Goal: Task Accomplishment & Management: Manage account settings

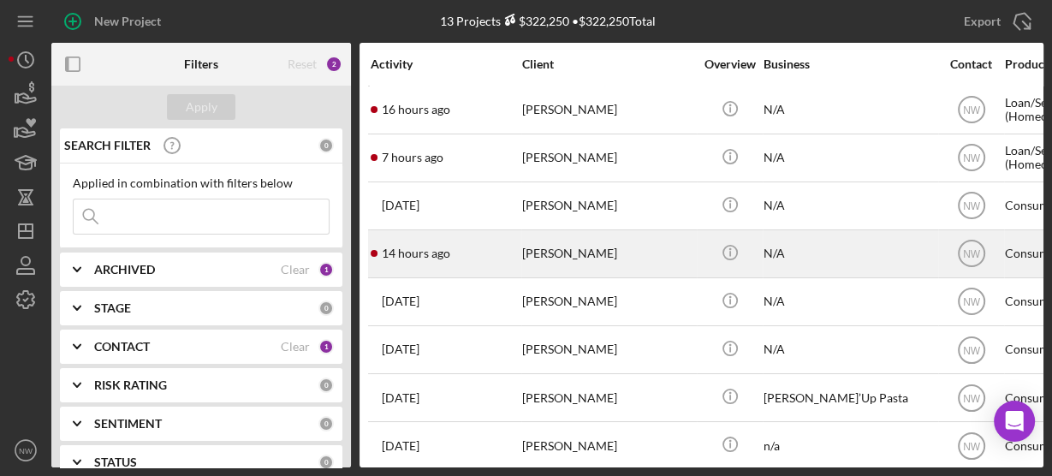
click at [541, 267] on div "[PERSON_NAME]" at bounding box center [607, 253] width 171 height 45
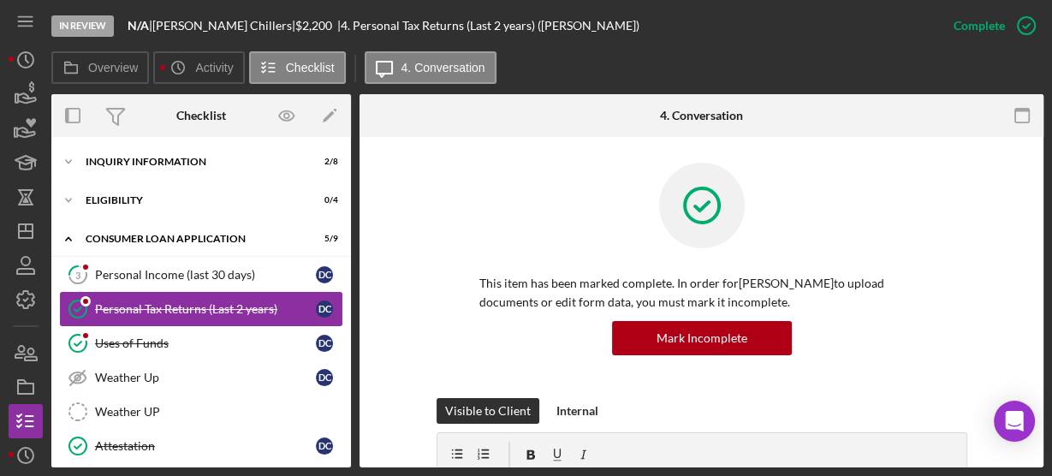
scroll to position [5, 0]
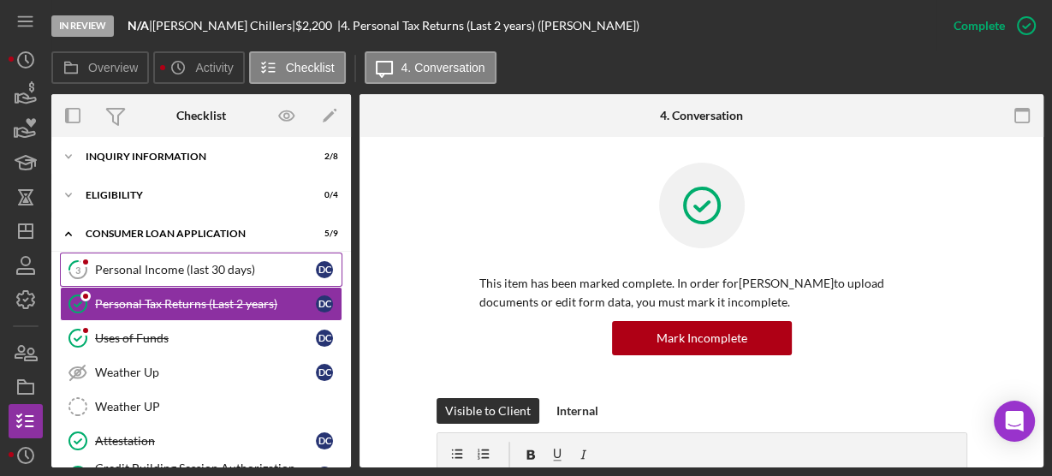
click at [115, 267] on div "Personal Income (last 30 days)" at bounding box center [205, 270] width 221 height 14
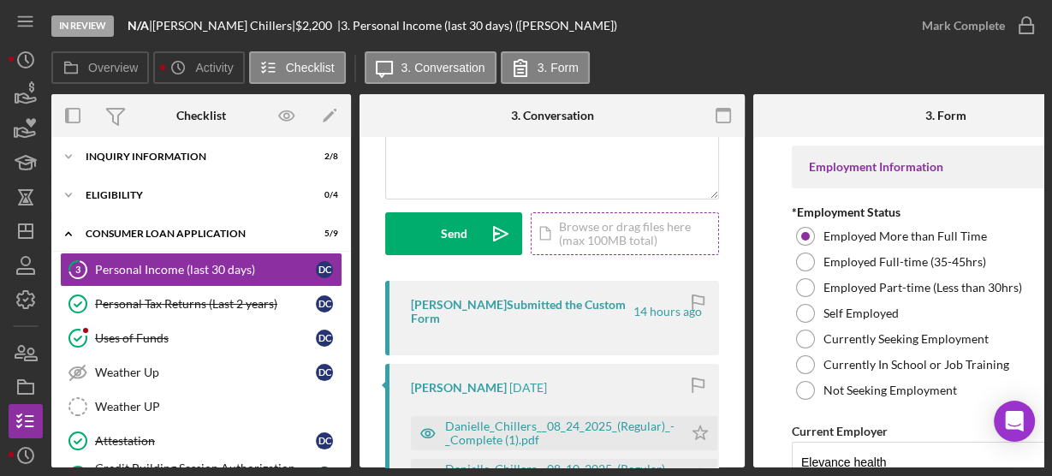
scroll to position [219, 0]
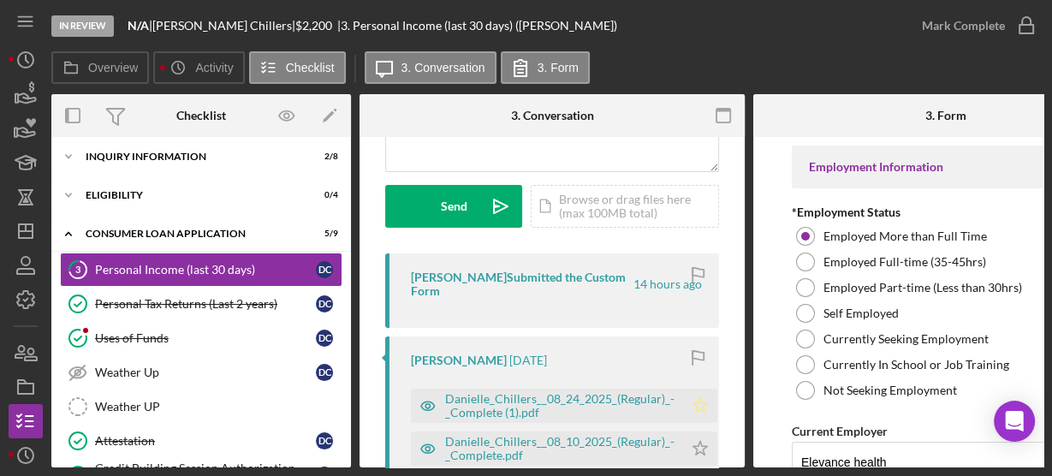
click at [694, 406] on icon "Icon/Star" at bounding box center [700, 406] width 34 height 34
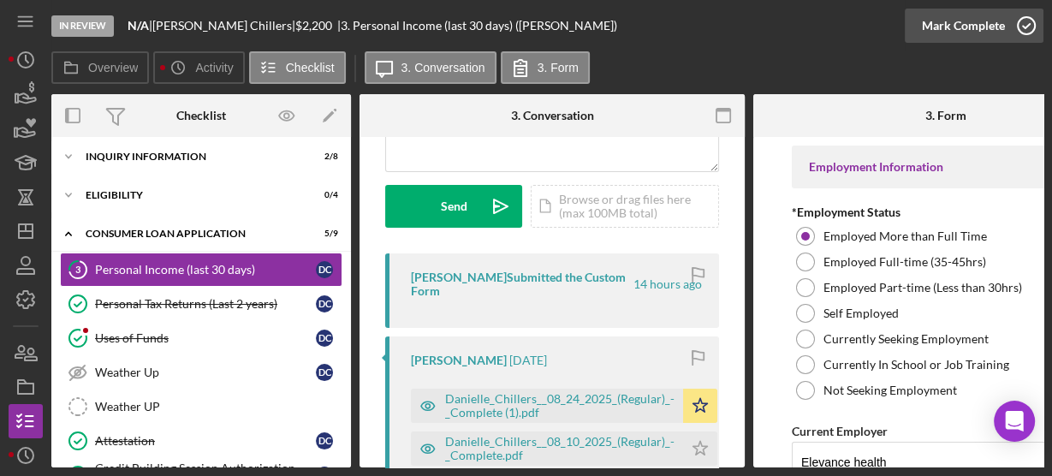
click at [1021, 25] on icon "button" at bounding box center [1026, 25] width 43 height 43
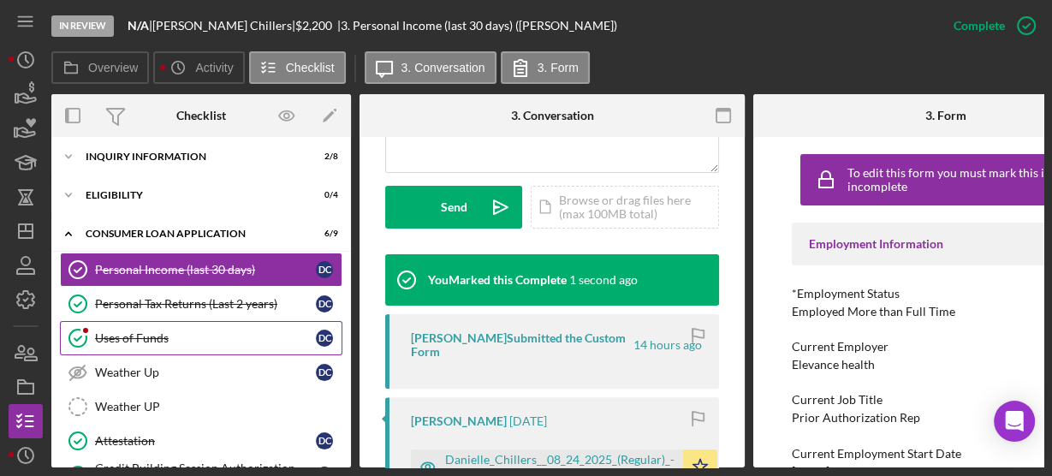
click at [194, 331] on div "Uses of Funds" at bounding box center [205, 338] width 221 height 14
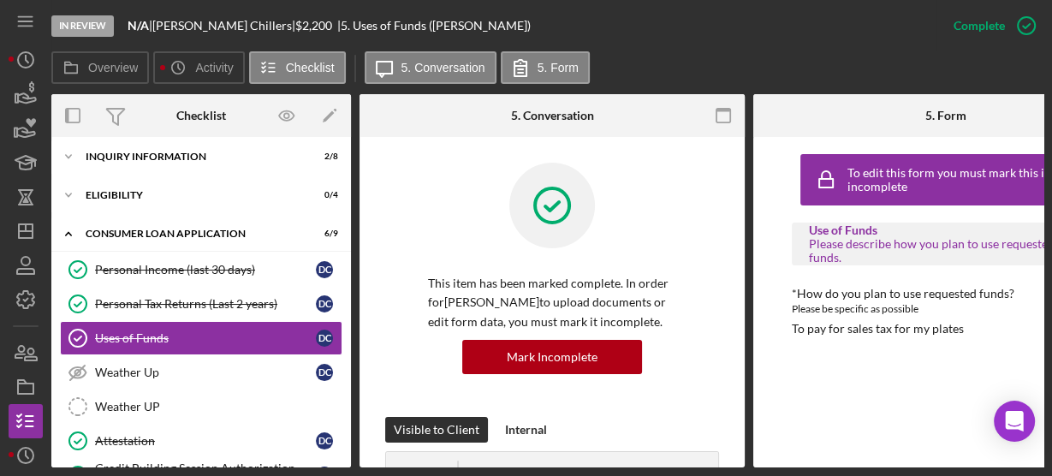
click at [679, 167] on div "This item has been marked complete. In order for Danielle Chillers to upload do…" at bounding box center [552, 290] width 334 height 254
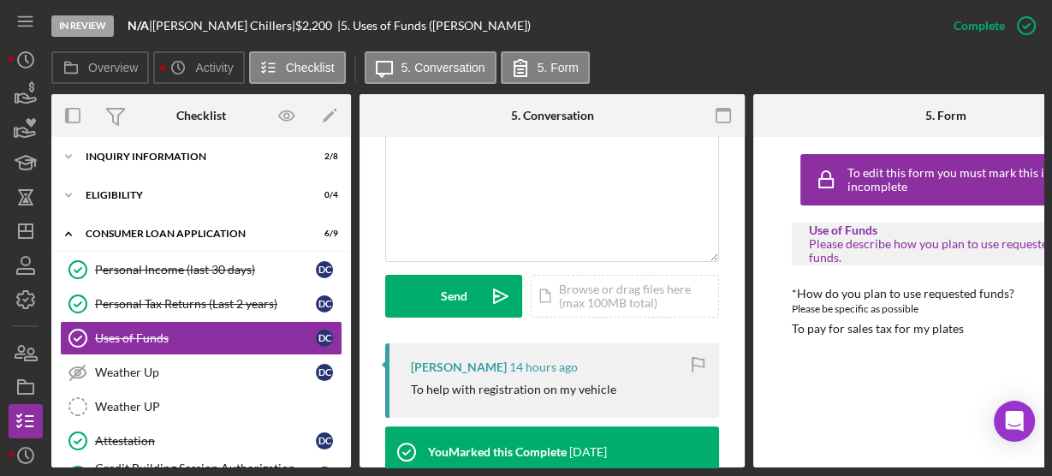
scroll to position [229, 0]
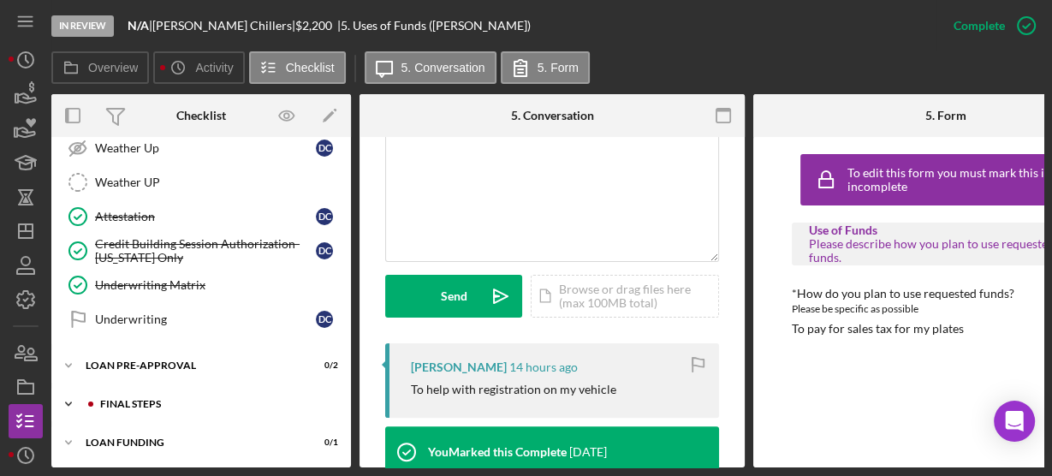
click at [66, 389] on icon "Icon/Expander" at bounding box center [68, 404] width 34 height 34
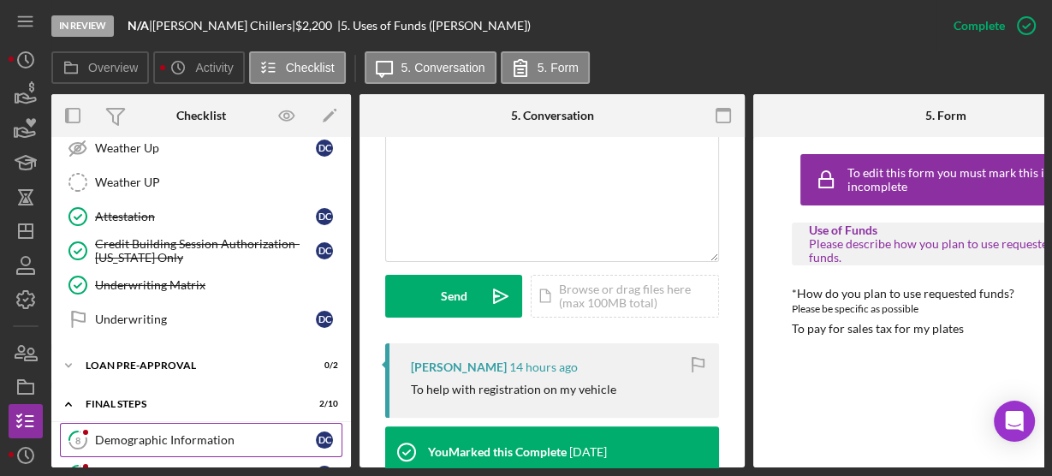
click at [138, 438] on div "Demographic Information" at bounding box center [205, 440] width 221 height 14
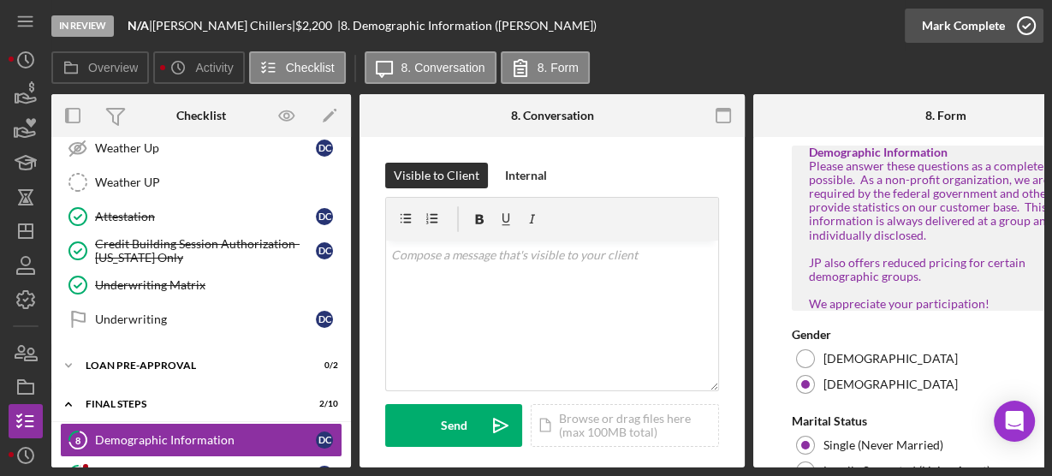
click at [1022, 21] on icon "button" at bounding box center [1026, 25] width 43 height 43
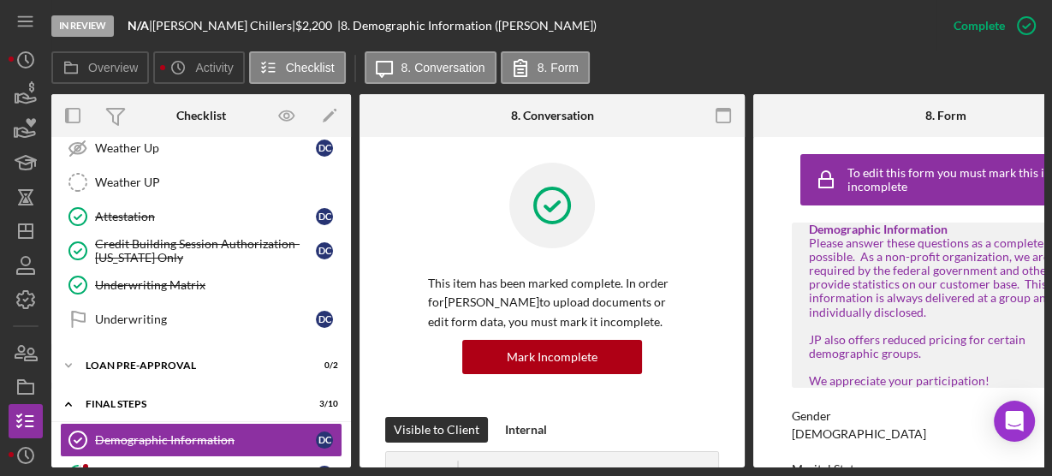
scroll to position [515, 0]
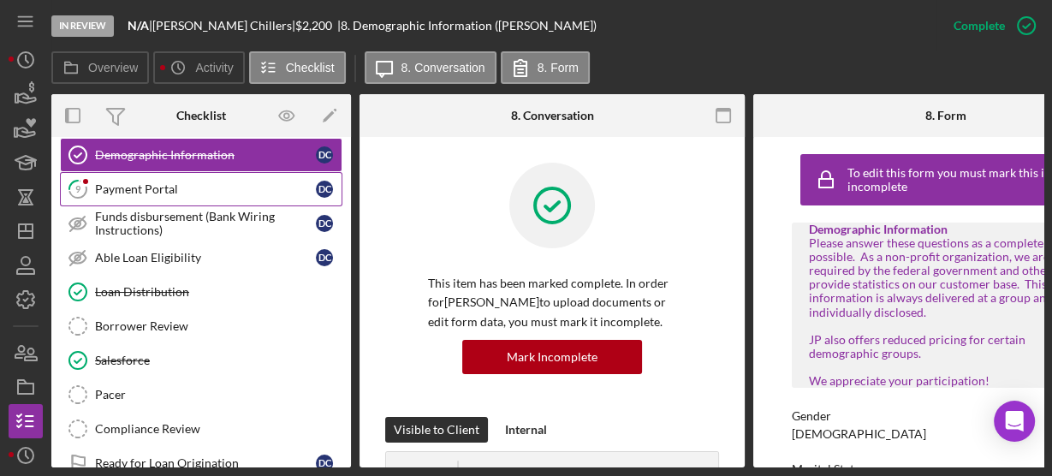
click at [98, 175] on icon "9" at bounding box center [78, 189] width 43 height 43
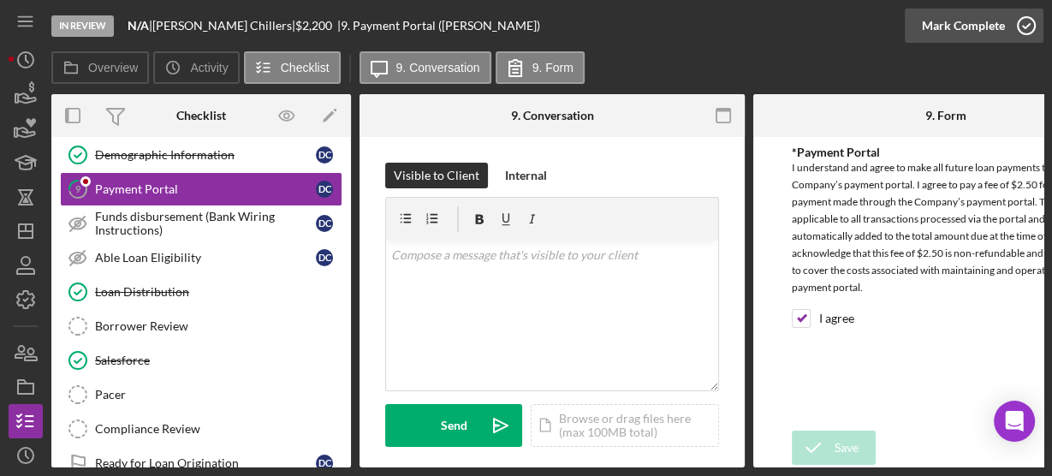
click at [1021, 21] on icon "button" at bounding box center [1026, 25] width 43 height 43
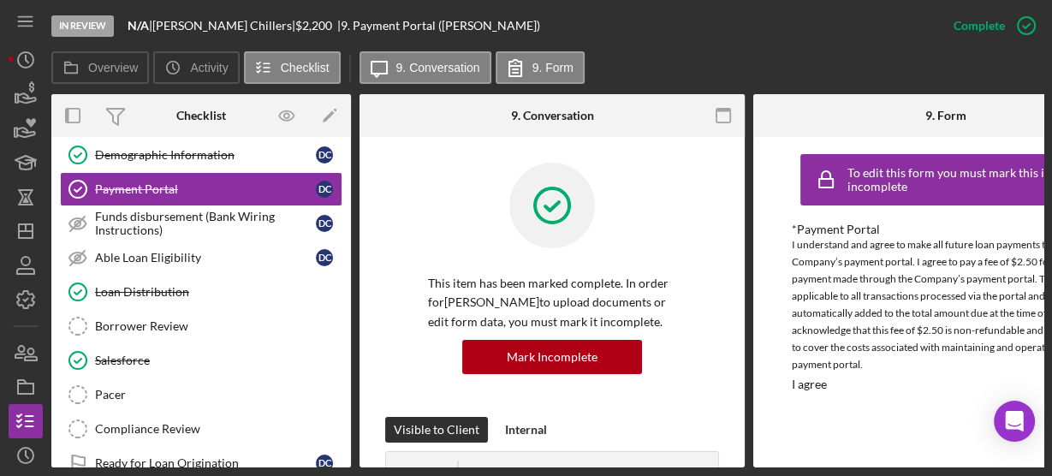
scroll to position [575, 0]
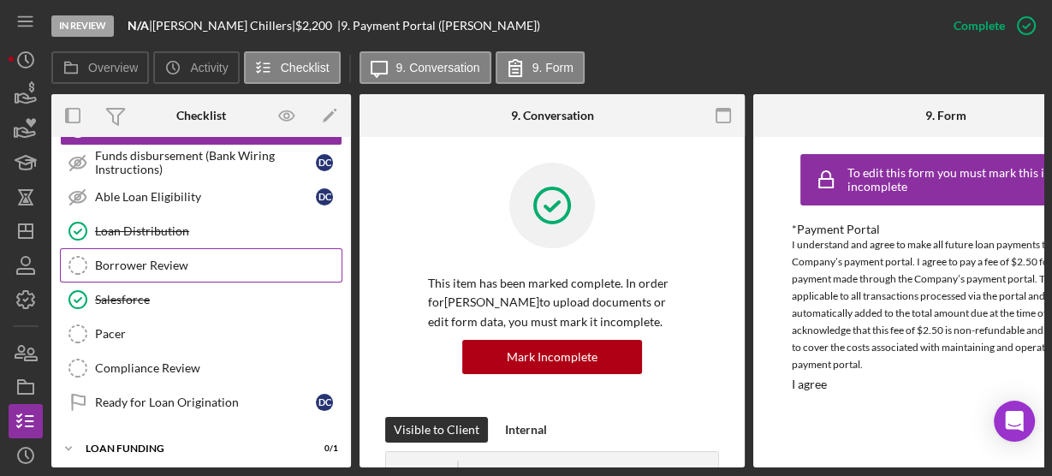
click at [155, 259] on div "Borrower Review" at bounding box center [218, 266] width 247 height 14
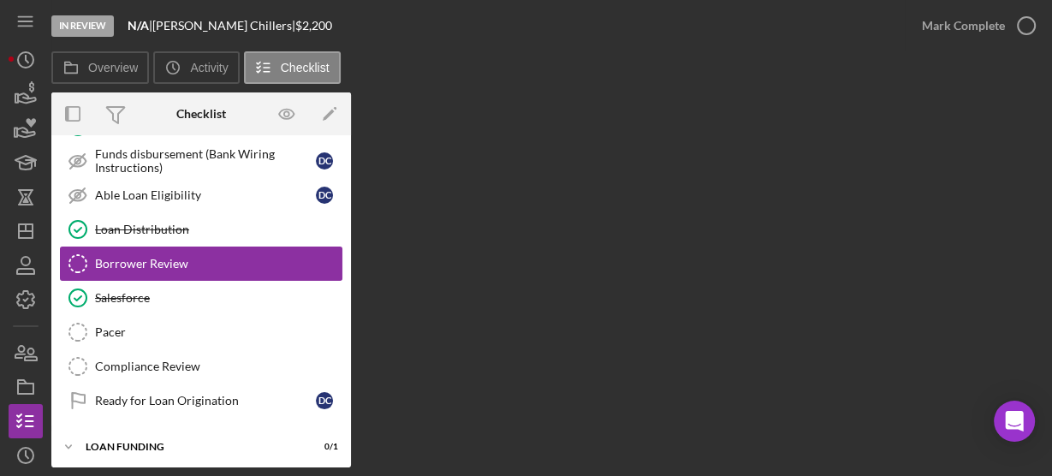
scroll to position [570, 0]
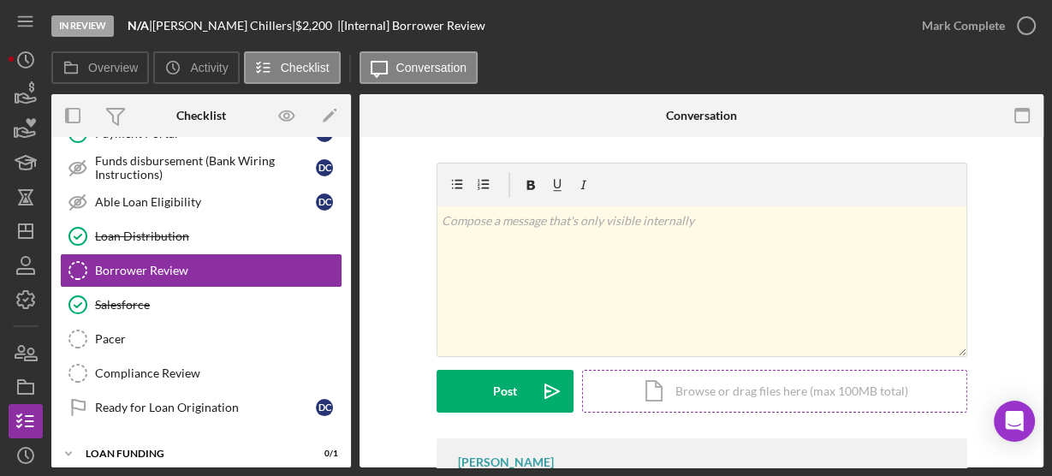
click at [650, 389] on div "Icon/Document Browse or drag files here (max 100MB total) Tap to choose files o…" at bounding box center [774, 391] width 385 height 43
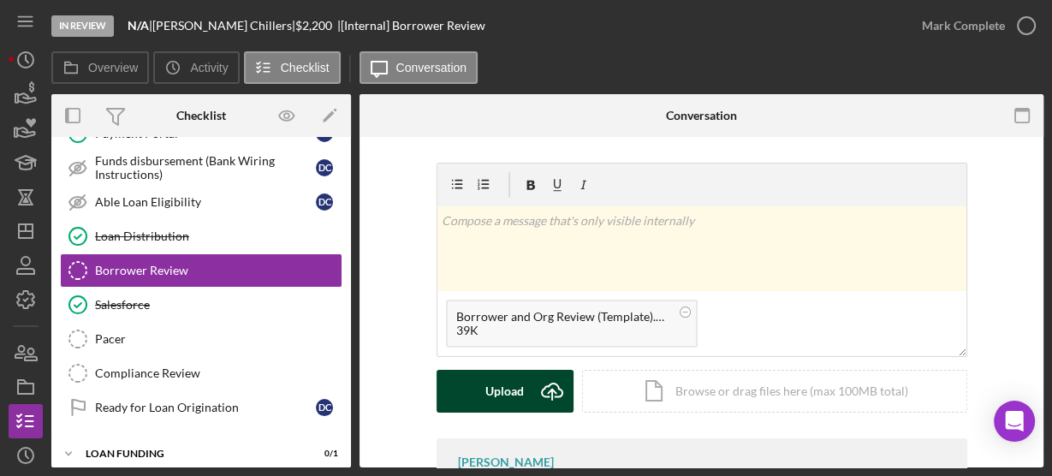
click at [510, 385] on div "Upload" at bounding box center [504, 391] width 39 height 43
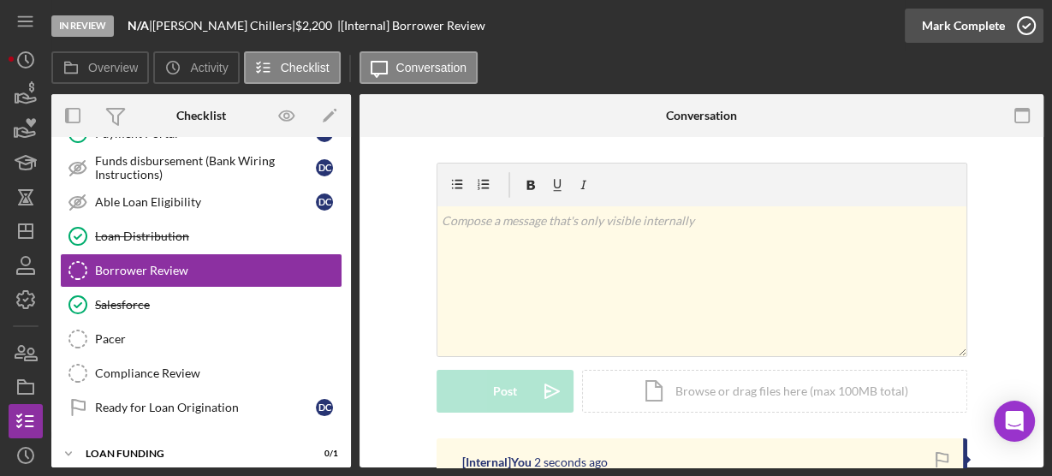
click at [1024, 24] on icon "button" at bounding box center [1026, 25] width 43 height 43
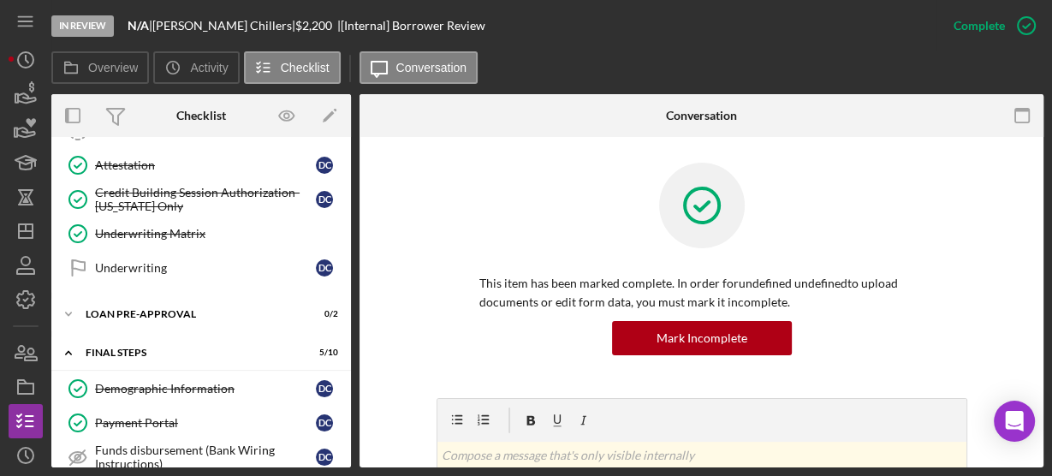
scroll to position [0, 0]
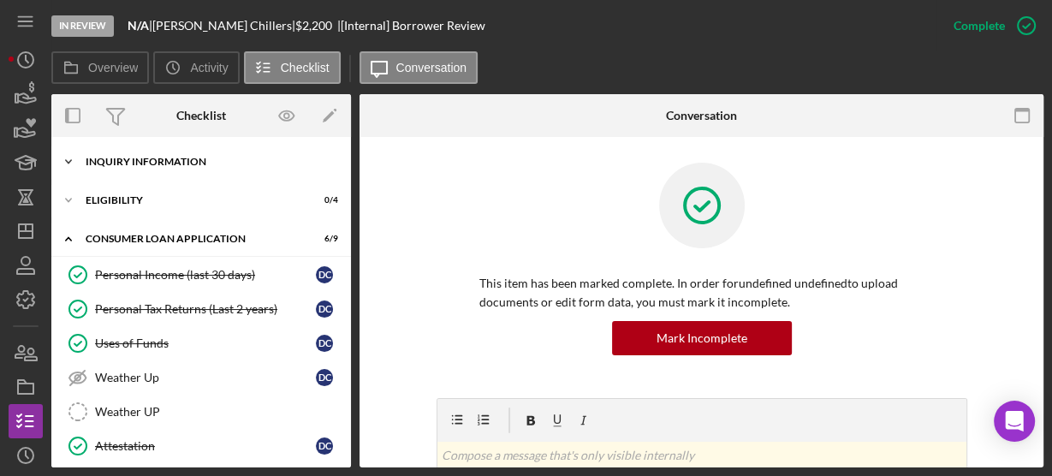
click at [73, 158] on icon "Icon/Expander" at bounding box center [68, 162] width 34 height 34
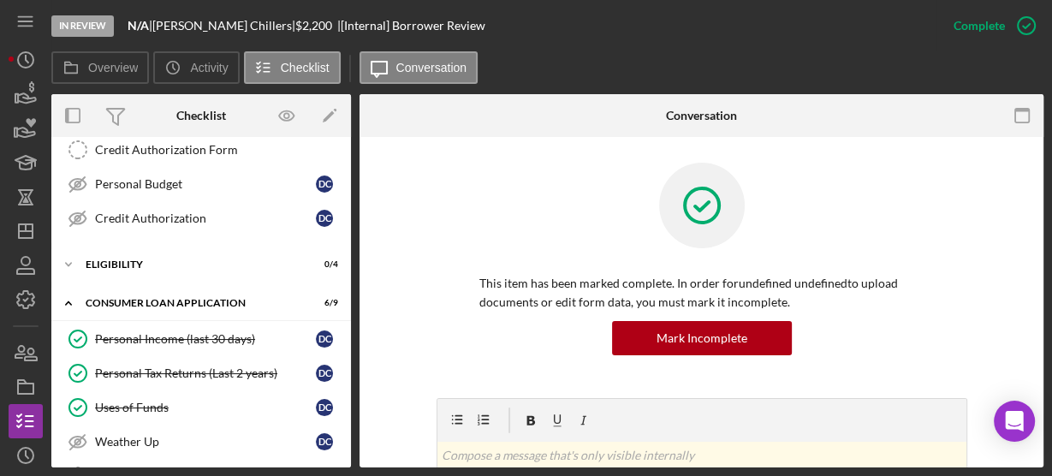
scroll to position [247, 0]
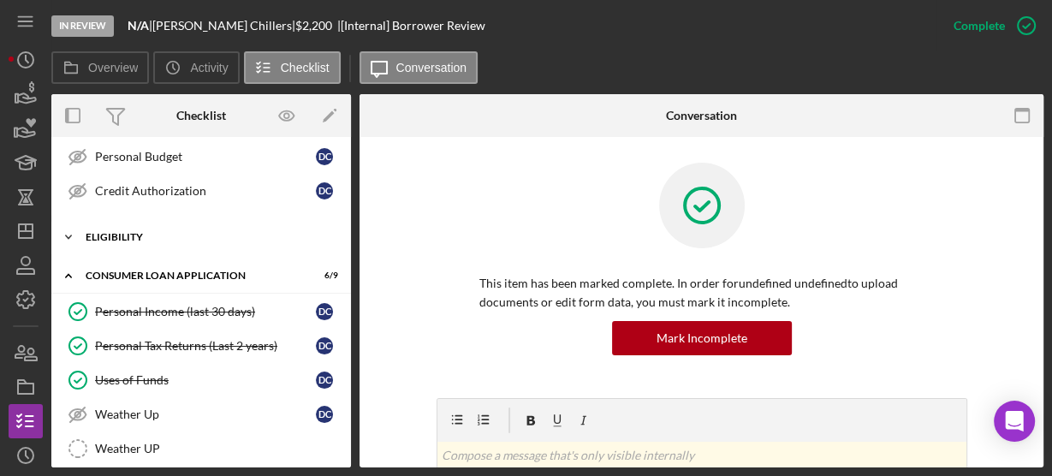
click at [70, 234] on icon "Icon/Expander" at bounding box center [68, 237] width 34 height 34
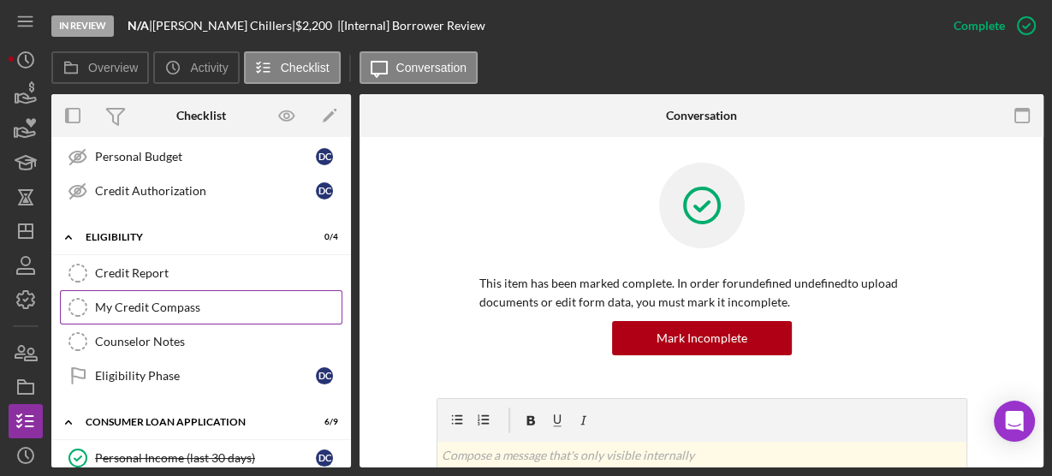
click at [110, 303] on div "My Credit Compass" at bounding box center [218, 308] width 247 height 14
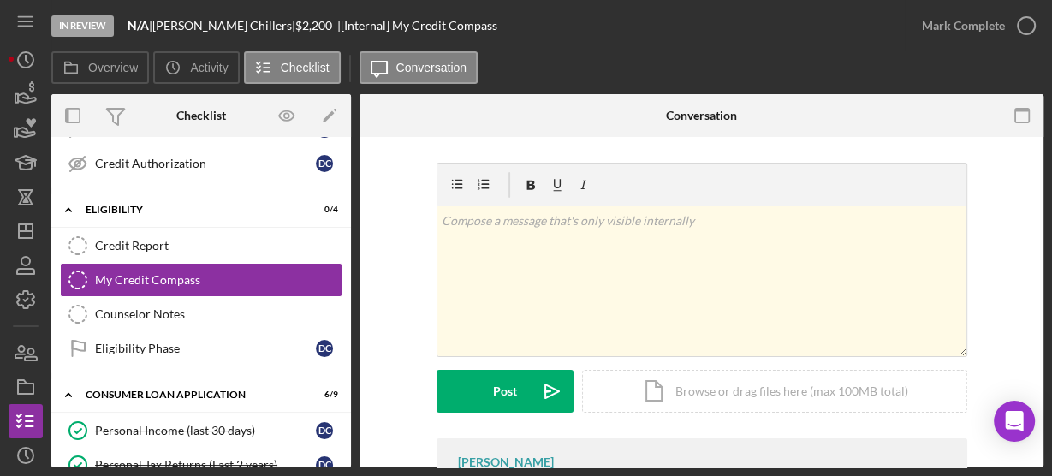
scroll to position [301, 0]
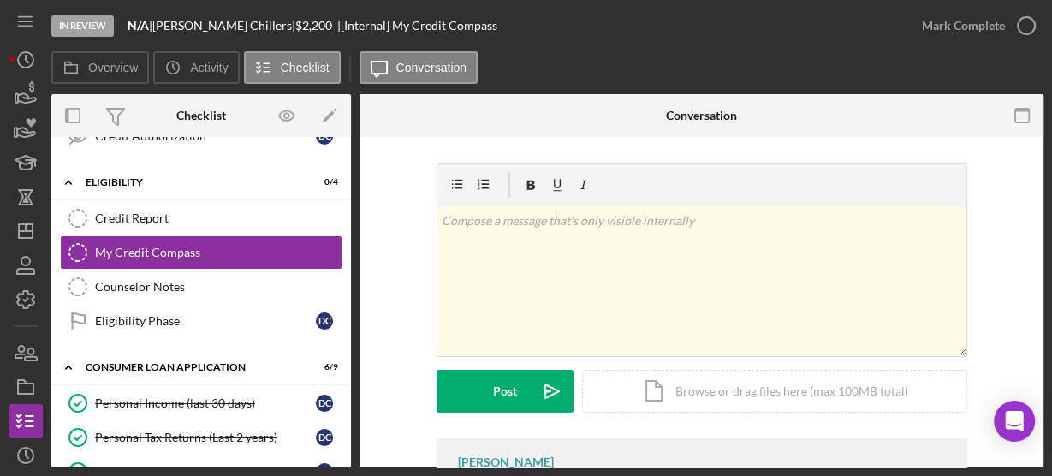
click at [404, 295] on div "v Color teal Color pink Remove color Add row above Add row below Add column bef…" at bounding box center [701, 301] width 633 height 276
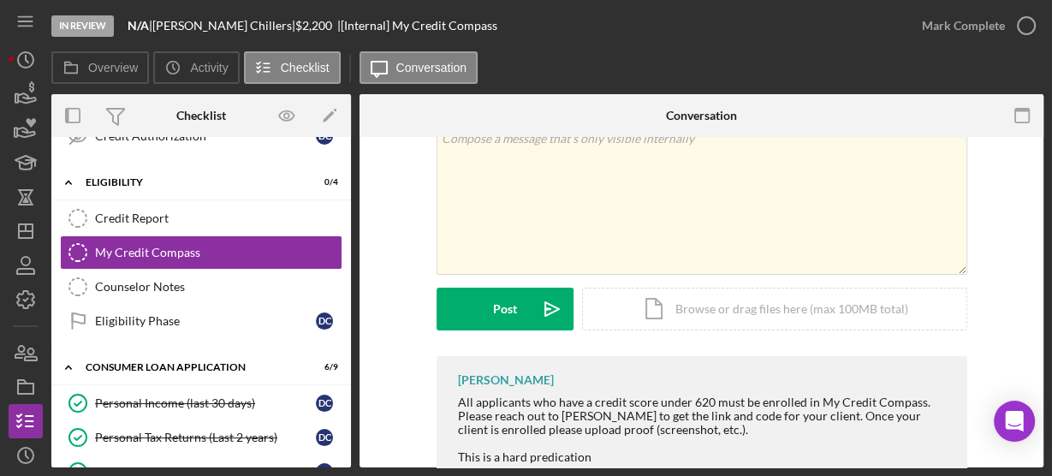
scroll to position [134, 0]
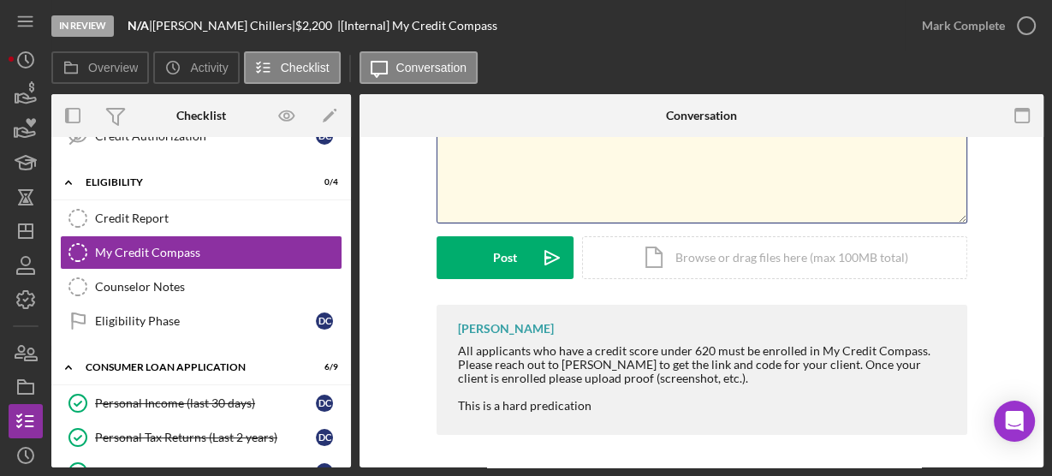
click at [477, 177] on div "v Color teal Color pink Remove color Add row above Add row below Add column bef…" at bounding box center [702, 148] width 529 height 150
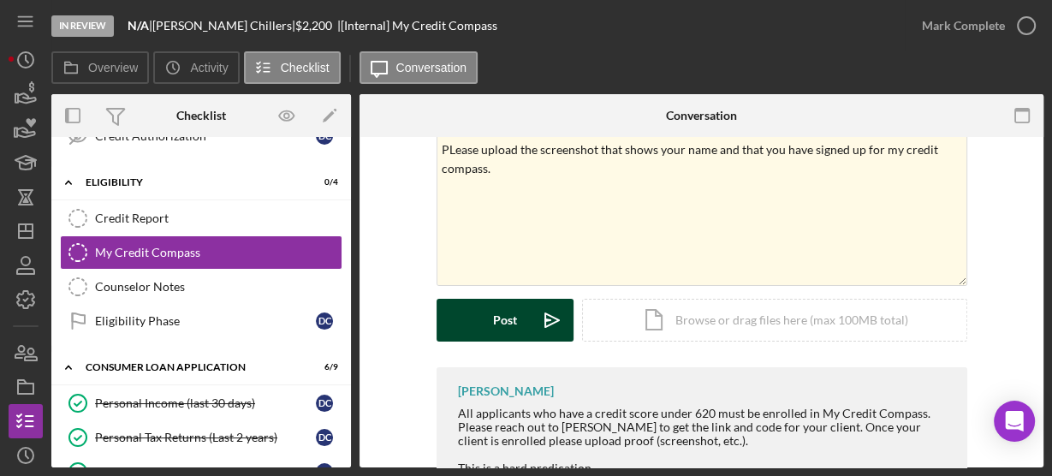
click at [493, 326] on div "Post" at bounding box center [505, 320] width 24 height 43
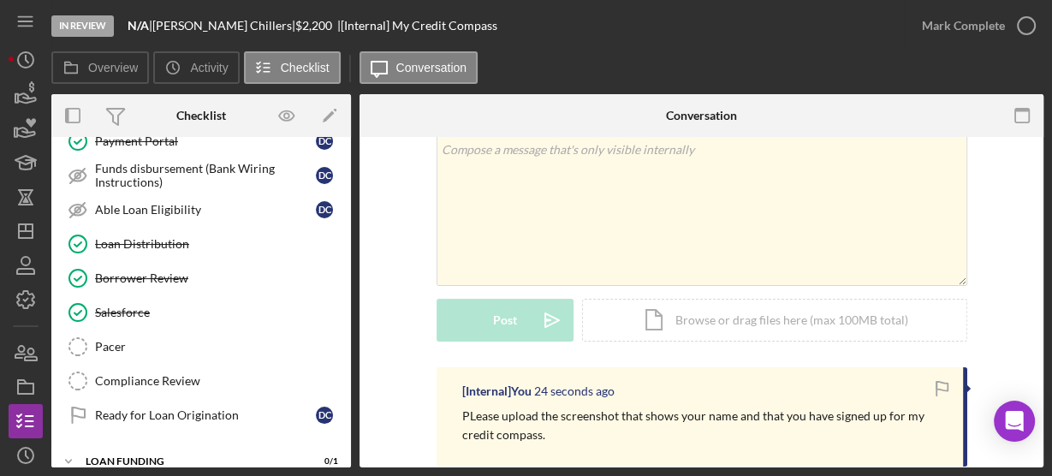
scroll to position [703, 0]
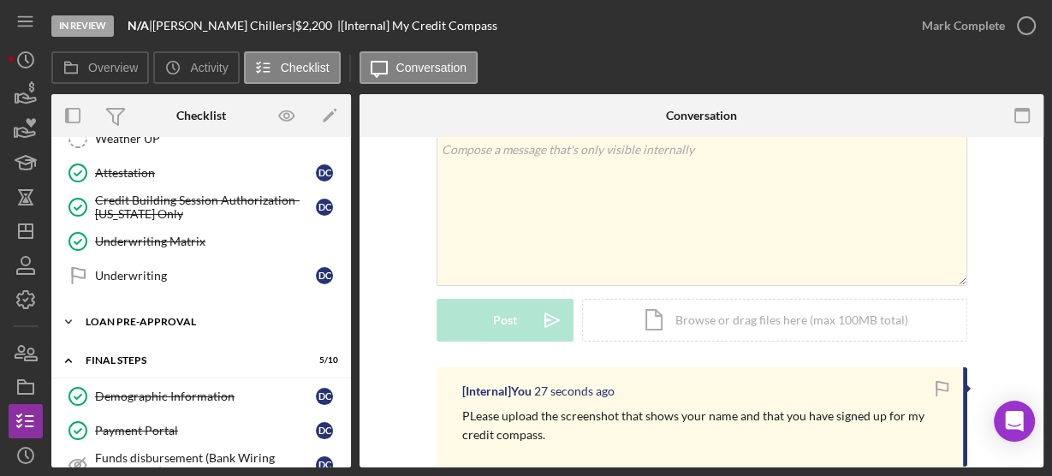
click at [73, 308] on icon "Icon/Expander" at bounding box center [68, 322] width 34 height 34
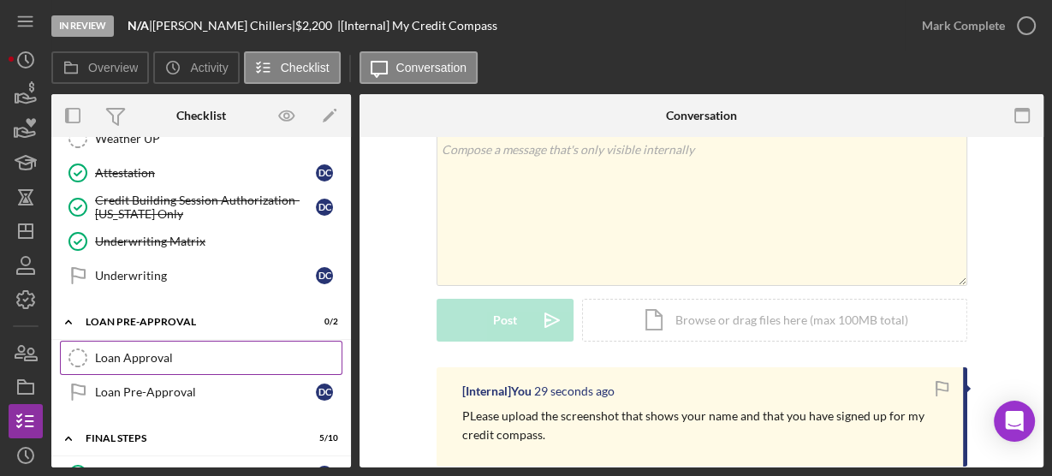
click at [126, 351] on div "Loan Approval" at bounding box center [218, 358] width 247 height 14
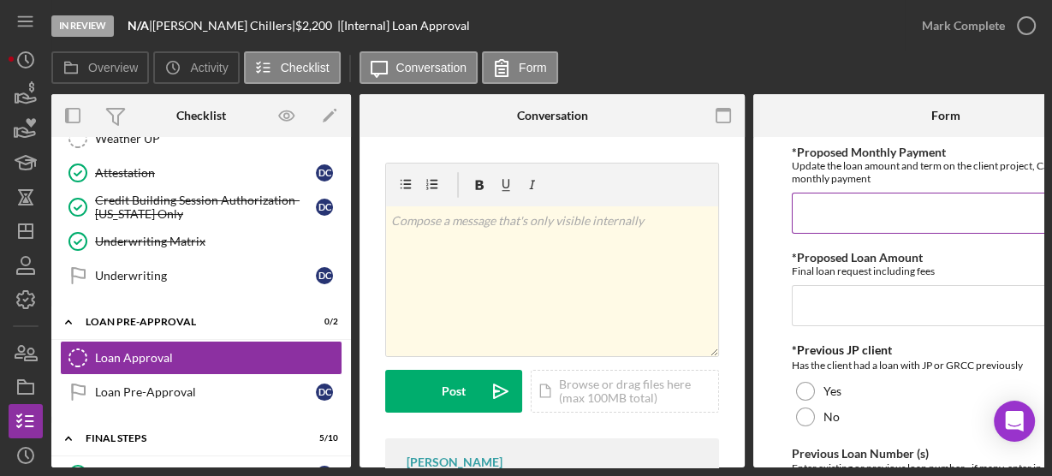
click at [843, 211] on input "*Proposed Monthly Payment" at bounding box center [946, 213] width 308 height 41
type input "$80.00"
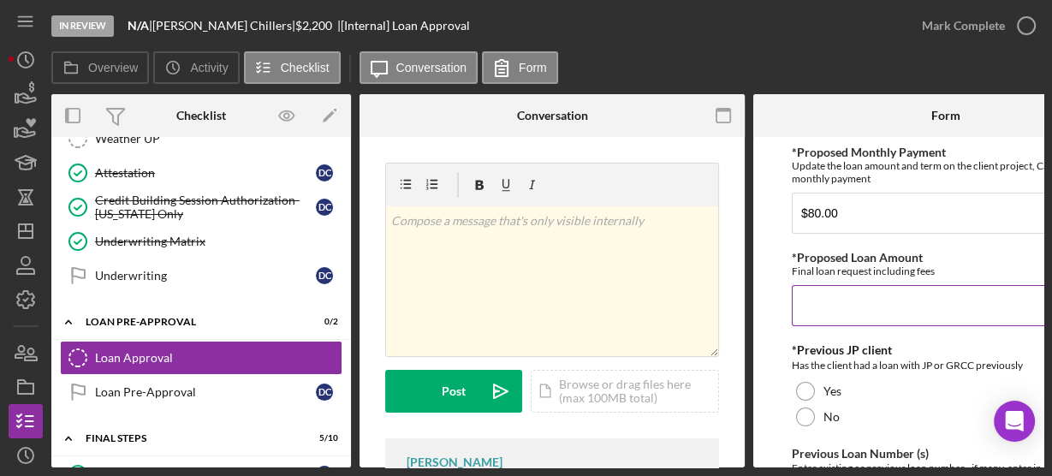
click at [828, 310] on input "*Proposed Loan Amount" at bounding box center [946, 305] width 308 height 41
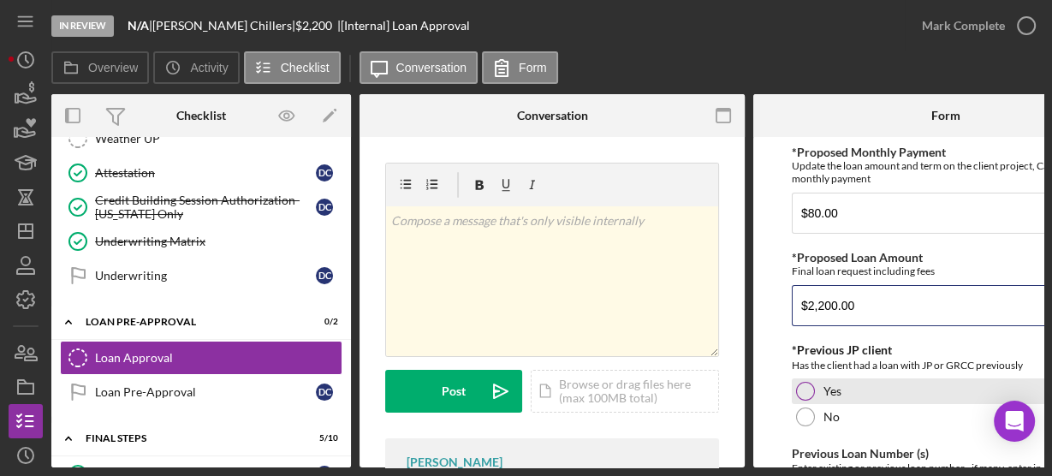
type input "$2,200.00"
click at [801, 394] on div at bounding box center [805, 391] width 19 height 19
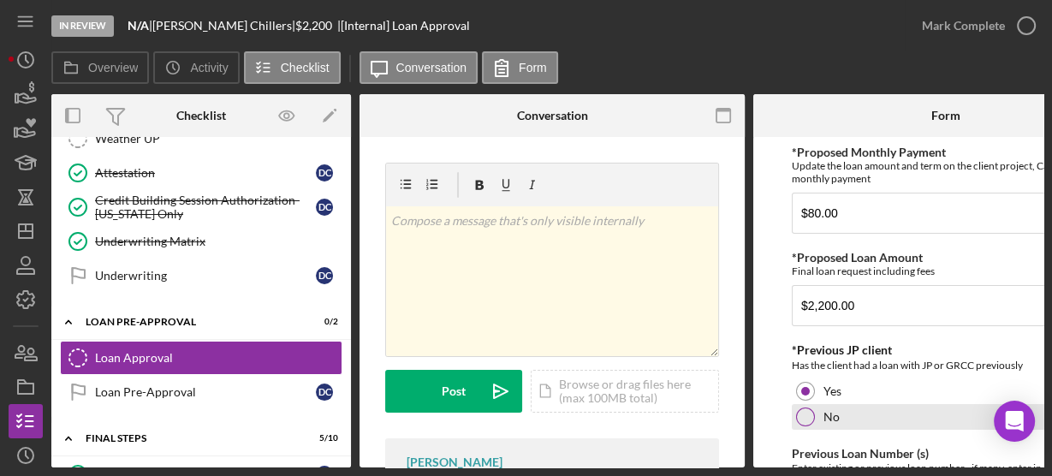
click at [801, 410] on div at bounding box center [805, 417] width 19 height 19
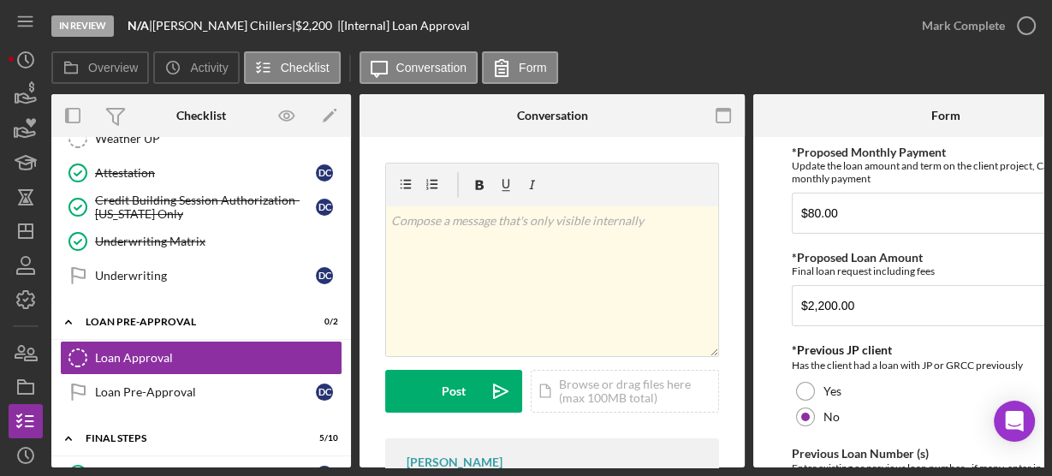
click at [777, 334] on form "*Proposed Monthly Payment Update the loan amount and term on the client project…" at bounding box center [945, 302] width 385 height 330
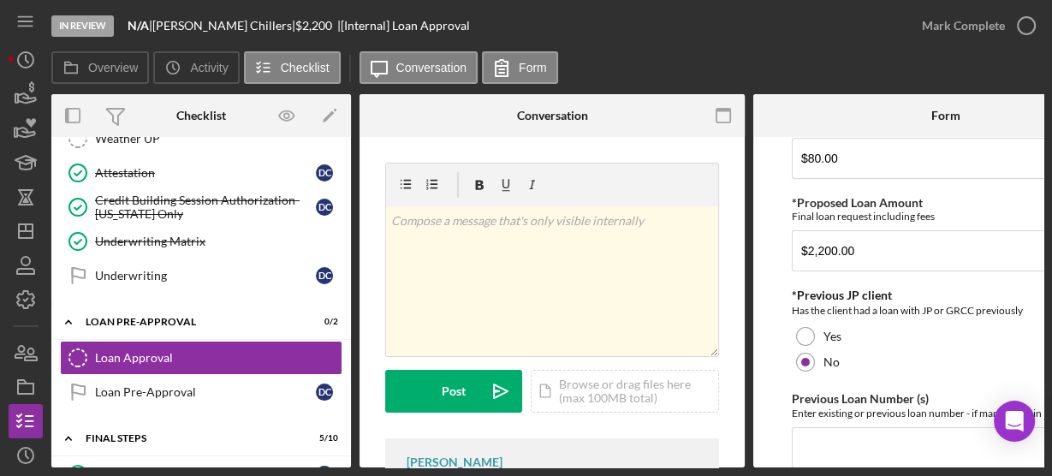
scroll to position [82, 0]
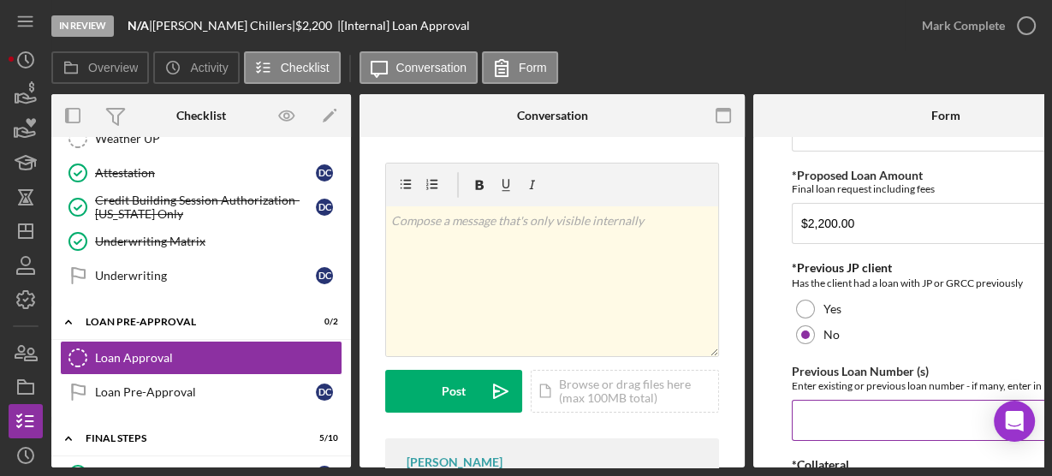
click at [825, 418] on input "Previous Loan Number (s)" at bounding box center [946, 420] width 308 height 41
type input "n/a"
click at [771, 386] on form "*Proposed Monthly Payment Update the loan amount and term on the client project…" at bounding box center [945, 302] width 385 height 330
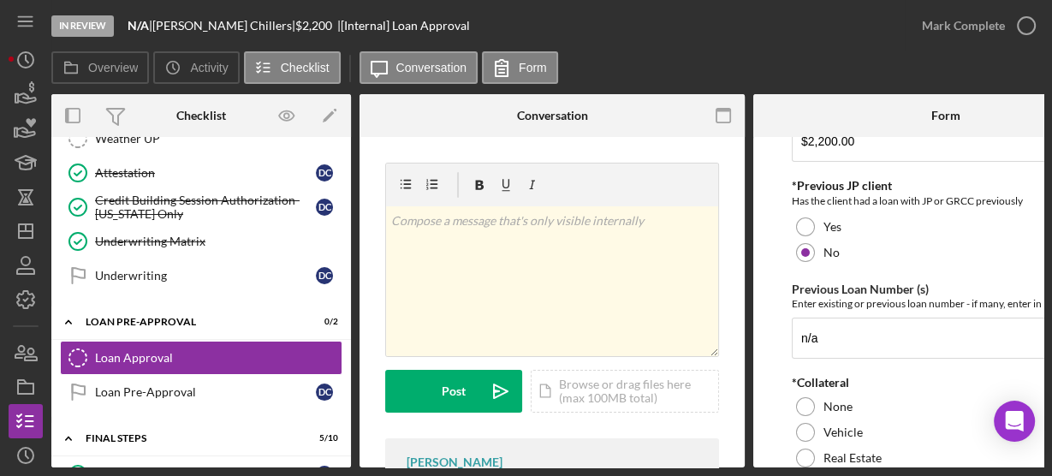
scroll to position [192, 0]
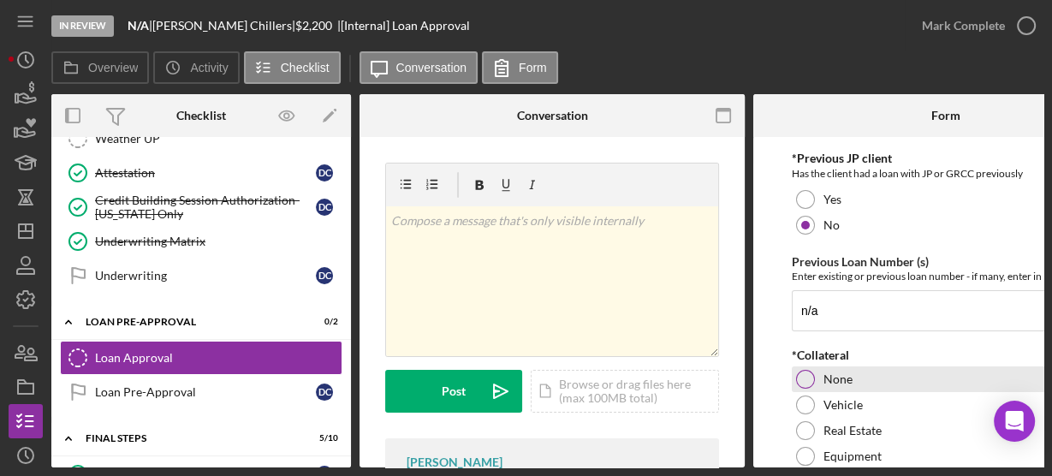
click at [800, 377] on div at bounding box center [805, 379] width 19 height 19
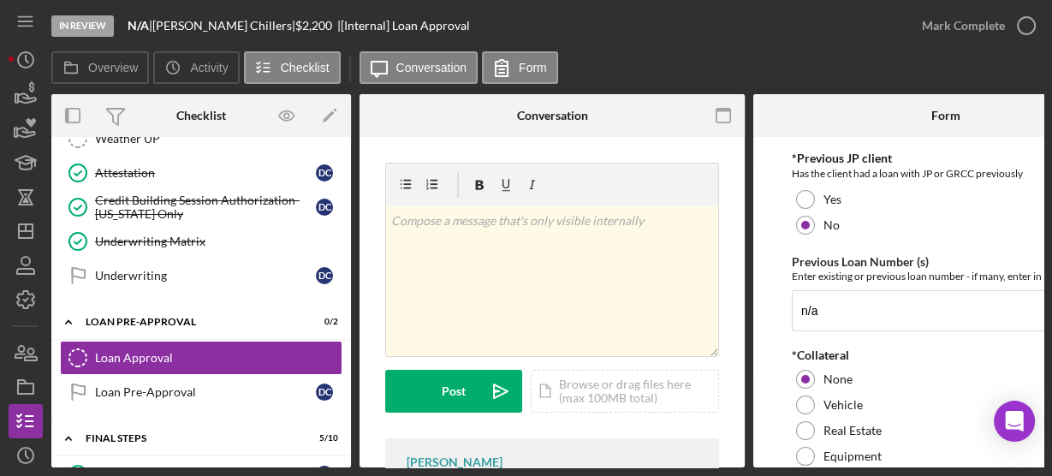
click at [765, 326] on form "*Proposed Monthly Payment Update the loan amount and term on the client project…" at bounding box center [945, 302] width 385 height 330
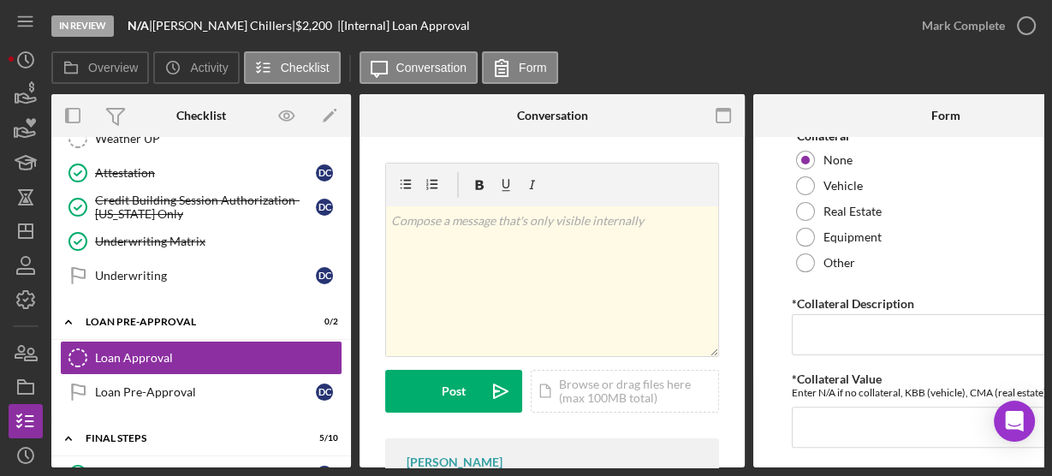
scroll to position [493, 0]
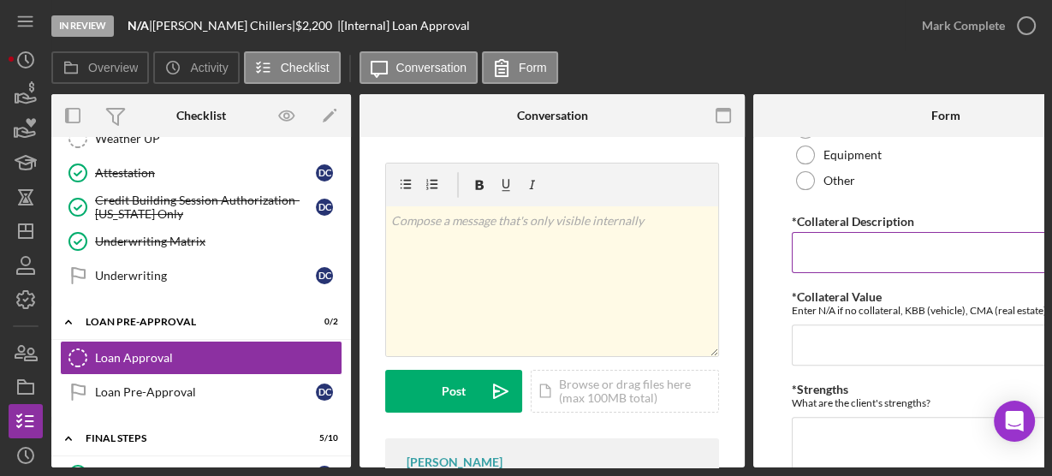
click at [819, 249] on input "*Collateral Description" at bounding box center [946, 252] width 308 height 41
type input "n/a"
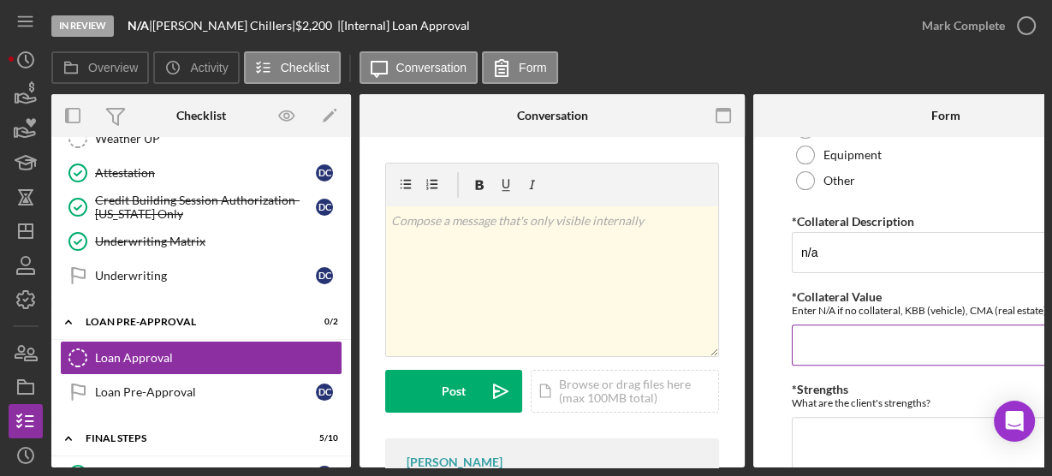
click at [834, 349] on input "*Collateral Value" at bounding box center [946, 345] width 308 height 41
type input "n/a"
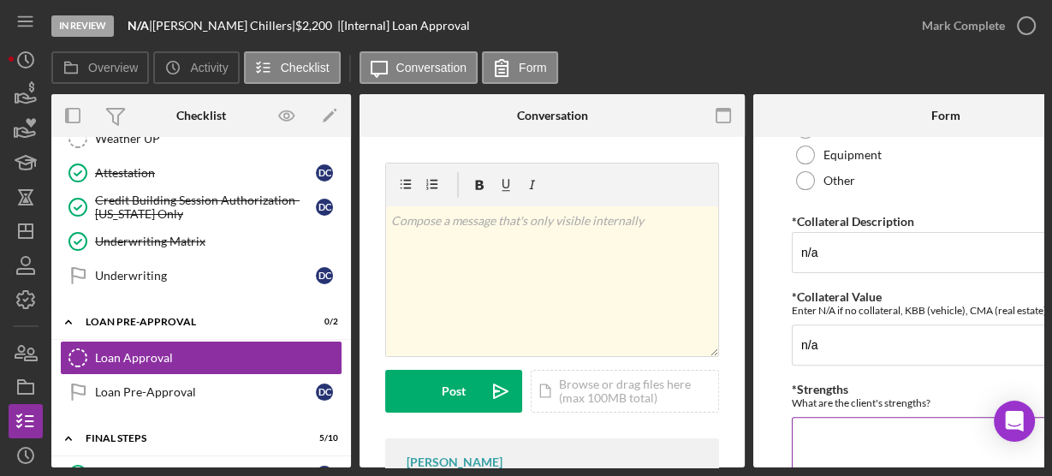
click at [849, 419] on textarea "*Strengths" at bounding box center [946, 458] width 308 height 82
type textarea "Work history"
click at [781, 375] on form "*Proposed Monthly Payment Update the loan amount and term on the client project…" at bounding box center [945, 302] width 385 height 330
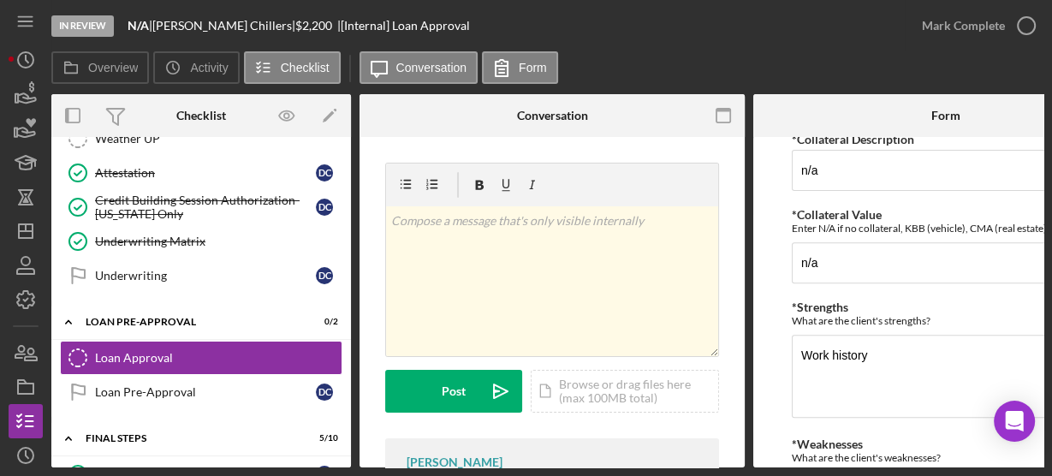
scroll to position [685, 0]
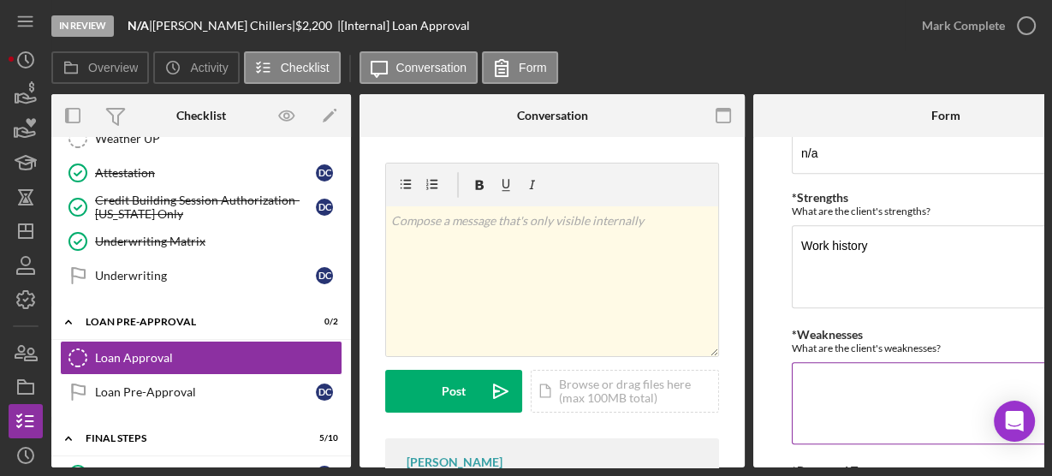
click at [805, 373] on textarea "*Weaknesses" at bounding box center [946, 403] width 308 height 82
type textarea "credit score"
click at [777, 351] on form "*Proposed Monthly Payment Update the loan amount and term on the client project…" at bounding box center [945, 302] width 385 height 330
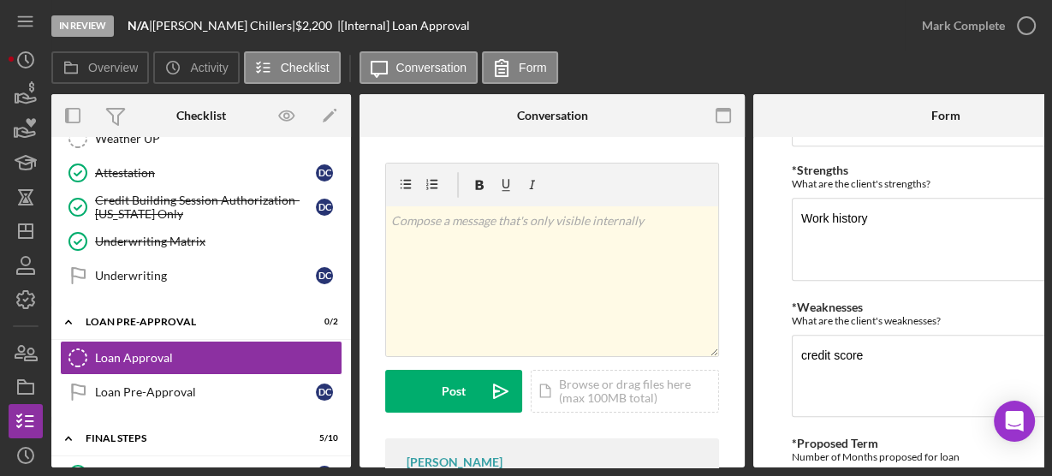
scroll to position [819, 0]
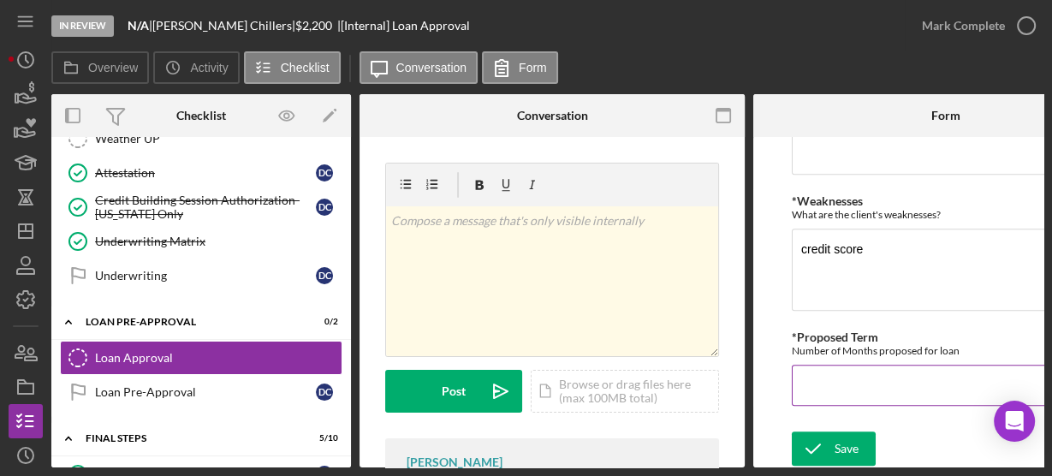
click at [825, 368] on input "*Proposed Term" at bounding box center [946, 385] width 308 height 41
type input "36"
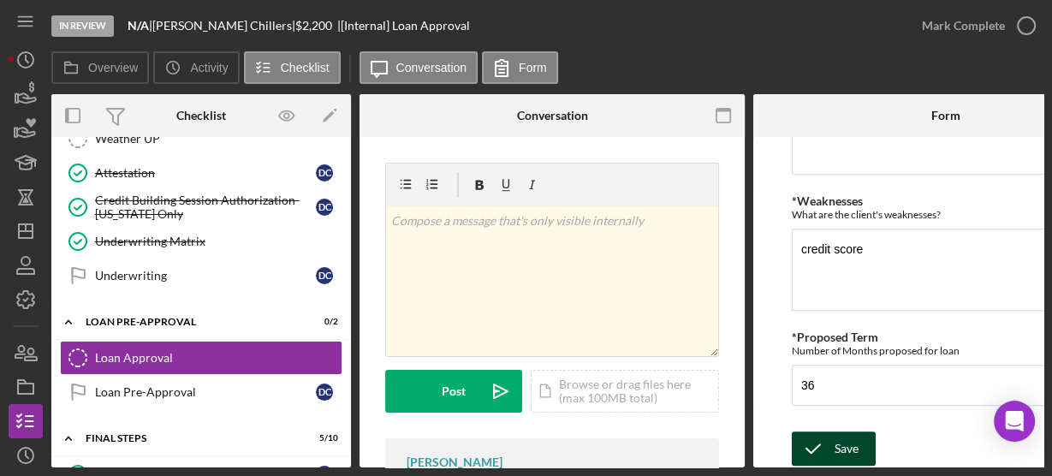
click at [823, 438] on icon "submit" at bounding box center [813, 448] width 43 height 43
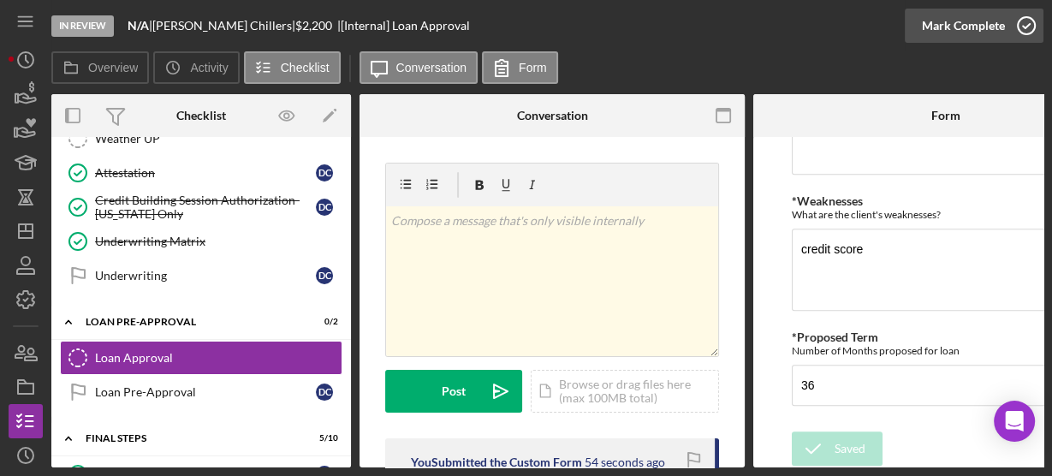
click at [1033, 28] on icon "button" at bounding box center [1026, 25] width 43 height 43
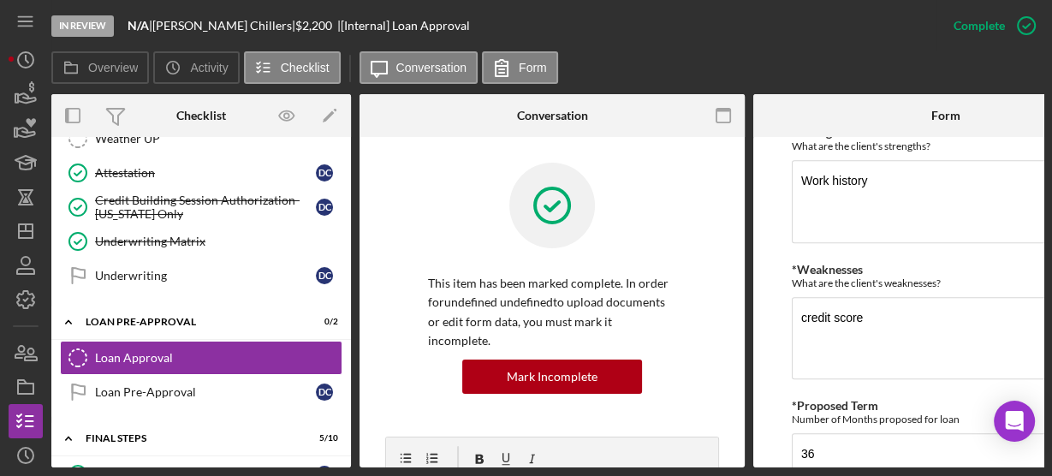
scroll to position [887, 0]
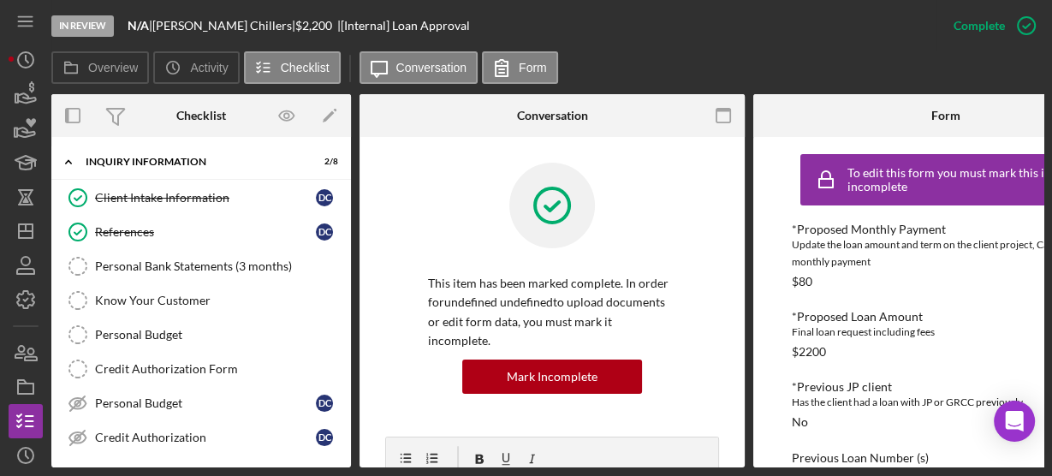
scroll to position [0, 0]
click at [26, 231] on line "button" at bounding box center [26, 227] width 0 height 7
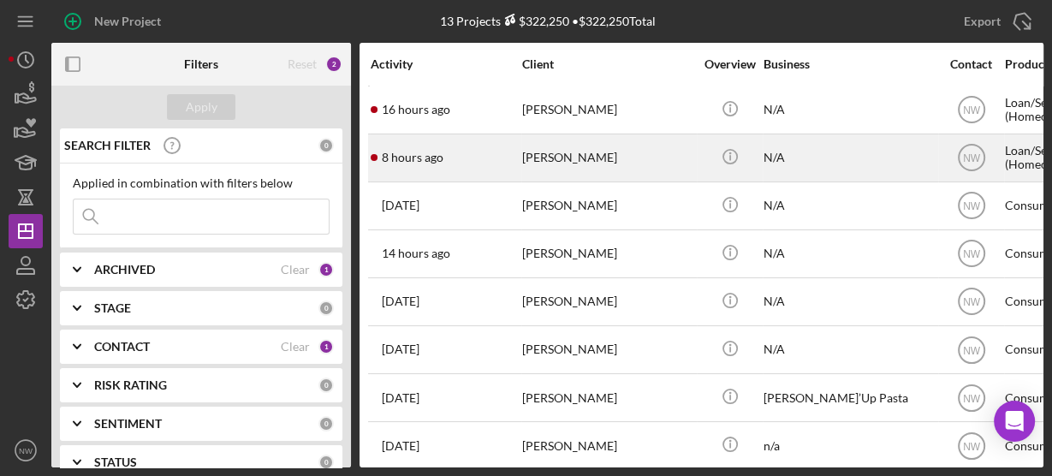
click at [545, 161] on div "[PERSON_NAME]" at bounding box center [607, 157] width 171 height 45
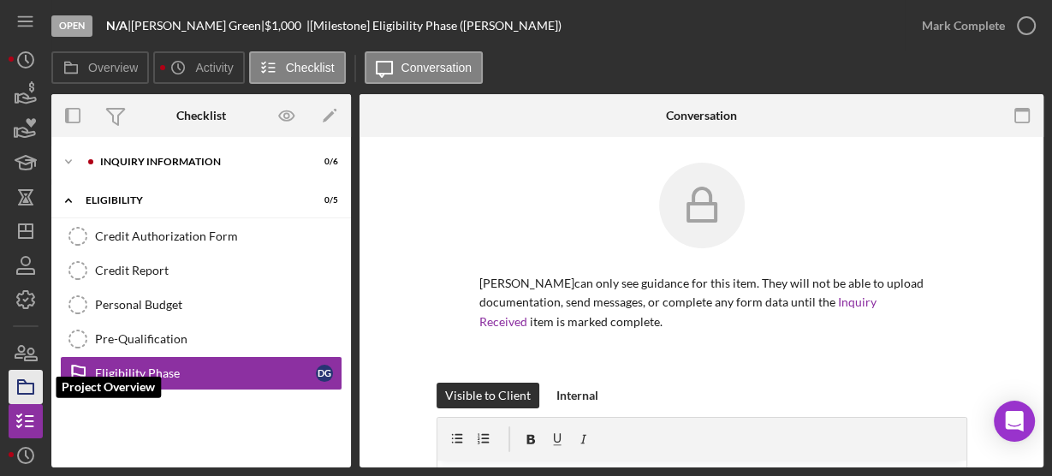
click at [20, 380] on polygon "button" at bounding box center [22, 381] width 9 height 3
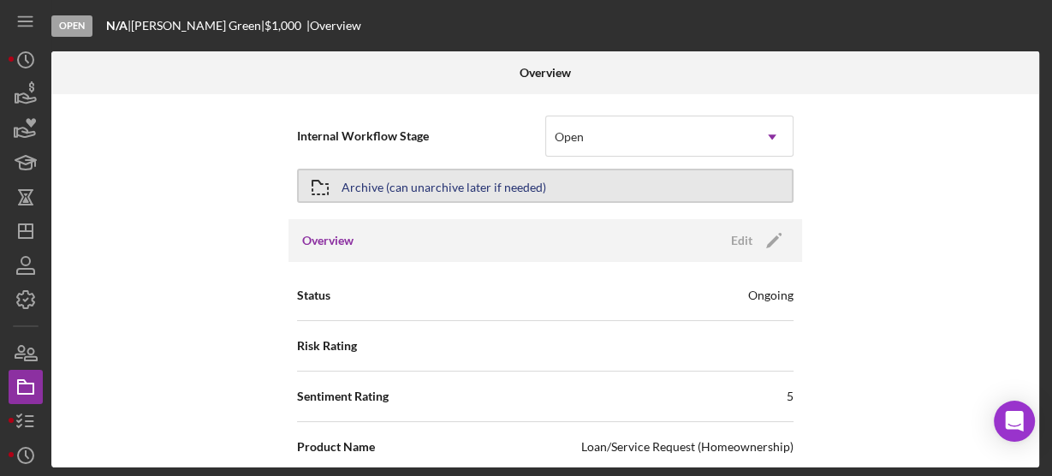
drag, startPoint x: 400, startPoint y: 199, endPoint x: 589, endPoint y: 170, distance: 191.3
click at [589, 170] on button "Archive (can unarchive later if needed)" at bounding box center [545, 186] width 497 height 34
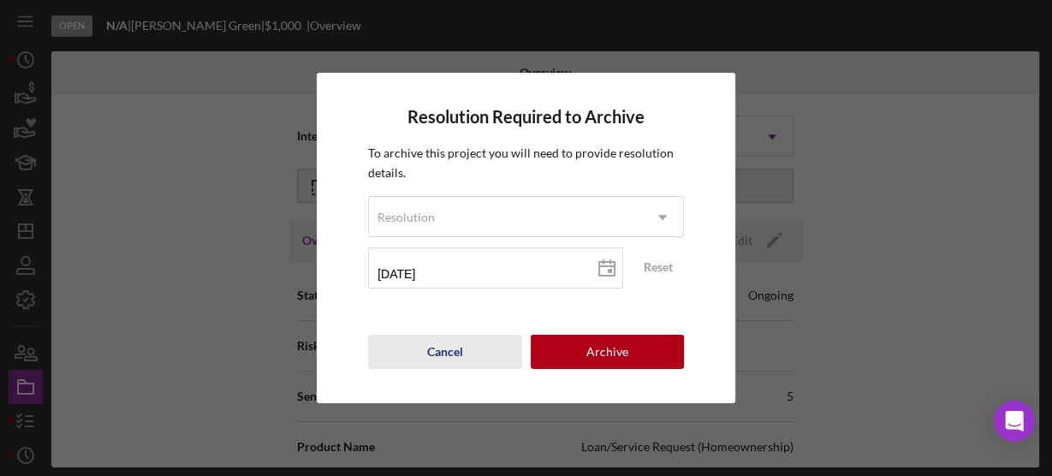
click at [460, 345] on div "Cancel" at bounding box center [445, 352] width 36 height 34
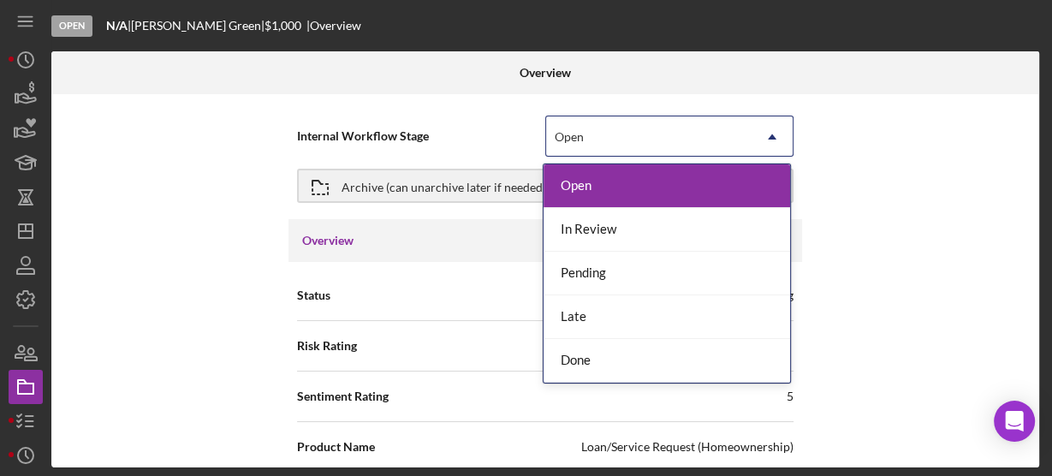
click at [568, 141] on div "Open" at bounding box center [569, 137] width 29 height 14
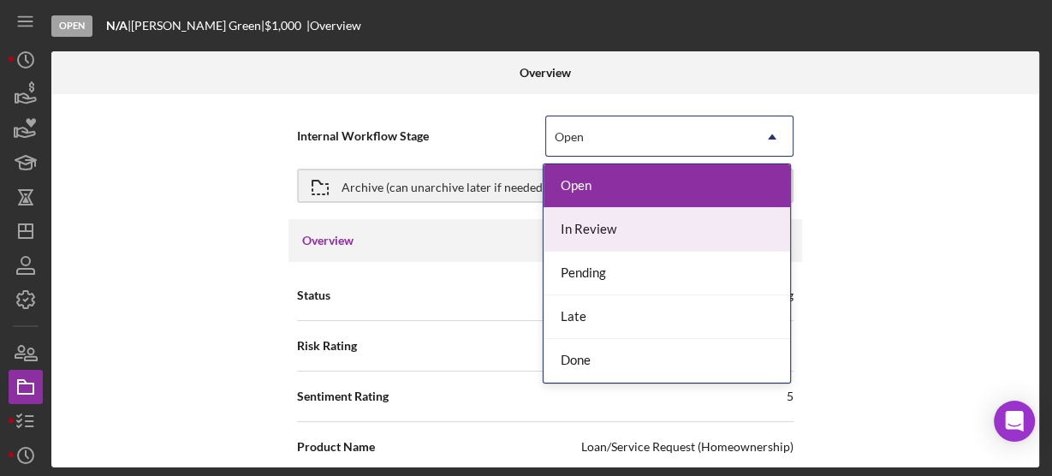
click at [569, 233] on div "In Review" at bounding box center [667, 230] width 247 height 44
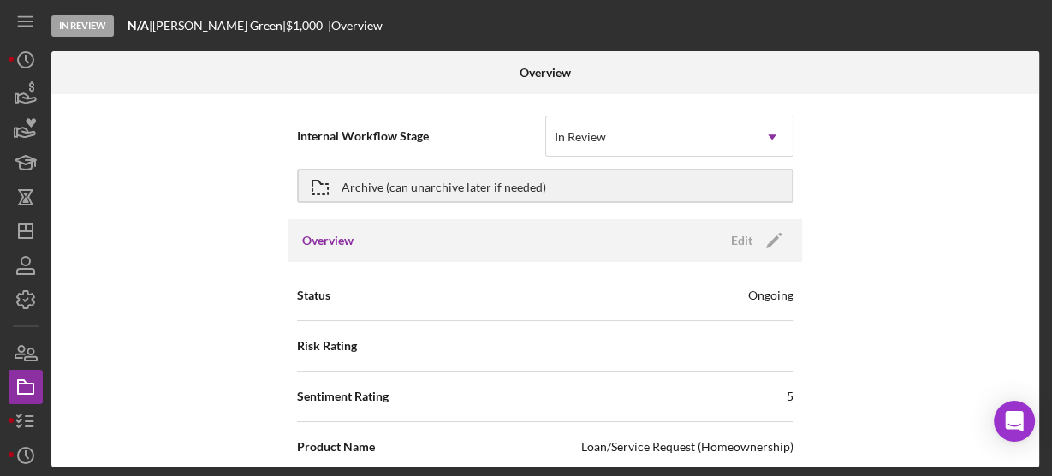
click at [212, 240] on div "Internal Workflow Stage In Review Icon/Dropdown Arrow Archive (can unarchive la…" at bounding box center [545, 280] width 988 height 373
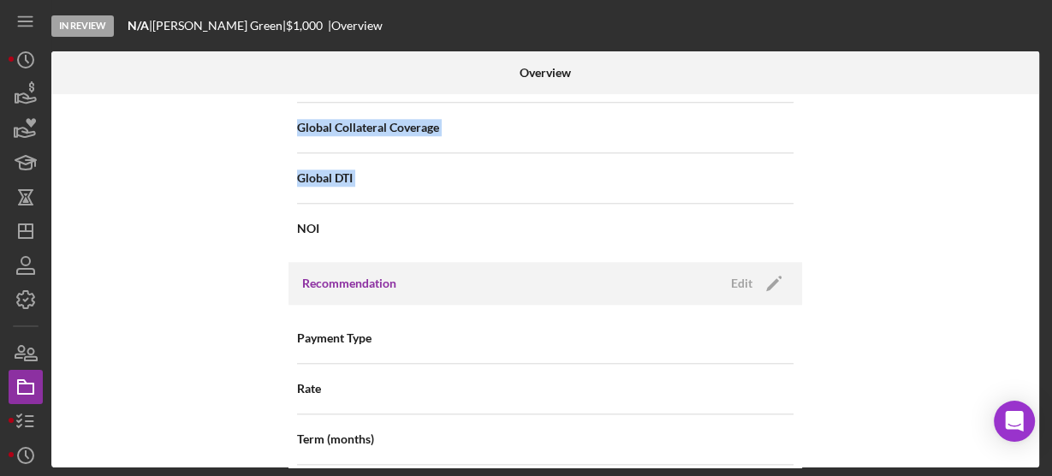
scroll to position [1452, 0]
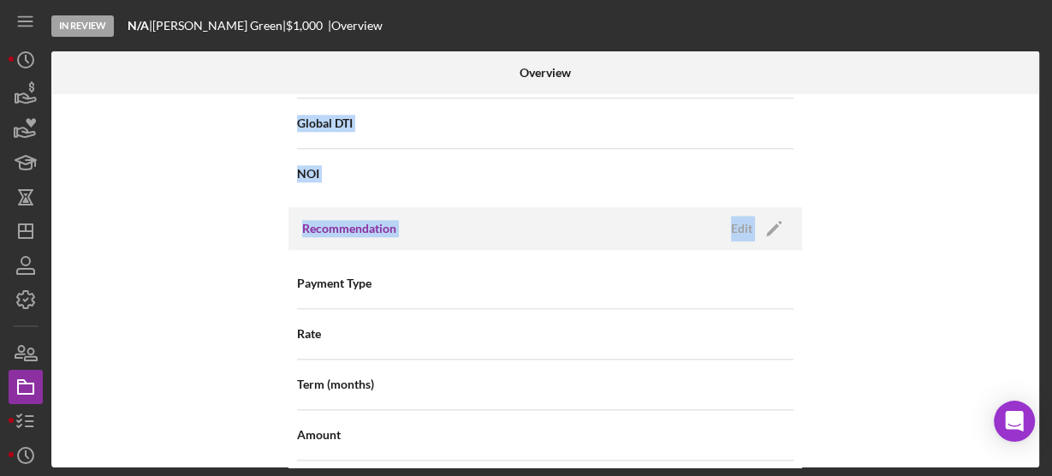
click at [211, 243] on div "Internal Workflow Stage In Review Icon/Dropdown Arrow Archive (can unarchive la…" at bounding box center [545, 280] width 988 height 373
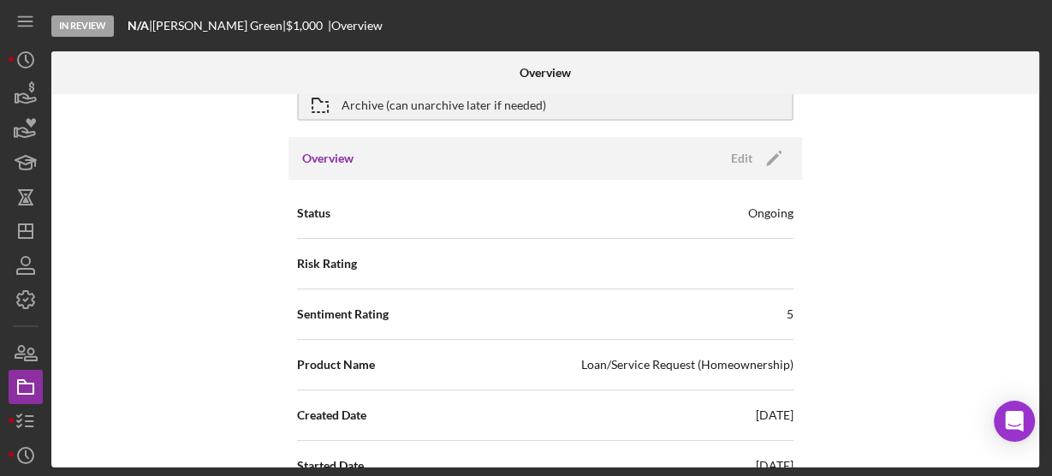
scroll to position [55, 0]
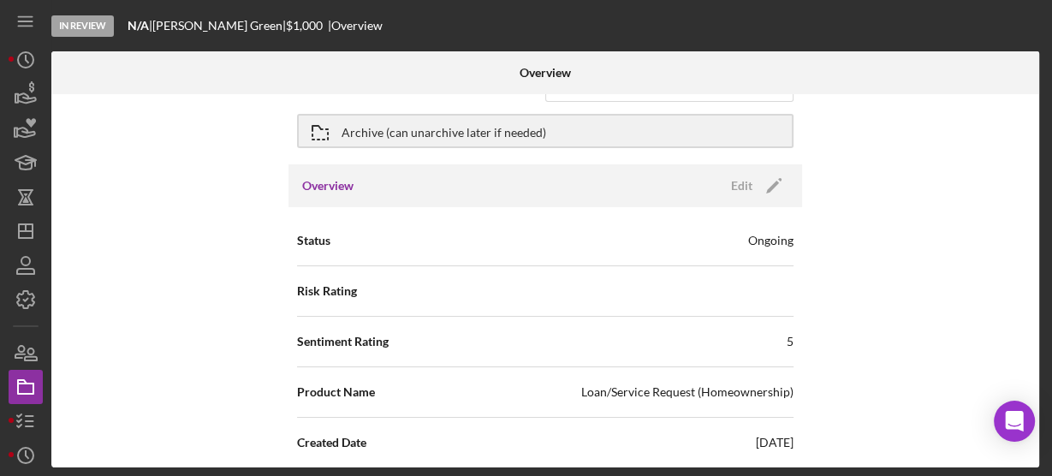
click at [153, 263] on div "Internal Workflow Stage In Review Icon/Dropdown Arrow Archive (can unarchive la…" at bounding box center [545, 280] width 988 height 373
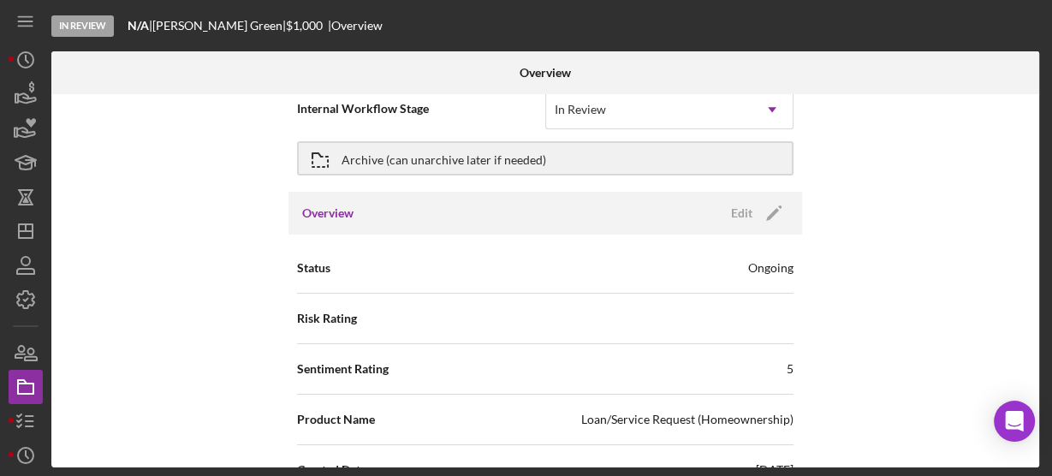
scroll to position [0, 0]
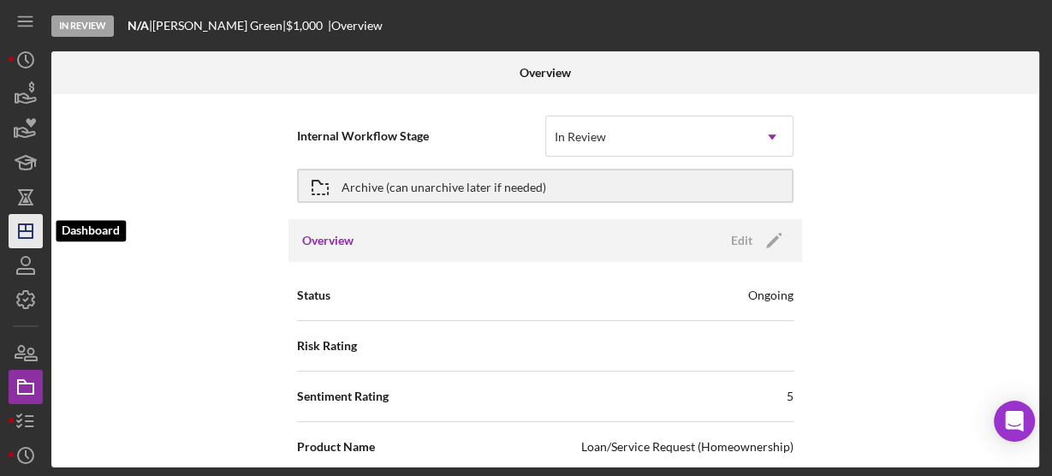
click at [28, 227] on icon "Icon/Dashboard" at bounding box center [25, 231] width 43 height 43
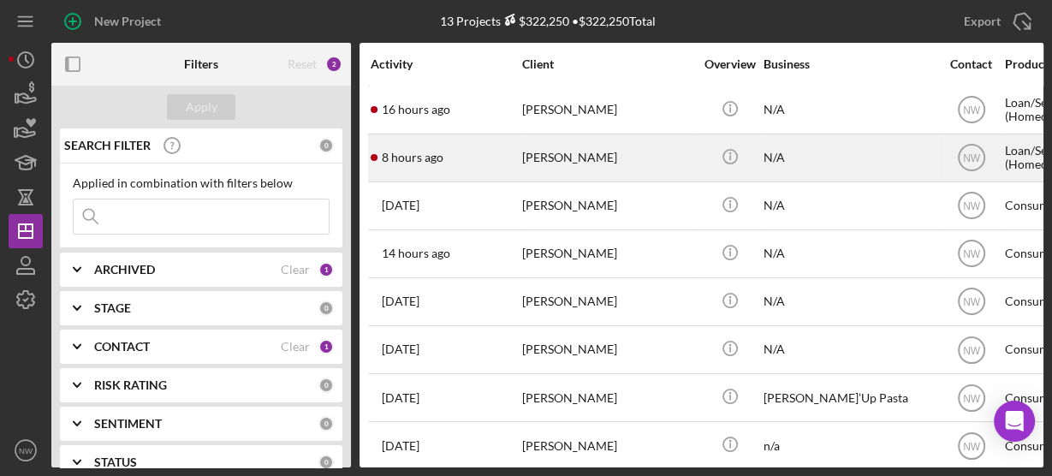
click at [537, 153] on div "[PERSON_NAME]" at bounding box center [607, 157] width 171 height 45
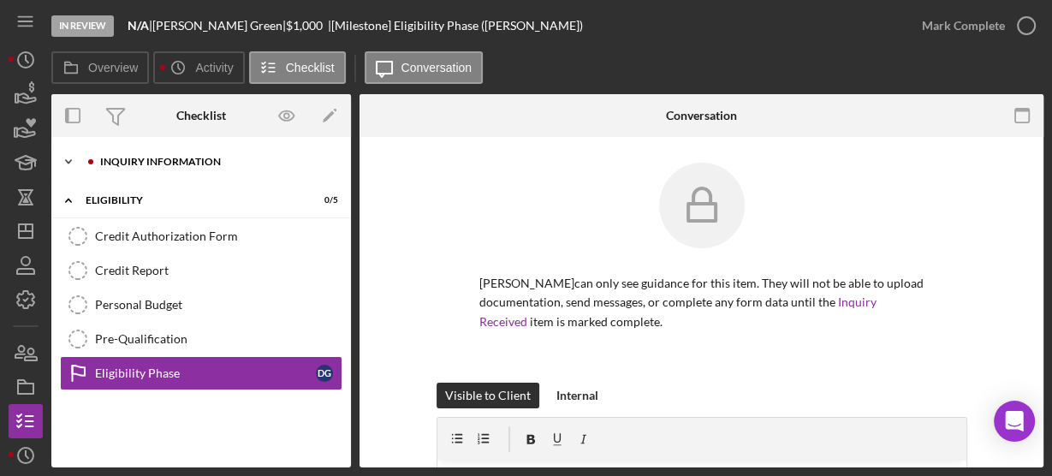
click at [66, 160] on polyline at bounding box center [68, 161] width 5 height 3
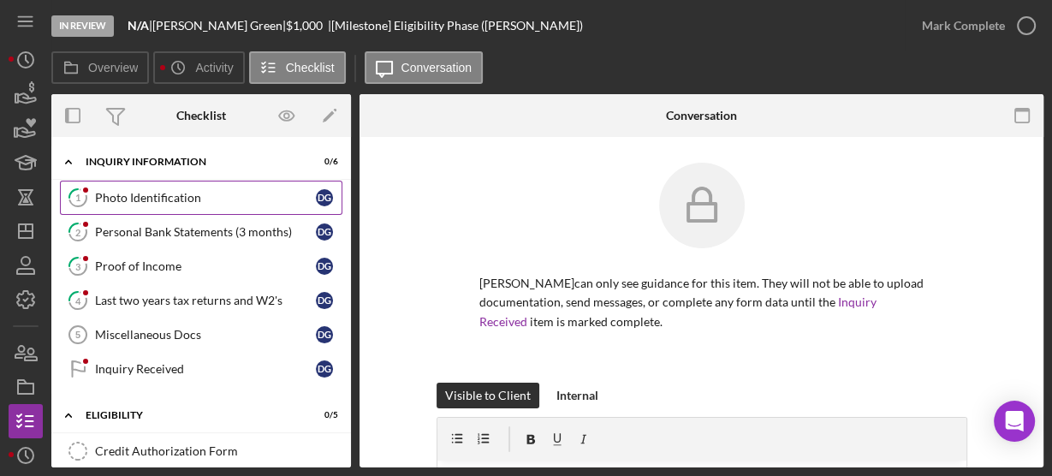
click at [100, 194] on div "Photo Identification" at bounding box center [205, 198] width 221 height 14
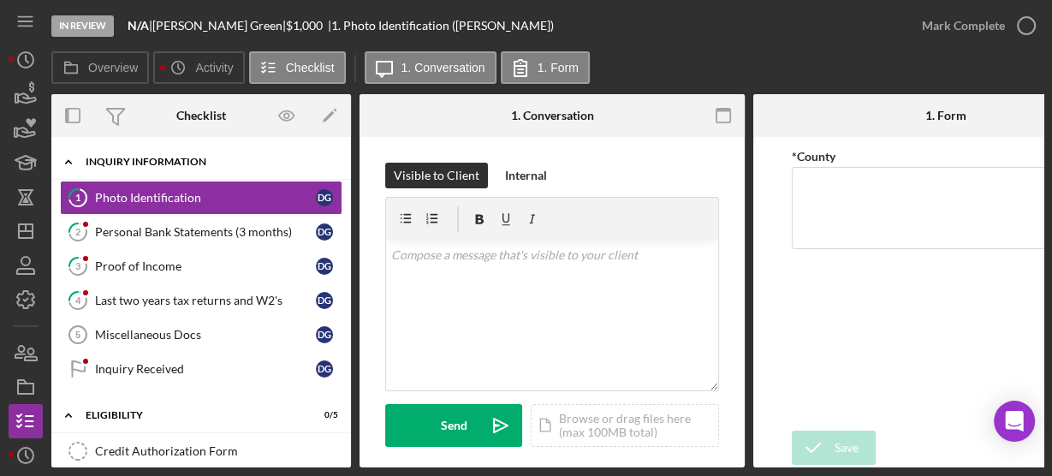
click at [69, 164] on icon "Icon/Expander" at bounding box center [68, 162] width 34 height 34
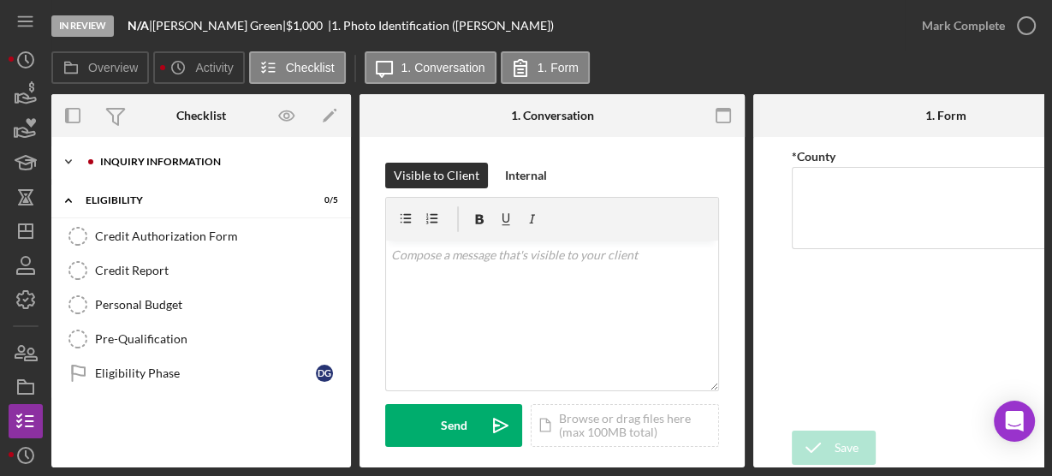
click at [70, 158] on icon "Icon/Expander" at bounding box center [68, 162] width 34 height 34
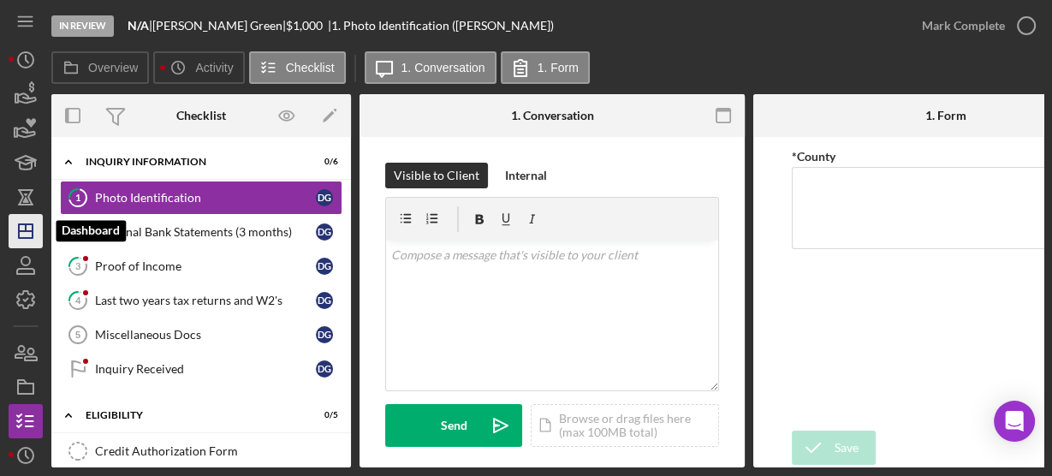
click at [19, 231] on line "button" at bounding box center [26, 231] width 14 height 0
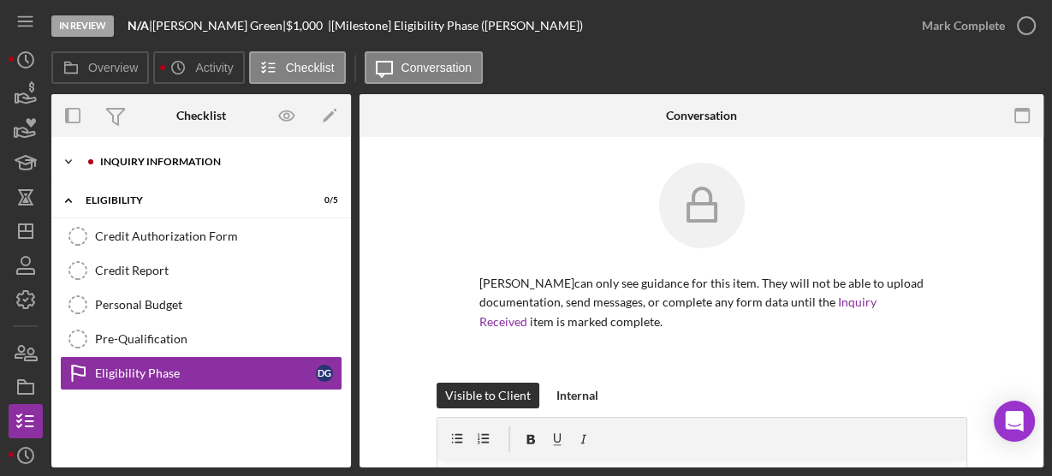
click at [63, 164] on icon "Icon/Expander" at bounding box center [68, 162] width 34 height 34
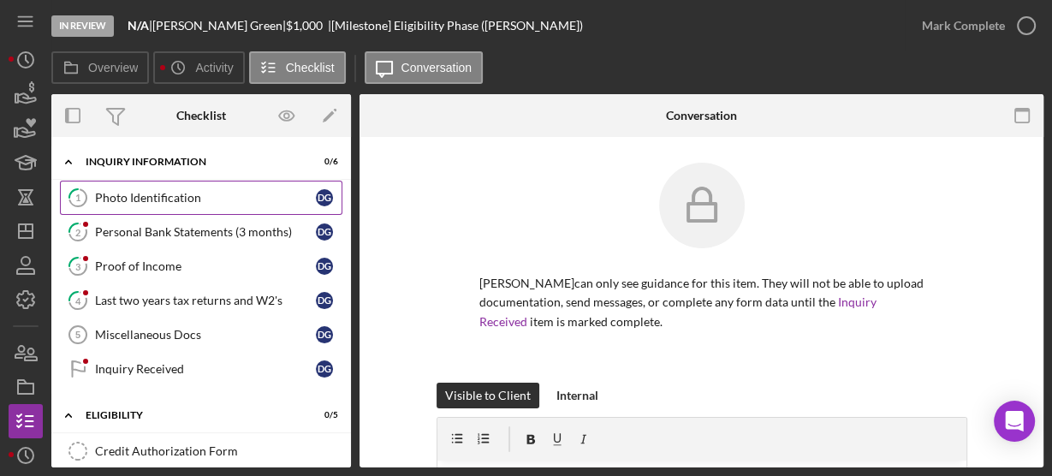
click at [114, 207] on link "1 Photo Identification D G" at bounding box center [201, 198] width 283 height 34
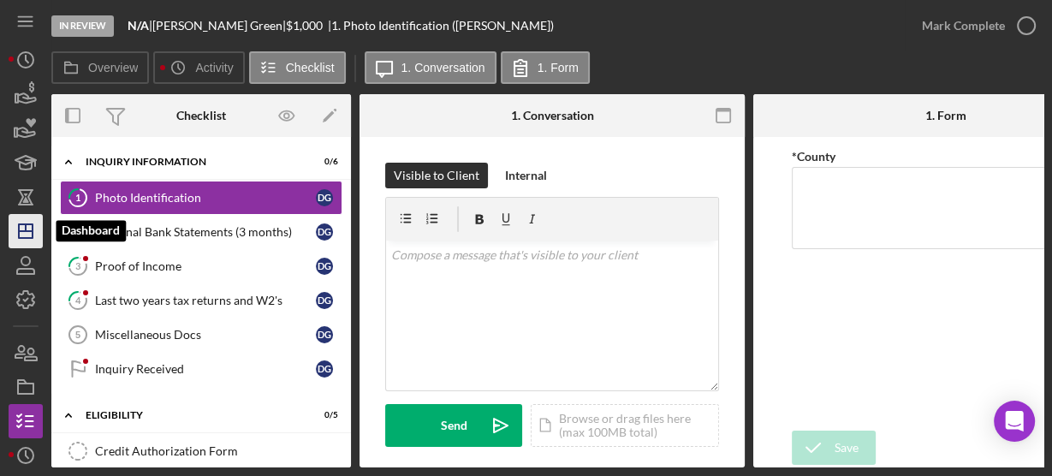
click at [20, 223] on icon "Icon/Dashboard" at bounding box center [25, 231] width 43 height 43
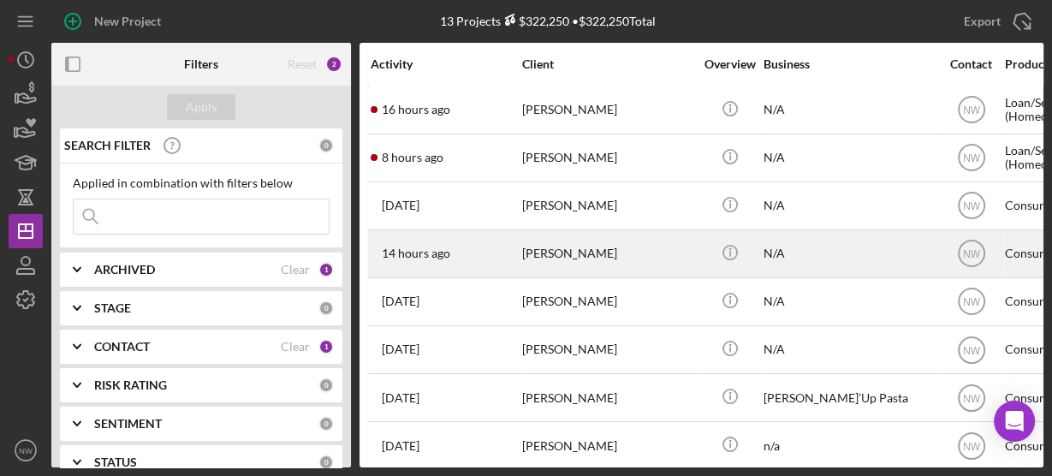
click at [552, 258] on div "[PERSON_NAME]" at bounding box center [607, 253] width 171 height 45
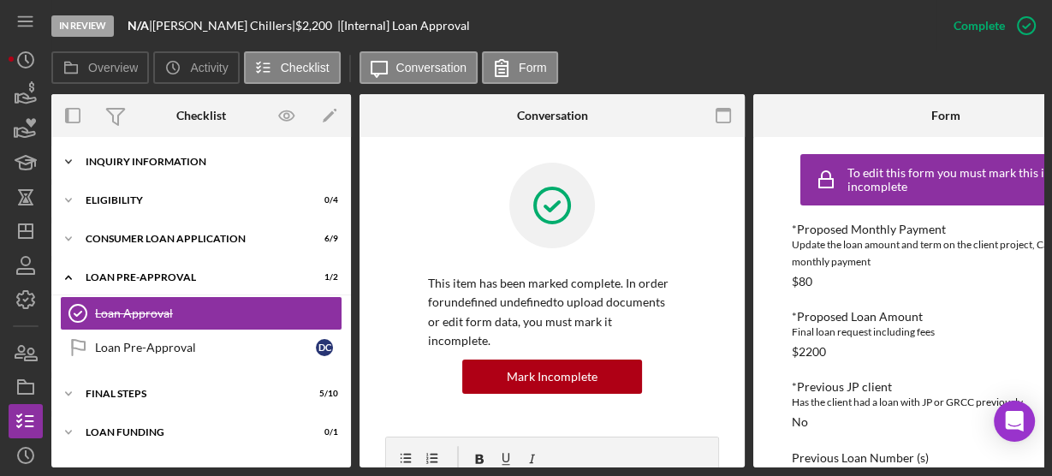
click at [67, 159] on icon "Icon/Expander" at bounding box center [68, 162] width 34 height 34
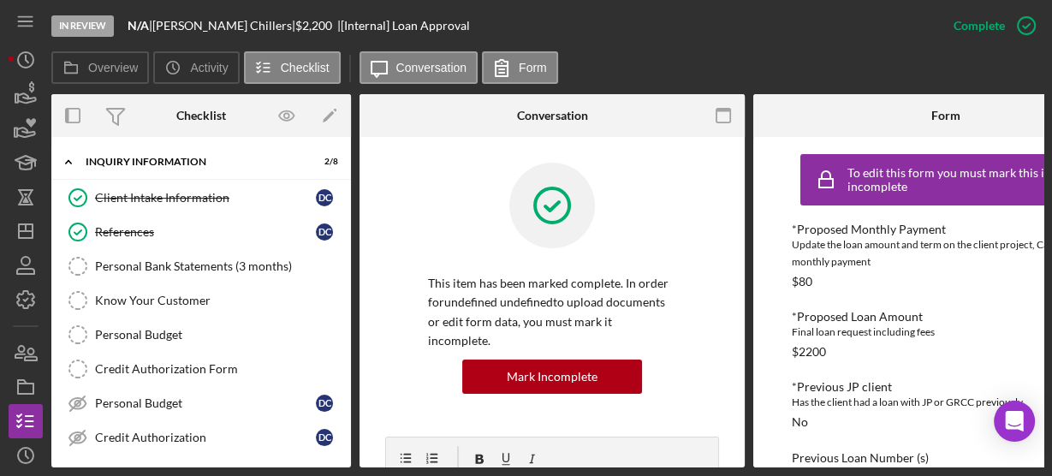
scroll to position [272, 0]
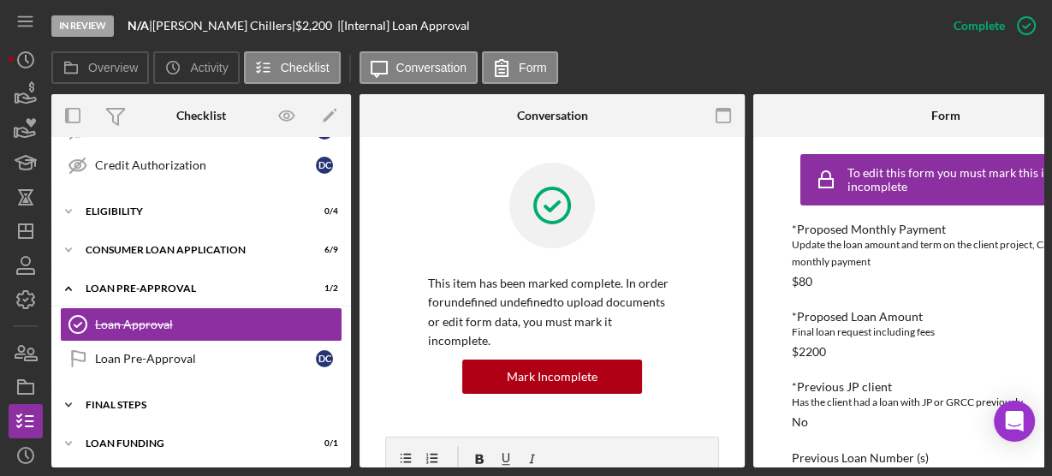
click at [68, 393] on icon "Icon/Expander" at bounding box center [68, 405] width 34 height 34
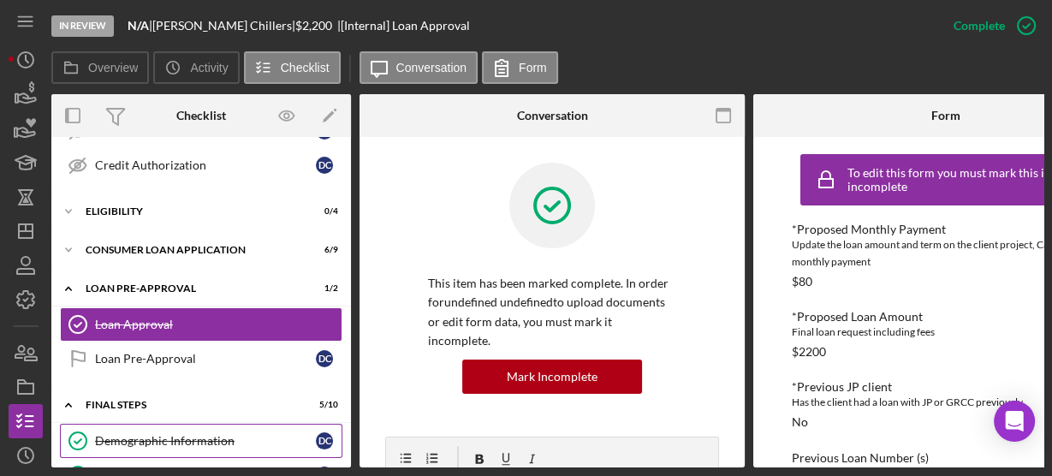
click at [120, 434] on div "Demographic Information" at bounding box center [205, 441] width 221 height 14
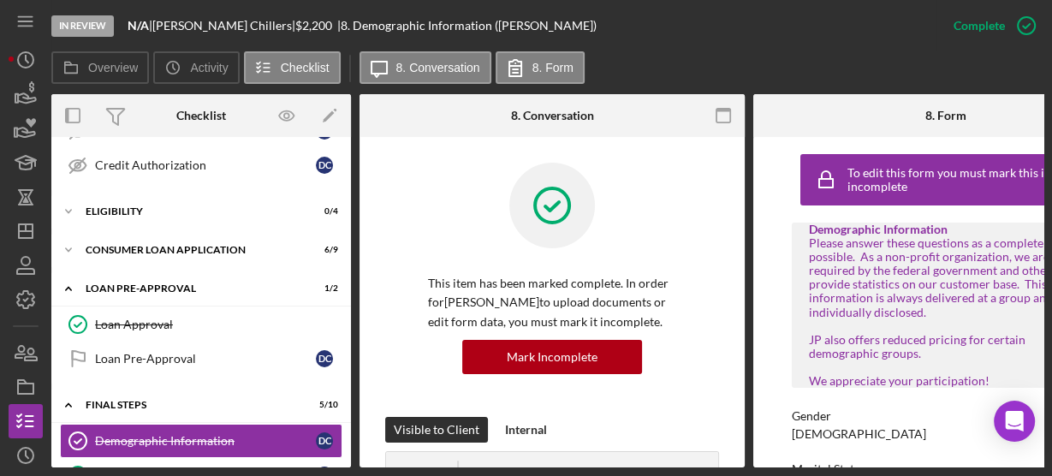
click at [784, 195] on div "To edit this form you must mark this item incomplete Demographic Information Pl…" at bounding box center [945, 302] width 385 height 330
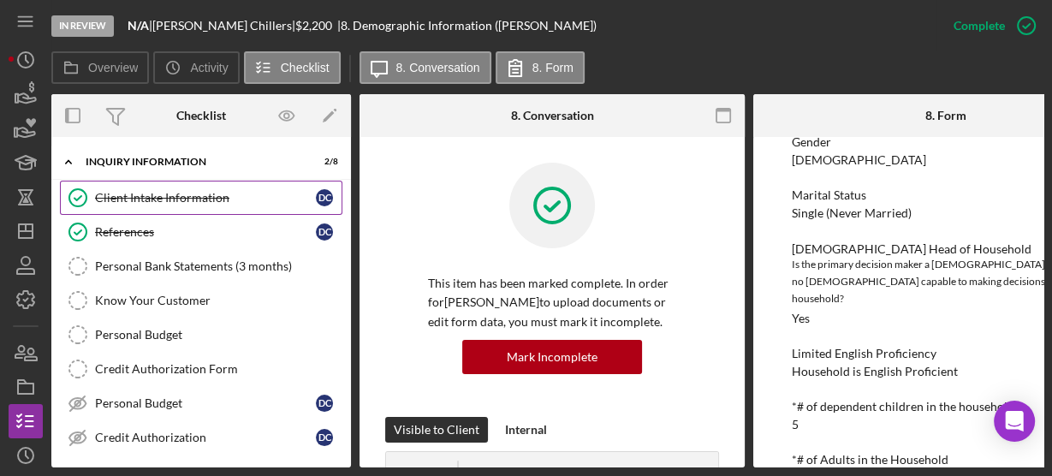
click at [199, 197] on div "Client Intake Information" at bounding box center [205, 198] width 221 height 14
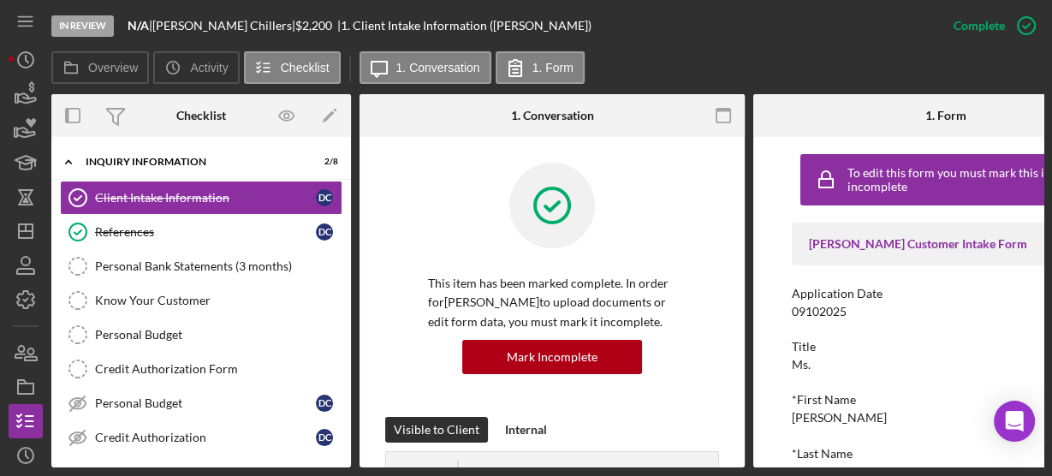
click at [762, 227] on div "To edit this form you must mark this item incomplete Justine PETERSEN Customer …" at bounding box center [945, 302] width 385 height 330
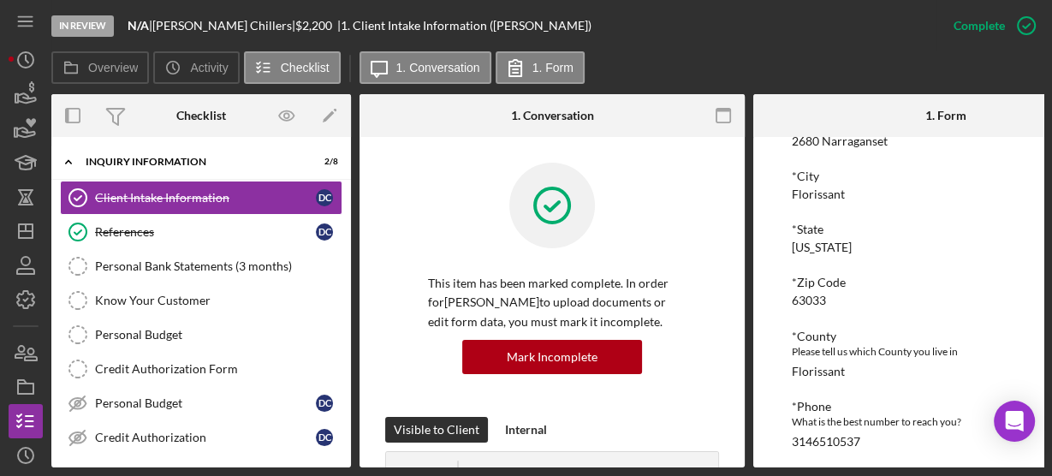
scroll to position [411, 0]
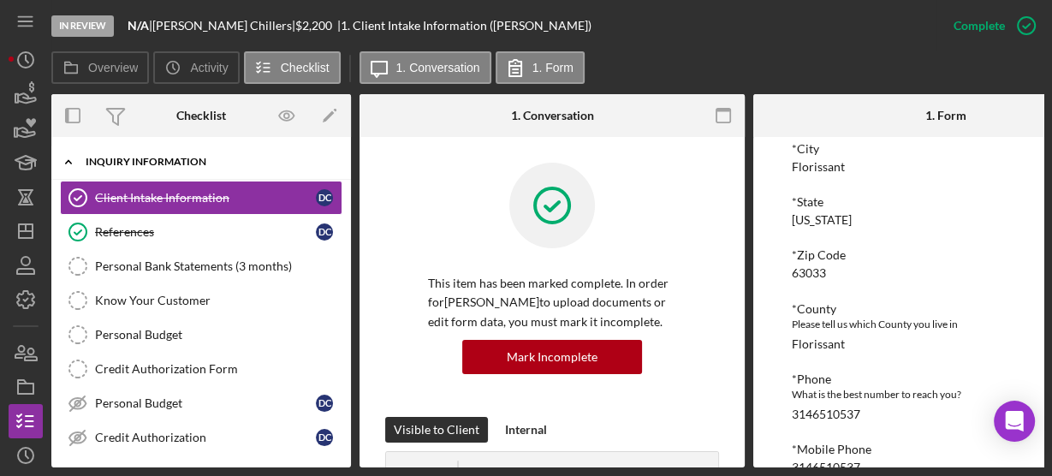
click at [75, 159] on icon "Icon/Expander" at bounding box center [68, 162] width 34 height 34
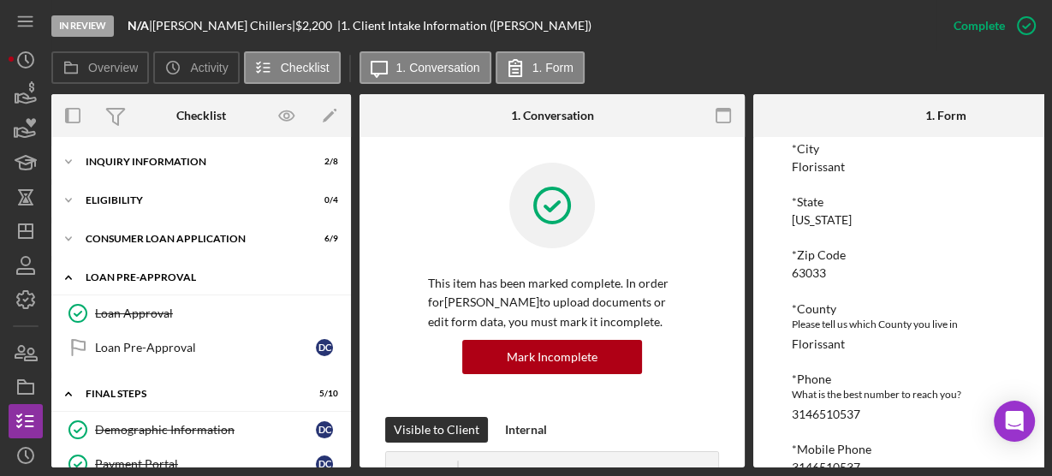
click at [72, 277] on icon "Icon/Expander" at bounding box center [68, 277] width 34 height 34
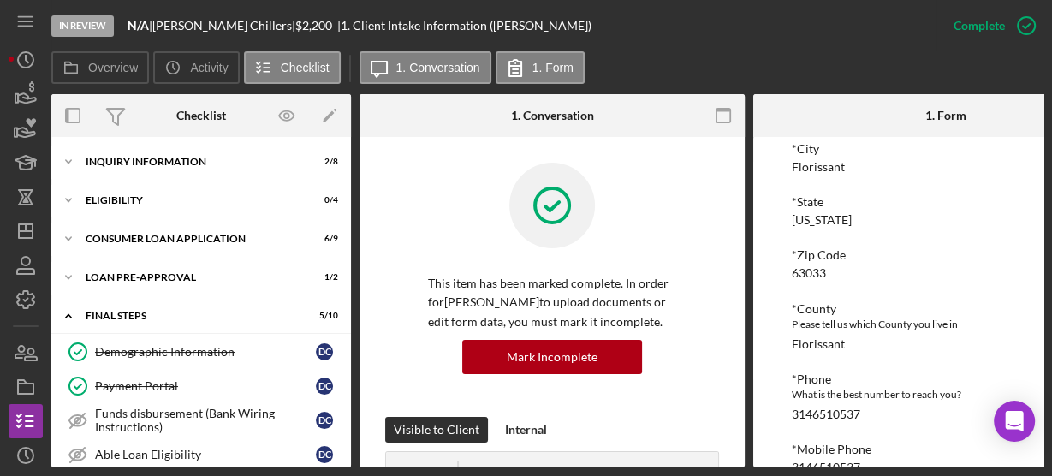
scroll to position [264, 0]
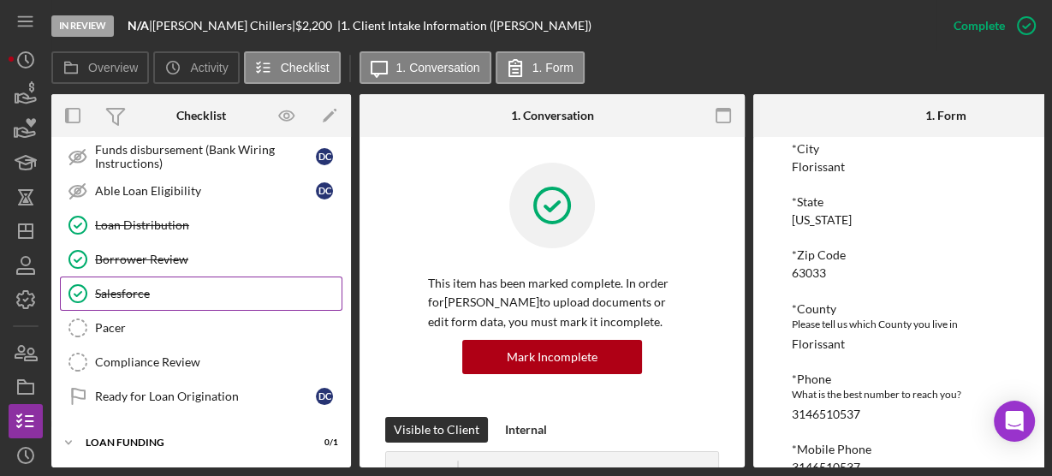
click at [117, 296] on link "Salesforce Salesforce" at bounding box center [201, 294] width 283 height 34
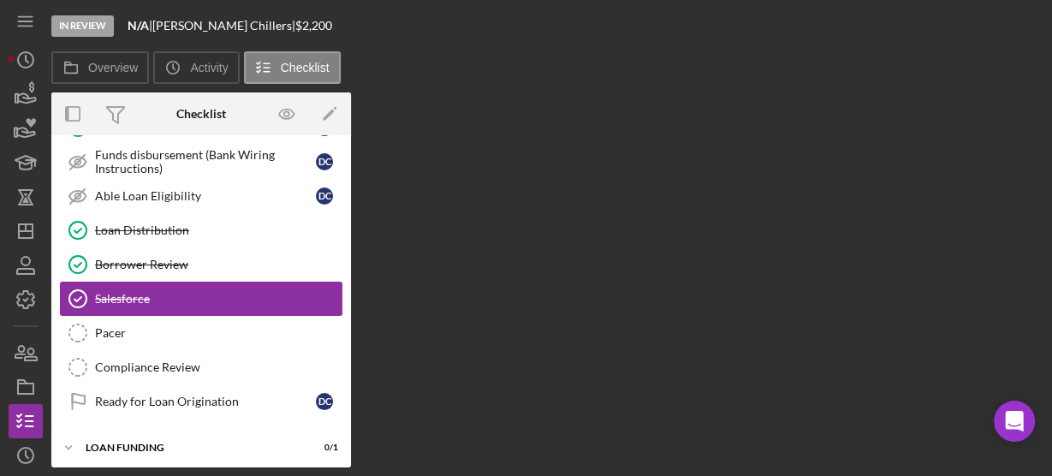
scroll to position [264, 0]
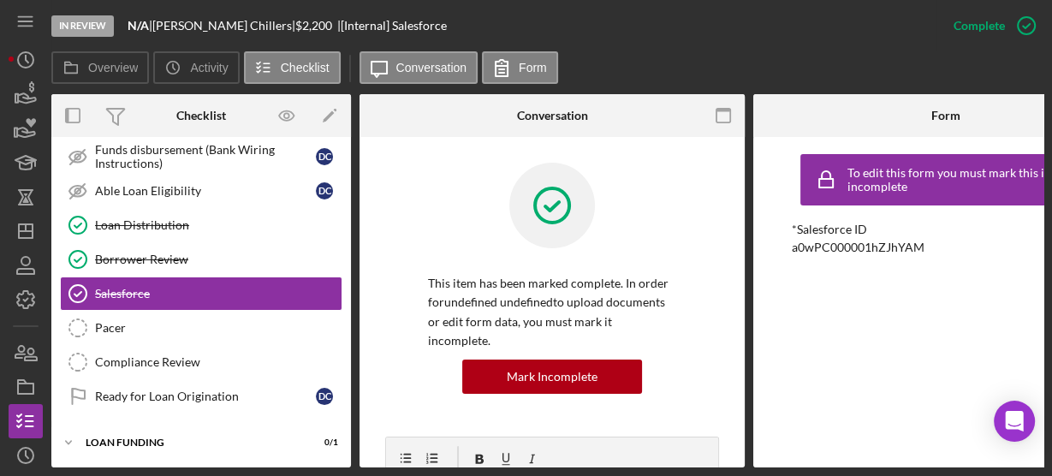
click at [342, 232] on div "Demographic Information Demographic Information D C Payment Portal Payment Port…" at bounding box center [201, 246] width 300 height 351
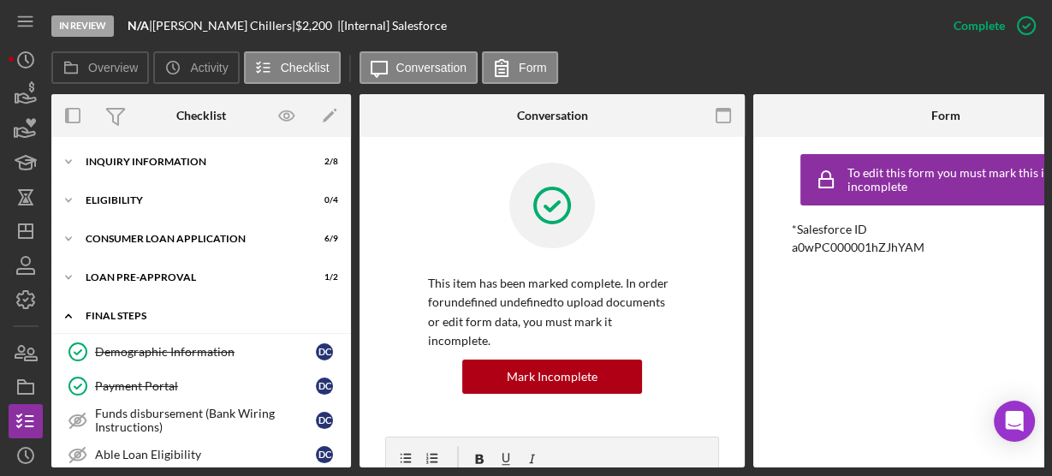
click at [73, 316] on icon "Icon/Expander" at bounding box center [68, 316] width 34 height 34
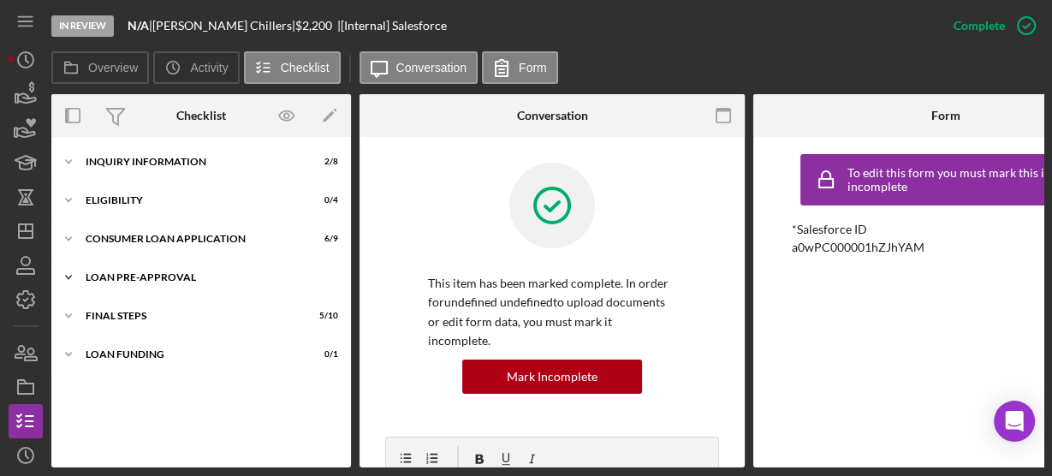
click at [69, 283] on icon "Icon/Expander" at bounding box center [68, 277] width 34 height 34
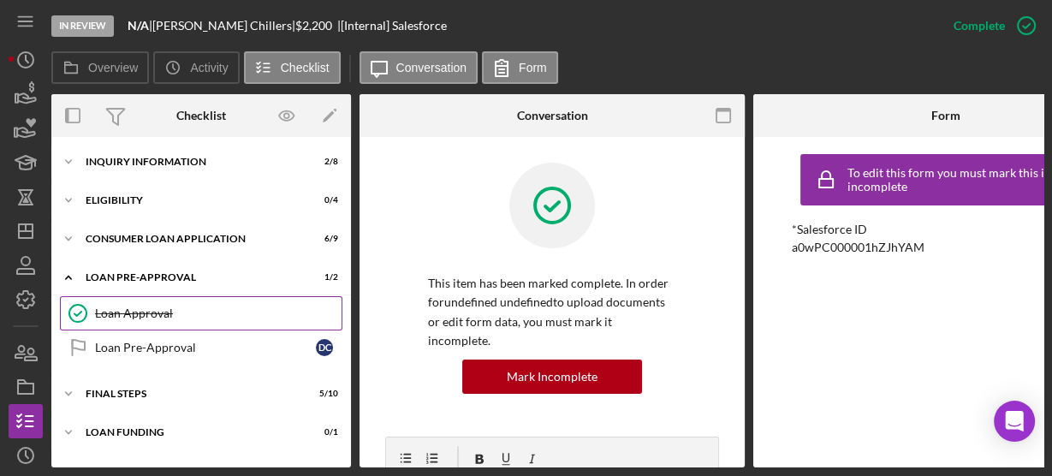
click at [108, 318] on div "Loan Approval" at bounding box center [218, 314] width 247 height 14
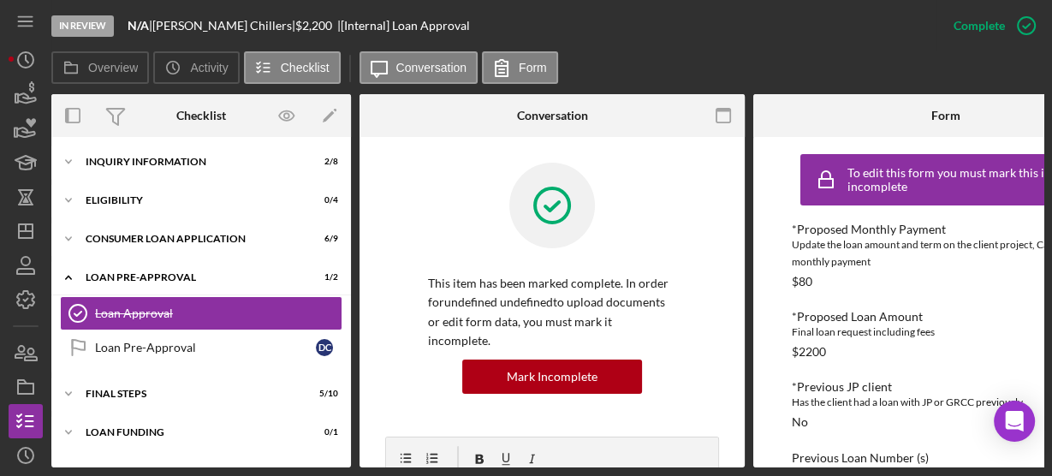
click at [425, 183] on div "This item has been marked complete. In order for undefined undefined to upload …" at bounding box center [552, 300] width 334 height 274
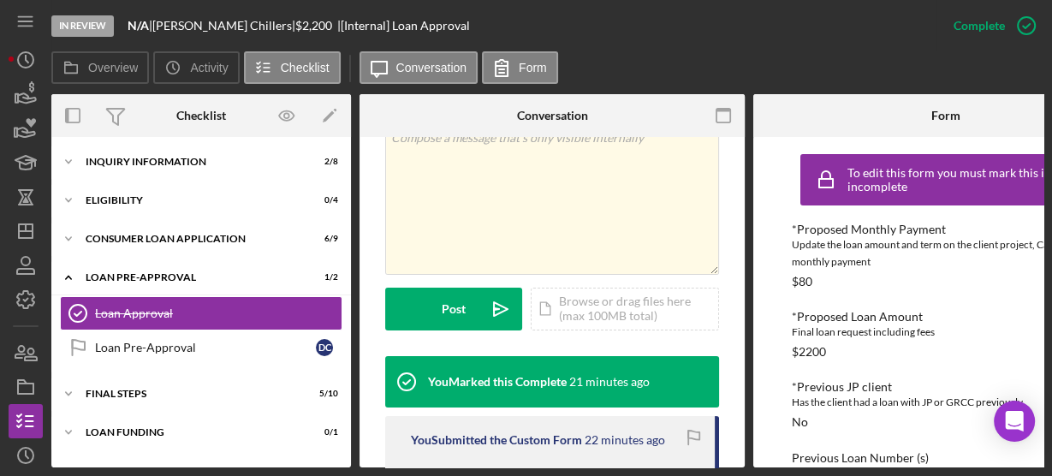
scroll to position [493, 0]
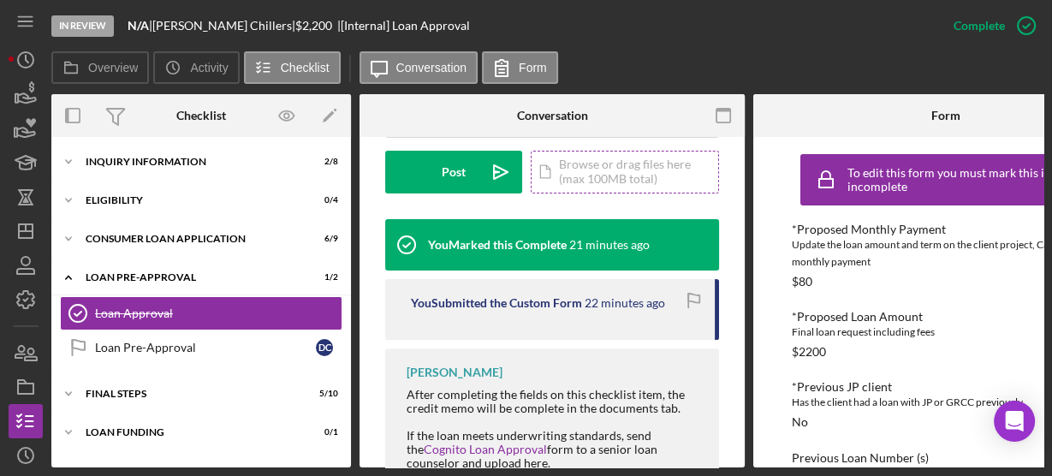
click at [617, 151] on div "Icon/Document Browse or drag files here (max 100MB total) Tap to choose files o…" at bounding box center [625, 172] width 188 height 43
click at [741, 104] on icon "button" at bounding box center [724, 116] width 39 height 39
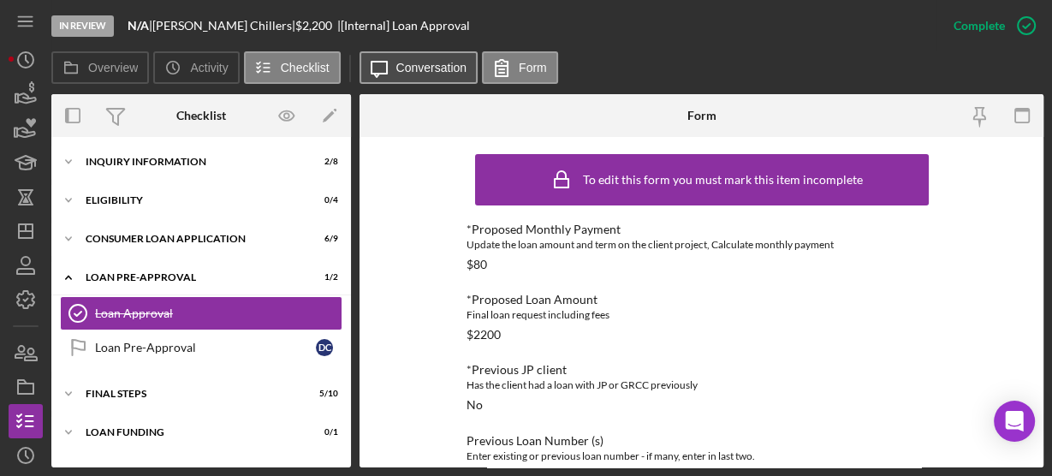
click at [422, 75] on button "Icon/Message Conversation" at bounding box center [419, 67] width 119 height 33
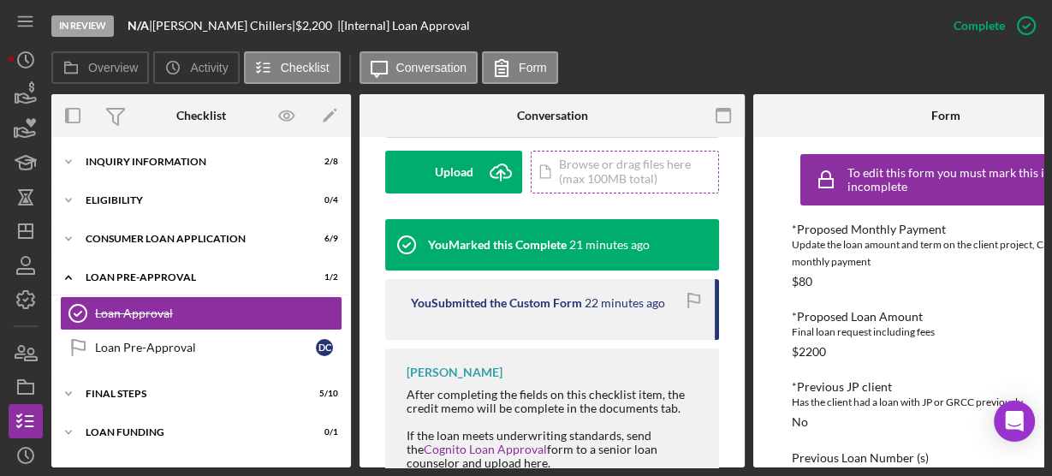
click at [575, 159] on div "Icon/Document Browse or drag files here (max 100MB total) Tap to choose files o…" at bounding box center [625, 172] width 188 height 43
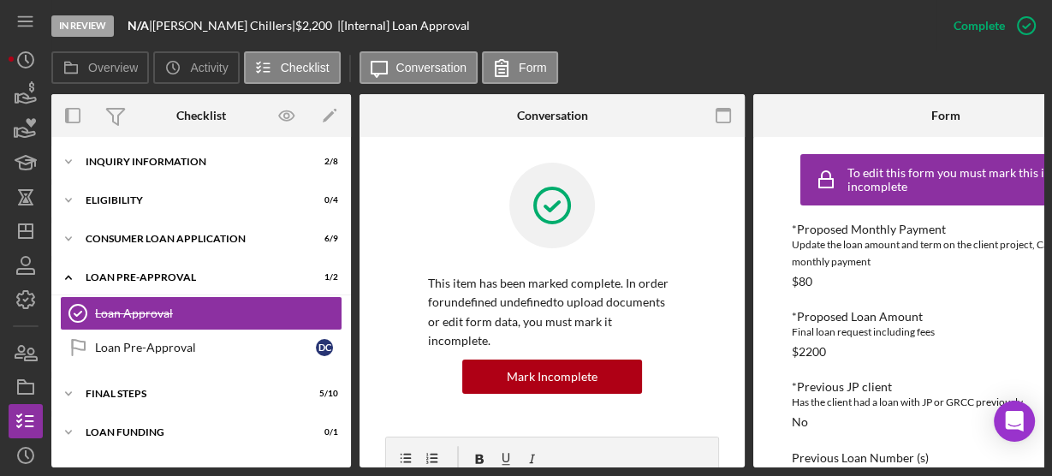
scroll to position [284, 0]
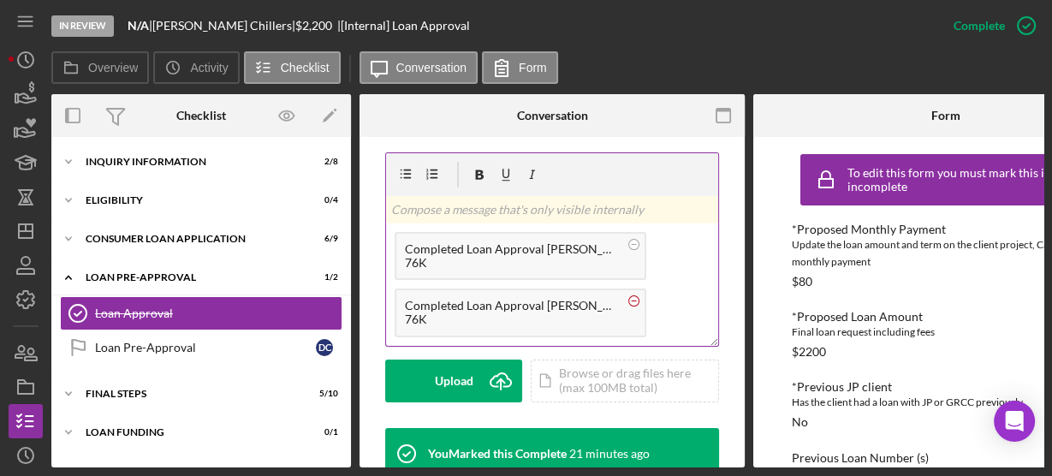
click at [633, 296] on circle at bounding box center [634, 301] width 10 height 10
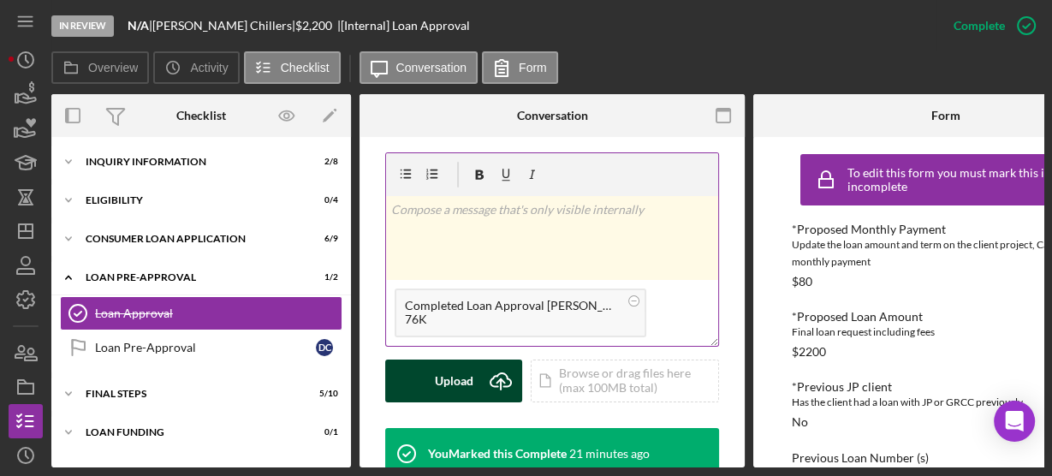
click at [475, 360] on button "Upload Icon/Upload" at bounding box center [453, 381] width 137 height 43
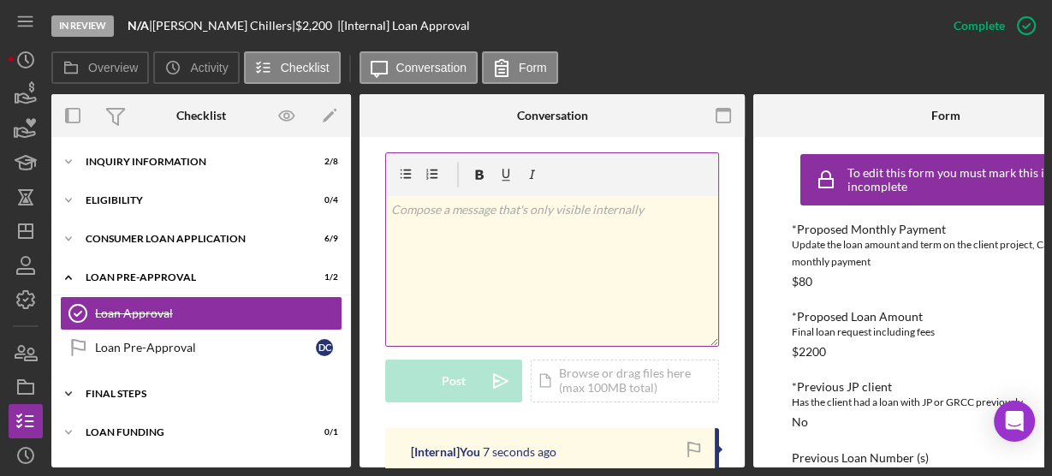
click at [67, 387] on icon "Icon/Expander" at bounding box center [68, 394] width 34 height 34
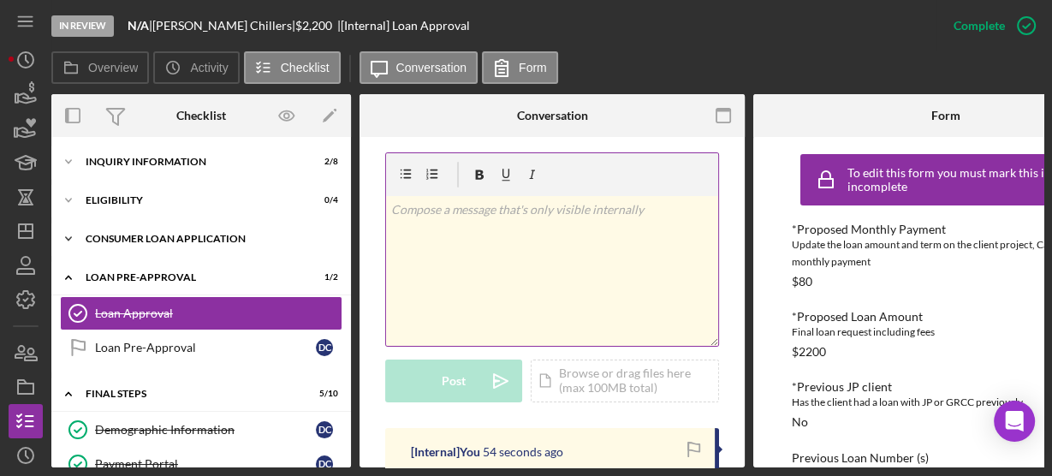
click at [71, 248] on icon "Icon/Expander" at bounding box center [68, 239] width 34 height 34
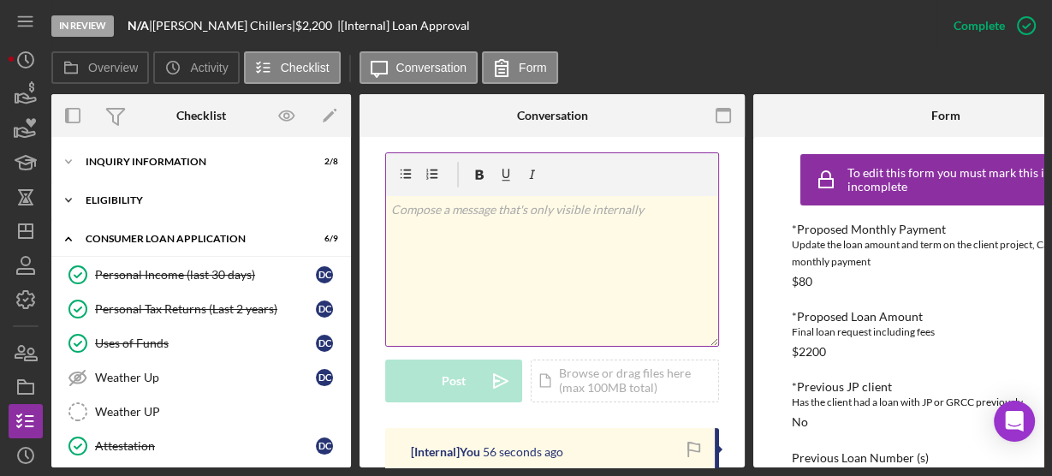
click at [74, 195] on icon "Icon/Expander" at bounding box center [68, 200] width 34 height 34
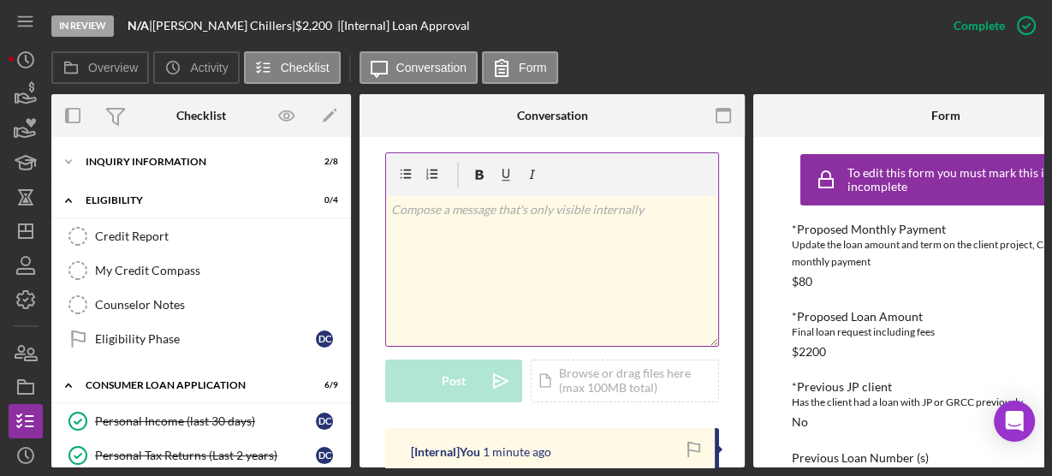
click at [349, 128] on link "Icon/Edit" at bounding box center [329, 115] width 43 height 43
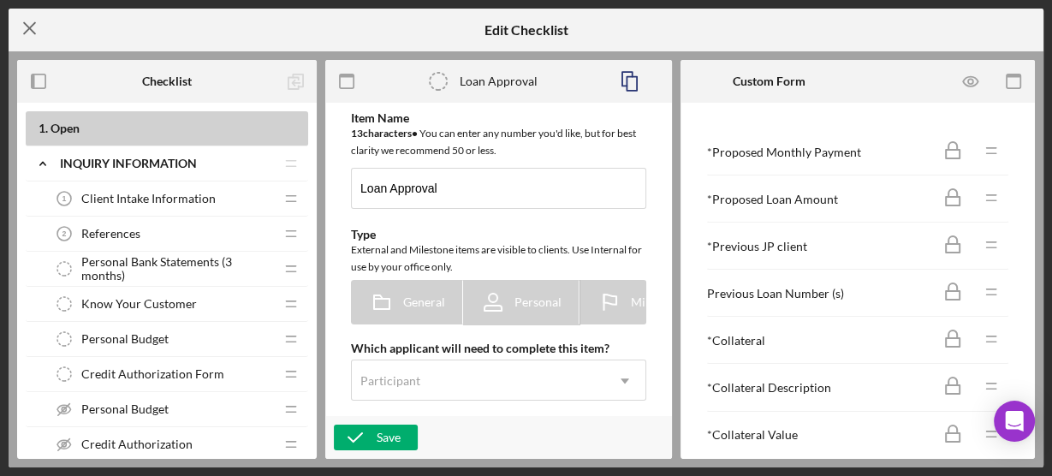
click at [25, 34] on icon "Icon/Menu Close" at bounding box center [30, 28] width 43 height 43
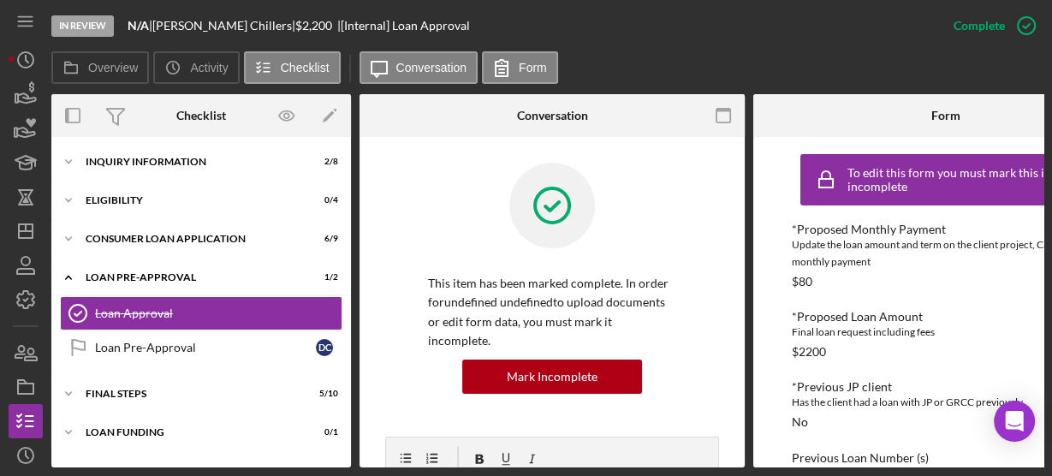
click at [346, 449] on div "Icon/Expander Inquiry Information 2 / 8 Icon/Expander Eligibility 0 / 4 Icon/Ex…" at bounding box center [201, 302] width 300 height 313
click at [348, 447] on div "Icon/Expander Loan Funding 0 / 1" at bounding box center [201, 432] width 300 height 34
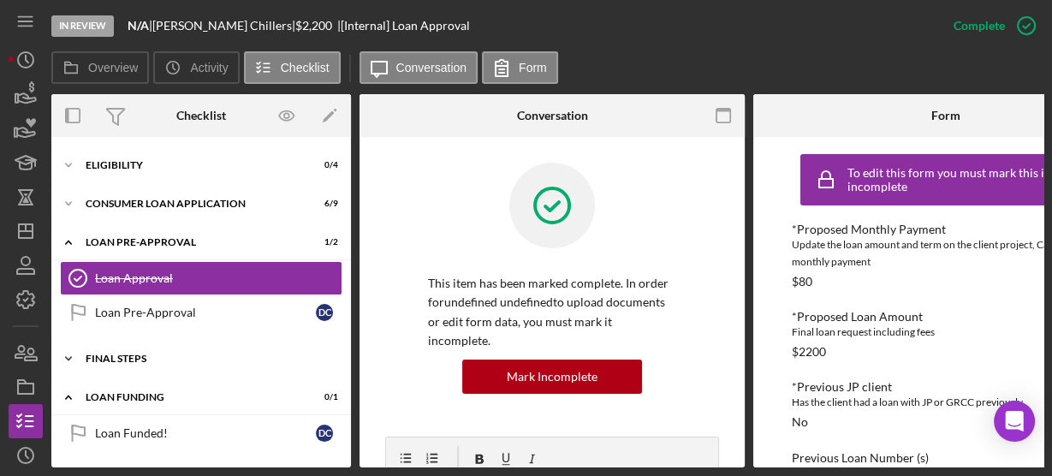
click at [73, 360] on icon "Icon/Expander" at bounding box center [68, 359] width 34 height 34
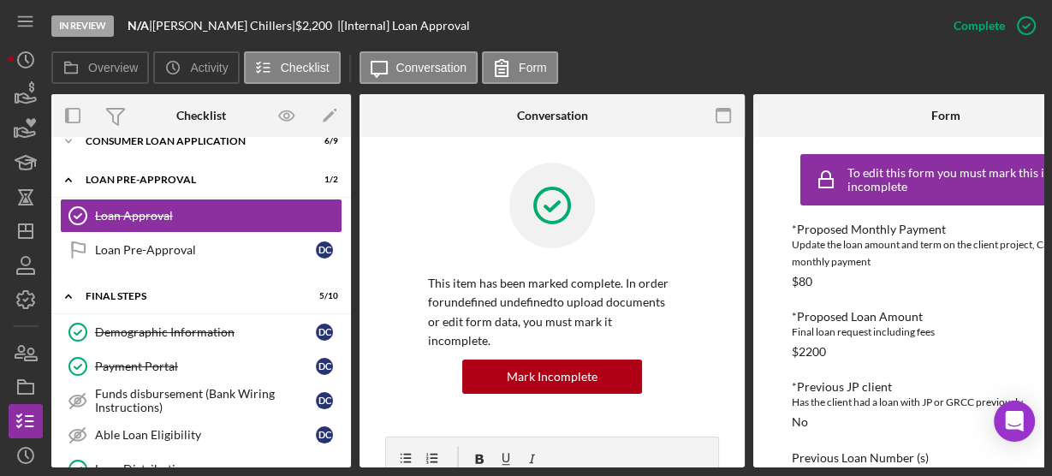
scroll to position [0, 0]
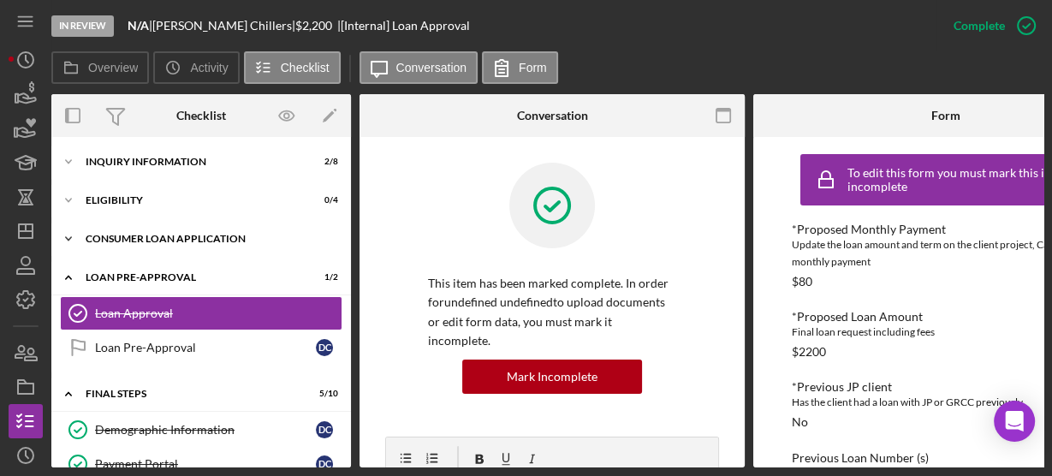
click at [68, 237] on icon "Icon/Expander" at bounding box center [68, 239] width 34 height 34
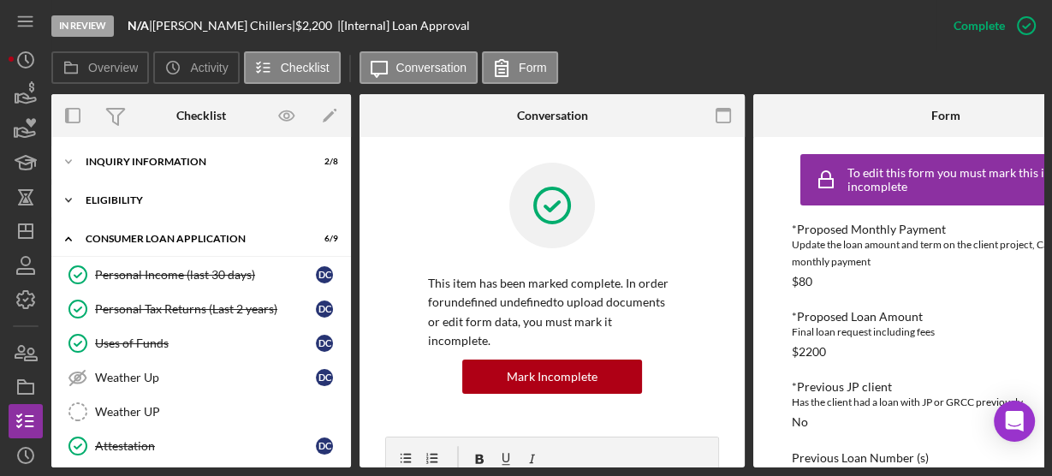
click at [73, 204] on icon "Icon/Expander" at bounding box center [68, 200] width 34 height 34
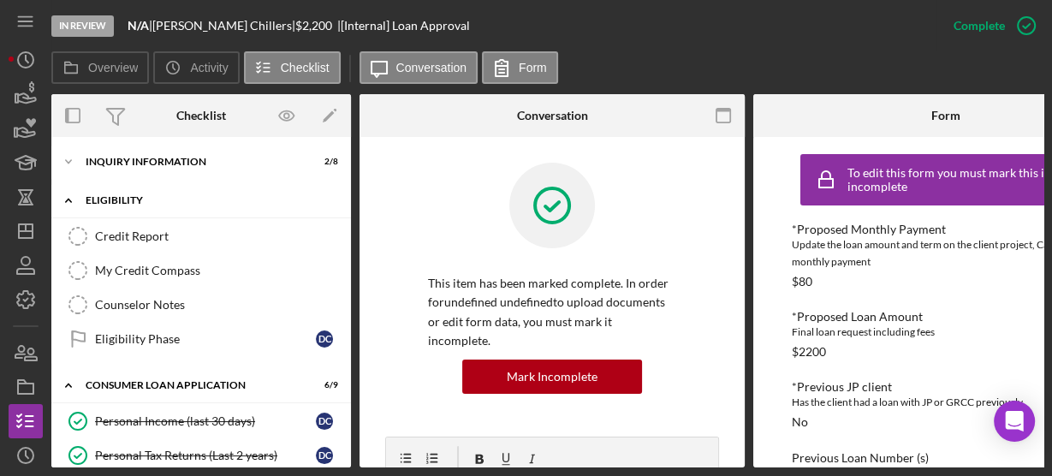
click at [73, 204] on icon "Icon/Expander" at bounding box center [68, 200] width 34 height 34
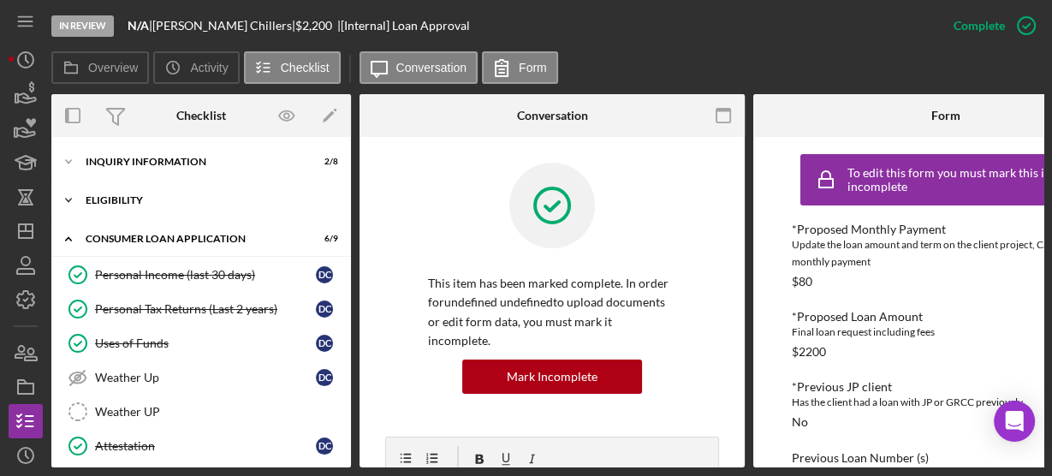
click at [73, 204] on icon "Icon/Expander" at bounding box center [68, 200] width 34 height 34
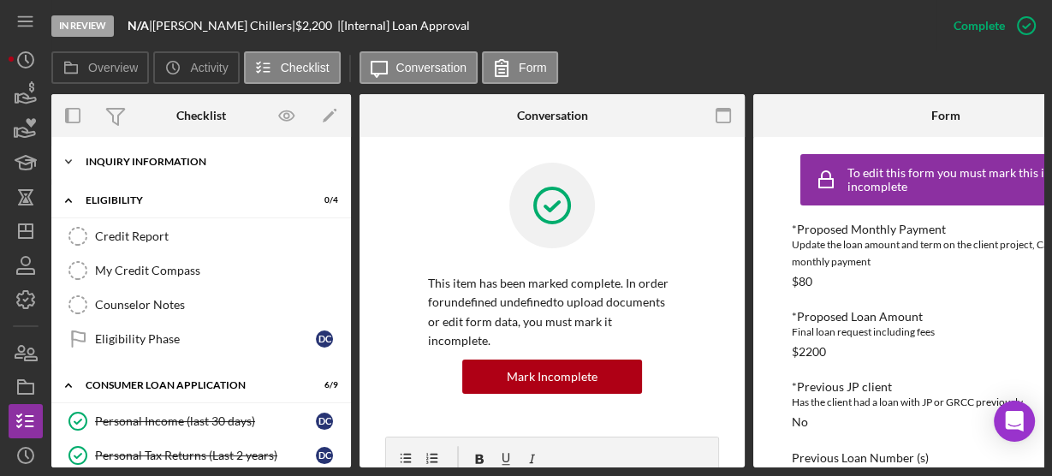
click at [70, 158] on icon "Icon/Expander" at bounding box center [68, 162] width 34 height 34
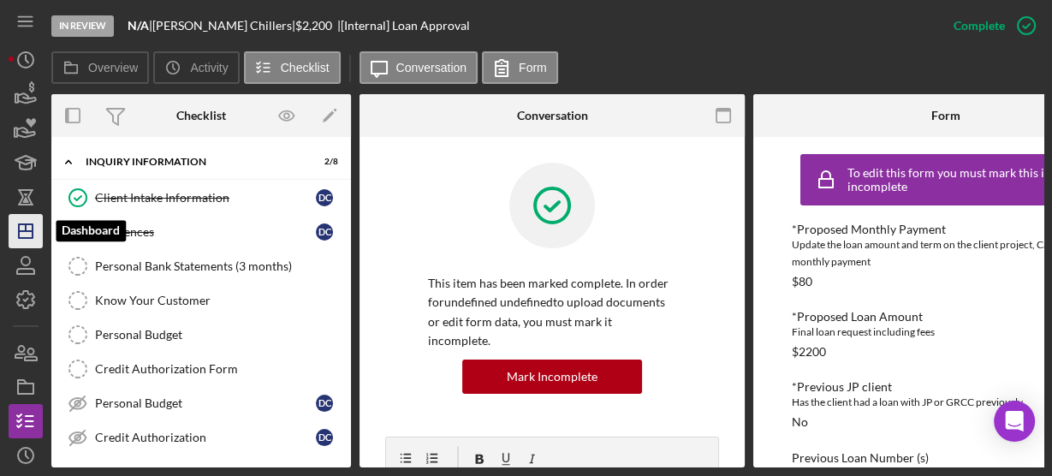
click at [42, 239] on icon "Icon/Dashboard" at bounding box center [25, 231] width 43 height 43
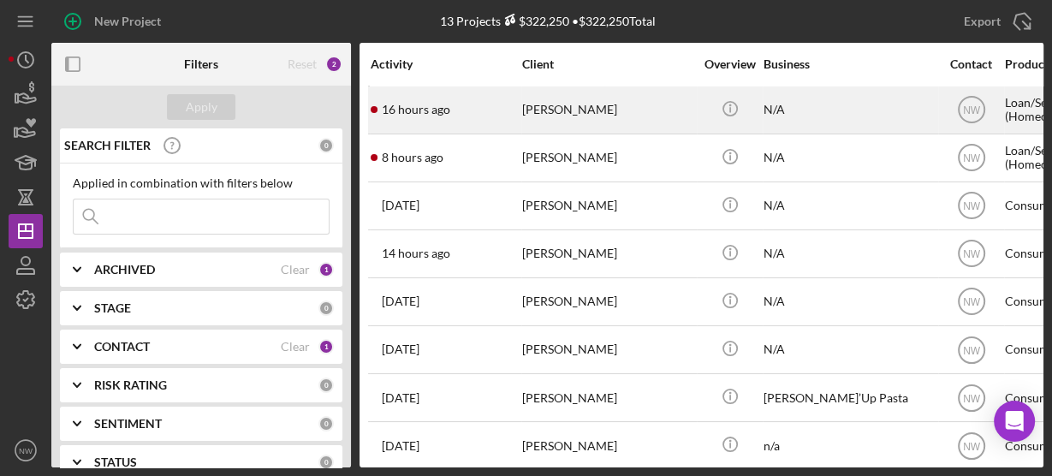
click at [551, 110] on div "[PERSON_NAME]" at bounding box center [607, 109] width 171 height 45
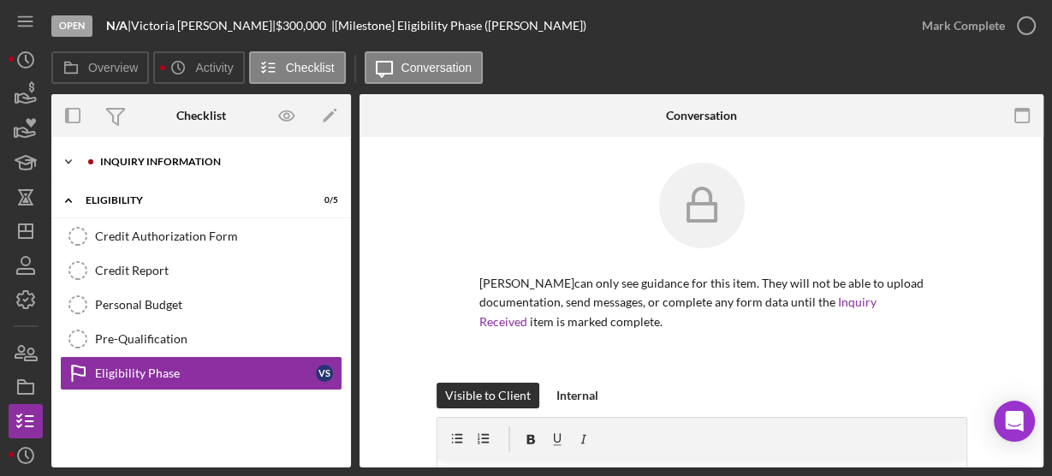
click at [75, 159] on icon "Icon/Expander" at bounding box center [68, 162] width 34 height 34
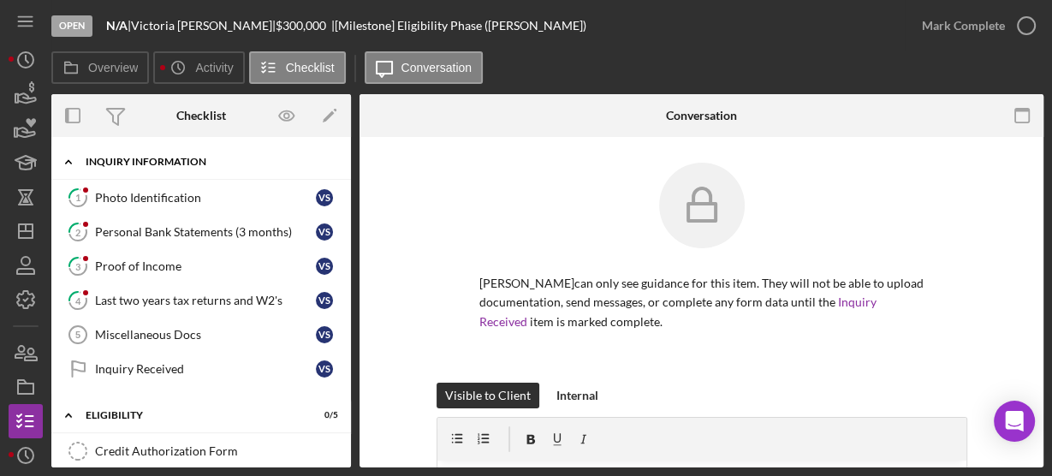
click at [73, 161] on icon "Icon/Expander" at bounding box center [68, 162] width 34 height 34
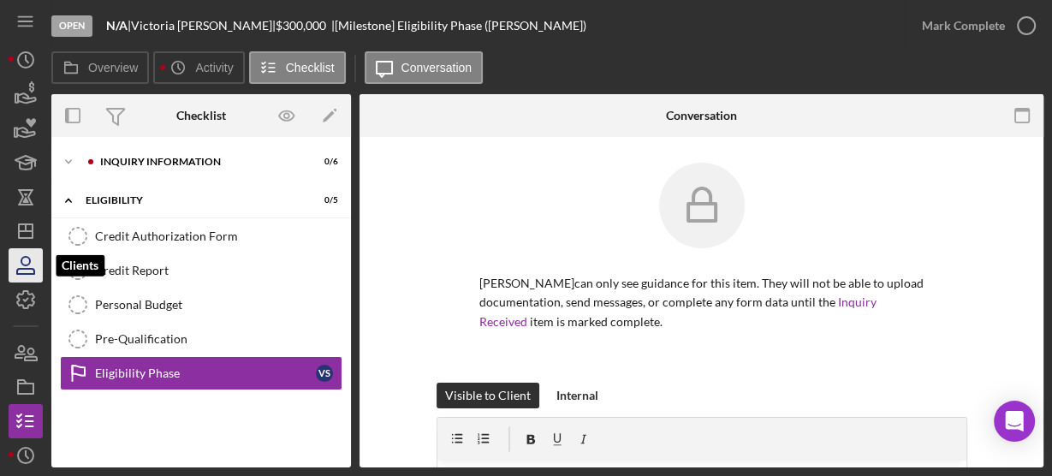
click at [18, 252] on icon "button" at bounding box center [25, 265] width 43 height 43
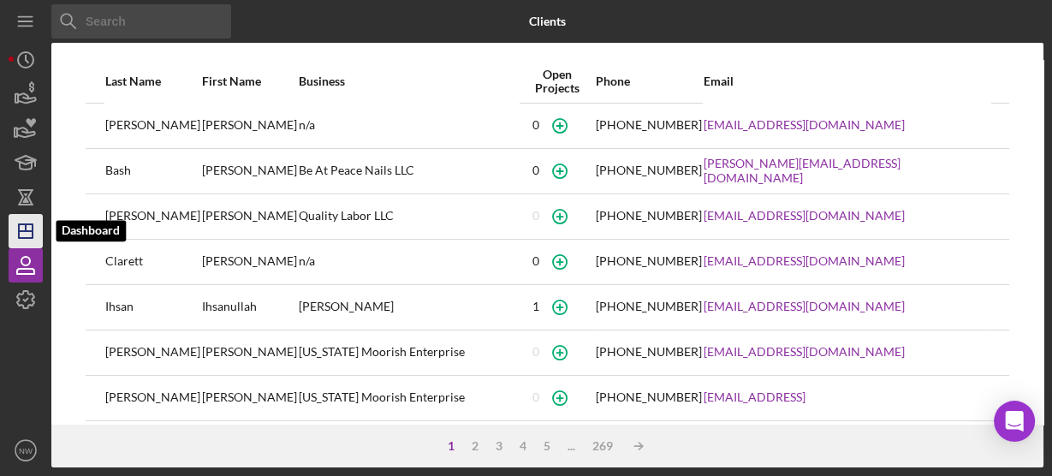
click at [33, 240] on icon "Icon/Dashboard" at bounding box center [25, 231] width 43 height 43
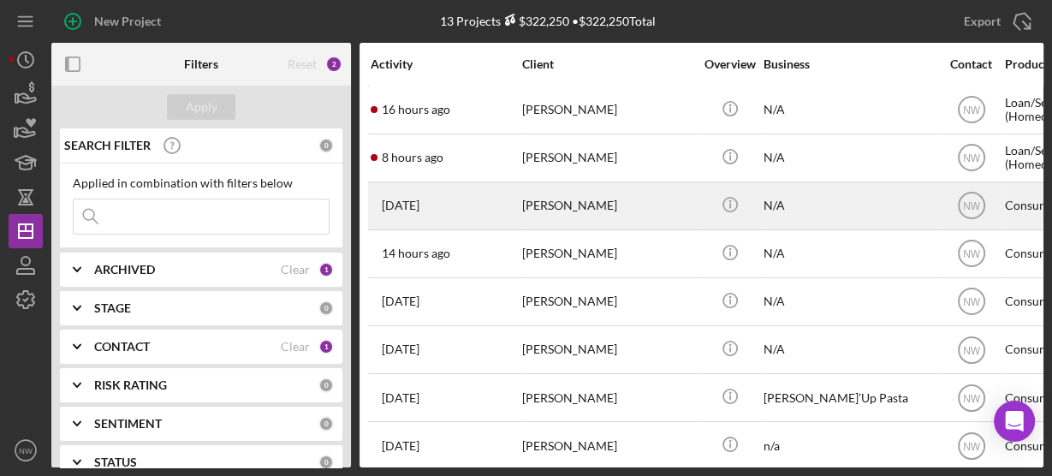
click at [543, 201] on div "[PERSON_NAME]" at bounding box center [607, 205] width 171 height 45
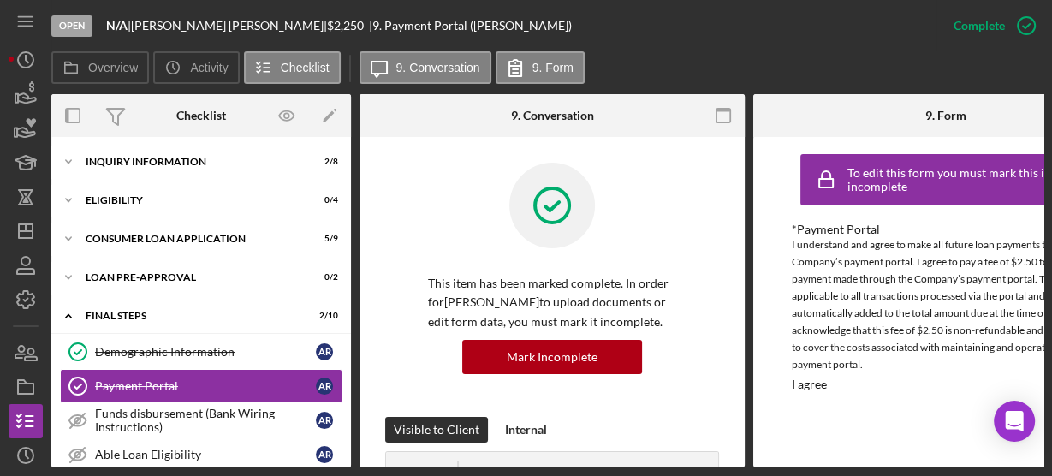
scroll to position [81, 0]
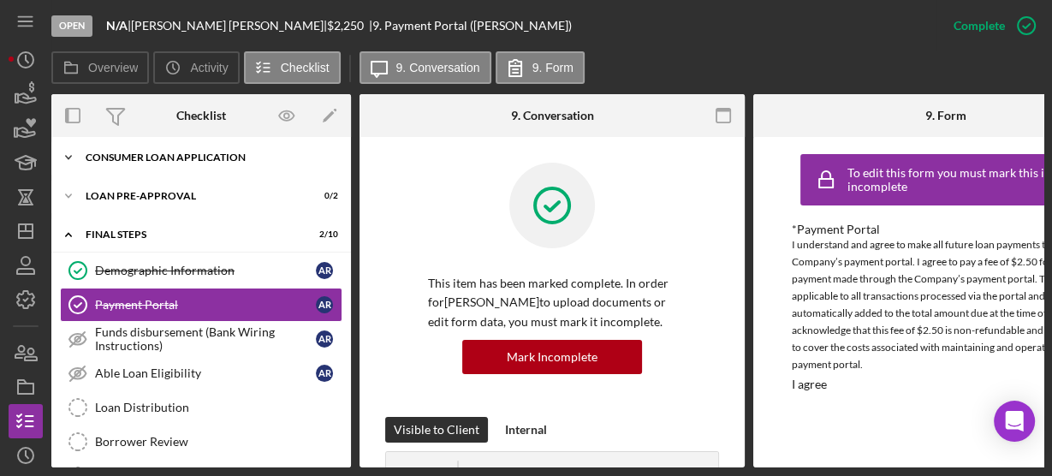
click at [75, 159] on icon "Icon/Expander" at bounding box center [68, 157] width 34 height 34
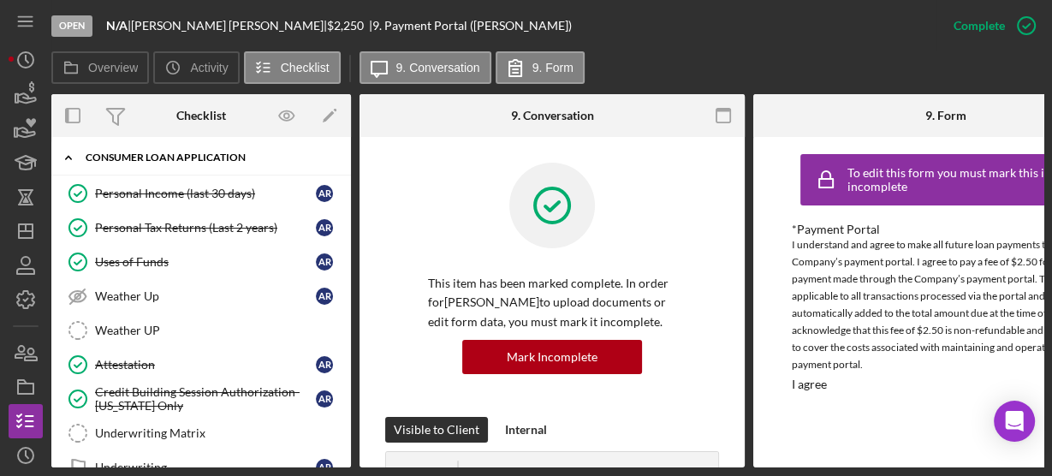
click at [75, 158] on icon "Icon/Expander" at bounding box center [68, 157] width 34 height 34
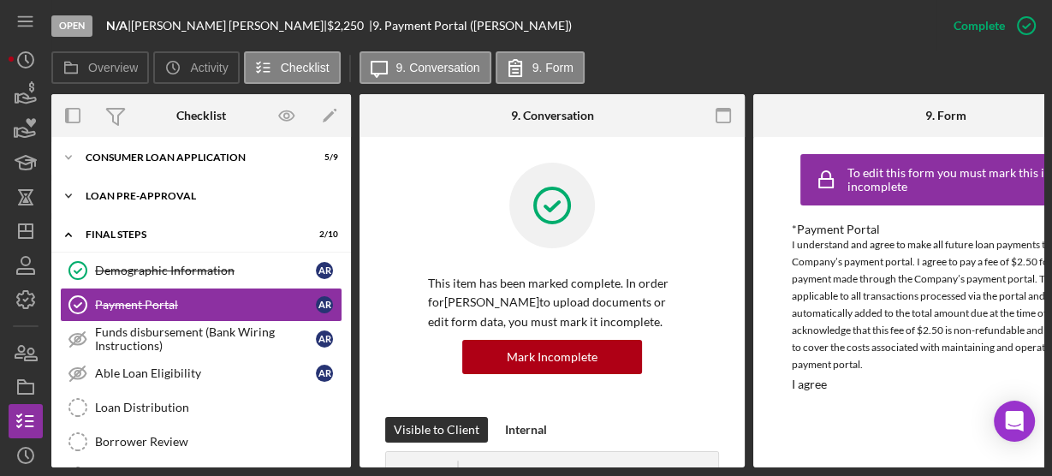
click at [73, 194] on icon "Icon/Expander" at bounding box center [68, 196] width 34 height 34
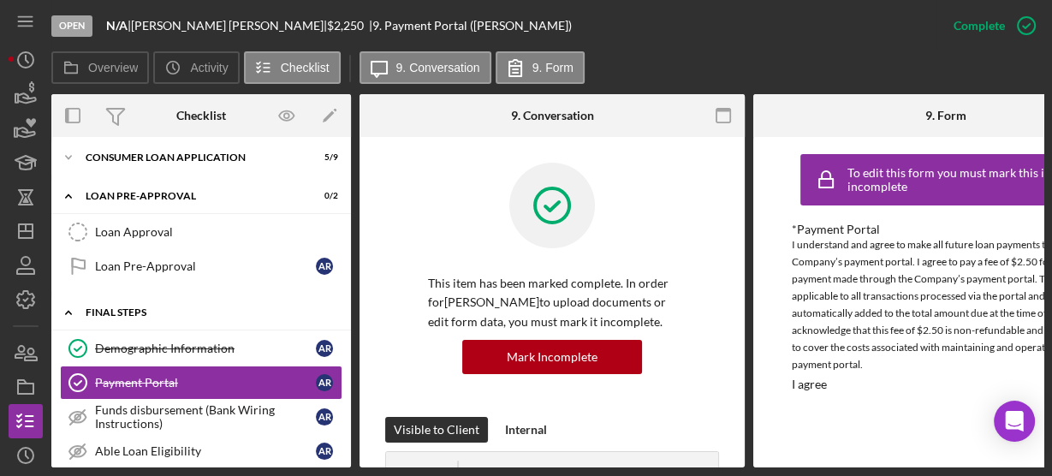
click at [73, 313] on icon "Icon/Expander" at bounding box center [68, 312] width 34 height 34
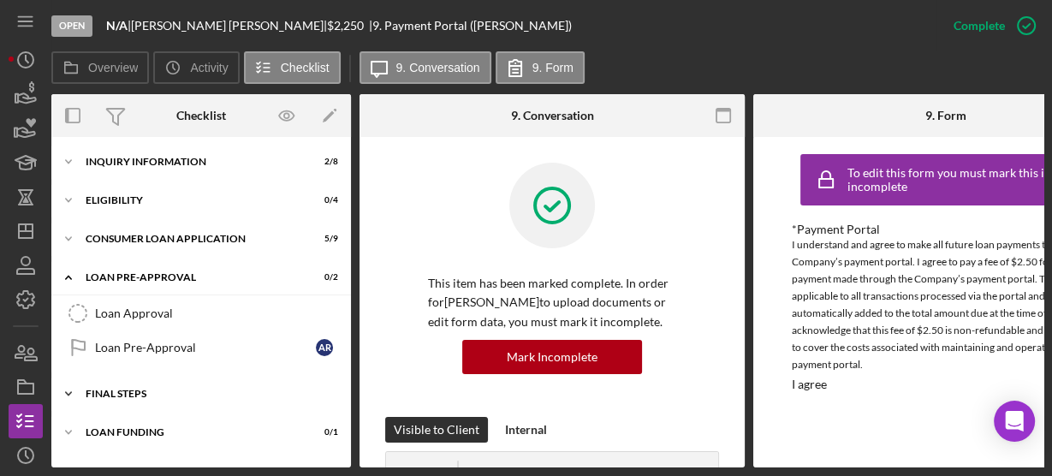
scroll to position [0, 0]
click at [73, 392] on icon "Icon/Expander" at bounding box center [68, 394] width 34 height 34
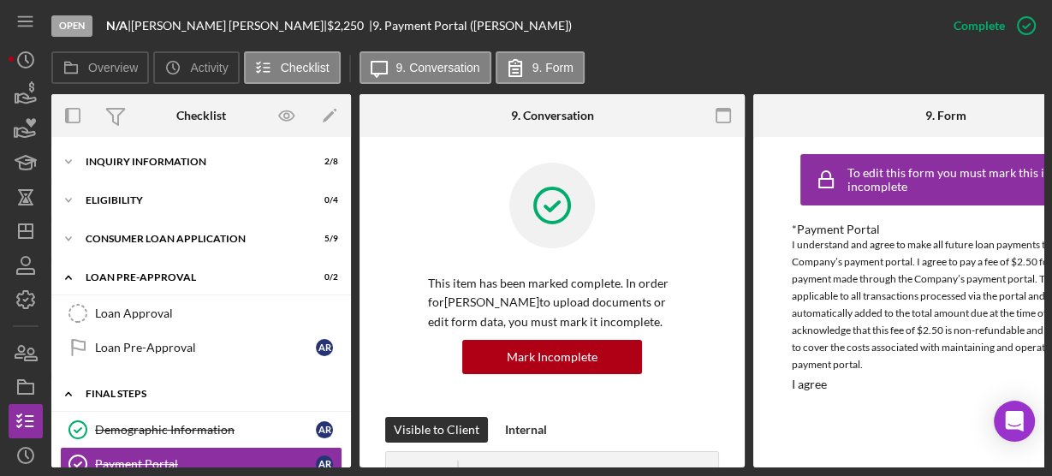
scroll to position [161, 0]
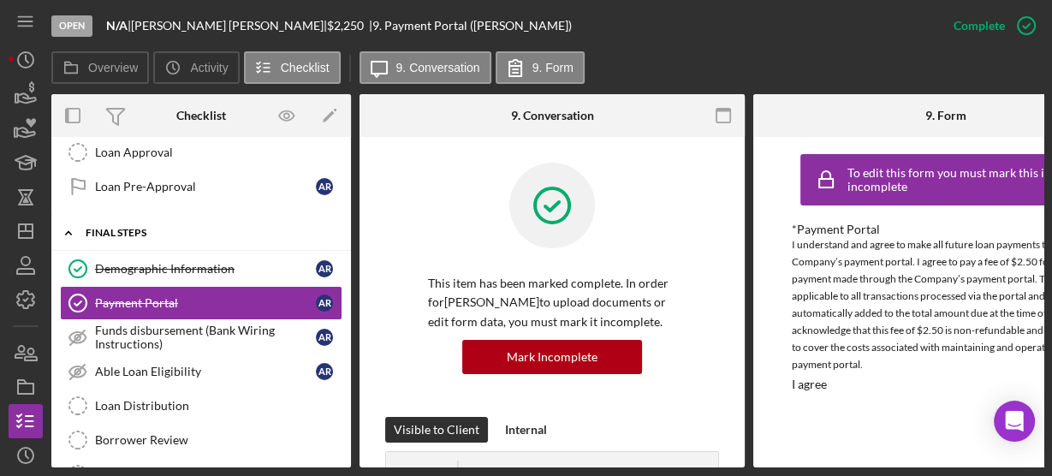
click at [74, 226] on icon "Icon/Expander" at bounding box center [68, 233] width 34 height 34
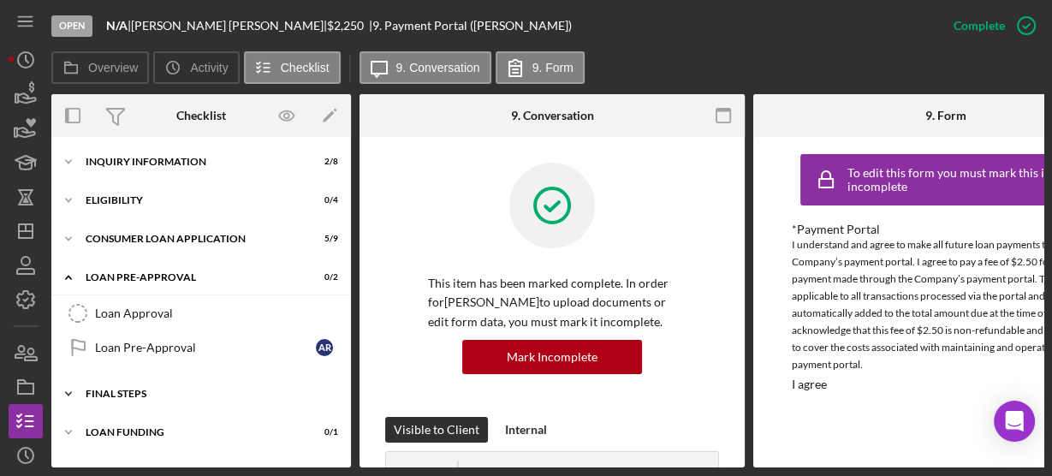
scroll to position [0, 0]
click at [70, 162] on icon "Icon/Expander" at bounding box center [68, 162] width 34 height 34
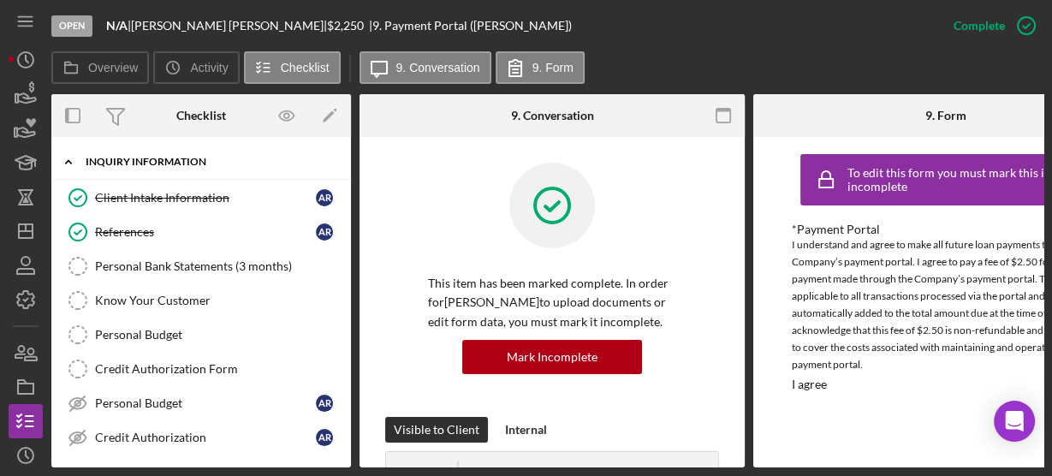
click at [67, 160] on icon "Icon/Expander" at bounding box center [68, 162] width 34 height 34
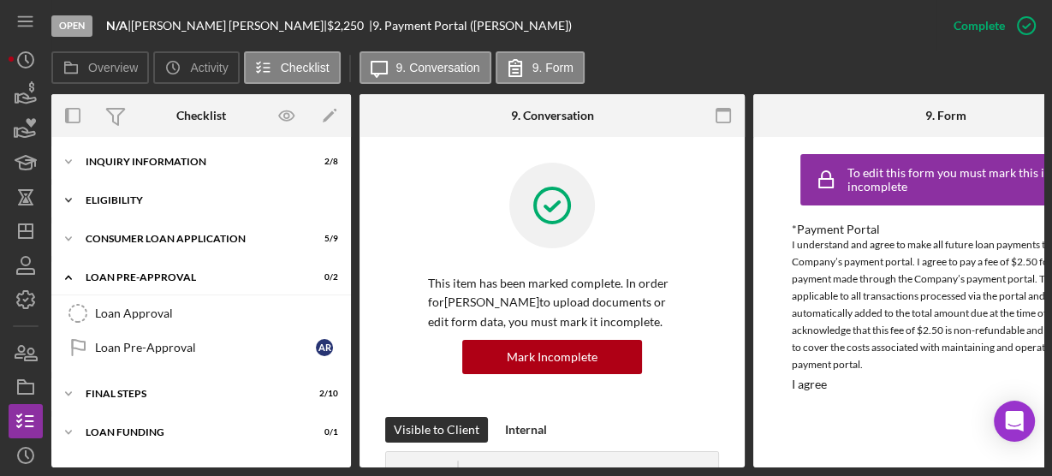
click at [69, 194] on icon "Icon/Expander" at bounding box center [68, 200] width 34 height 34
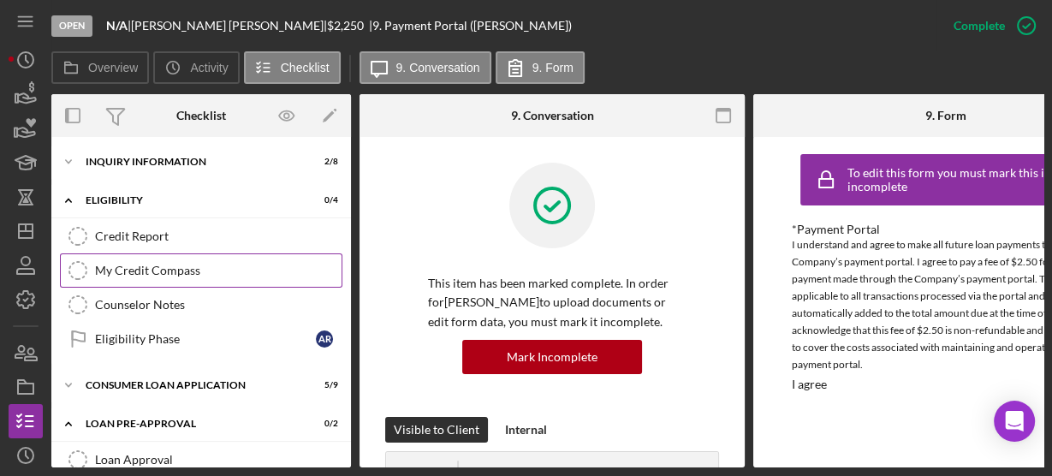
click at [108, 261] on link "My Credit Compass My Credit Compass" at bounding box center [201, 270] width 283 height 34
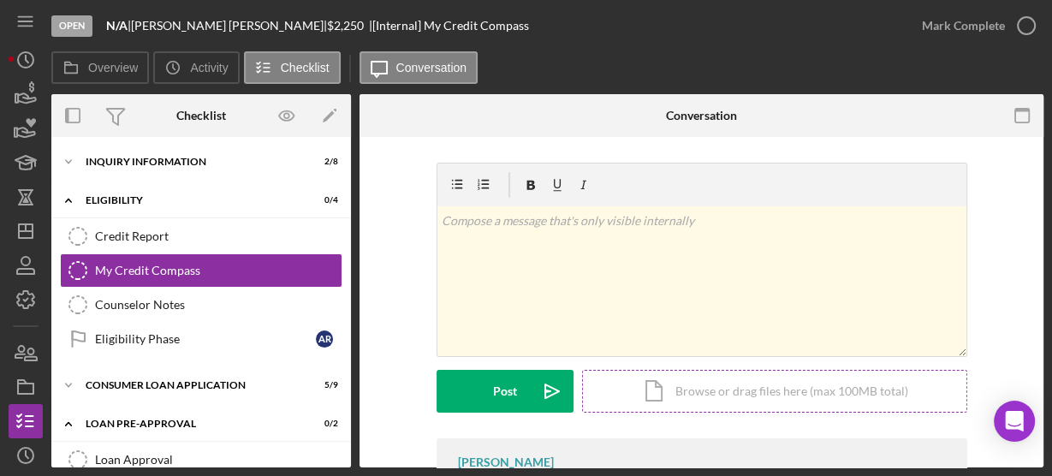
click at [685, 401] on div "Icon/Document Browse or drag files here (max 100MB total) Tap to choose files o…" at bounding box center [774, 391] width 385 height 43
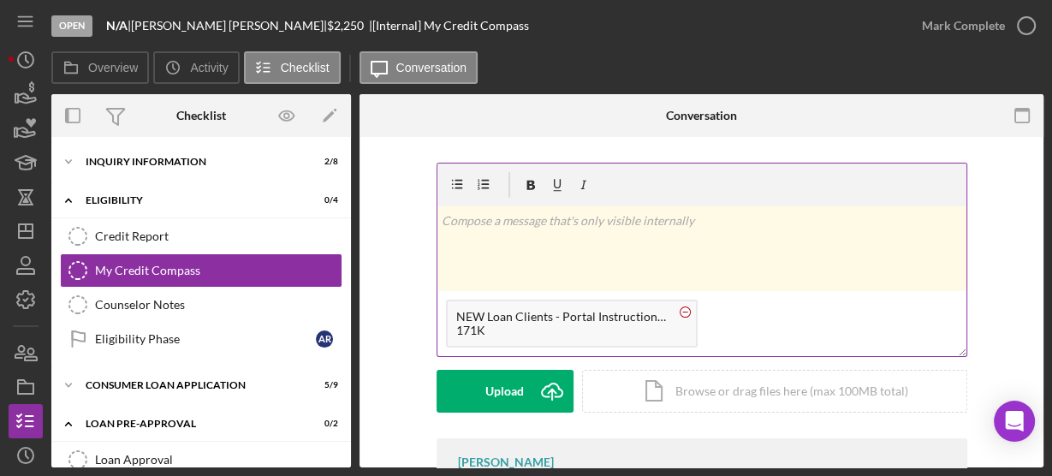
click at [682, 307] on circle at bounding box center [685, 312] width 10 height 10
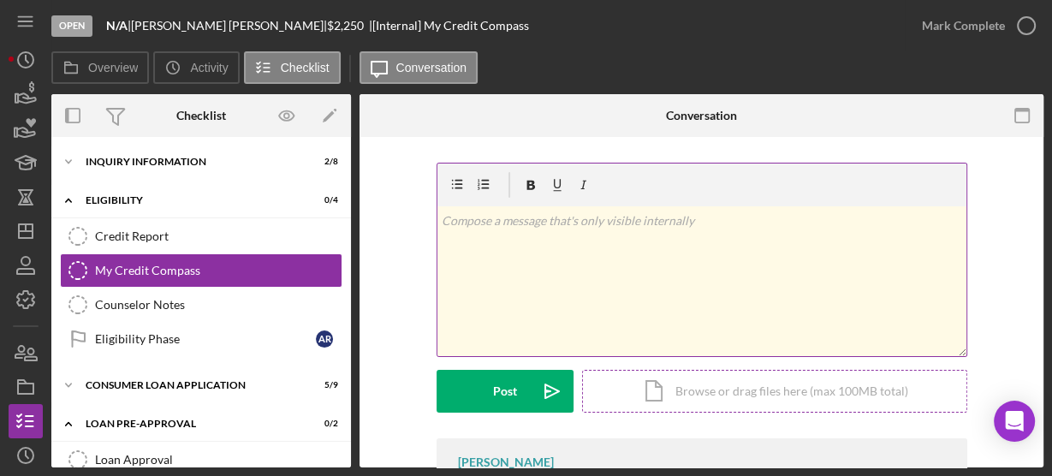
click at [677, 384] on div "Icon/Document Browse or drag files here (max 100MB total) Tap to choose files o…" at bounding box center [774, 391] width 385 height 43
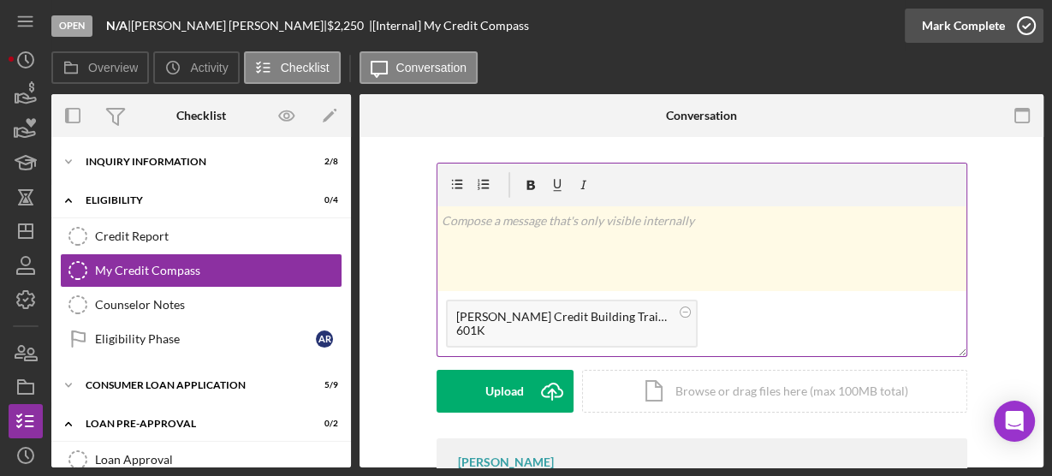
click at [1022, 27] on icon "button" at bounding box center [1026, 25] width 43 height 43
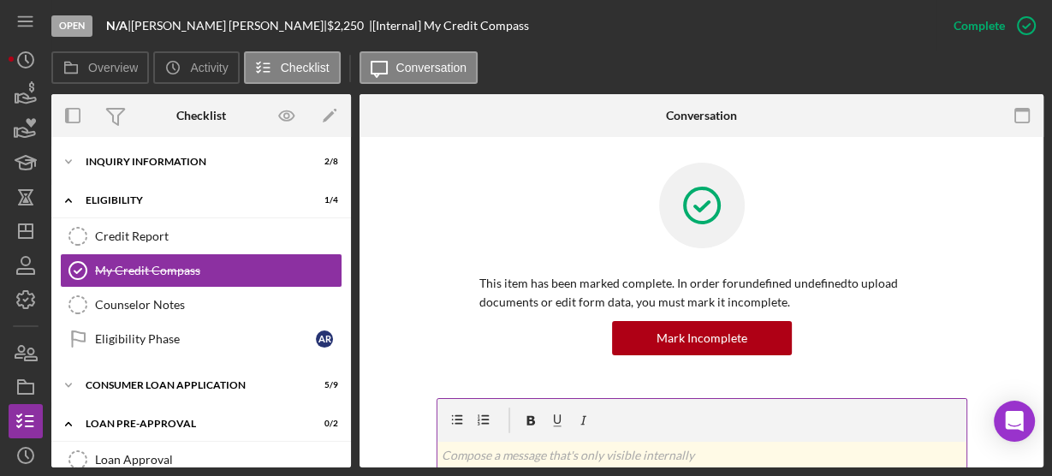
click at [490, 335] on div "Mark Incomplete" at bounding box center [701, 338] width 445 height 34
click at [69, 201] on icon "Icon/Expander" at bounding box center [68, 200] width 34 height 34
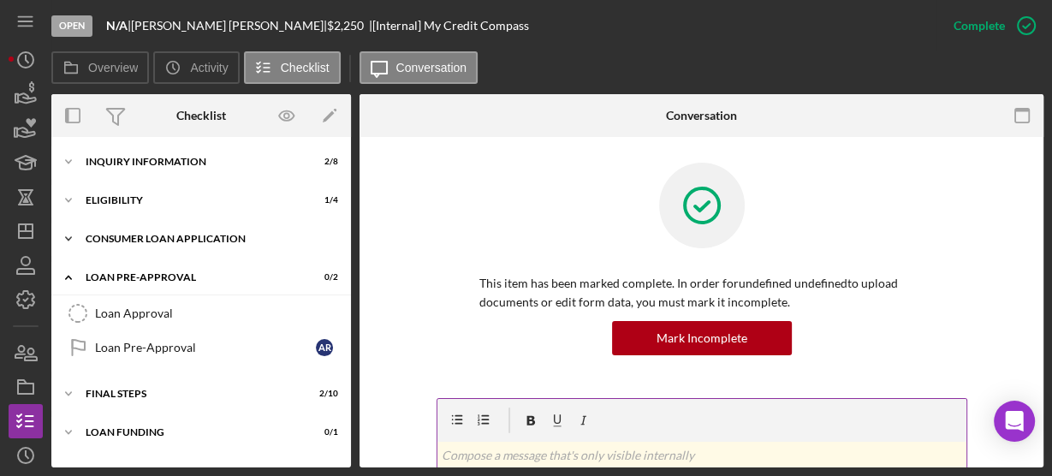
click at [68, 241] on icon "Icon/Expander" at bounding box center [68, 239] width 34 height 34
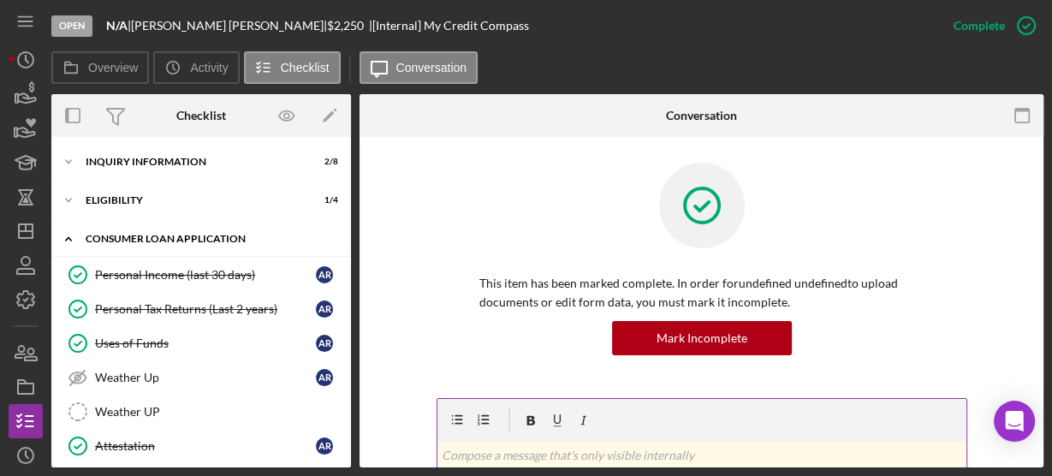
click at [71, 235] on icon "Icon/Expander" at bounding box center [68, 239] width 34 height 34
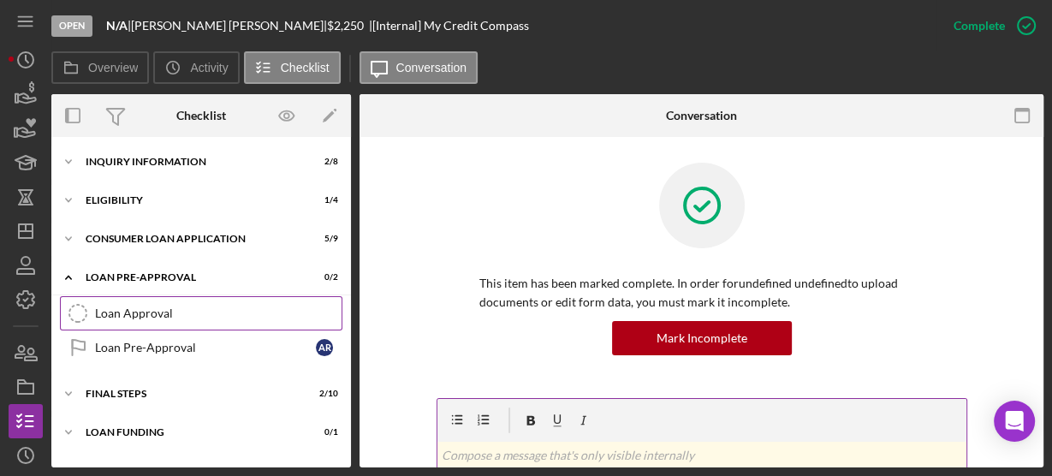
click at [271, 310] on div "Loan Approval" at bounding box center [218, 314] width 247 height 14
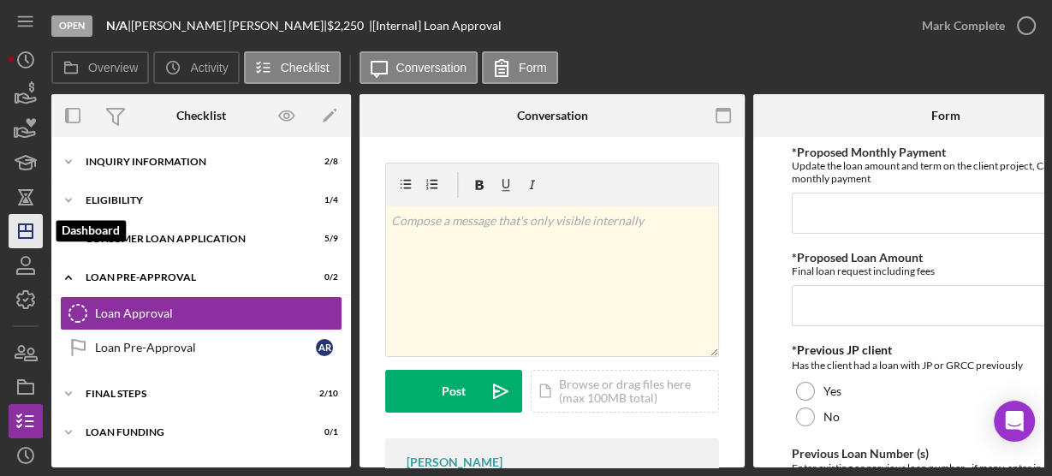
click at [27, 243] on icon "Icon/Dashboard" at bounding box center [25, 231] width 43 height 43
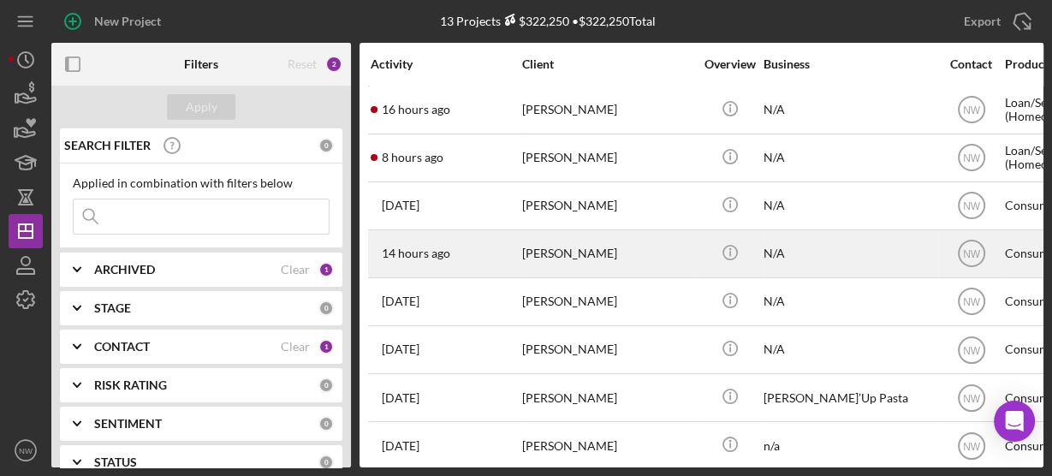
click at [611, 252] on div "[PERSON_NAME]" at bounding box center [607, 253] width 171 height 45
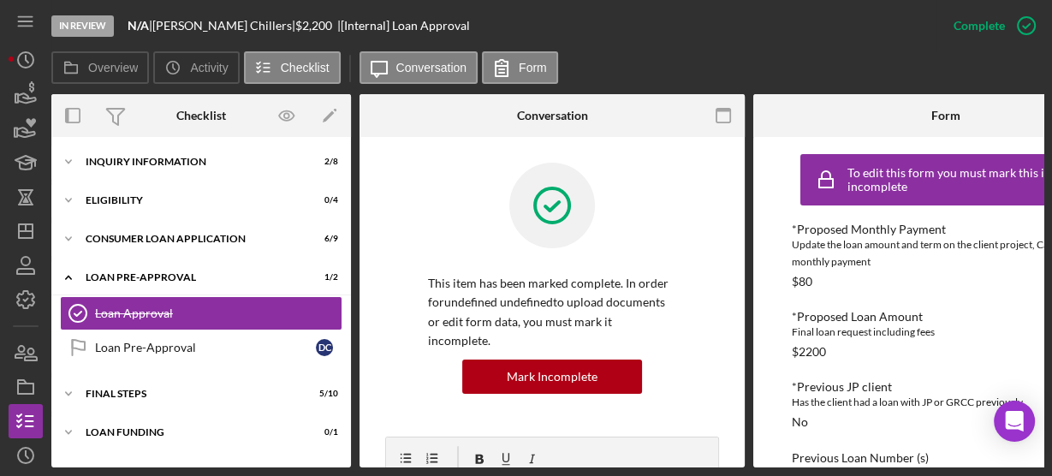
click at [393, 265] on div "This item has been marked complete. In order for undefined undefined to upload …" at bounding box center [552, 300] width 334 height 274
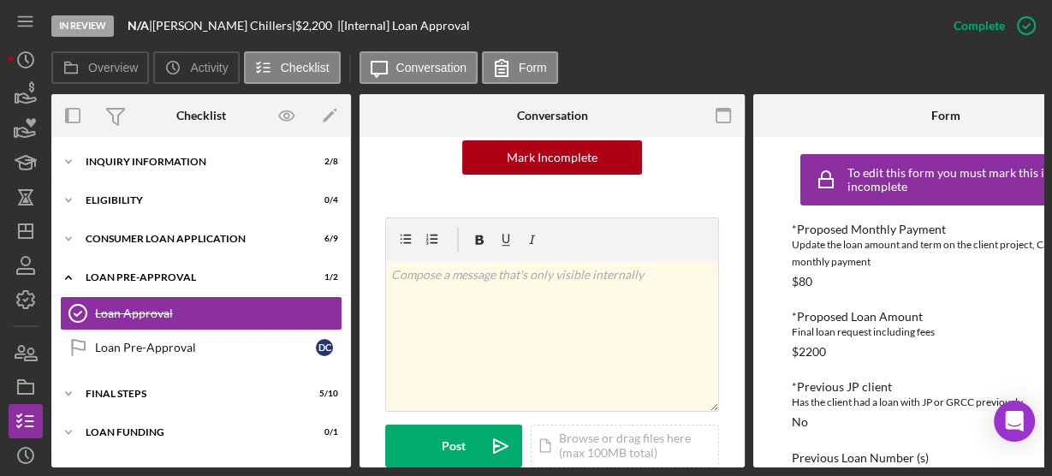
scroll to position [329, 0]
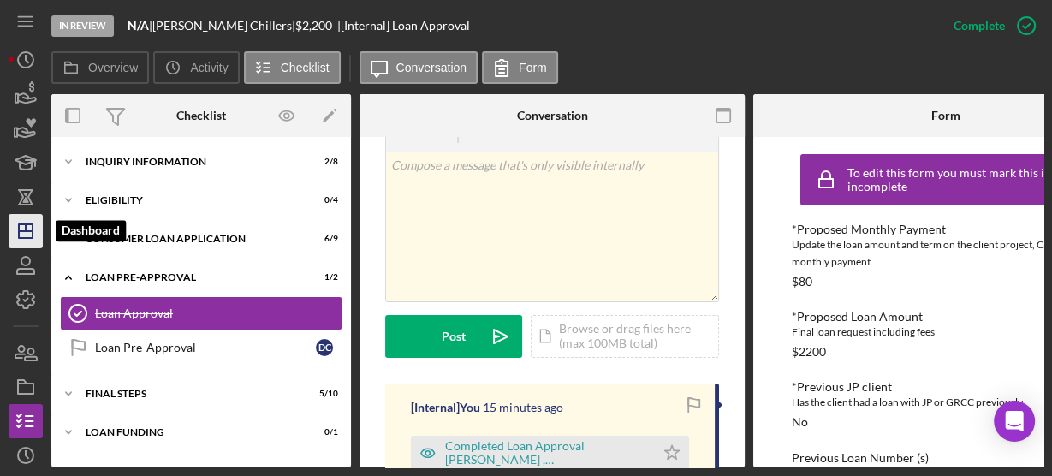
click at [26, 230] on line "button" at bounding box center [26, 227] width 0 height 7
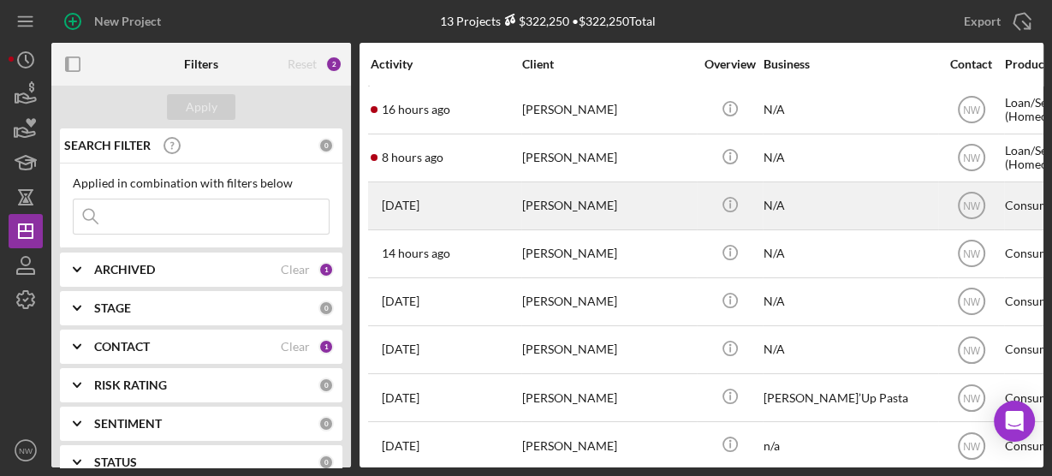
click at [554, 204] on div "[PERSON_NAME]" at bounding box center [607, 205] width 171 height 45
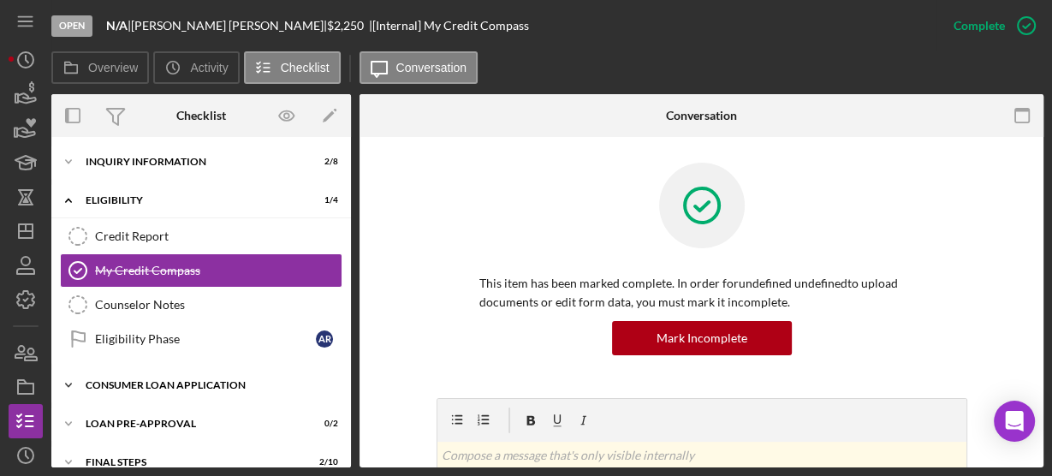
click at [75, 377] on icon "Icon/Expander" at bounding box center [68, 385] width 34 height 34
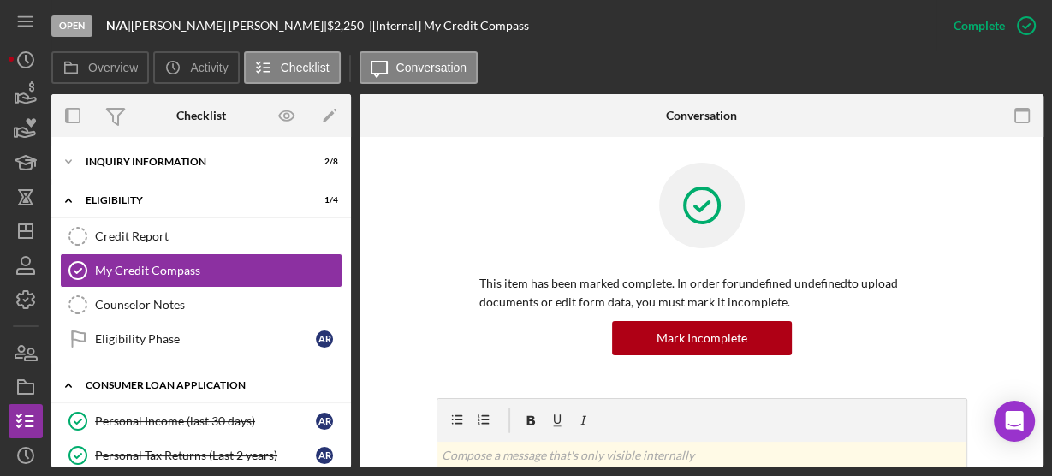
click at [68, 378] on icon "Icon/Expander" at bounding box center [68, 385] width 34 height 34
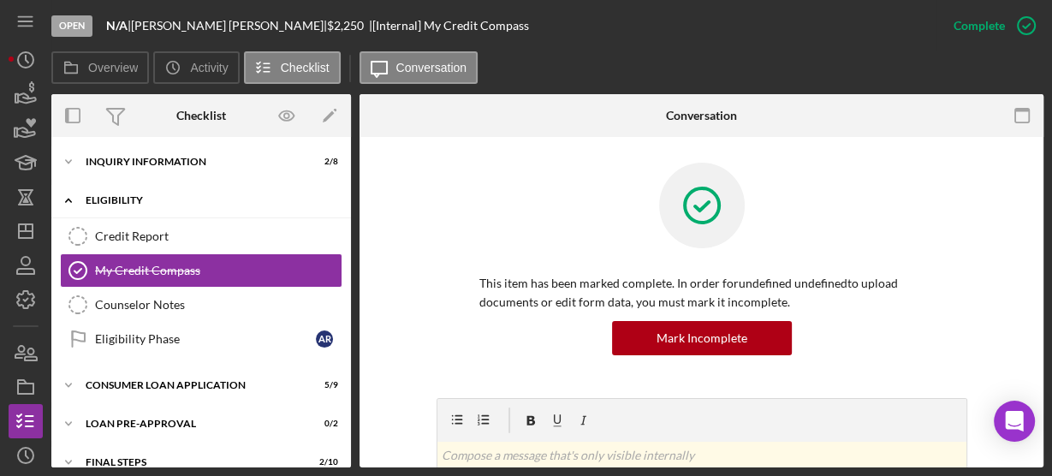
click at [68, 202] on icon "Icon/Expander" at bounding box center [68, 200] width 34 height 34
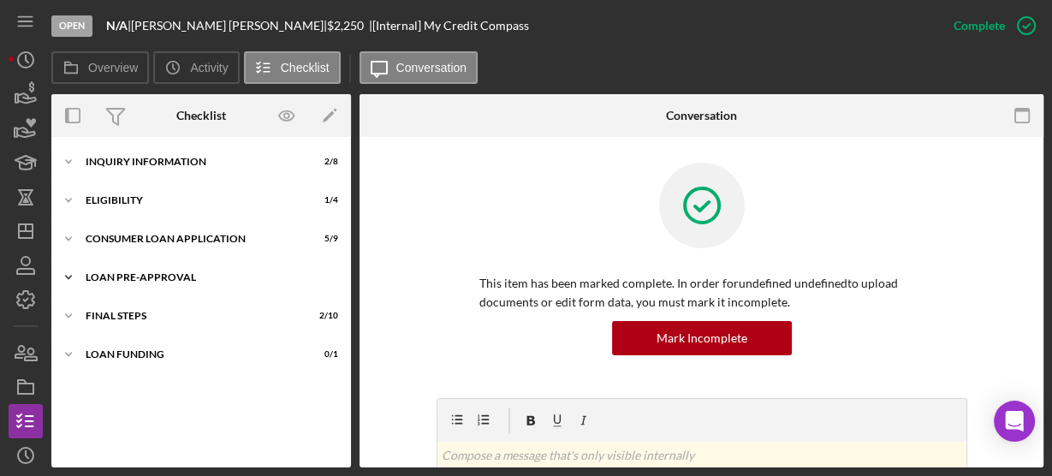
click at [65, 275] on icon "Icon/Expander" at bounding box center [68, 277] width 34 height 34
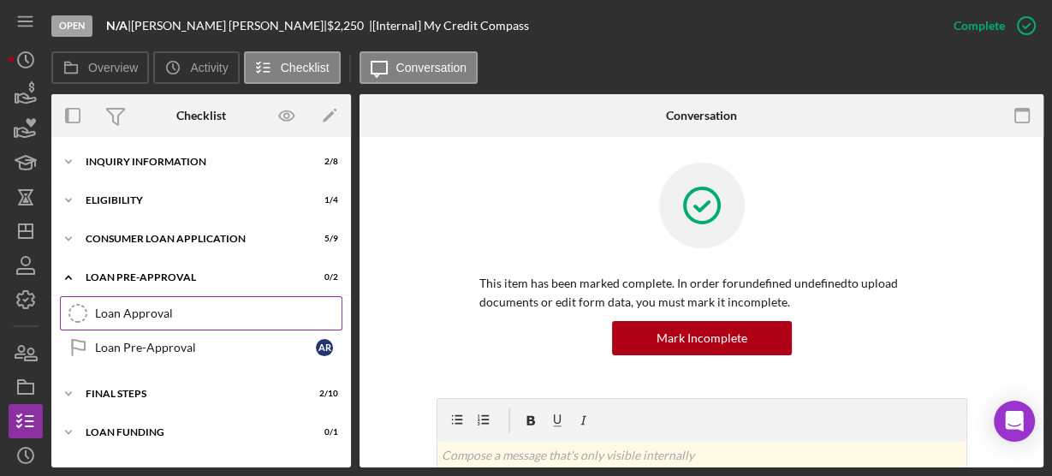
click at [108, 308] on div "Loan Approval" at bounding box center [218, 314] width 247 height 14
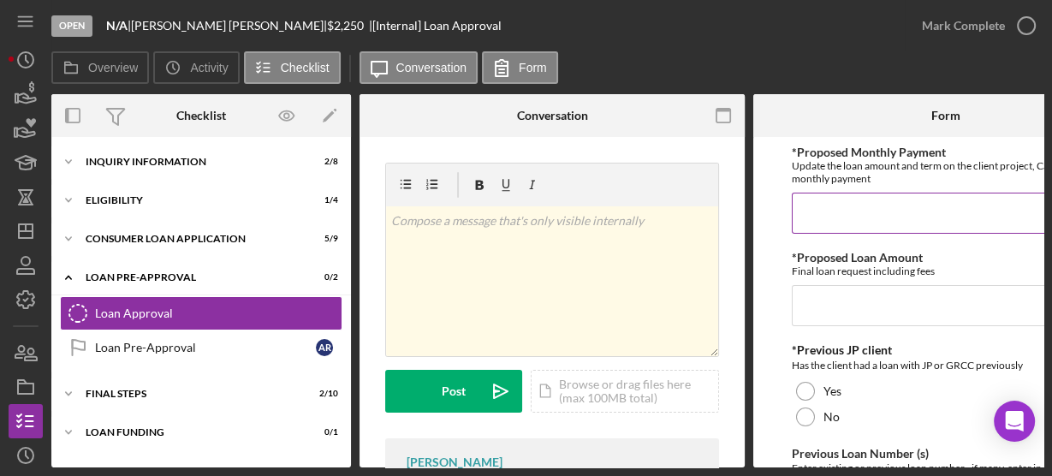
click at [826, 222] on input "*Proposed Monthly Payment" at bounding box center [946, 213] width 308 height 41
type input "$80.00"
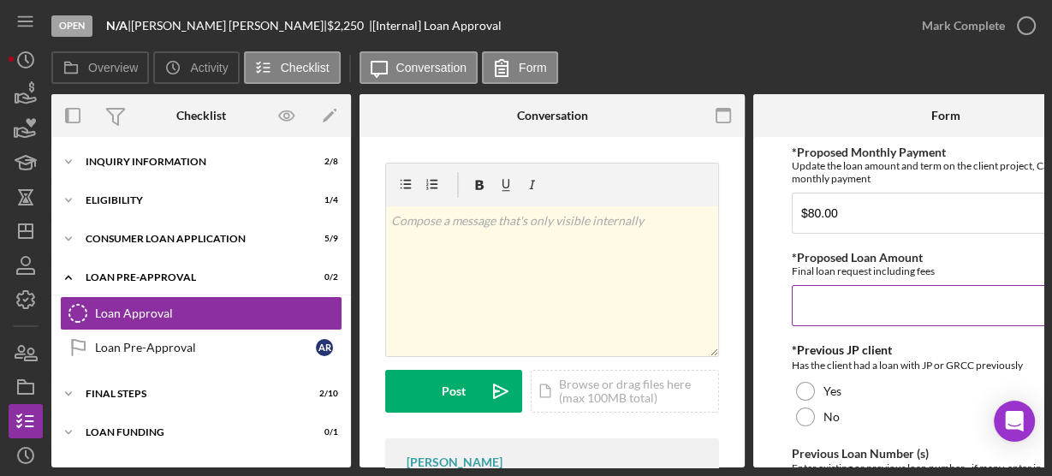
click at [832, 297] on input "*Proposed Loan Amount" at bounding box center [946, 305] width 308 height 41
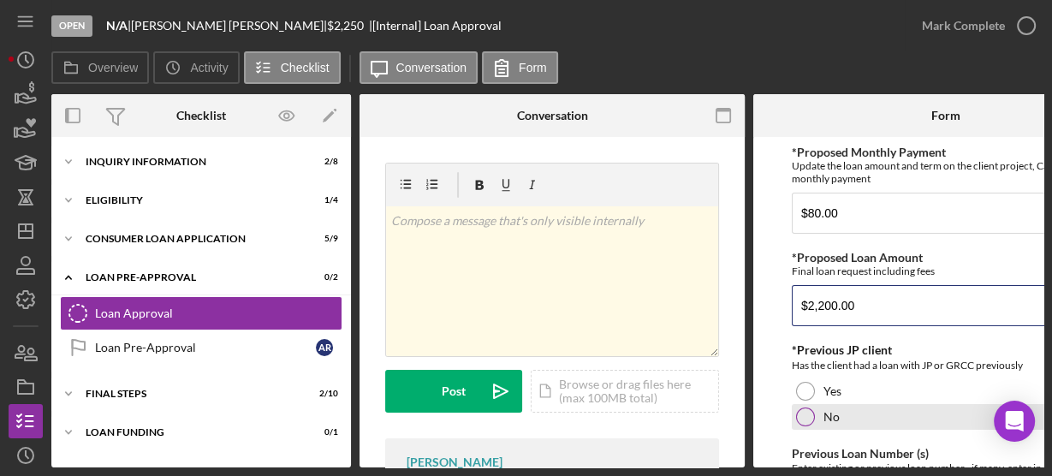
type input "$2,200.00"
drag, startPoint x: 803, startPoint y: 426, endPoint x: 799, endPoint y: 417, distance: 9.6
click at [799, 417] on div "No" at bounding box center [946, 417] width 308 height 26
click at [799, 417] on div at bounding box center [805, 417] width 19 height 19
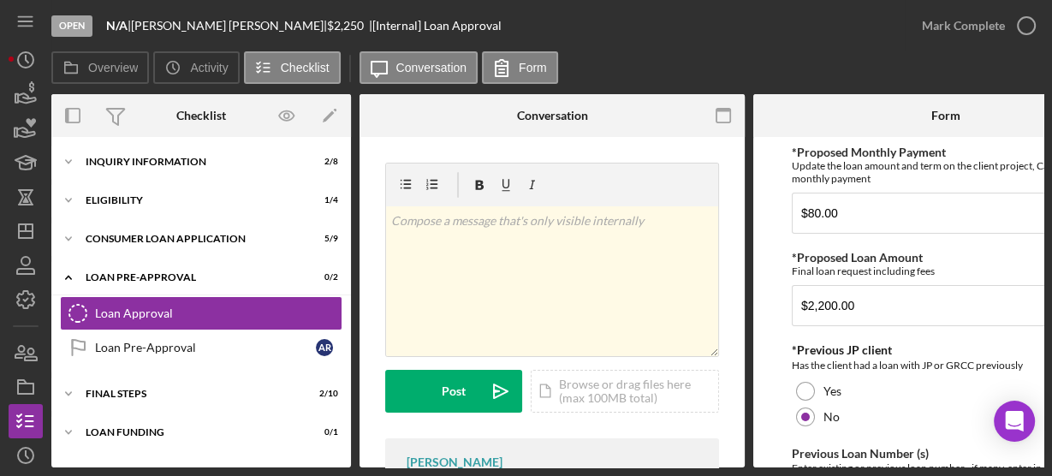
click at [765, 353] on form "*Proposed Monthly Payment Update the loan amount and term on the client project…" at bounding box center [945, 302] width 385 height 330
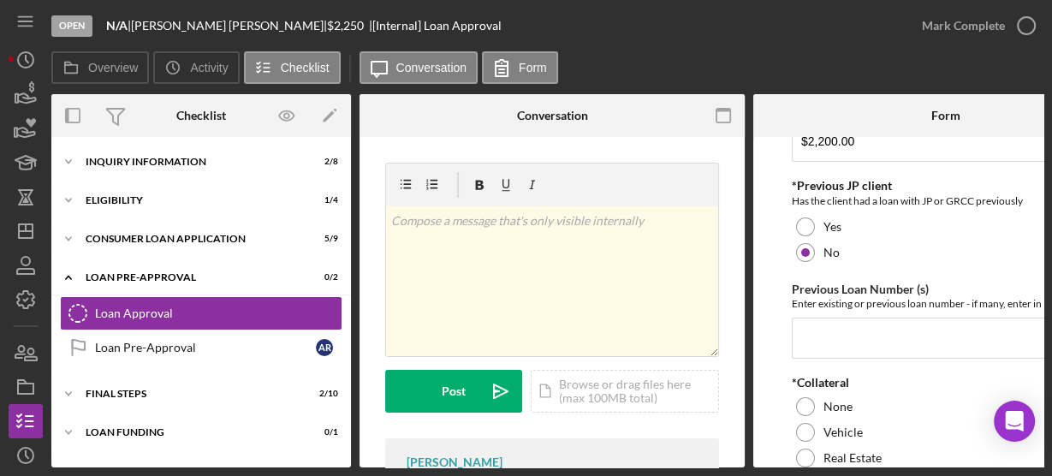
scroll to position [192, 0]
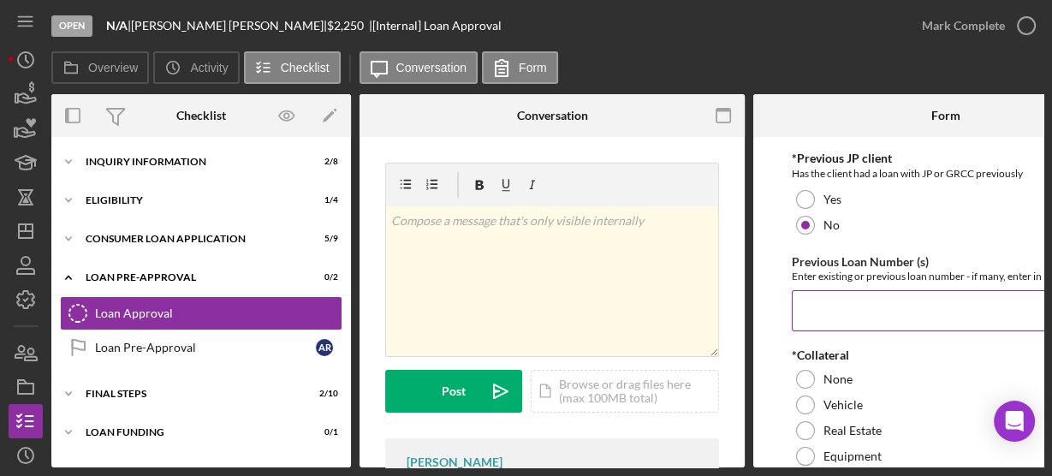
click at [809, 308] on input "Previous Loan Number (s)" at bounding box center [946, 310] width 308 height 41
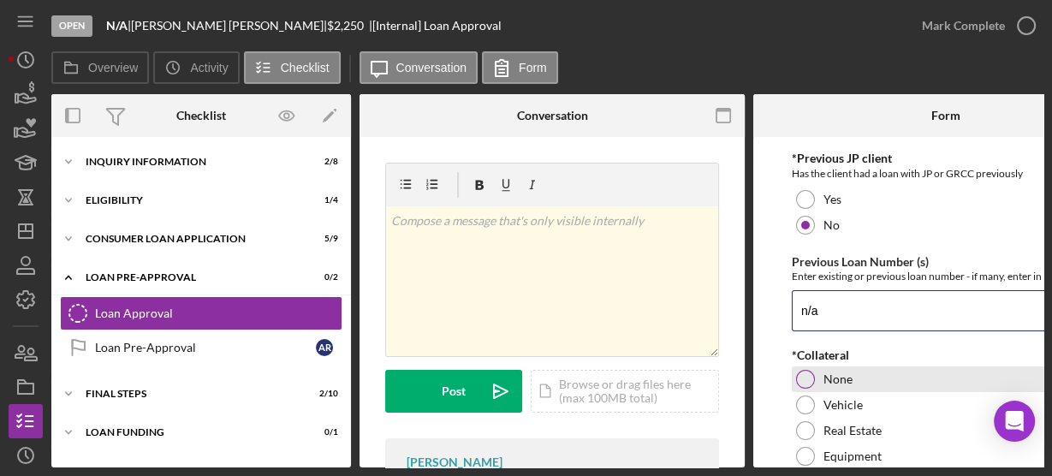
type input "n/a"
click at [802, 376] on div at bounding box center [805, 379] width 19 height 19
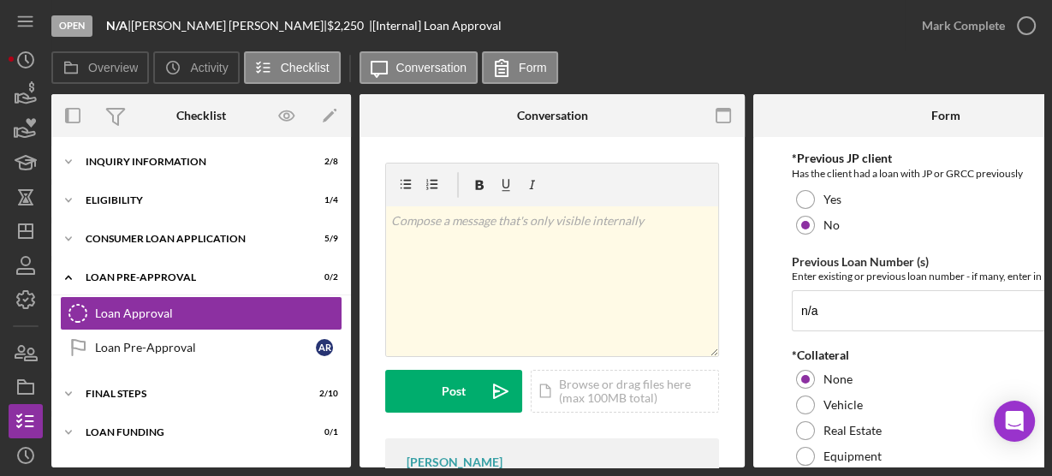
click at [770, 328] on form "*Proposed Monthly Payment Update the loan amount and term on the client project…" at bounding box center [945, 302] width 385 height 330
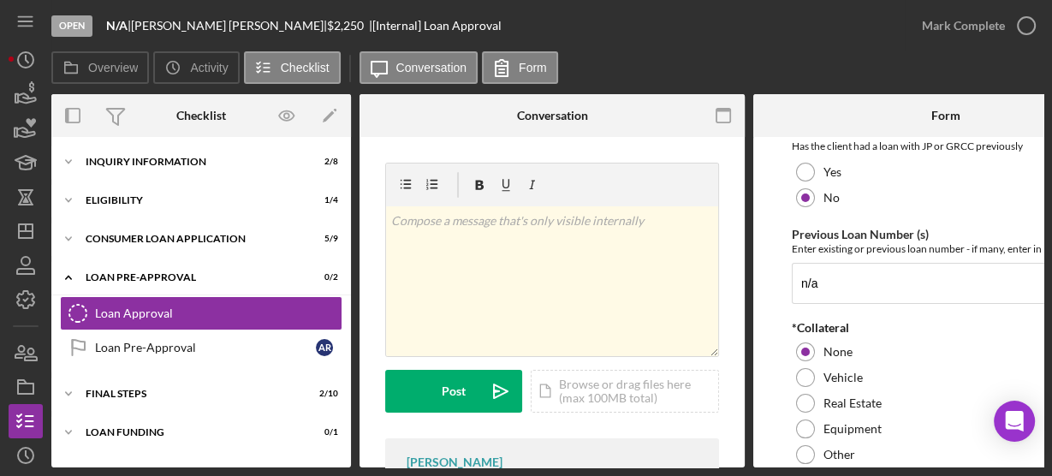
scroll to position [466, 0]
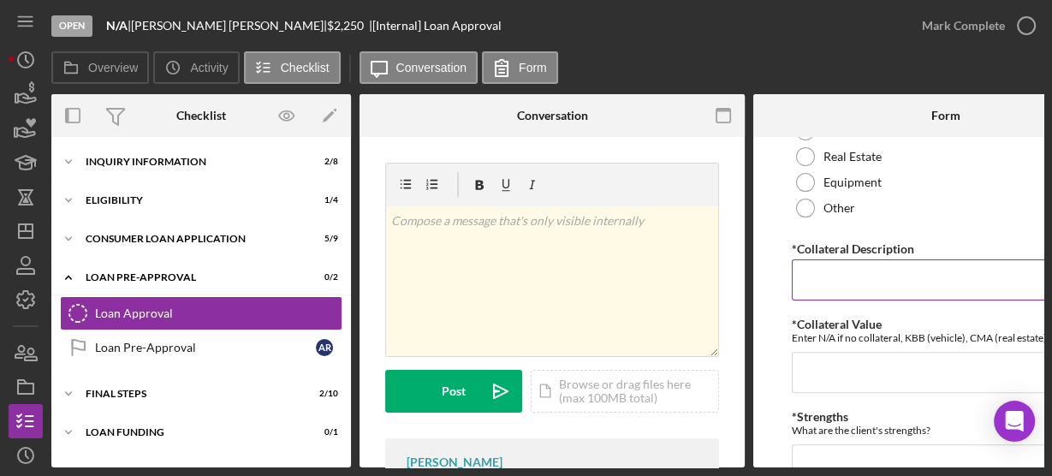
click at [817, 277] on input "*Collateral Description" at bounding box center [946, 279] width 308 height 41
type input "n/a"
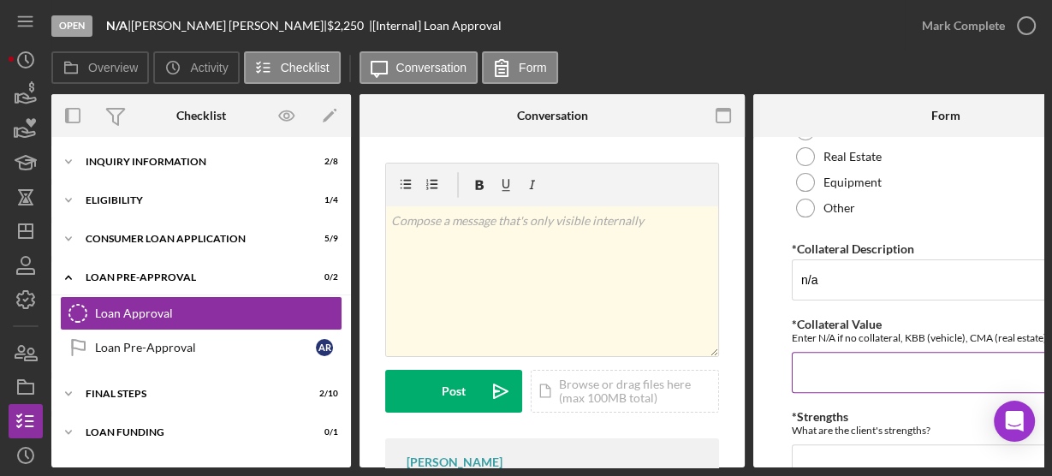
click at [840, 371] on input "*Collateral Value" at bounding box center [946, 372] width 308 height 41
type input "n/a"
click at [840, 451] on textarea "*Strengths" at bounding box center [946, 485] width 308 height 82
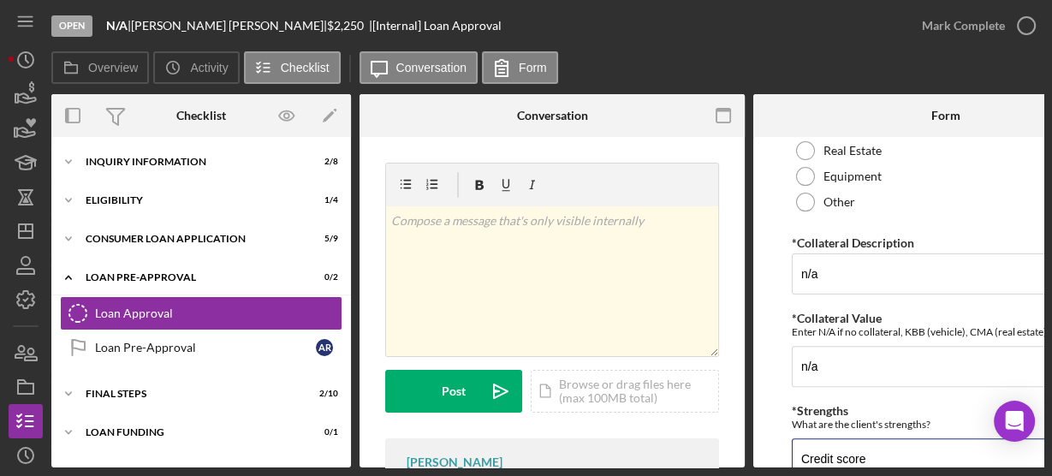
type textarea "Credit score"
click at [792, 399] on div "*Proposed Monthly Payment Update the loan amount and term on the client project…" at bounding box center [946, 222] width 308 height 1096
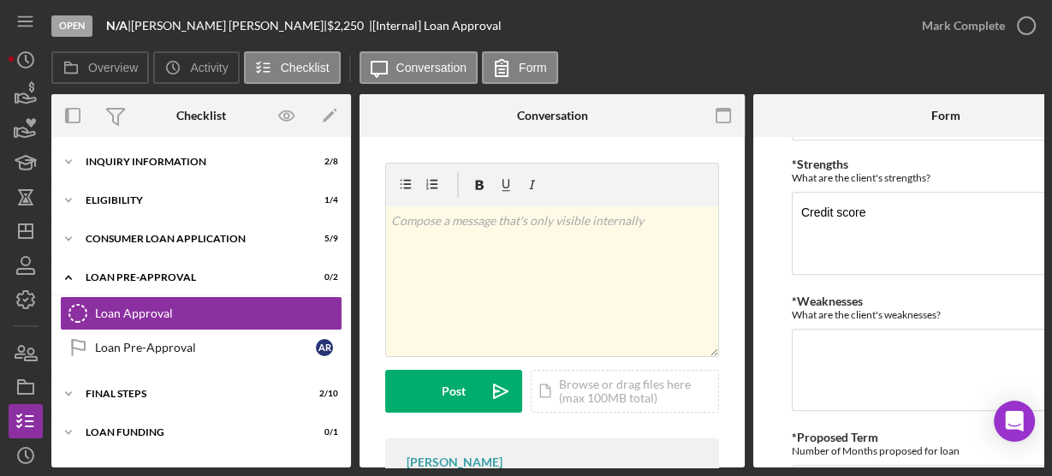
scroll to position [801, 0]
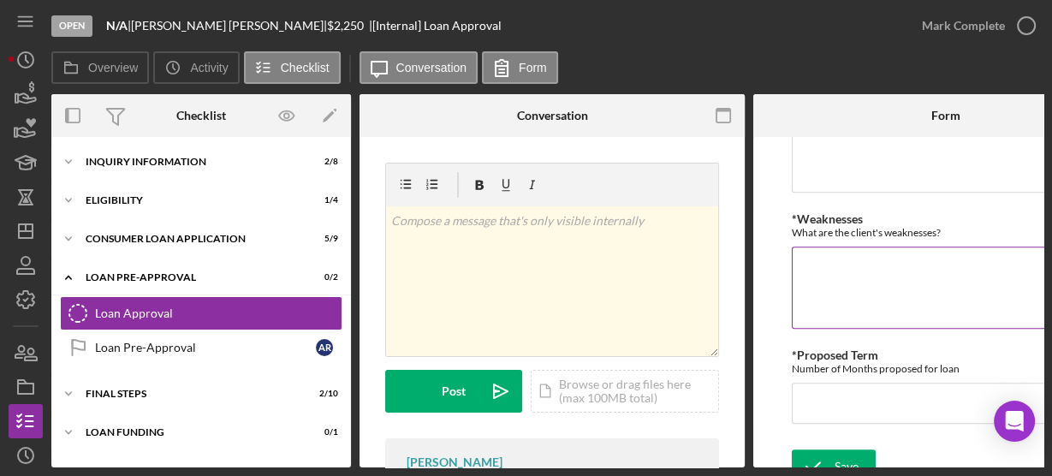
click at [814, 269] on textarea "*Weaknesses" at bounding box center [946, 288] width 308 height 82
type textarea "new client"
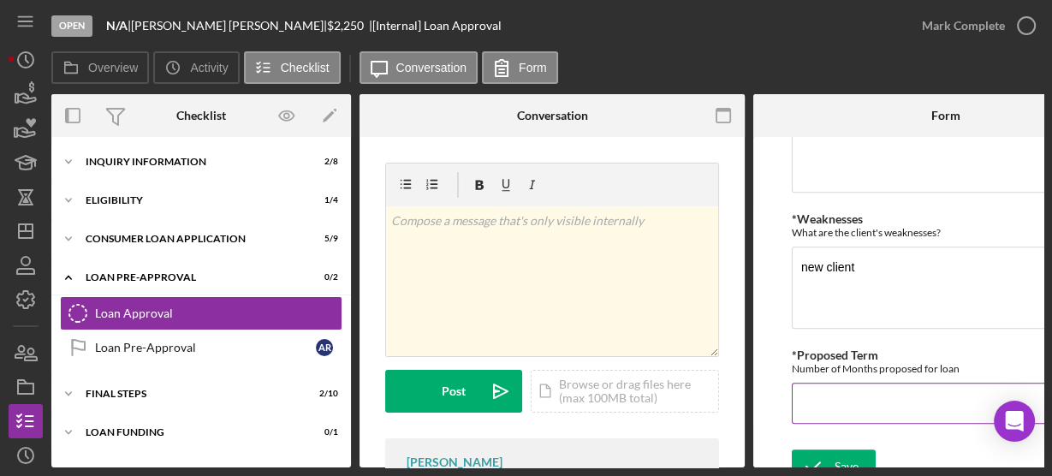
click at [818, 398] on input "*Proposed Term" at bounding box center [946, 403] width 308 height 41
type input "36"
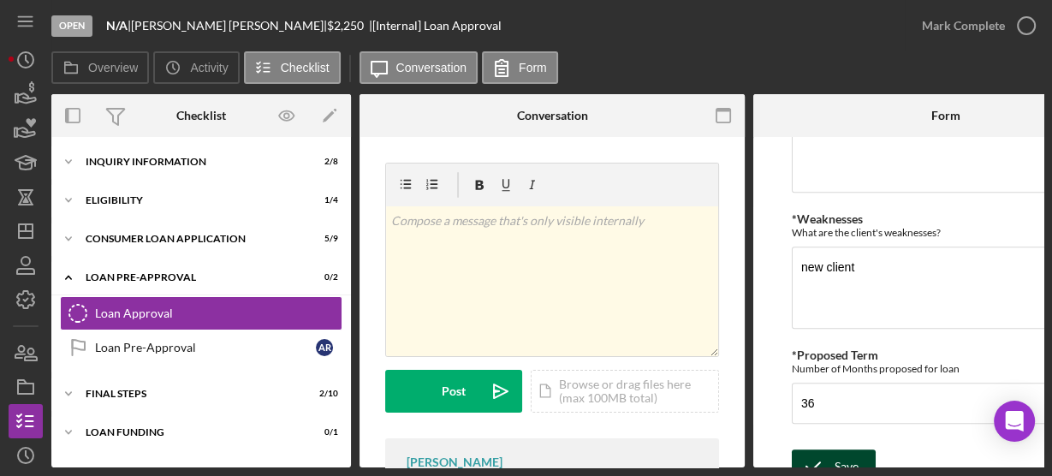
click at [824, 451] on icon "submit" at bounding box center [813, 466] width 43 height 43
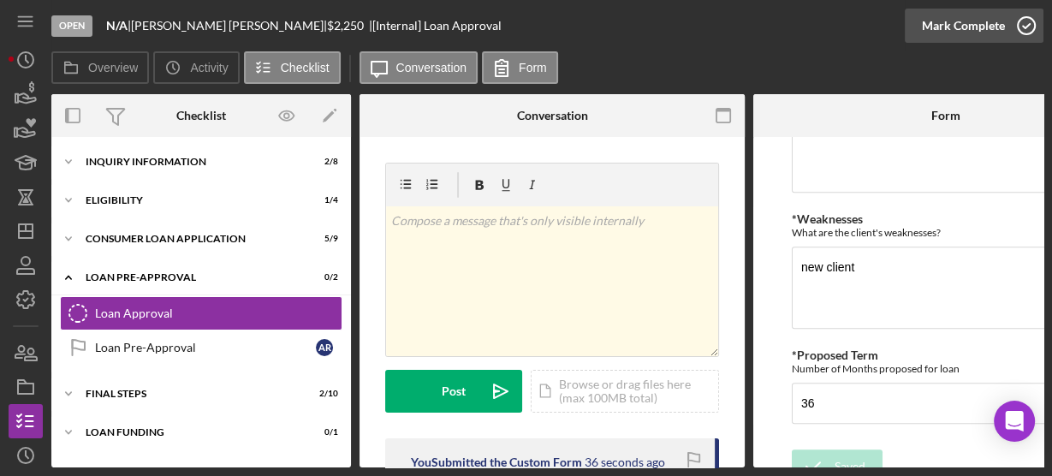
click at [1021, 27] on icon "button" at bounding box center [1026, 25] width 43 height 43
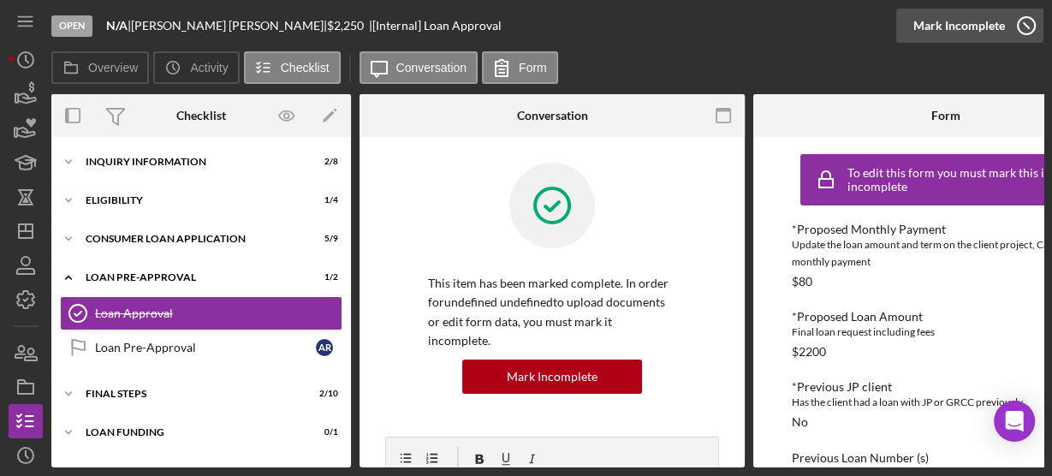
click at [1027, 20] on icon "button" at bounding box center [1026, 25] width 43 height 43
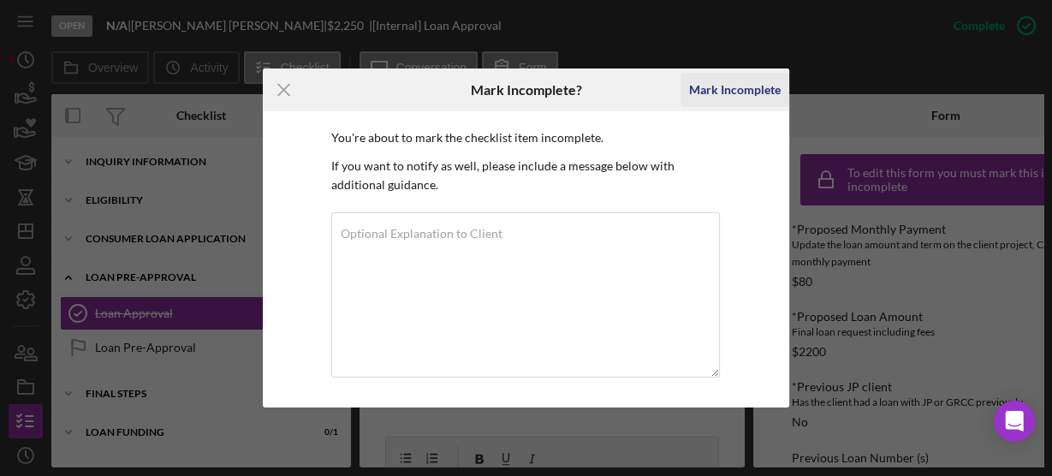
click at [716, 84] on div "Mark Incomplete" at bounding box center [735, 90] width 92 height 34
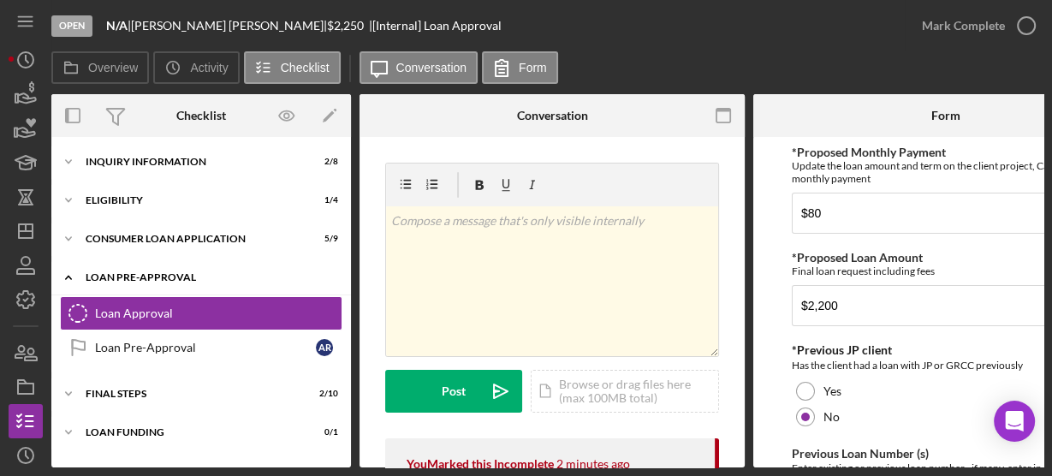
click at [71, 276] on icon "Icon/Expander" at bounding box center [68, 277] width 34 height 34
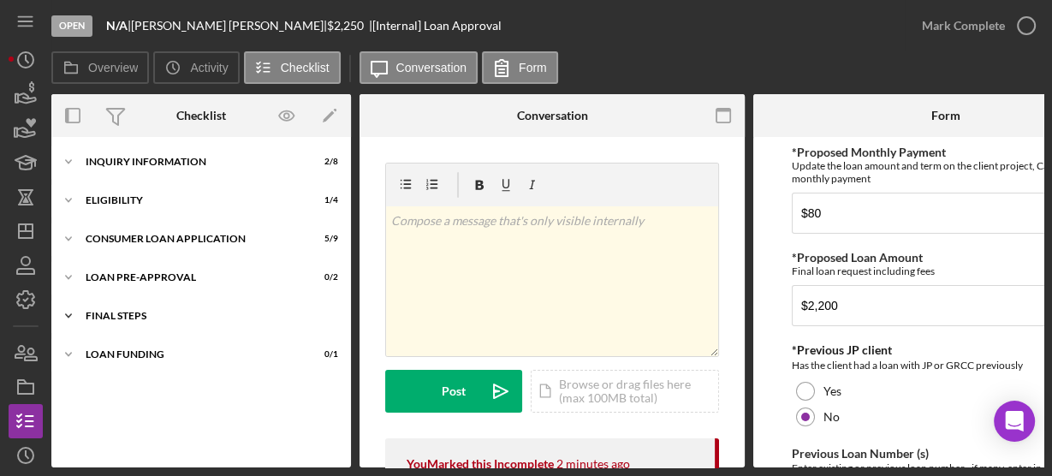
click at [68, 309] on icon "Icon/Expander" at bounding box center [68, 316] width 34 height 34
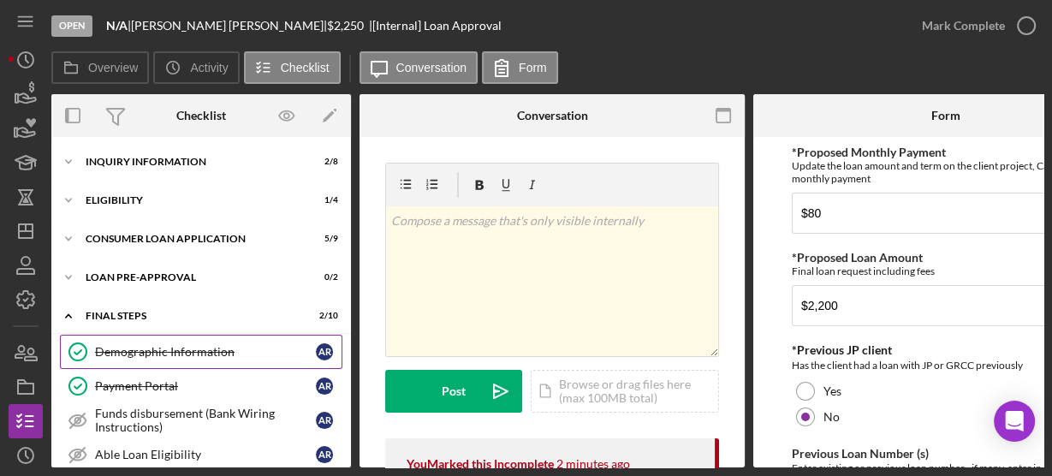
click at [122, 357] on div "Demographic Information" at bounding box center [205, 352] width 221 height 14
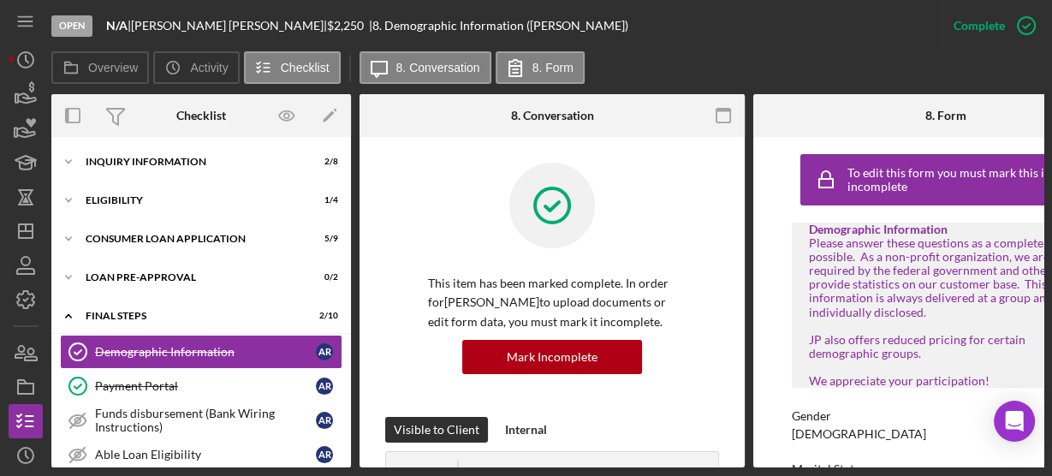
click at [769, 287] on div "To edit this form you must mark this item incomplete Demographic Information Pl…" at bounding box center [945, 302] width 385 height 330
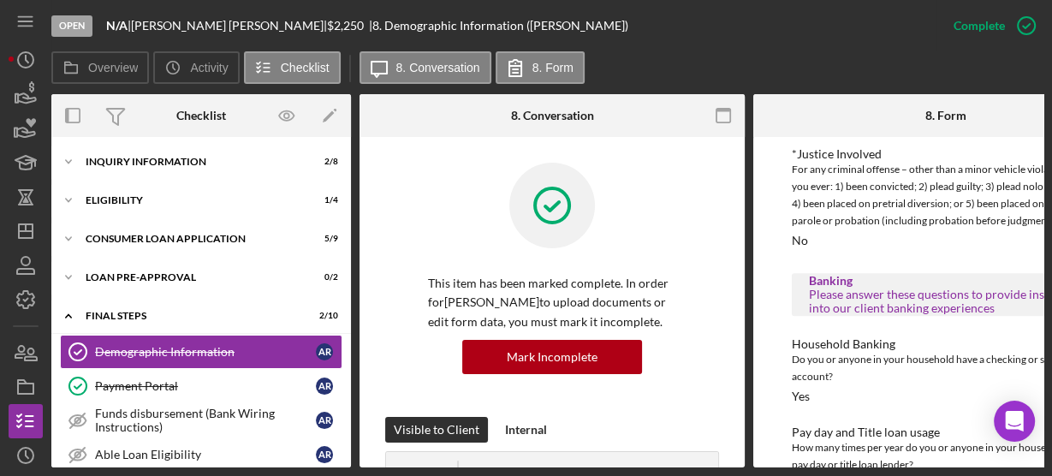
scroll to position [1773, 0]
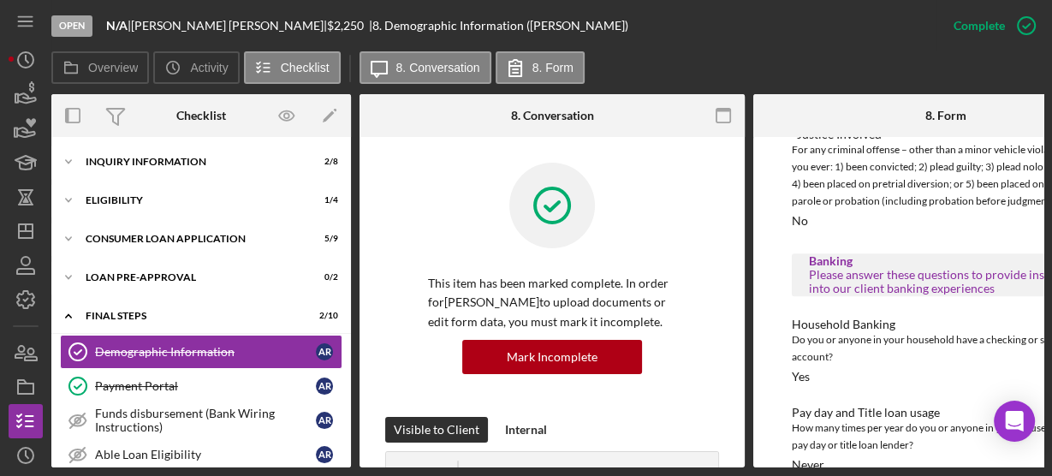
click at [765, 259] on div "To edit this form you must mark this item incomplete Demographic Information Pl…" at bounding box center [945, 302] width 385 height 330
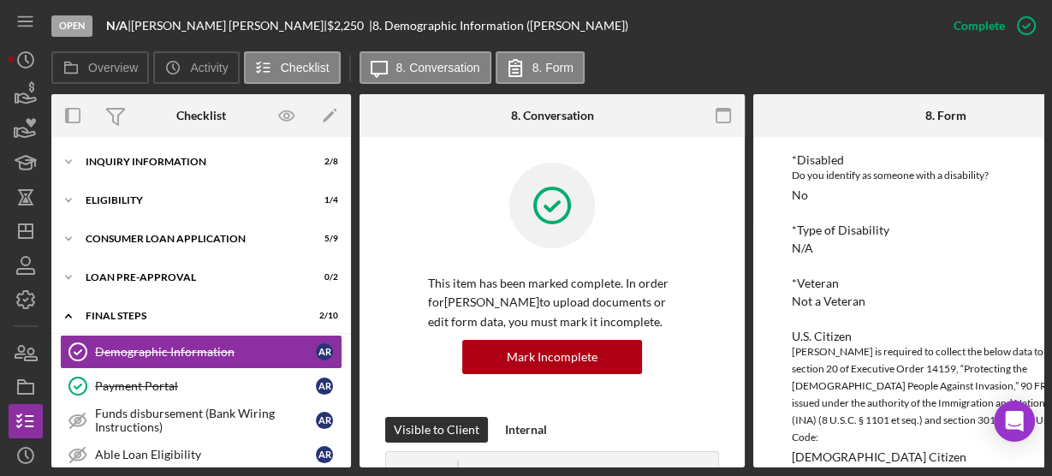
scroll to position [705, 0]
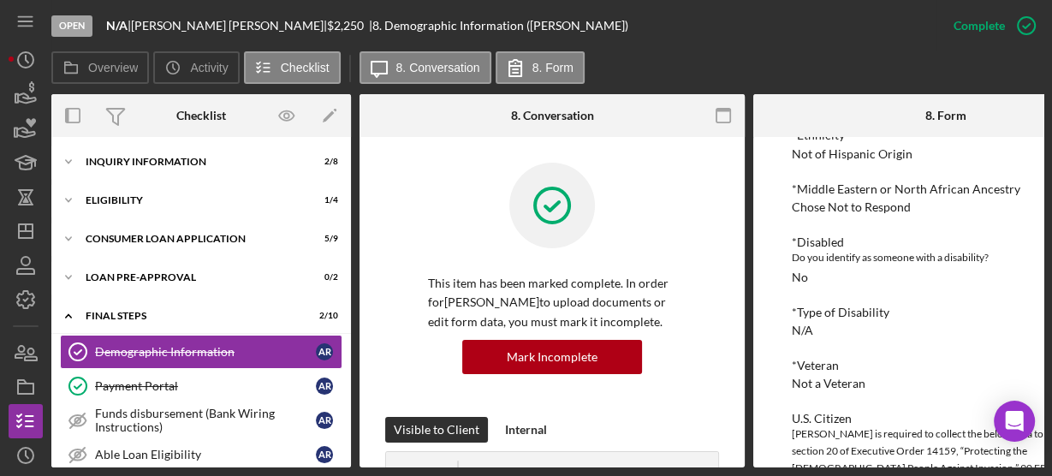
click at [406, 235] on div "This item has been marked complete. In order for Alfreda Roberts to upload docu…" at bounding box center [552, 290] width 334 height 254
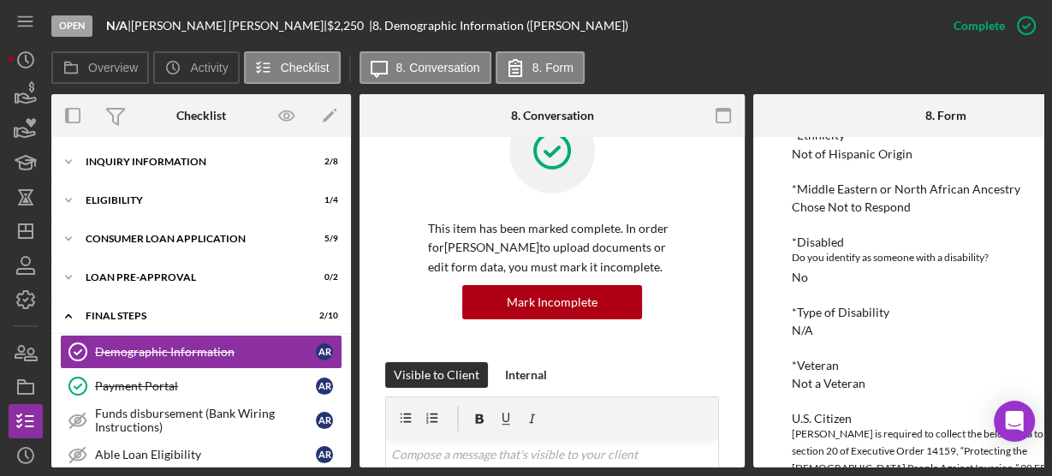
scroll to position [110, 0]
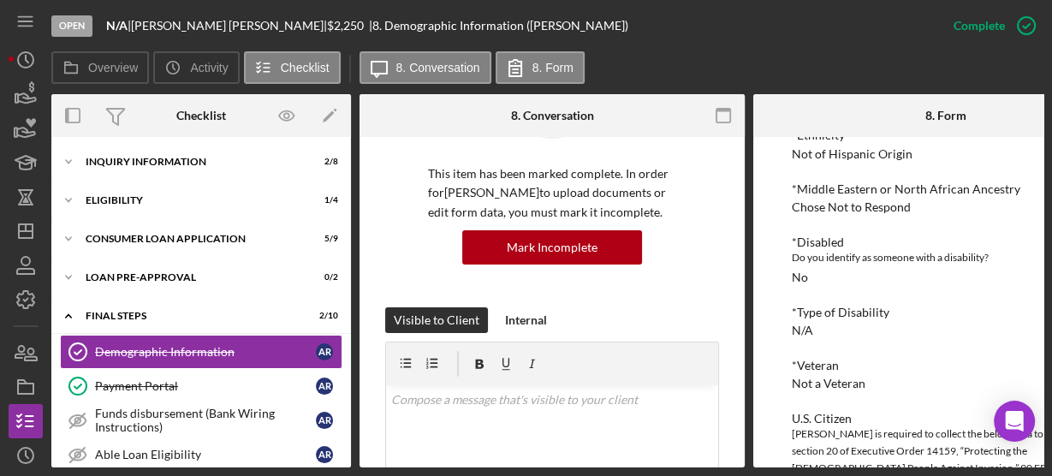
click at [780, 283] on div "To edit this form you must mark this item incomplete Demographic Information Pl…" at bounding box center [945, 302] width 385 height 330
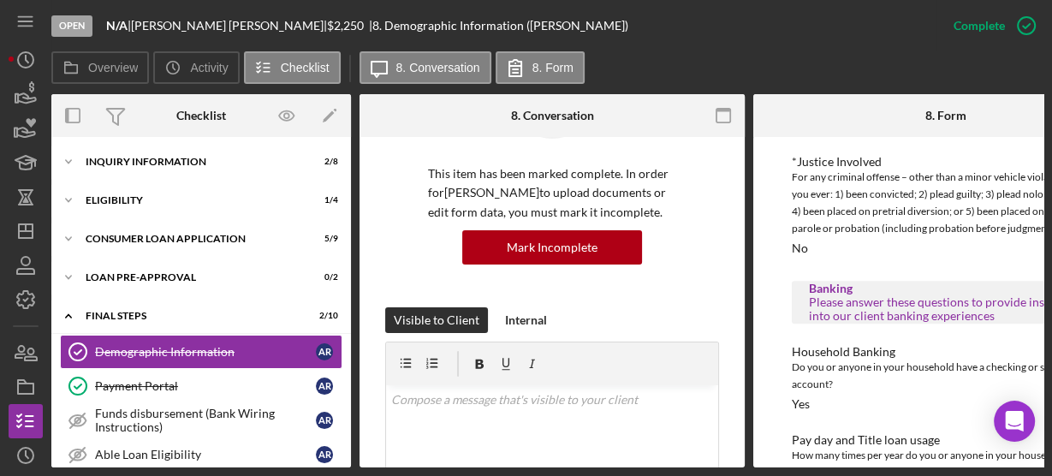
scroll to position [1773, 0]
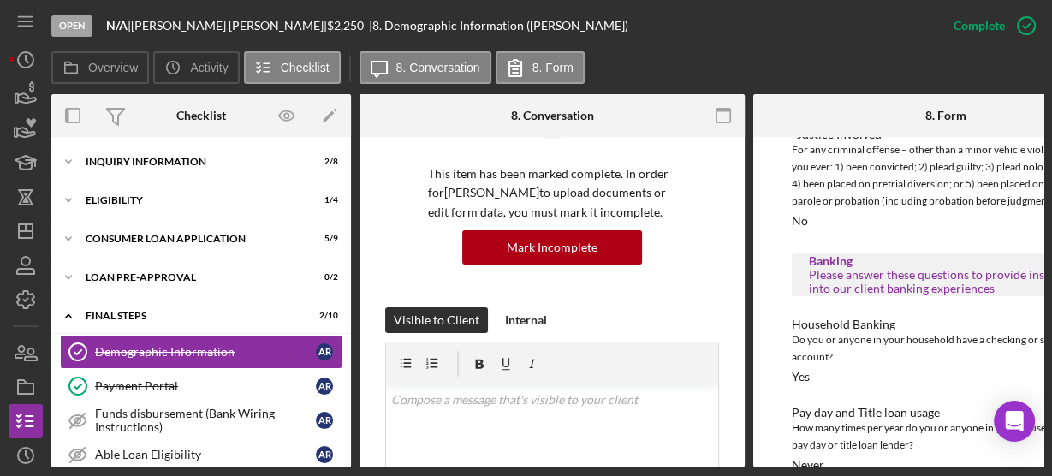
click at [789, 263] on div "To edit this form you must mark this item incomplete Demographic Information Pl…" at bounding box center [945, 302] width 385 height 330
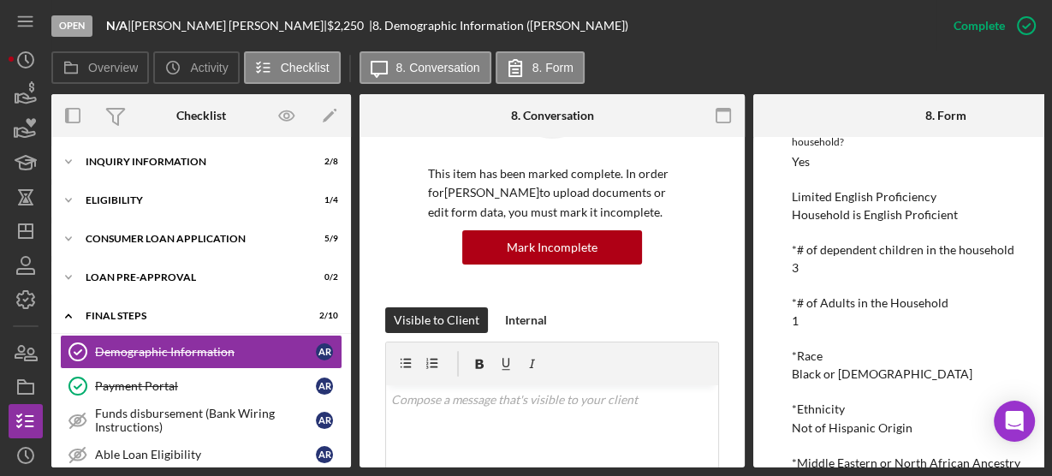
scroll to position [184, 0]
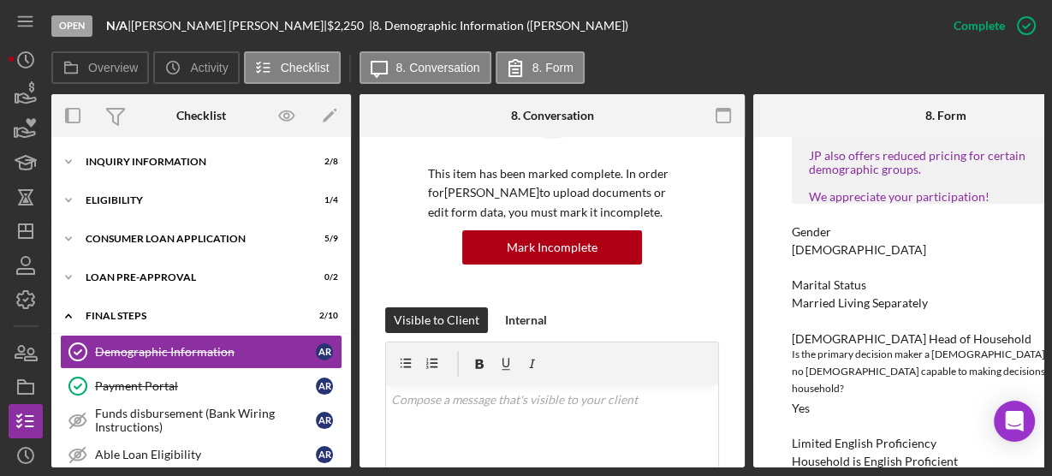
click at [771, 304] on div "To edit this form you must mark this item incomplete Demographic Information Pl…" at bounding box center [945, 302] width 385 height 330
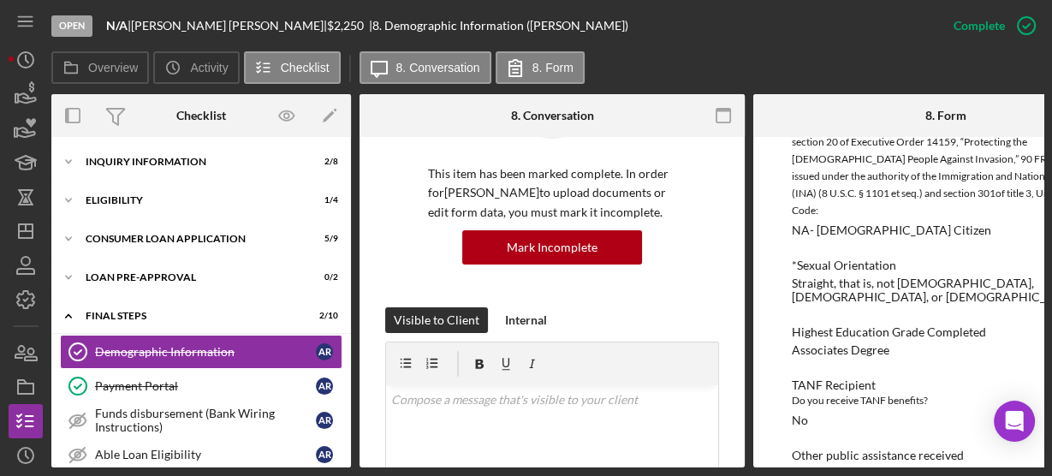
scroll to position [1307, 0]
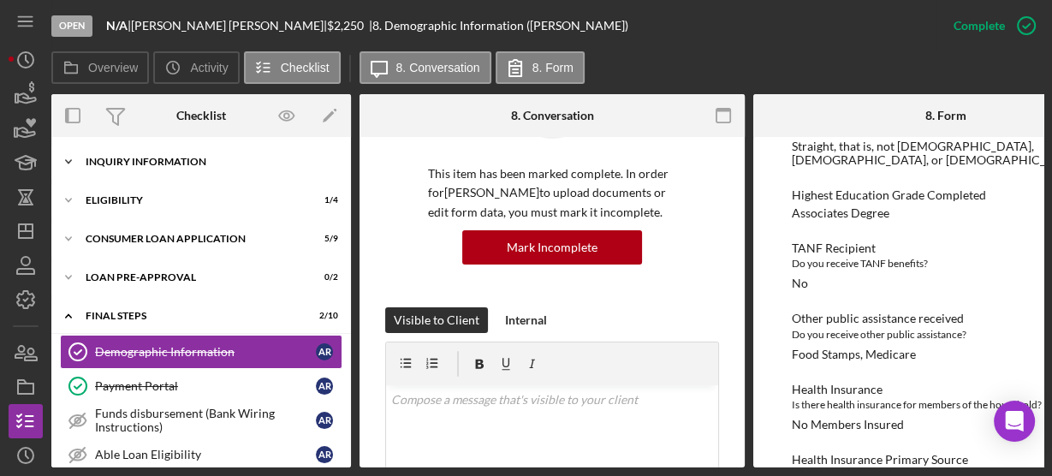
click at [73, 161] on icon "Icon/Expander" at bounding box center [68, 162] width 34 height 34
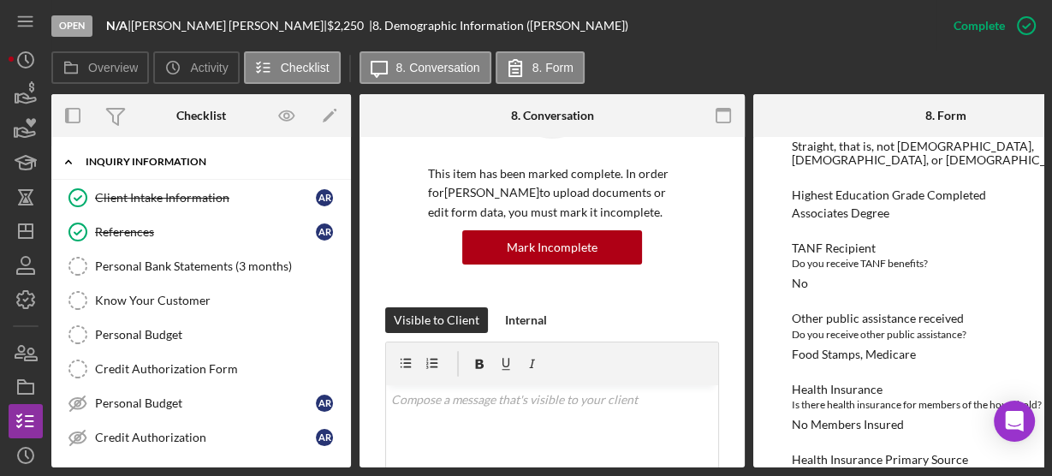
click at [73, 161] on icon "Icon/Expander" at bounding box center [68, 162] width 34 height 34
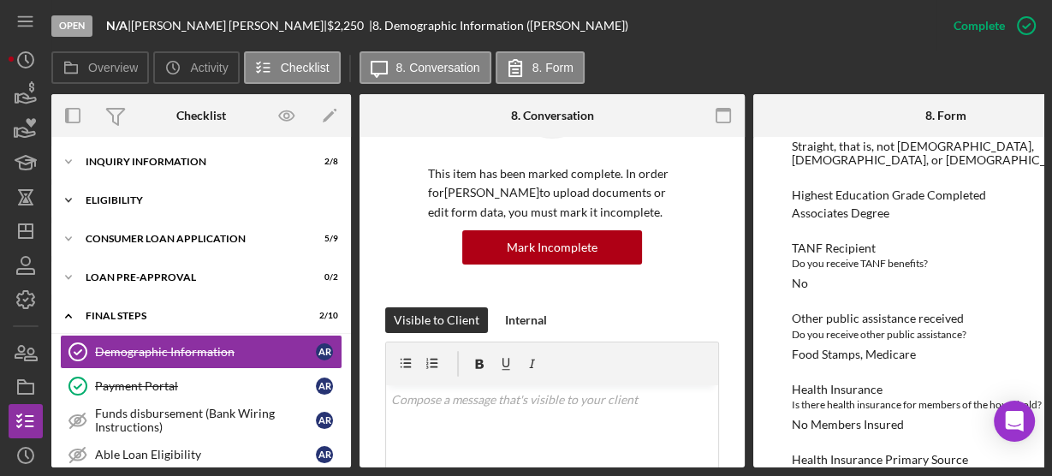
click at [70, 194] on icon "Icon/Expander" at bounding box center [68, 200] width 34 height 34
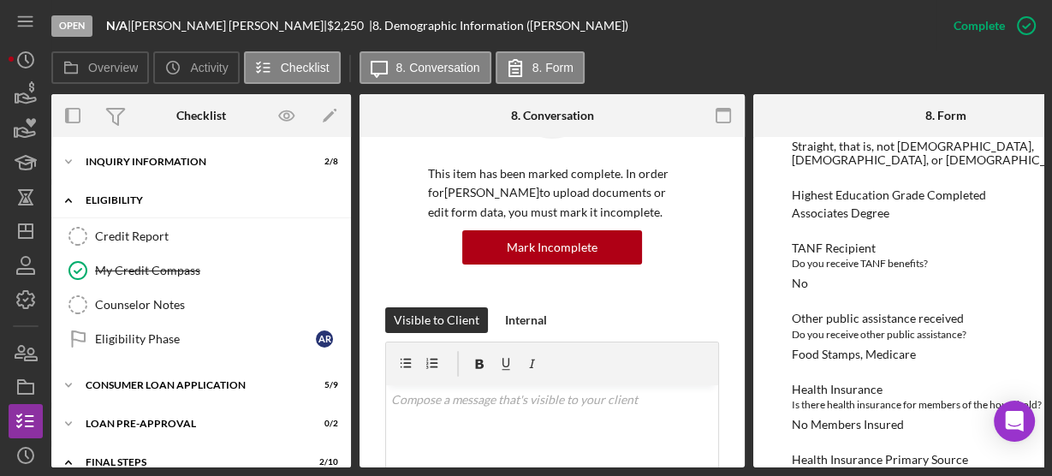
click at [70, 194] on icon "Icon/Expander" at bounding box center [68, 200] width 34 height 34
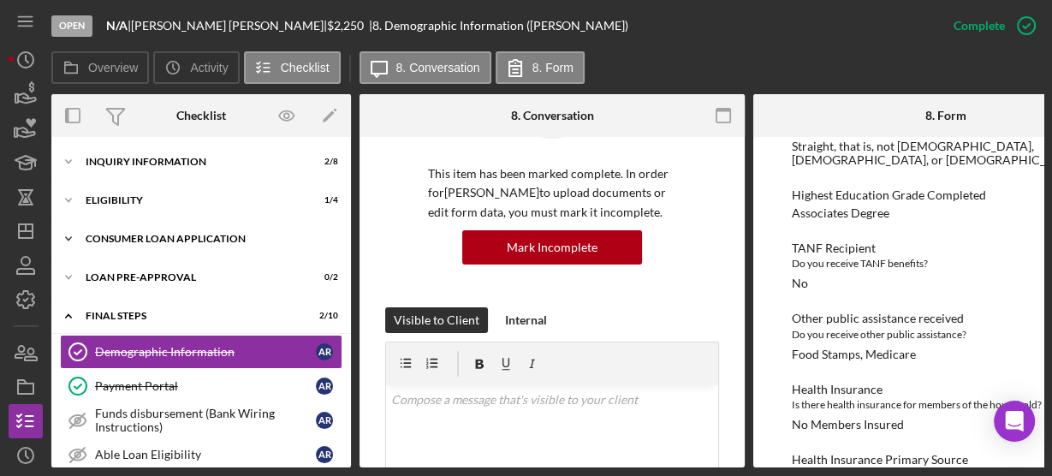
click at [69, 239] on polyline at bounding box center [68, 238] width 5 height 3
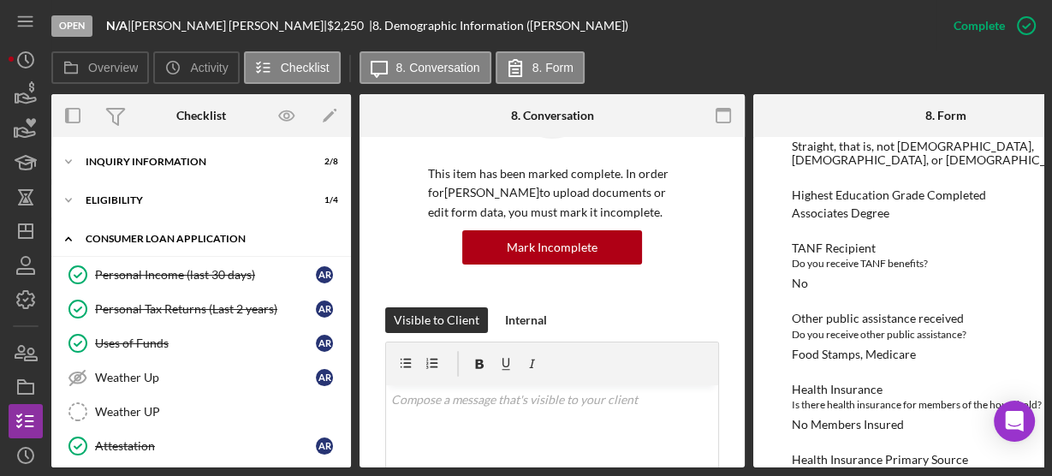
click at [69, 239] on polyline at bounding box center [68, 238] width 5 height 3
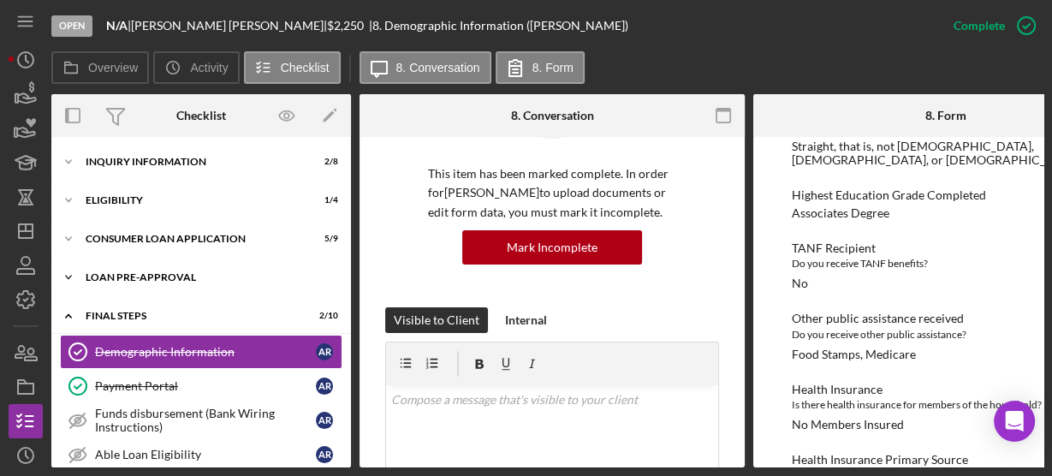
click at [77, 268] on icon "Icon/Expander" at bounding box center [68, 277] width 34 height 34
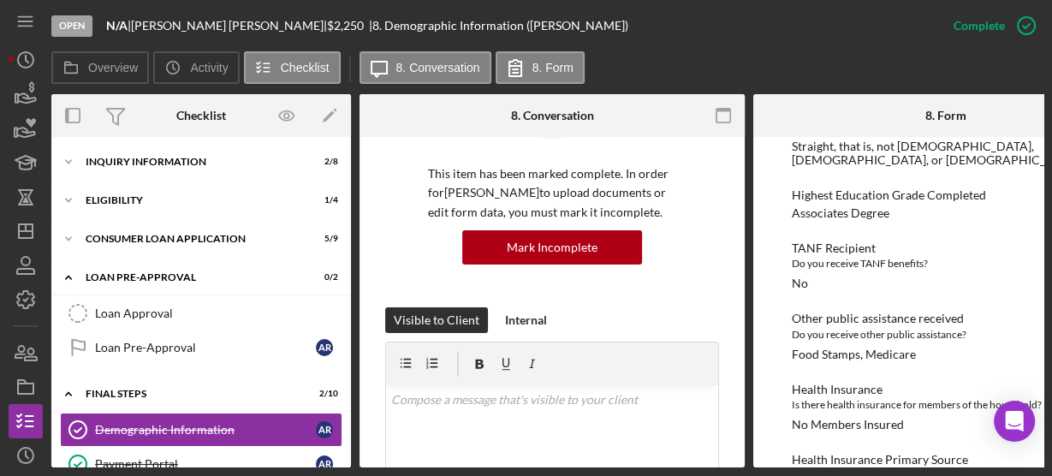
scroll to position [284, 0]
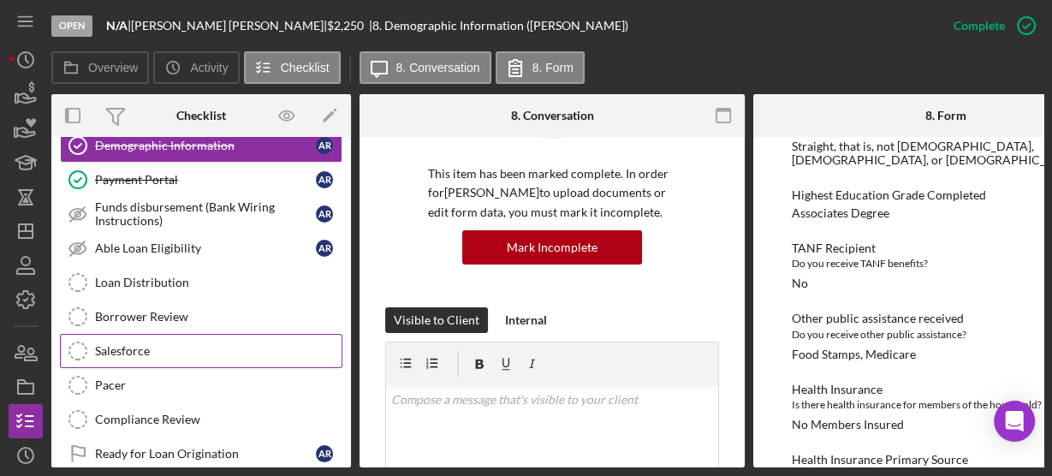
click at [129, 344] on div "Salesforce" at bounding box center [218, 351] width 247 height 14
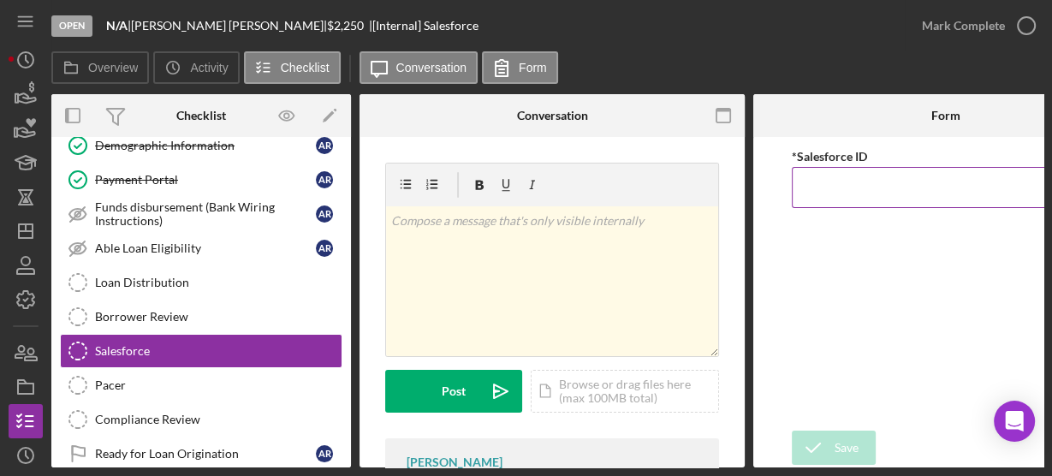
paste input "a0wPC000002ILG9YAO"
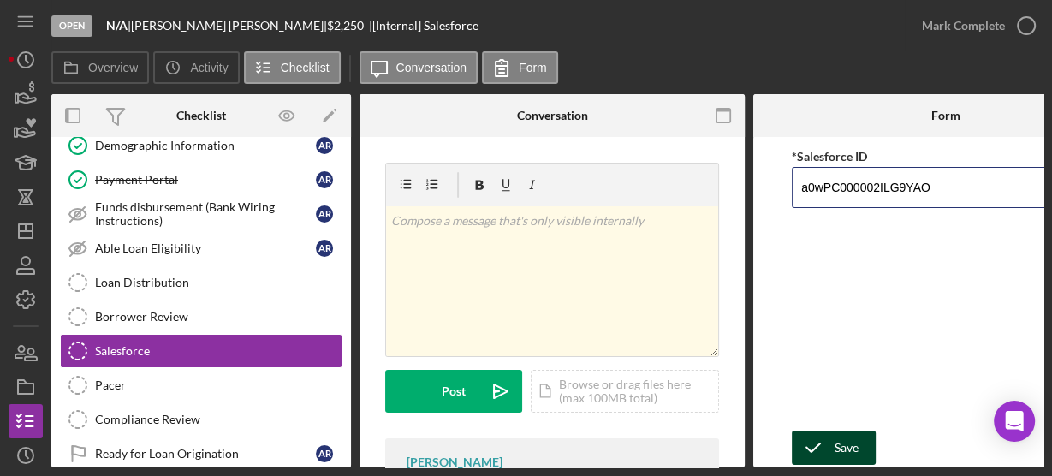
type input "a0wPC000002ILG9YAO"
click at [831, 439] on icon "submit" at bounding box center [813, 447] width 43 height 43
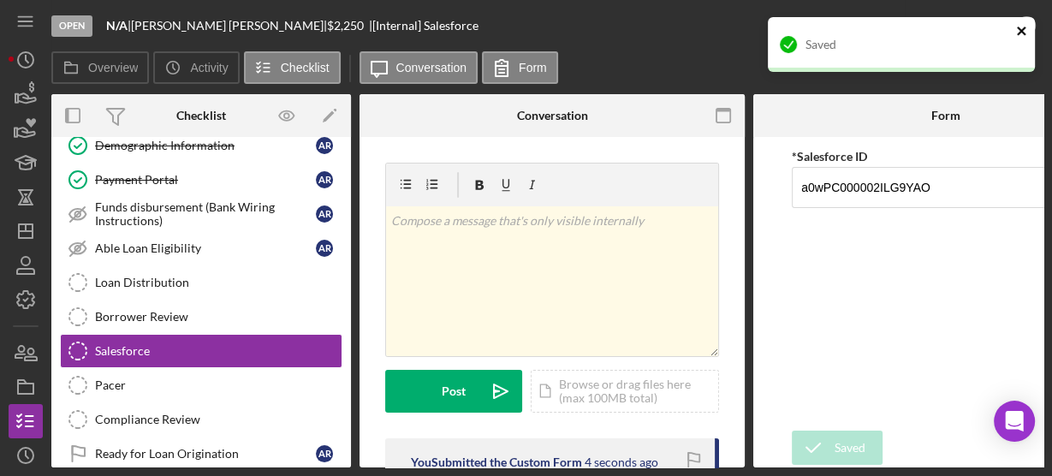
click at [1020, 31] on icon "close" at bounding box center [1022, 31] width 12 height 14
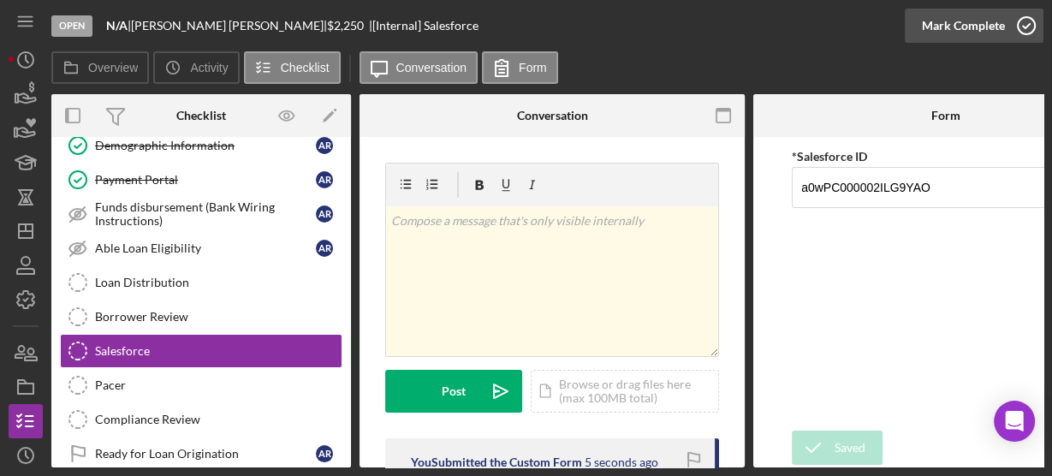
click at [1020, 23] on icon "button" at bounding box center [1026, 25] width 43 height 43
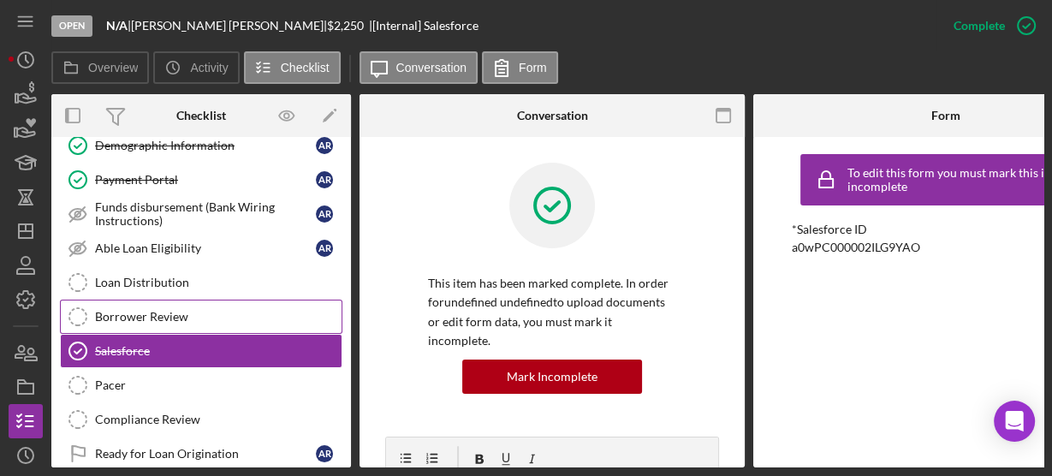
click at [149, 310] on div "Borrower Review" at bounding box center [218, 317] width 247 height 14
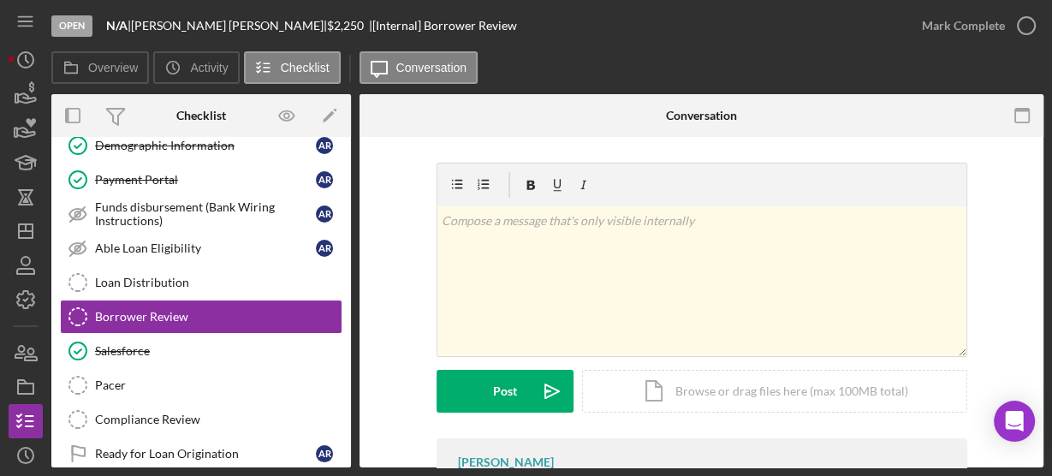
click at [342, 142] on div "Demographic Information Demographic Information A R Payment Portal Payment Port…" at bounding box center [201, 303] width 300 height 351
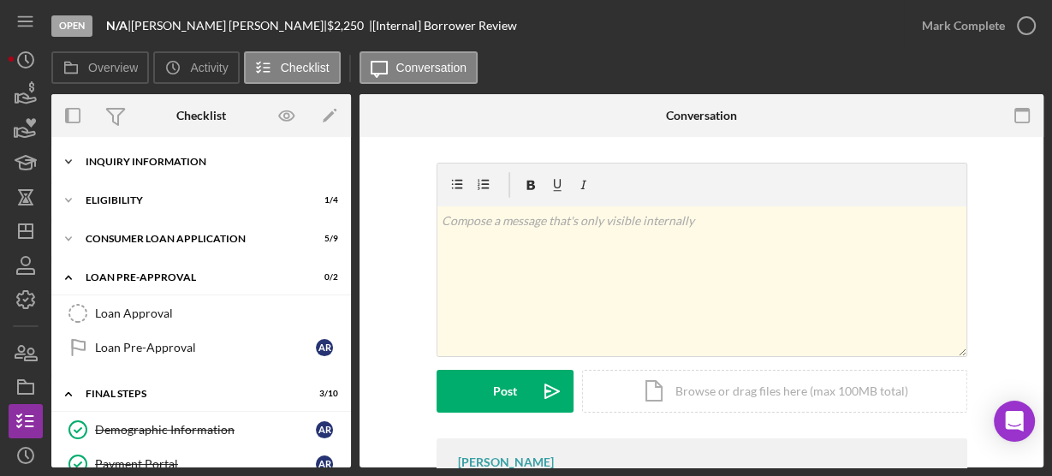
click at [68, 154] on icon "Icon/Expander" at bounding box center [68, 162] width 34 height 34
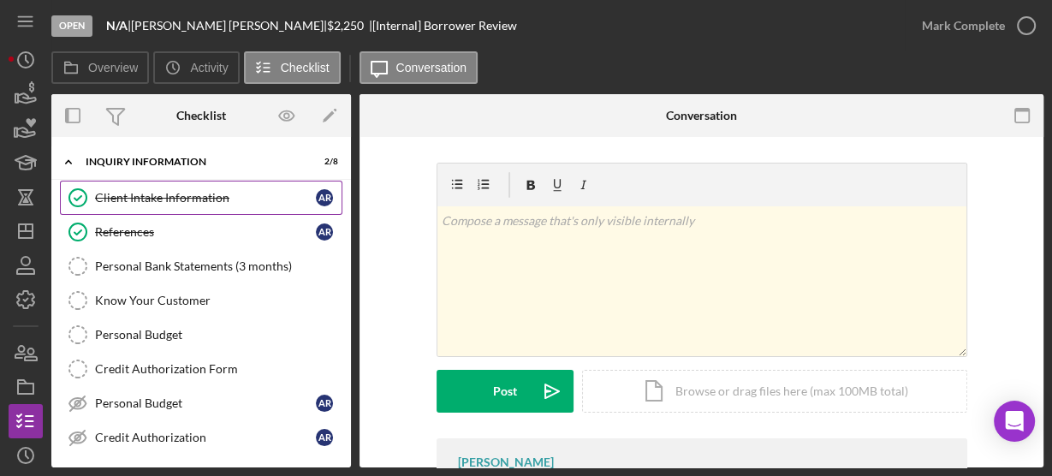
click at [120, 201] on div "Client Intake Information" at bounding box center [205, 198] width 221 height 14
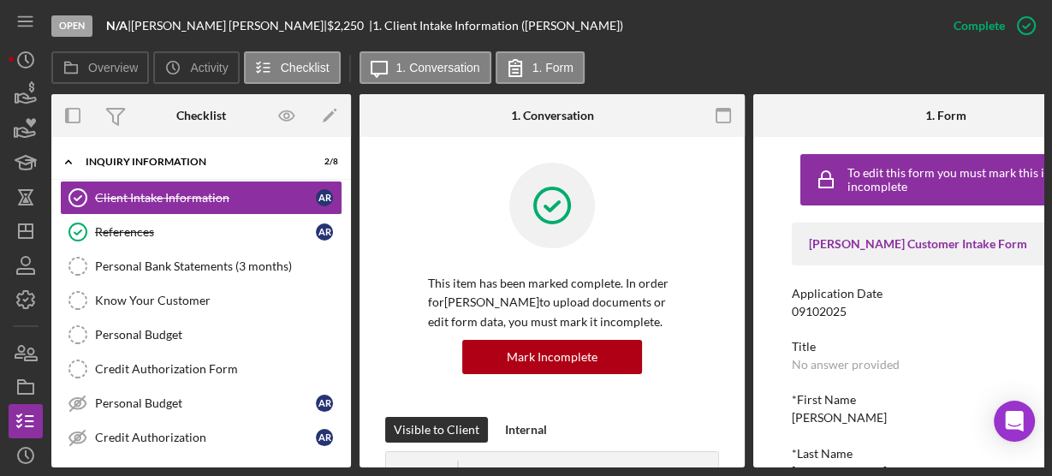
click at [765, 197] on div "To edit this form you must mark this item incomplete Justine PETERSEN Customer …" at bounding box center [945, 302] width 385 height 330
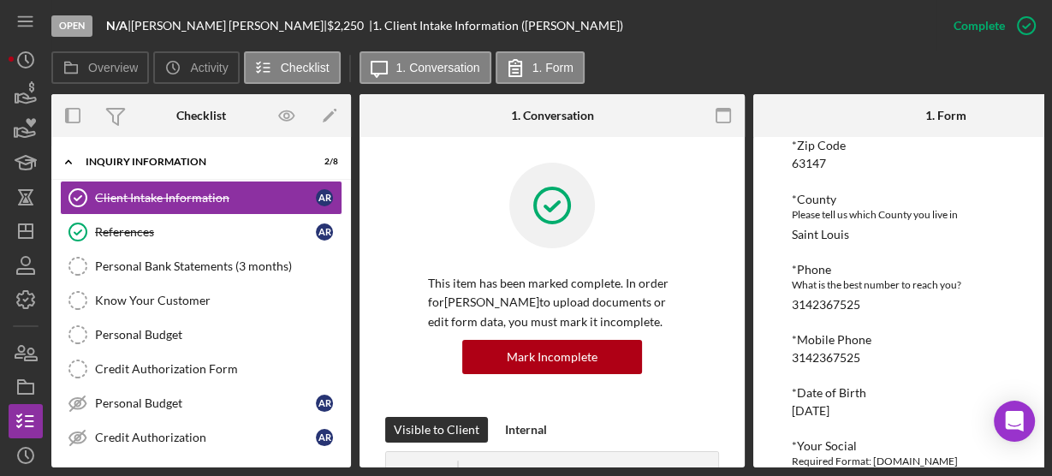
scroll to position [685, 0]
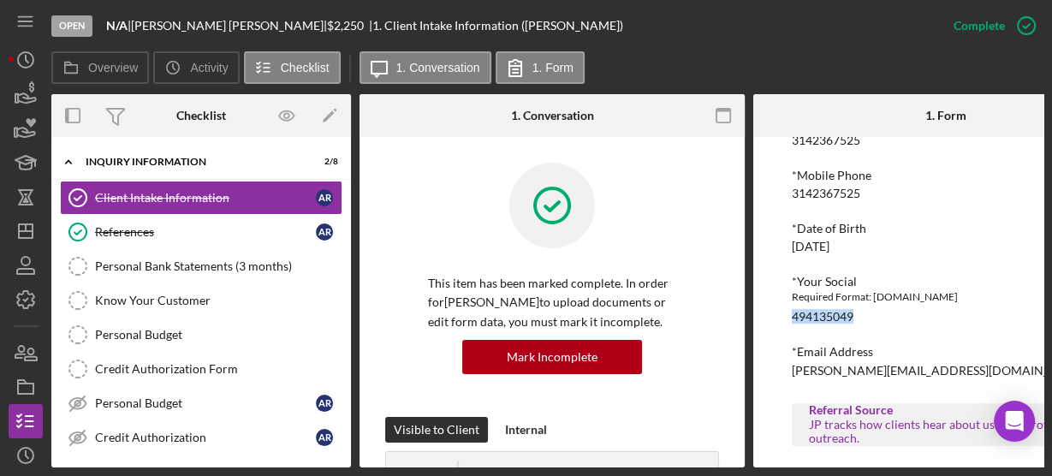
drag, startPoint x: 787, startPoint y: 315, endPoint x: 870, endPoint y: 311, distance: 83.2
click at [870, 311] on div "To edit this form you must mark this item incomplete Justine PETERSEN Customer …" at bounding box center [945, 302] width 385 height 330
copy div "494135049"
click at [68, 164] on icon "Icon/Expander" at bounding box center [68, 162] width 34 height 34
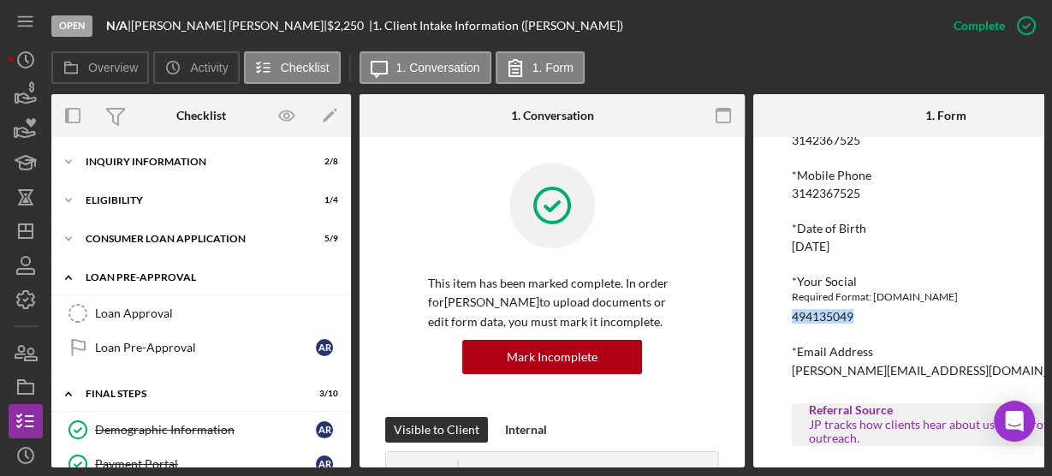
click at [71, 273] on icon "Icon/Expander" at bounding box center [68, 277] width 34 height 34
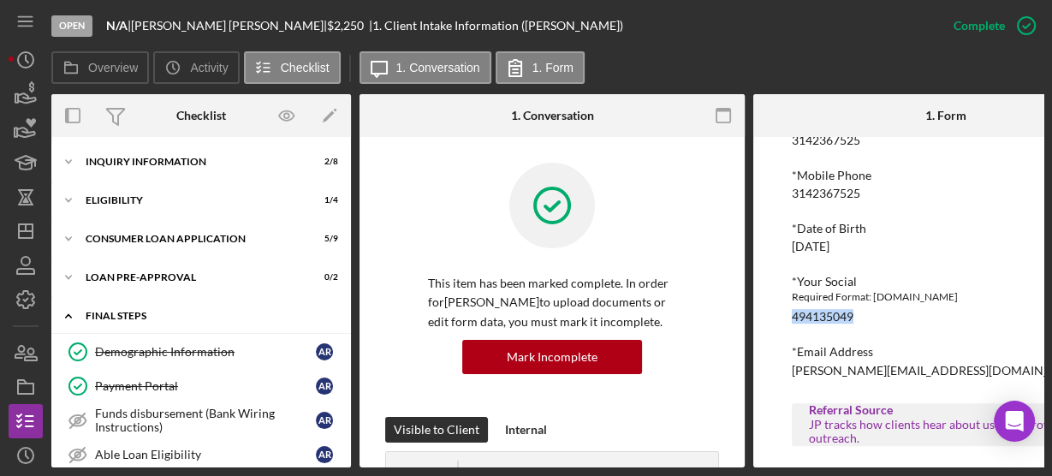
click at [74, 313] on icon "Icon/Expander" at bounding box center [68, 316] width 34 height 34
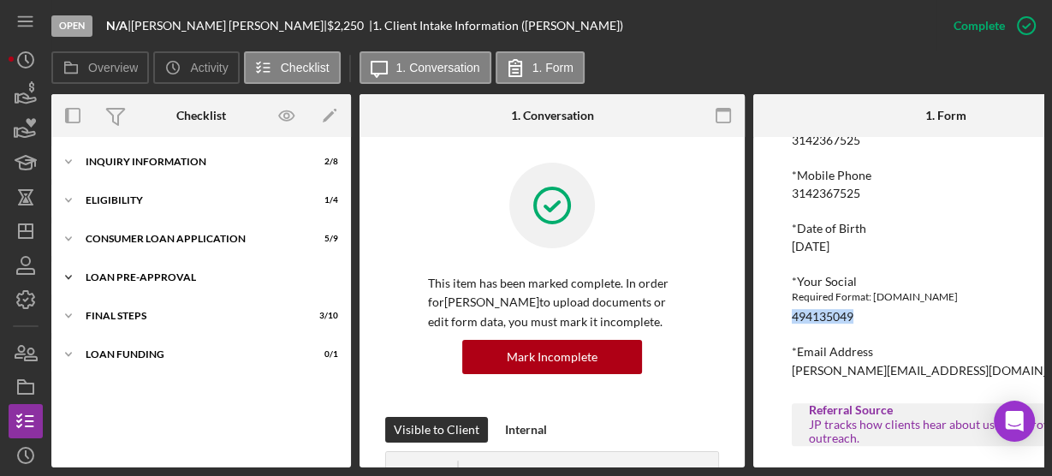
click at [58, 271] on icon "Icon/Expander" at bounding box center [68, 277] width 34 height 34
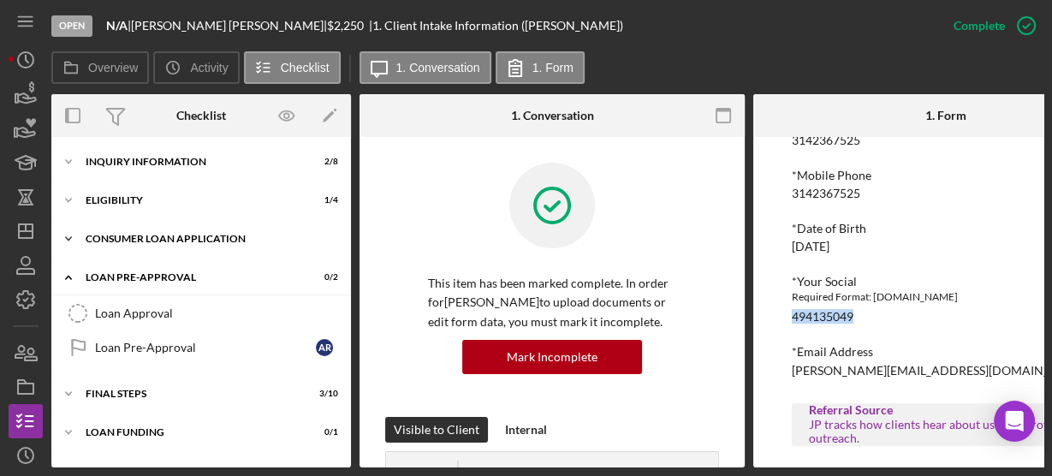
click at [71, 241] on icon "Icon/Expander" at bounding box center [68, 239] width 34 height 34
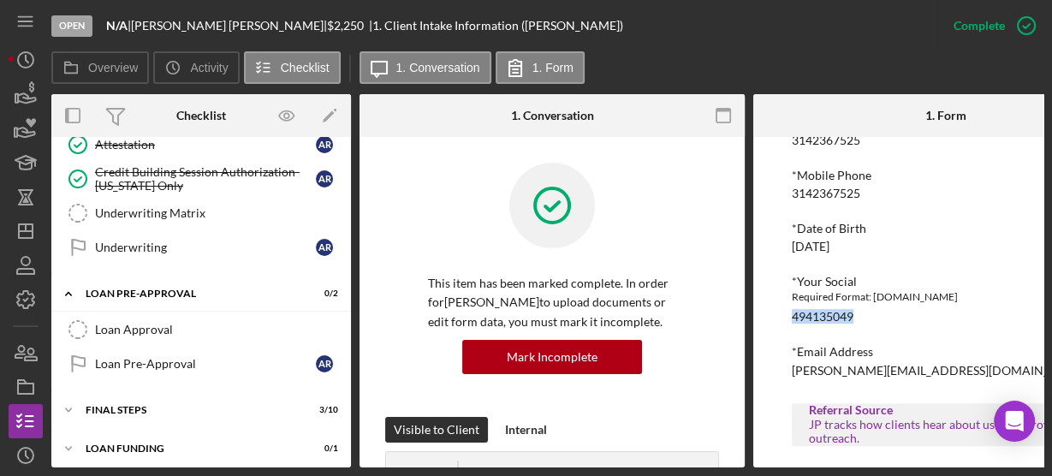
scroll to position [307, 0]
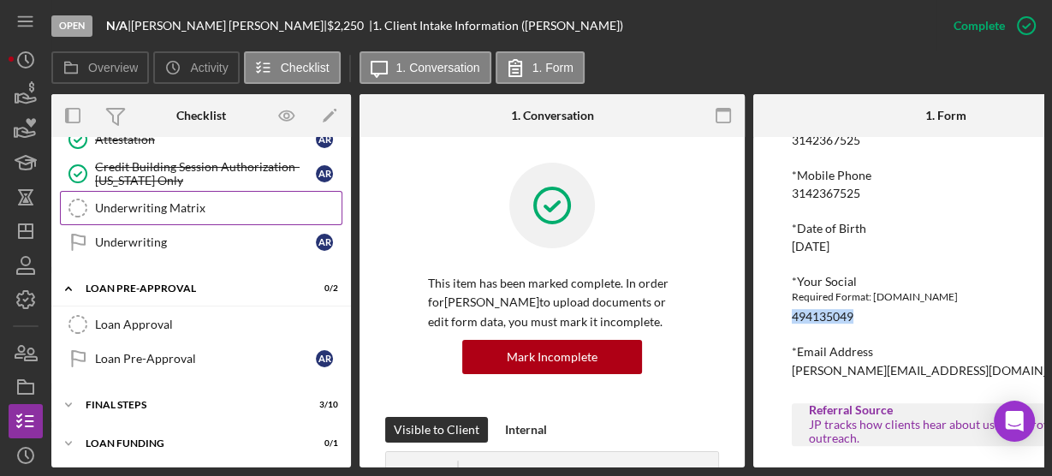
click at [123, 193] on link "Underwriting Matrix Underwriting Matrix" at bounding box center [201, 208] width 283 height 34
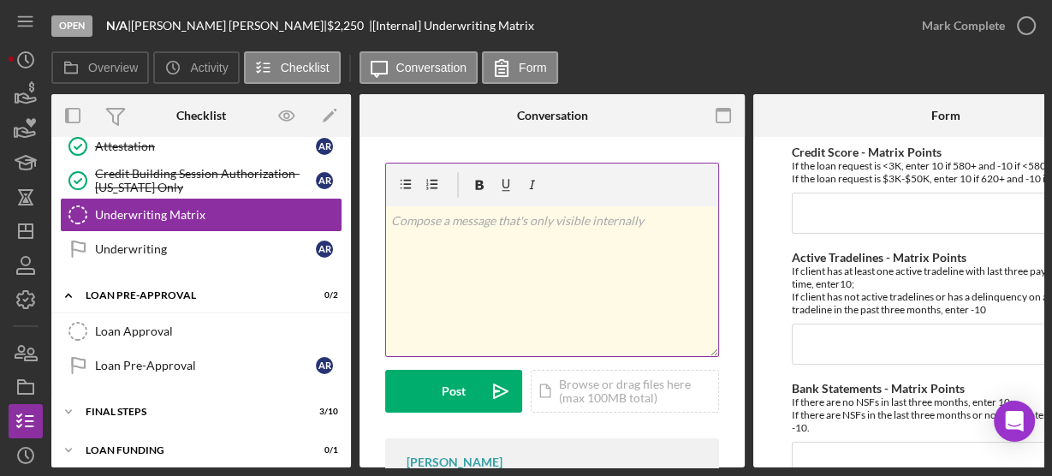
scroll to position [307, 0]
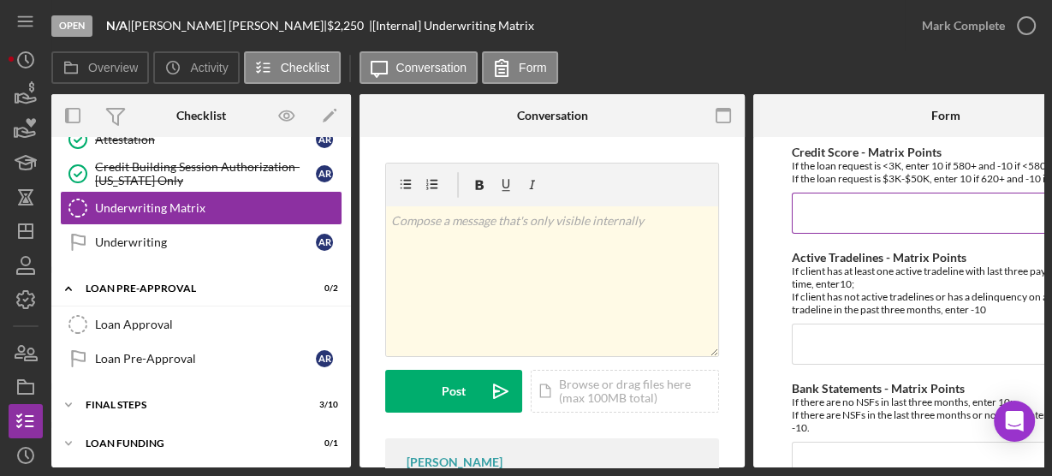
click at [795, 195] on input "Credit Score - Matrix Points" at bounding box center [946, 213] width 308 height 41
type input "10"
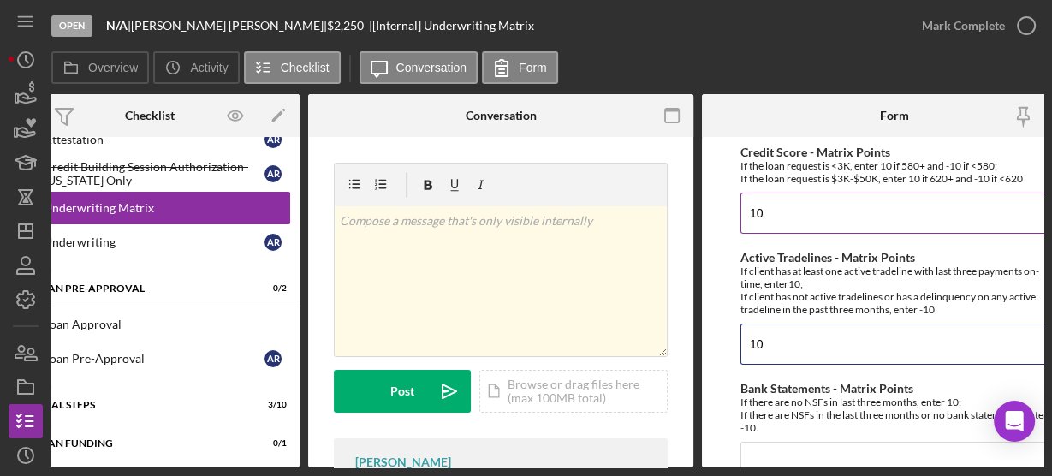
type input "10"
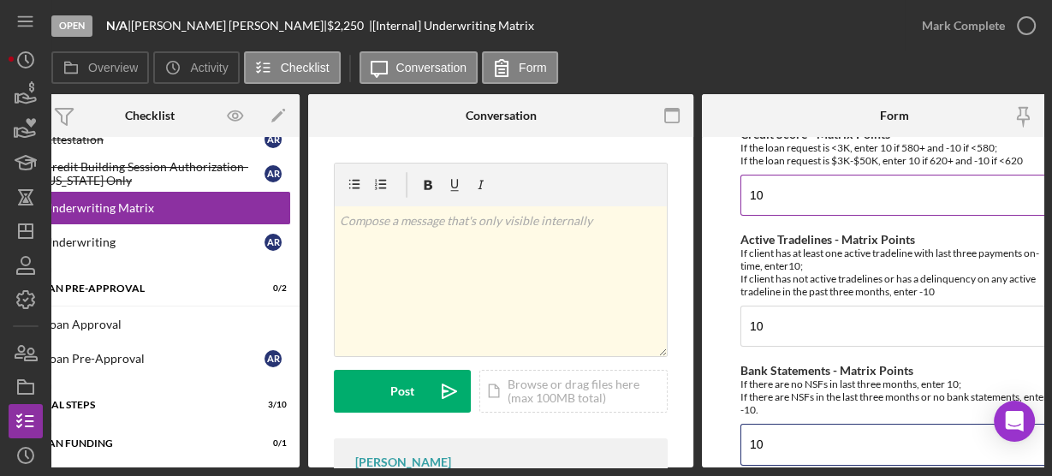
type input "10"
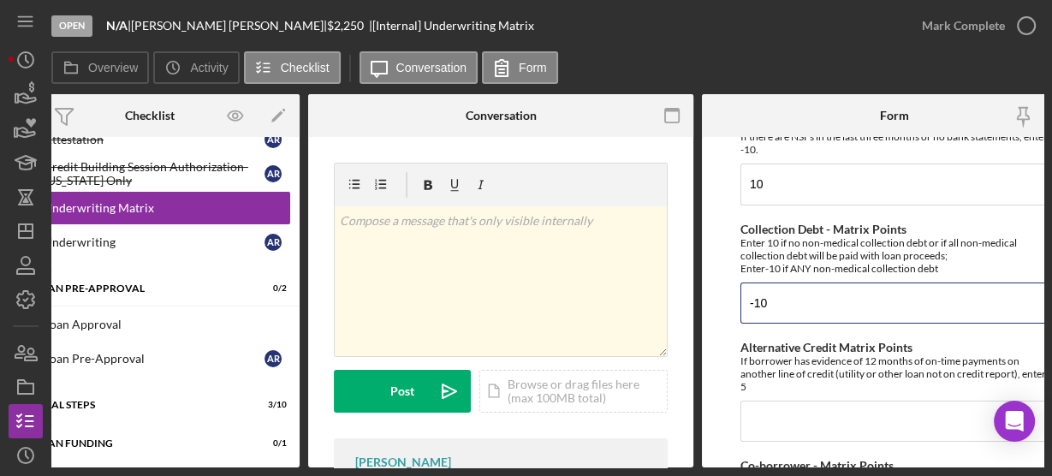
type input "-10"
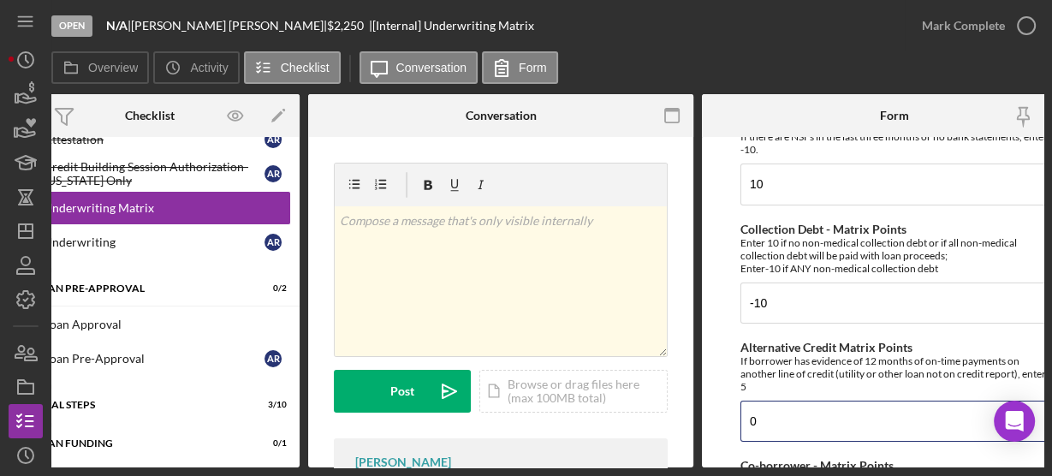
type input "0"
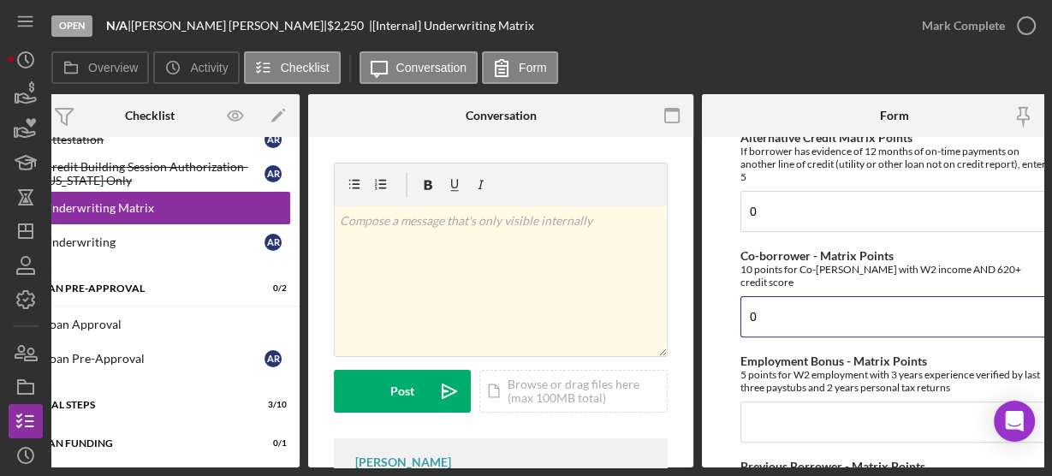
type input "0"
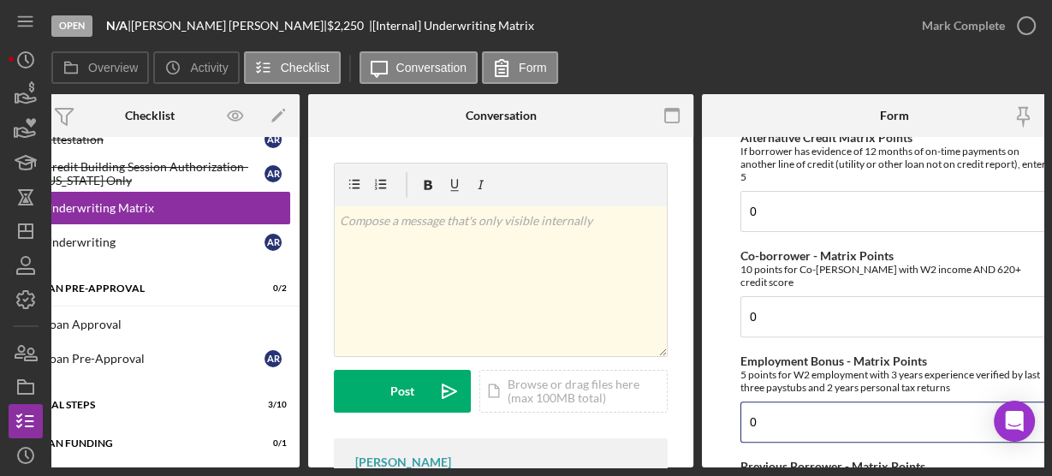
type input "0"
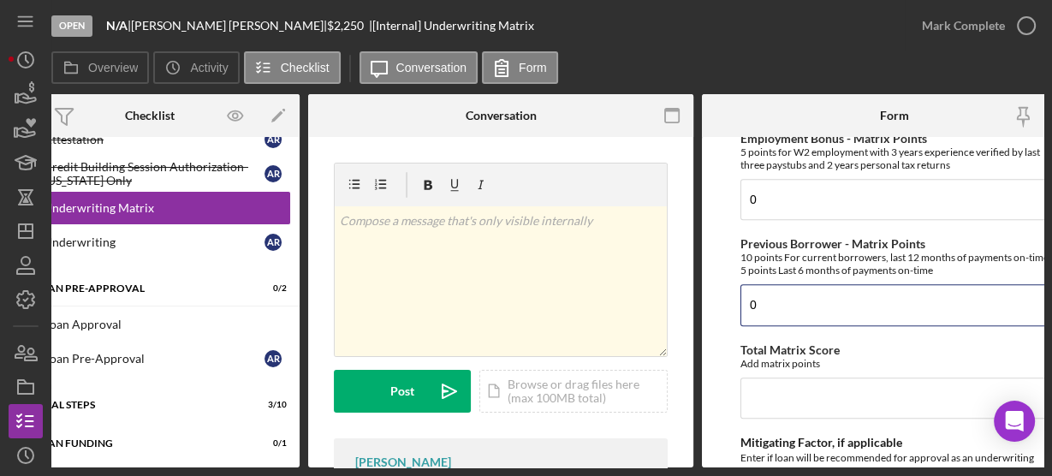
type input "0"
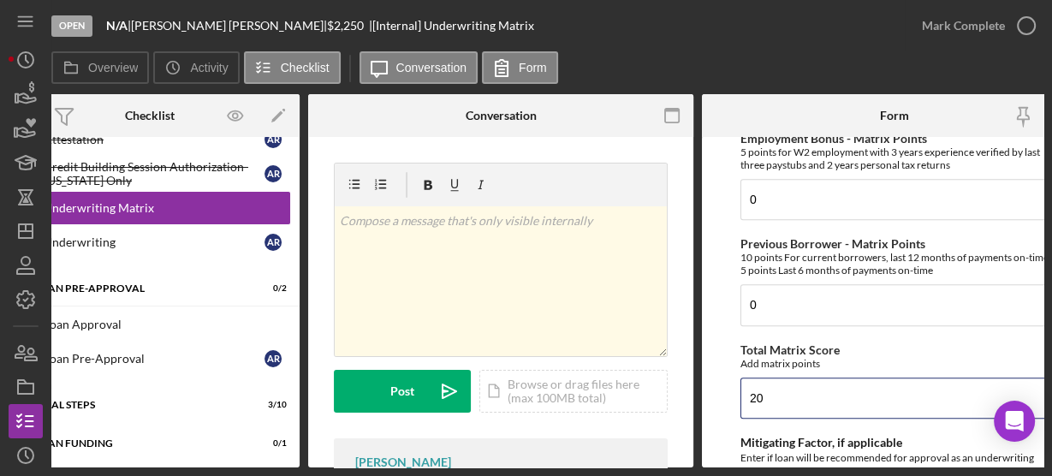
type input "20"
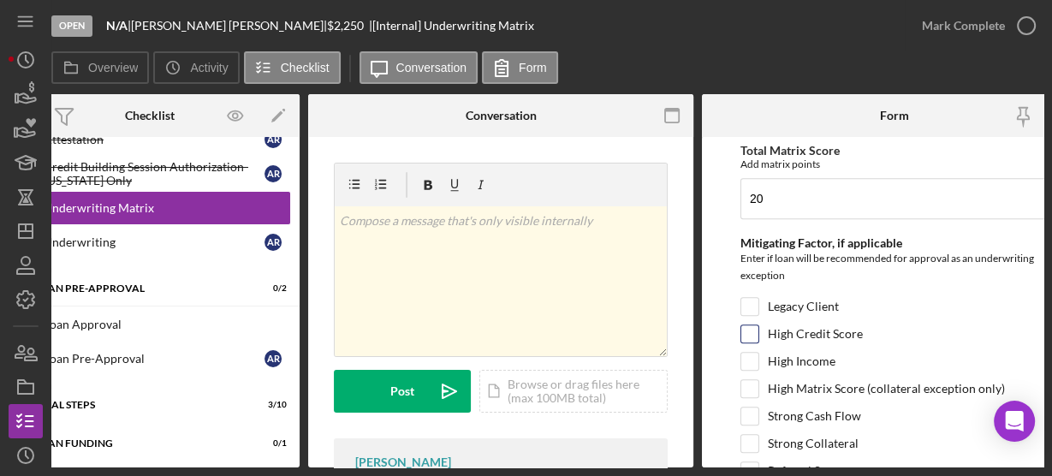
click at [752, 325] on input "High Credit Score" at bounding box center [749, 333] width 17 height 17
checkbox input "true"
click at [717, 246] on form "Credit Score - Matrix Points If the loan request is <3K, enter 10 if 580+ and -…" at bounding box center [894, 302] width 385 height 330
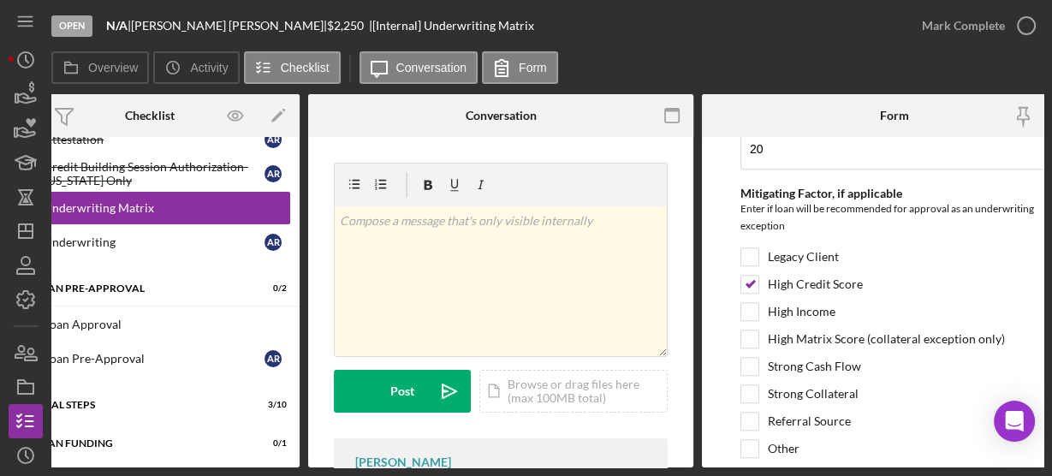
scroll to position [1015, 0]
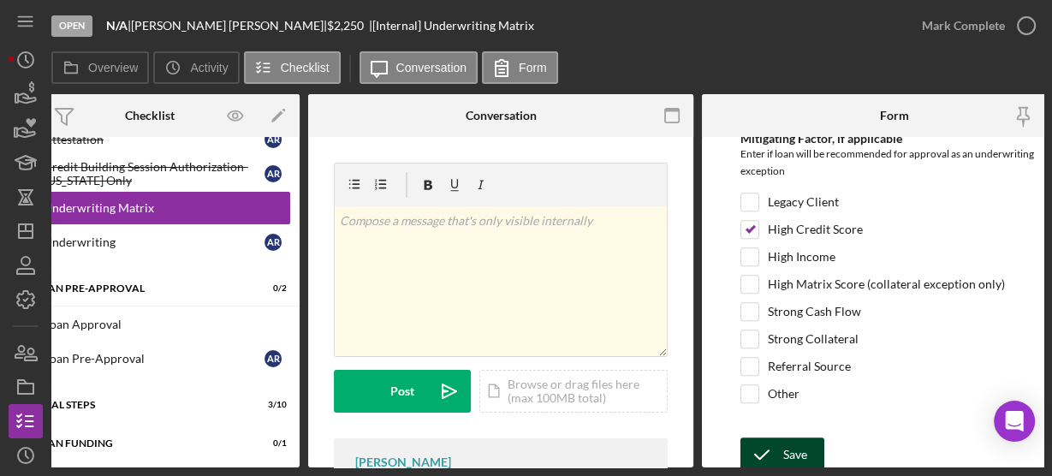
click at [773, 442] on icon "submit" at bounding box center [762, 454] width 43 height 43
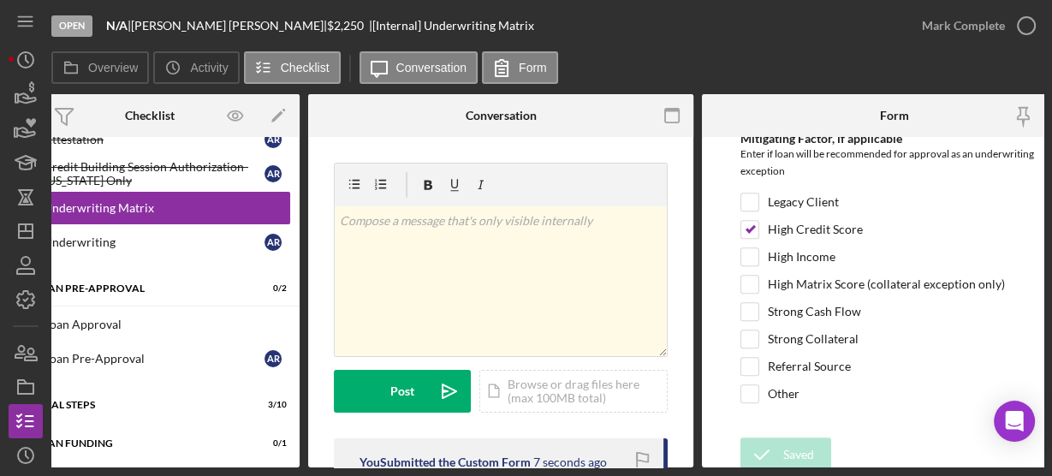
scroll to position [0, 0]
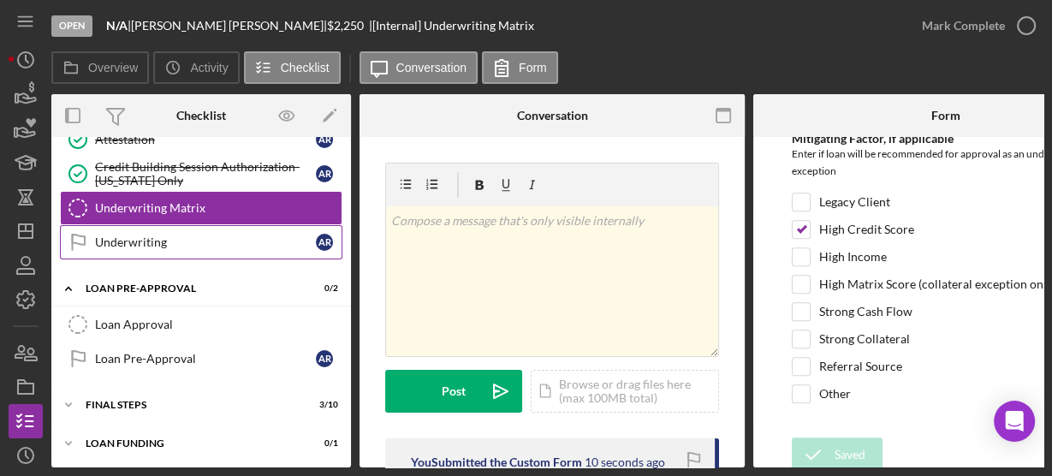
click at [127, 240] on div "Underwriting" at bounding box center [205, 242] width 221 height 14
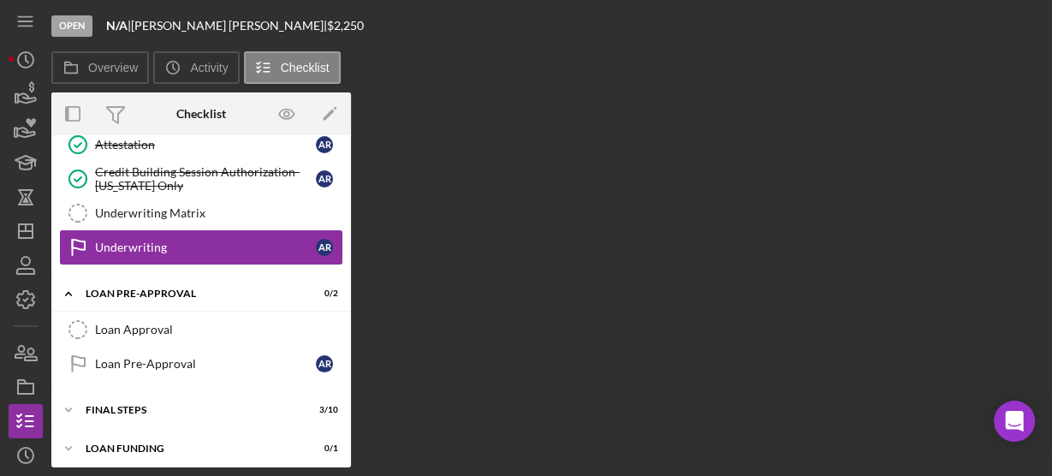
scroll to position [301, 0]
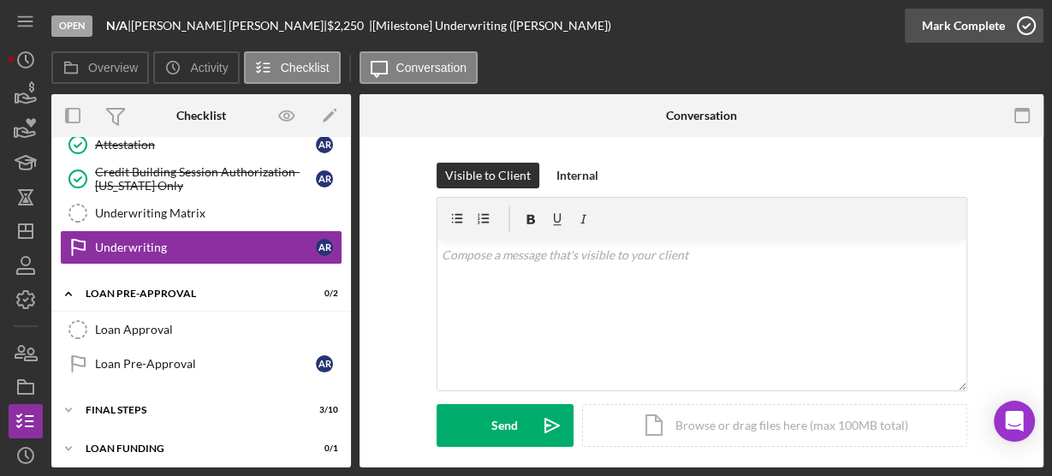
click at [1028, 19] on icon "button" at bounding box center [1026, 25] width 43 height 43
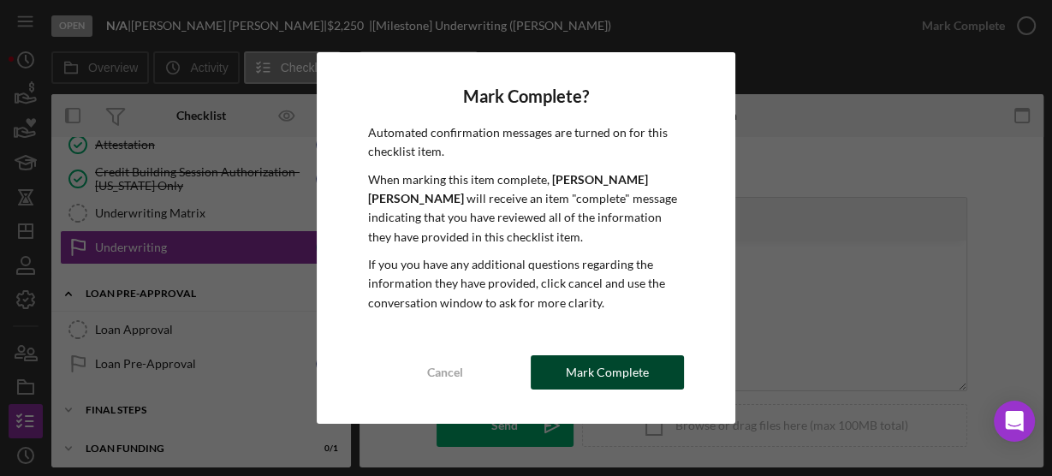
click at [650, 366] on button "Mark Complete" at bounding box center [607, 372] width 153 height 34
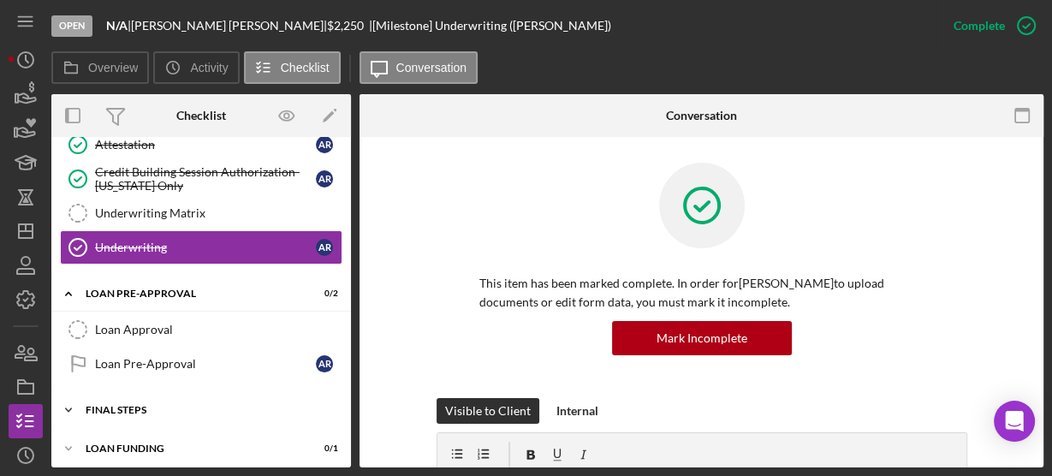
click at [65, 400] on icon "Icon/Expander" at bounding box center [68, 410] width 34 height 34
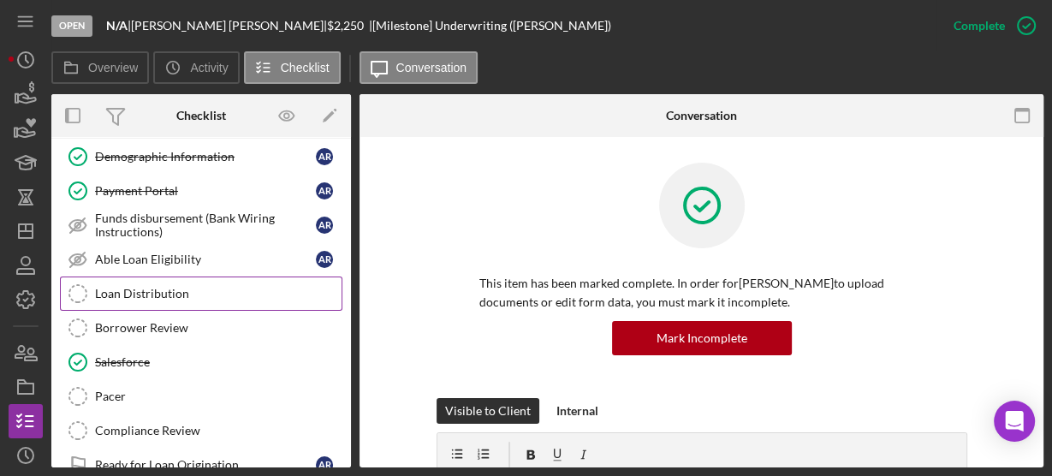
click at [202, 287] on div "Loan Distribution" at bounding box center [218, 294] width 247 height 14
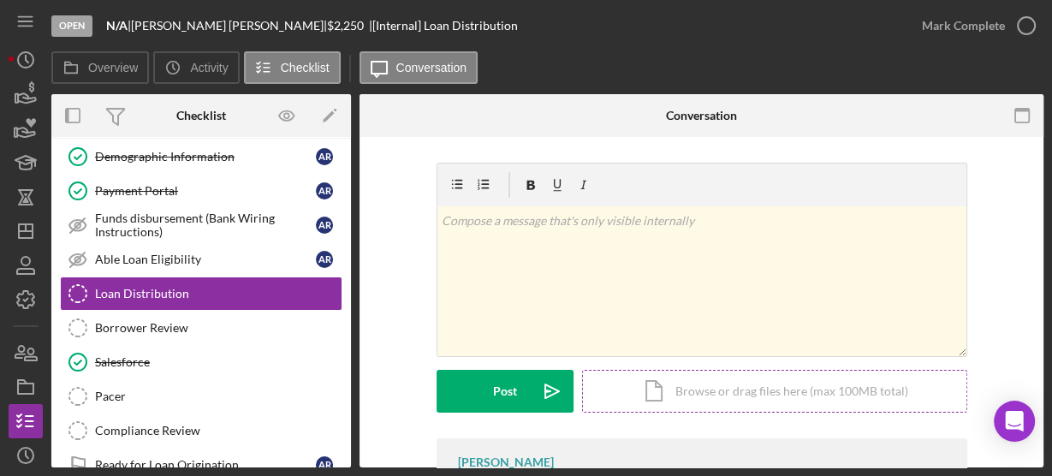
click at [650, 380] on div "Icon/Document Browse or drag files here (max 100MB total) Tap to choose files o…" at bounding box center [774, 391] width 385 height 43
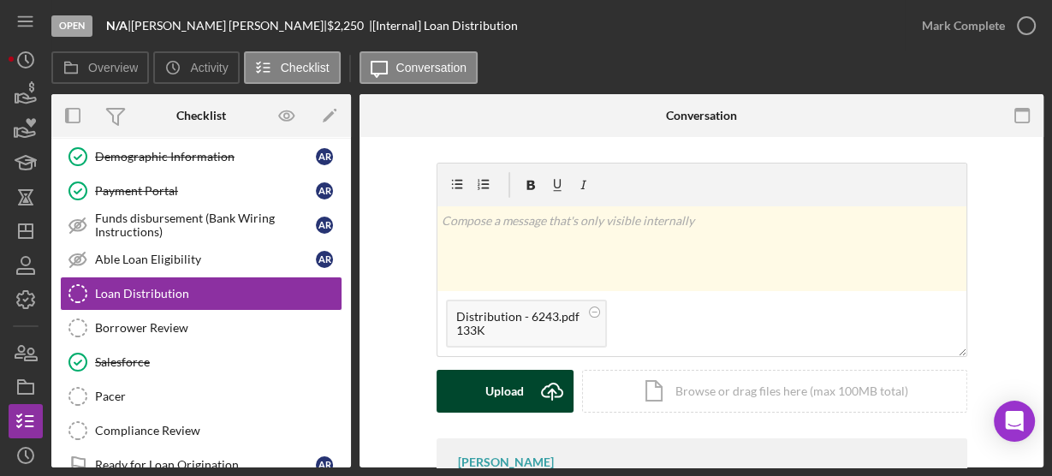
click at [488, 377] on div "Upload" at bounding box center [504, 391] width 39 height 43
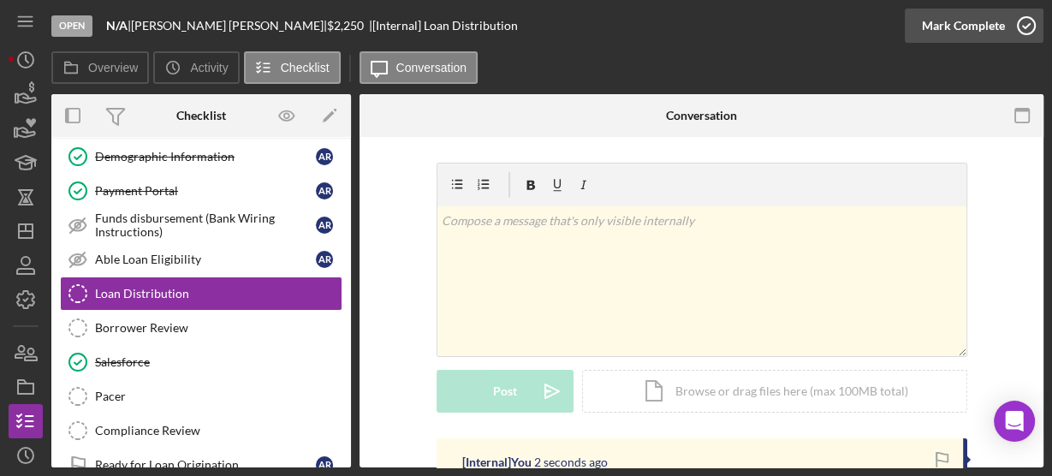
click at [1029, 20] on icon "button" at bounding box center [1026, 25] width 43 height 43
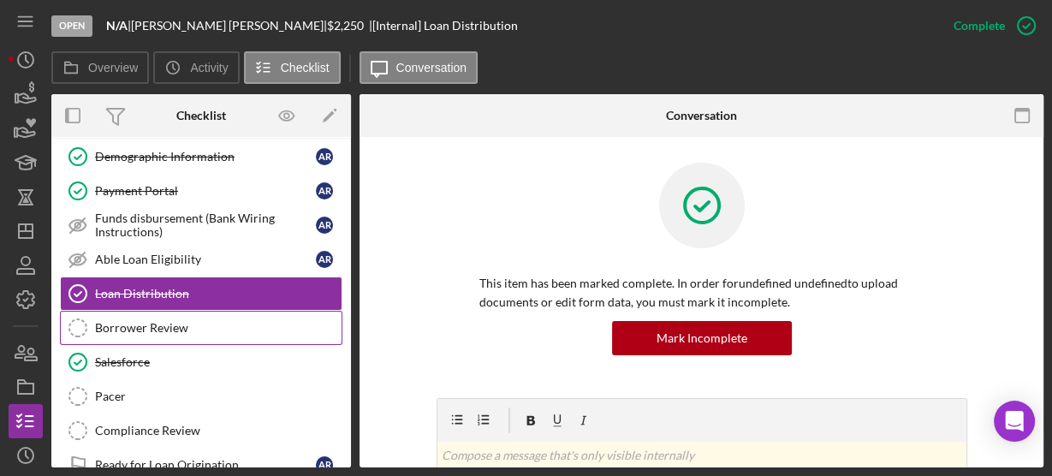
click at [194, 321] on div "Borrower Review" at bounding box center [218, 328] width 247 height 14
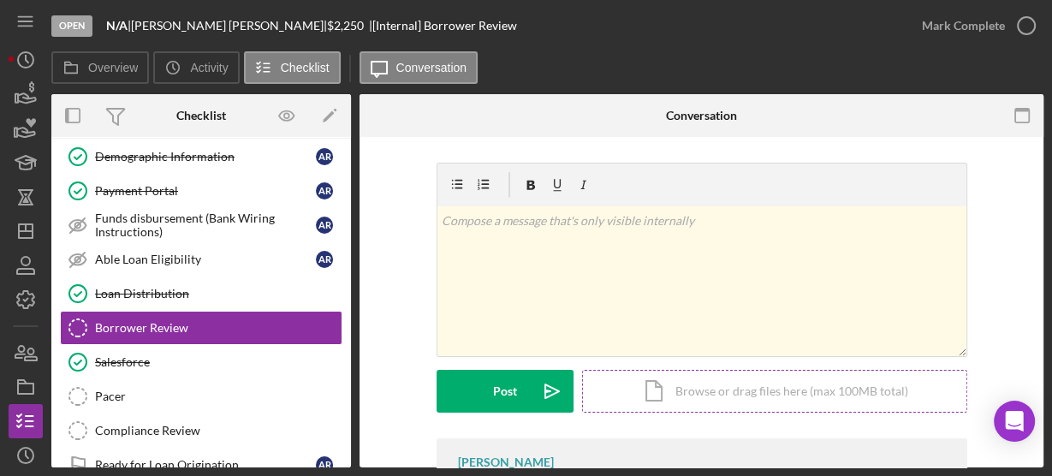
click at [664, 387] on div "Icon/Document Browse or drag files here (max 100MB total) Tap to choose files o…" at bounding box center [774, 391] width 385 height 43
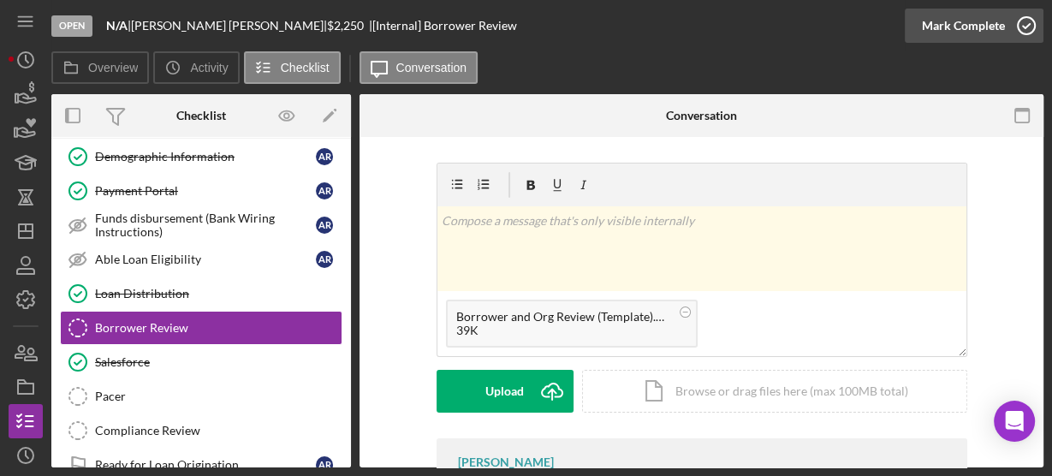
click at [1021, 28] on icon "button" at bounding box center [1026, 25] width 43 height 43
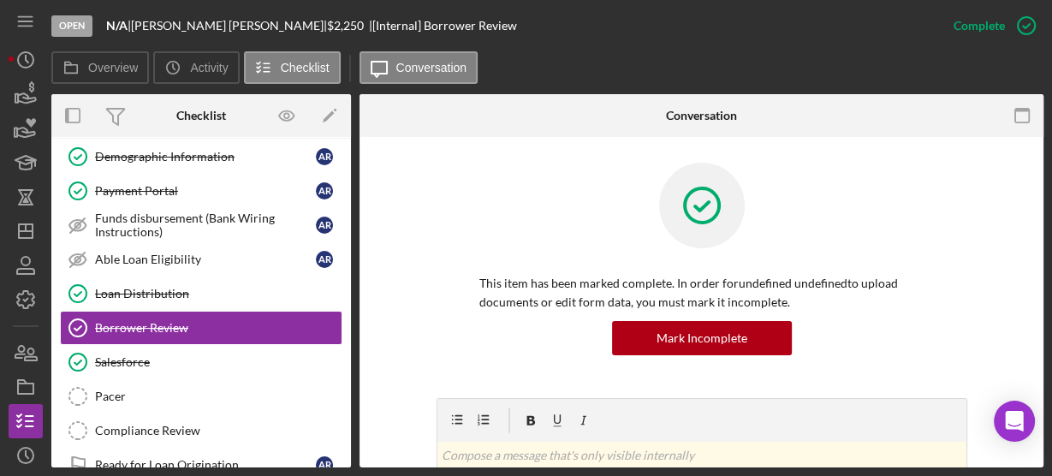
click at [352, 459] on div "Overview Internal Workflow Stage Open Icon/Dropdown Arrow Archive (can unarchiv…" at bounding box center [547, 280] width 992 height 373
click at [350, 455] on div "Overview Internal Workflow Stage Open Icon/Dropdown Arrow Archive (can unarchiv…" at bounding box center [547, 280] width 992 height 373
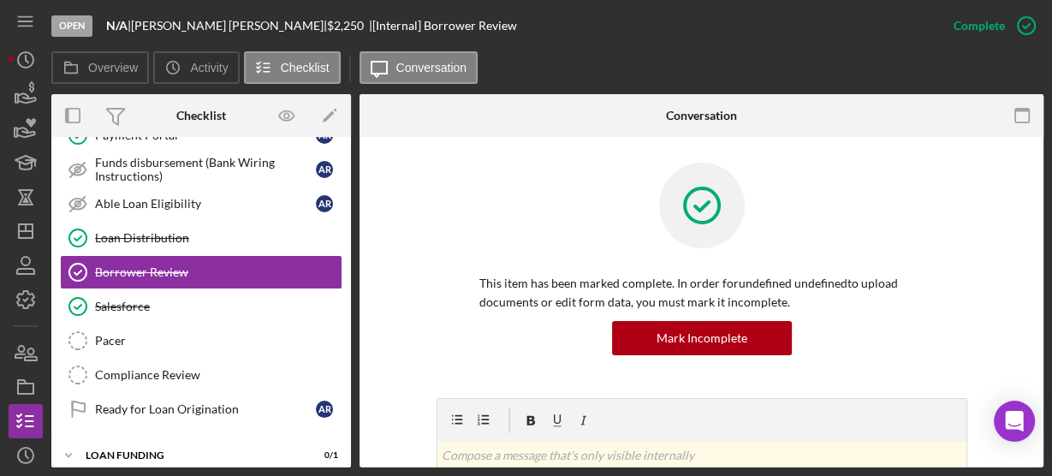
scroll to position [357, 0]
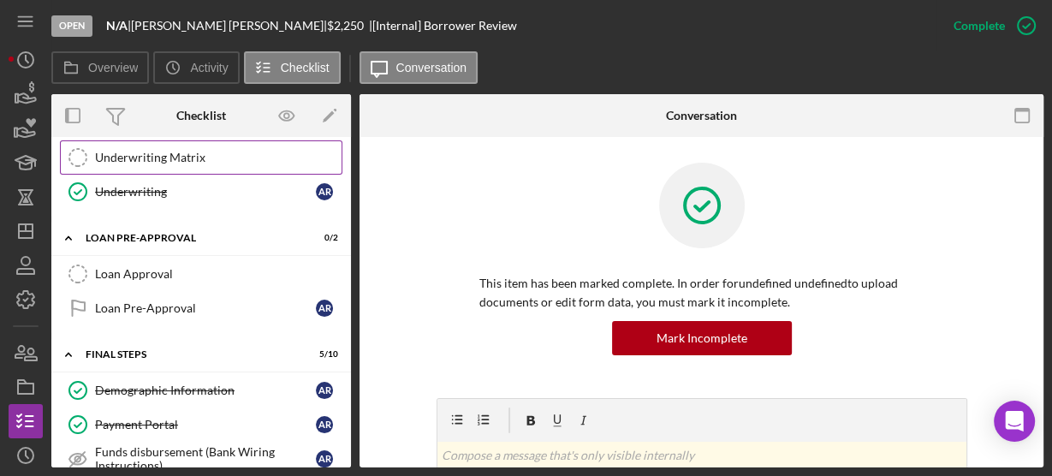
click at [216, 151] on div "Underwriting Matrix" at bounding box center [218, 158] width 247 height 14
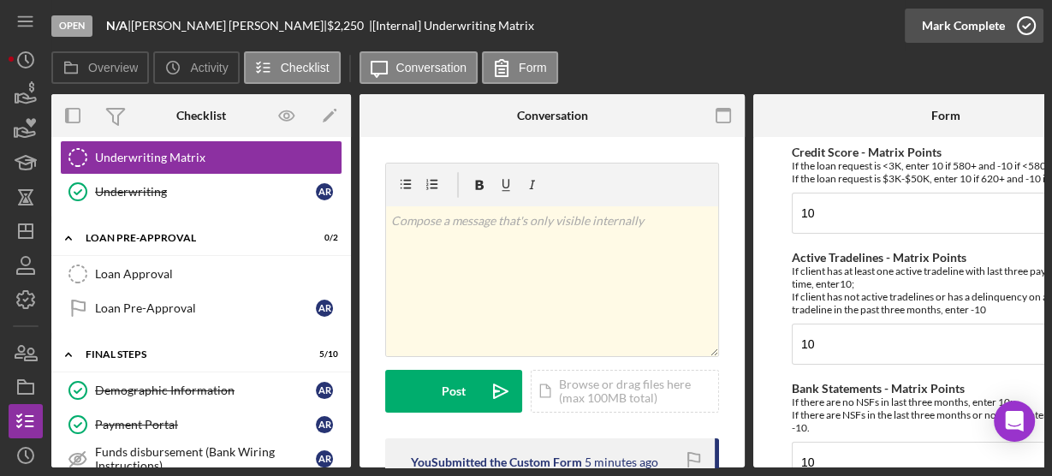
click at [1017, 27] on icon "button" at bounding box center [1026, 25] width 43 height 43
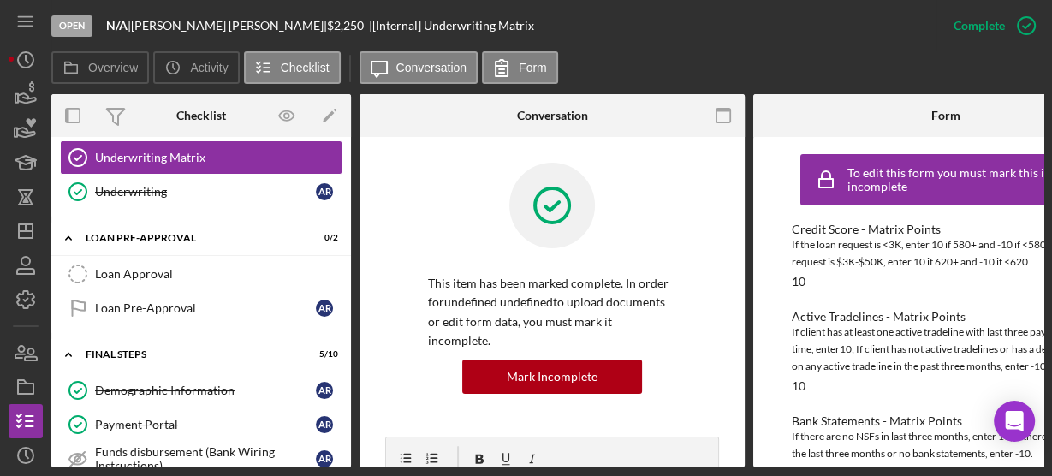
scroll to position [73, 0]
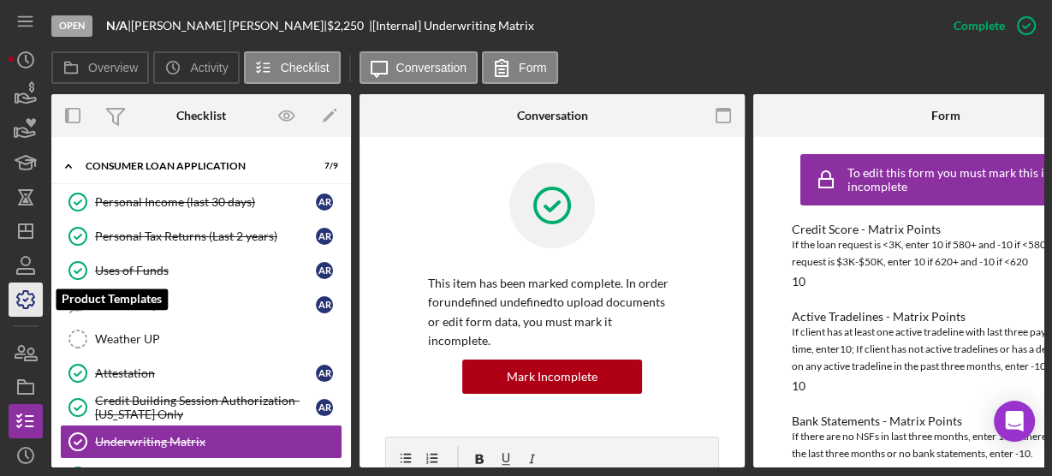
click at [21, 303] on icon "button" at bounding box center [25, 299] width 43 height 43
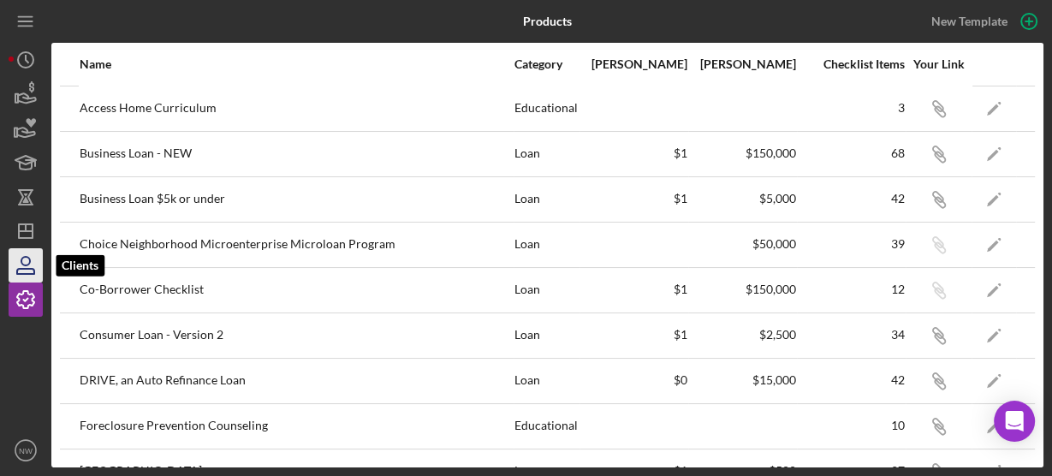
click at [24, 267] on icon "button" at bounding box center [25, 265] width 43 height 43
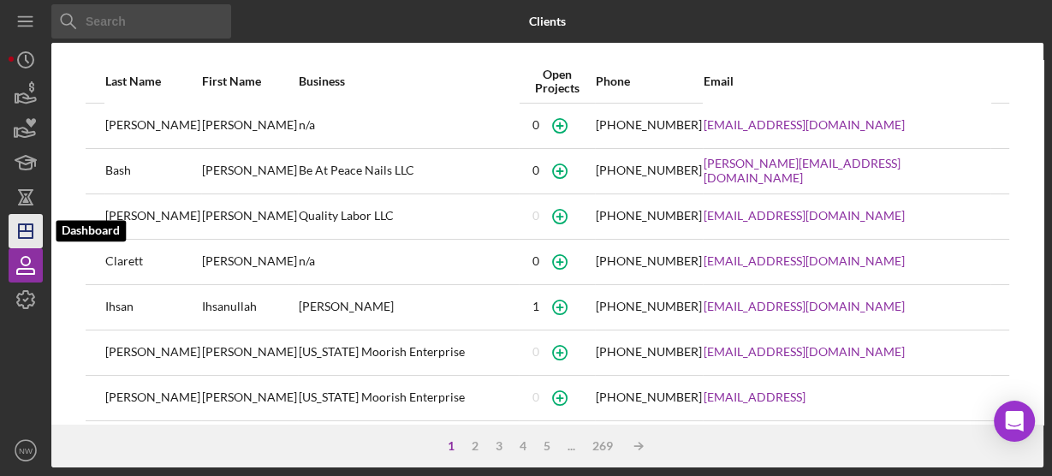
click at [27, 228] on icon "Icon/Dashboard" at bounding box center [25, 231] width 43 height 43
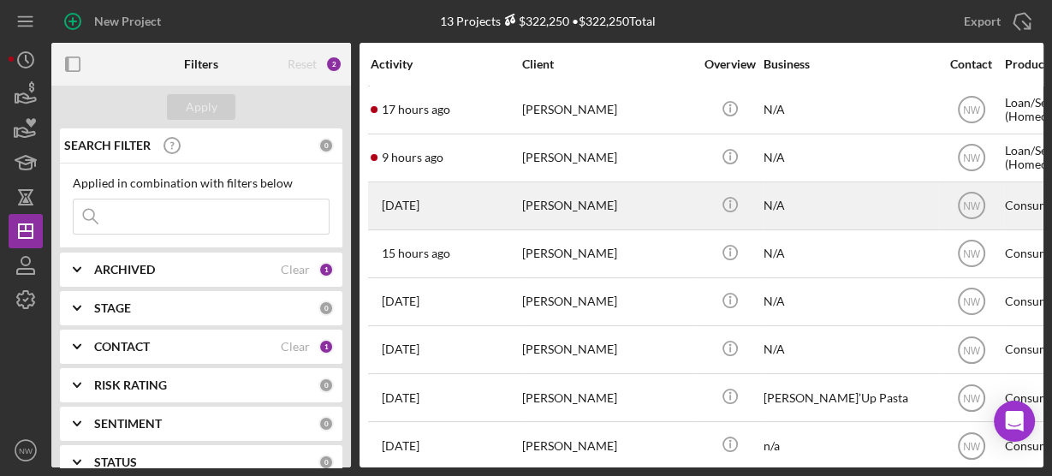
click at [545, 207] on div "[PERSON_NAME]" at bounding box center [607, 205] width 171 height 45
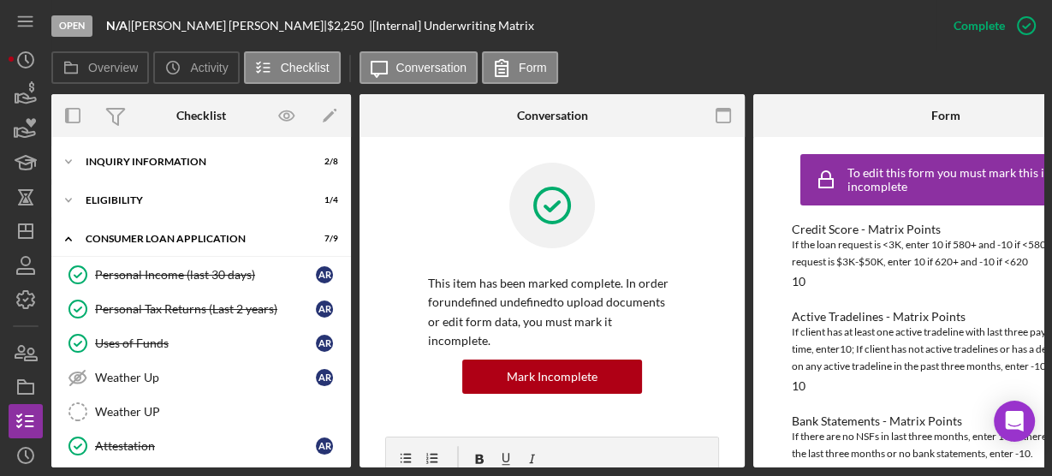
scroll to position [206, 0]
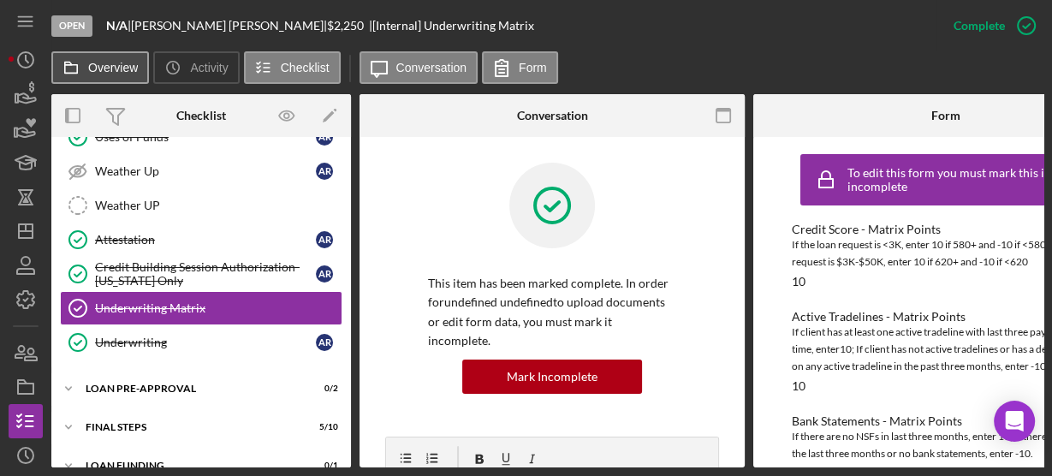
click at [103, 57] on button "Overview" at bounding box center [100, 67] width 98 height 33
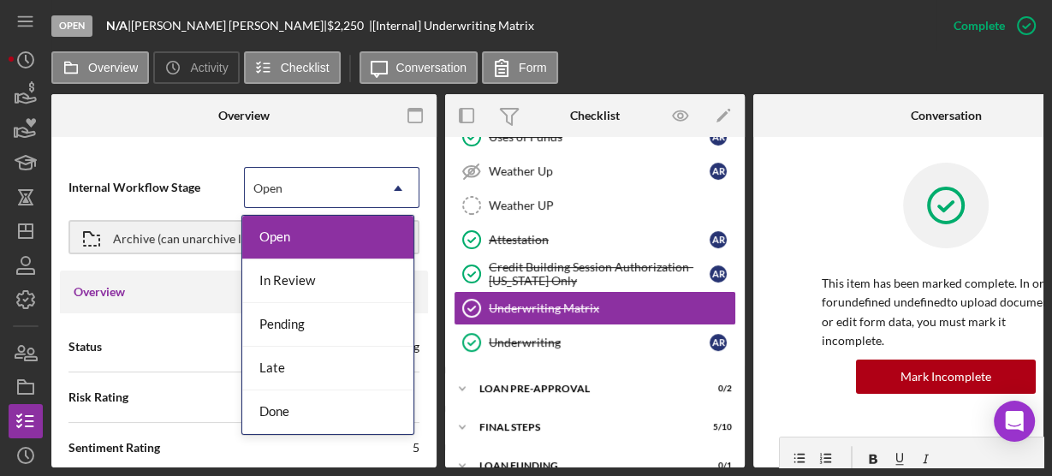
click at [304, 190] on div "Open" at bounding box center [311, 188] width 133 height 39
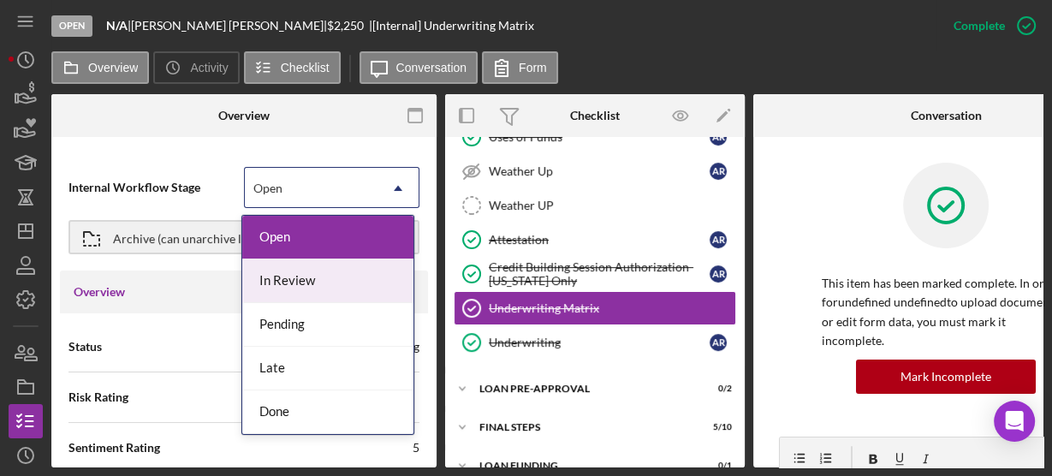
click at [296, 289] on div "In Review" at bounding box center [327, 281] width 171 height 44
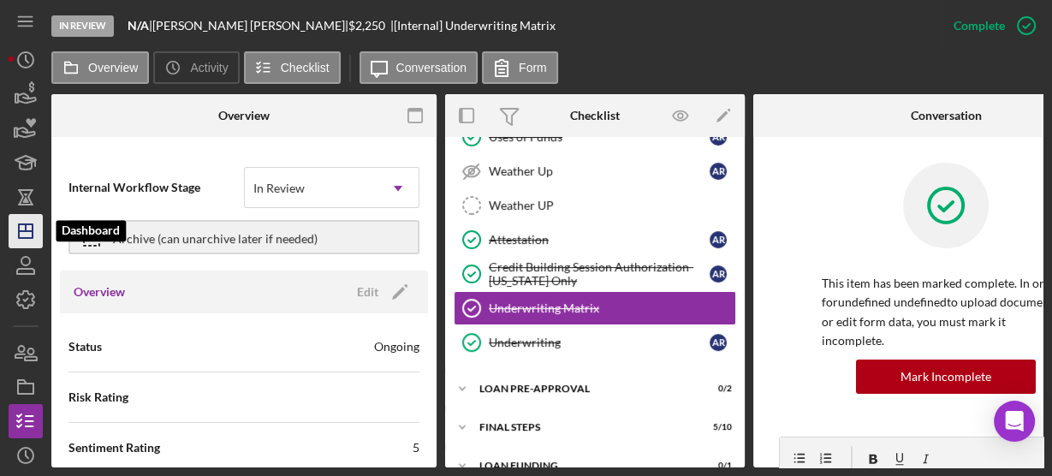
click at [21, 231] on line "button" at bounding box center [26, 231] width 14 height 0
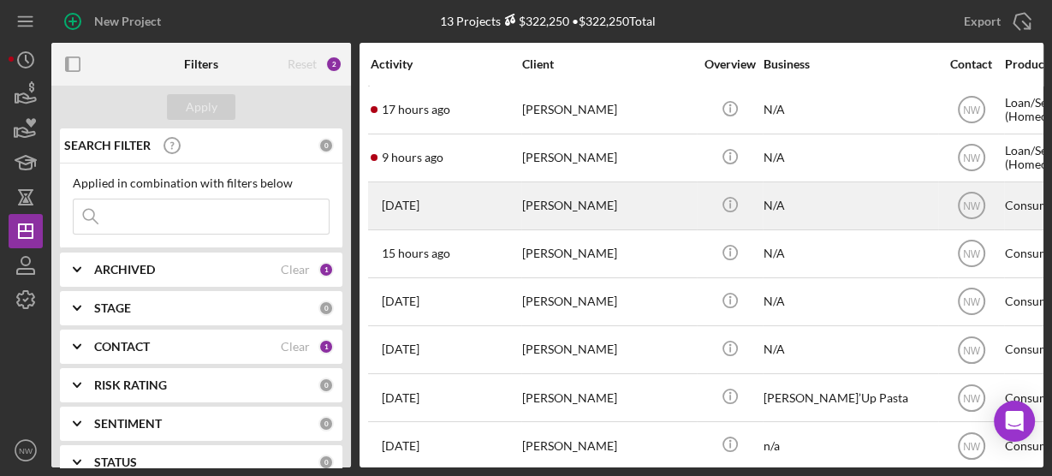
click at [545, 200] on div "[PERSON_NAME]" at bounding box center [607, 205] width 171 height 45
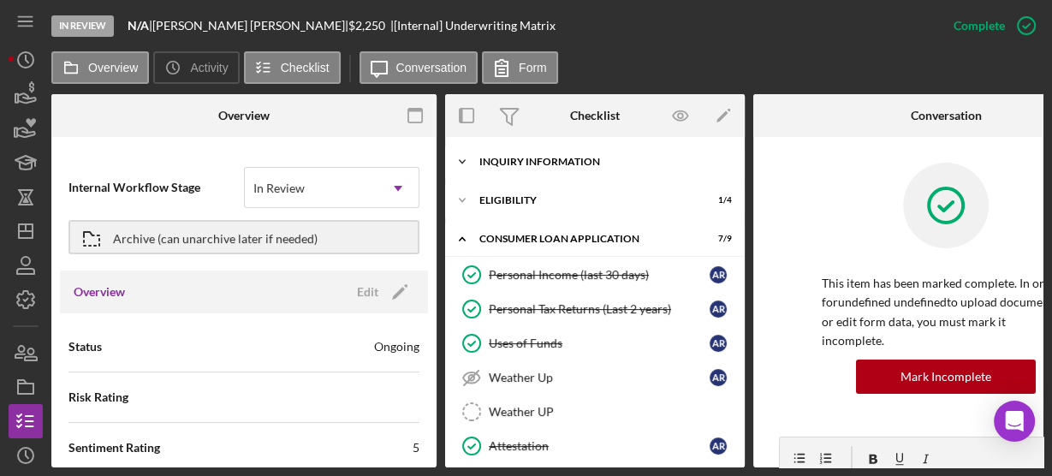
click at [464, 160] on icon "Icon/Expander" at bounding box center [462, 162] width 34 height 34
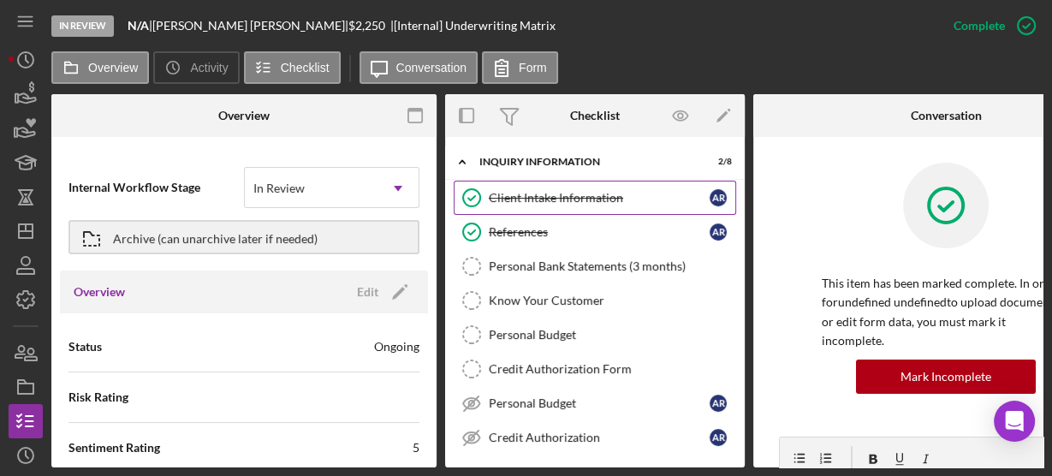
click at [540, 199] on div "Client Intake Information" at bounding box center [599, 198] width 221 height 14
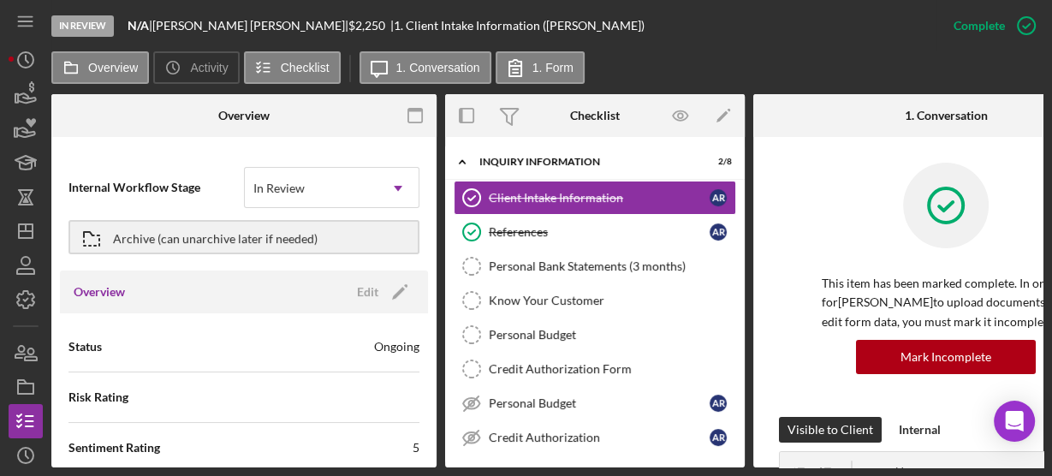
click at [797, 208] on div "This item has been marked complete. In order for Alfreda Roberts to upload docu…" at bounding box center [946, 290] width 334 height 254
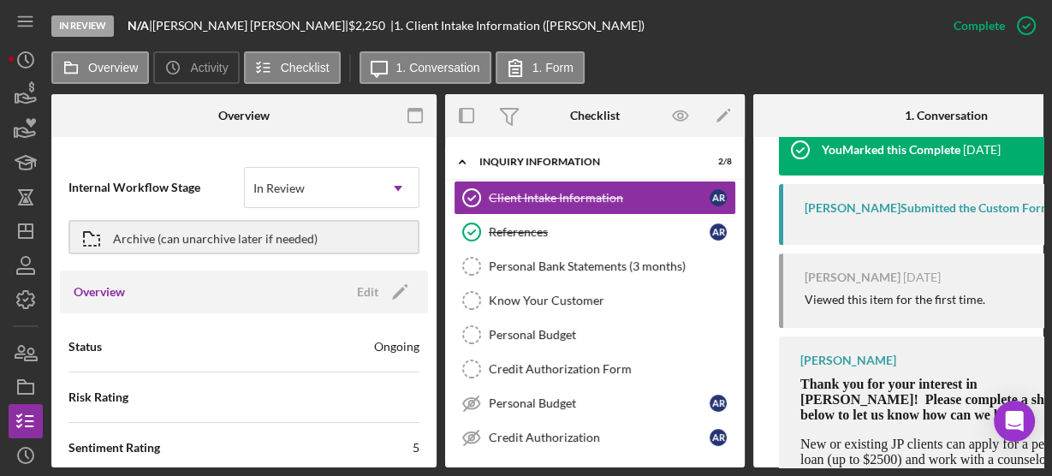
scroll to position [658, 0]
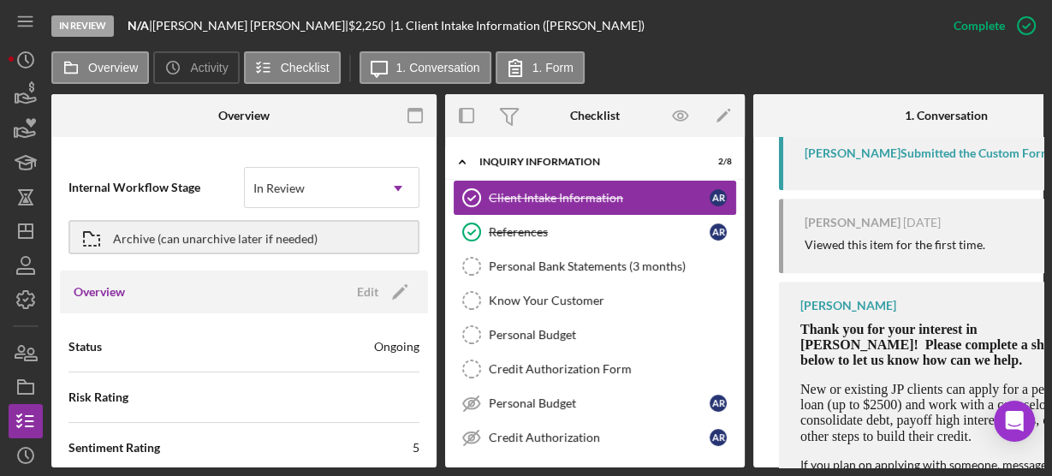
click at [628, 194] on div "Client Intake Information" at bounding box center [599, 198] width 221 height 14
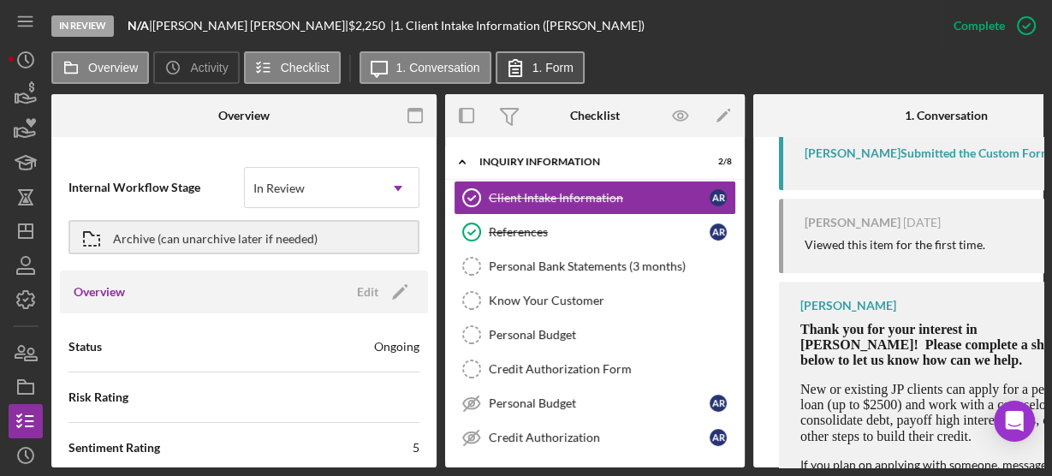
click at [559, 66] on label "1. Form" at bounding box center [553, 68] width 41 height 14
click at [540, 63] on label "1. Form" at bounding box center [553, 68] width 41 height 14
click at [814, 154] on div "Alfreda Roberts Submitted the Custom Form" at bounding box center [928, 153] width 247 height 14
click at [763, 178] on div "This item has been marked complete. In order for Alfreda Roberts to upload docu…" at bounding box center [945, 10] width 385 height 1062
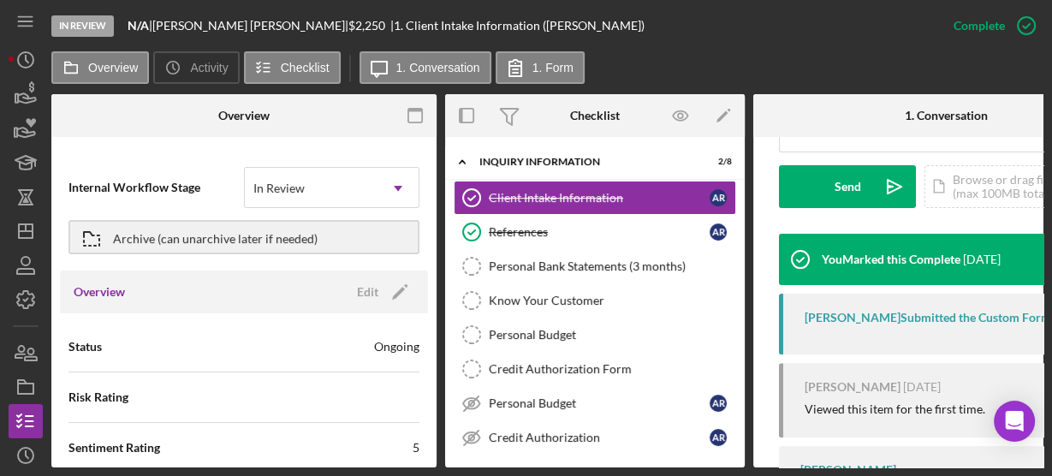
scroll to position [438, 0]
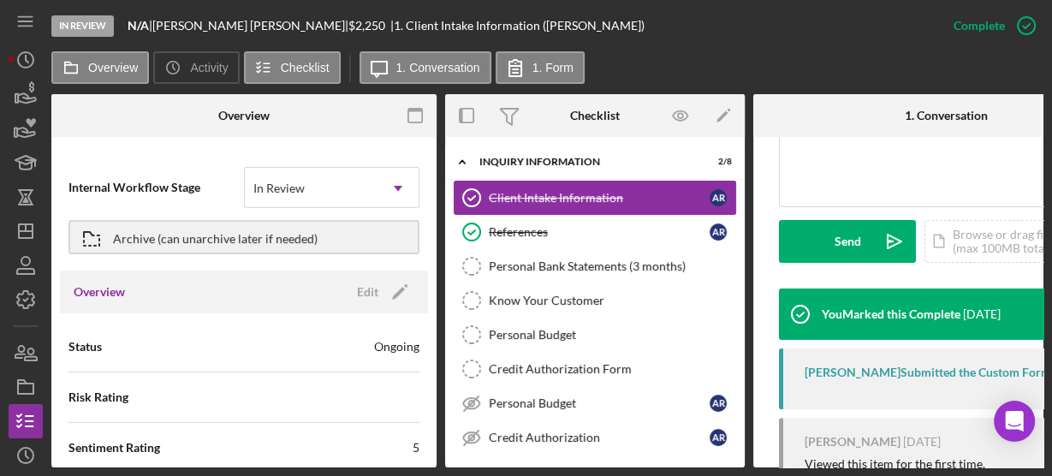
click at [508, 201] on div "Client Intake Information" at bounding box center [599, 198] width 221 height 14
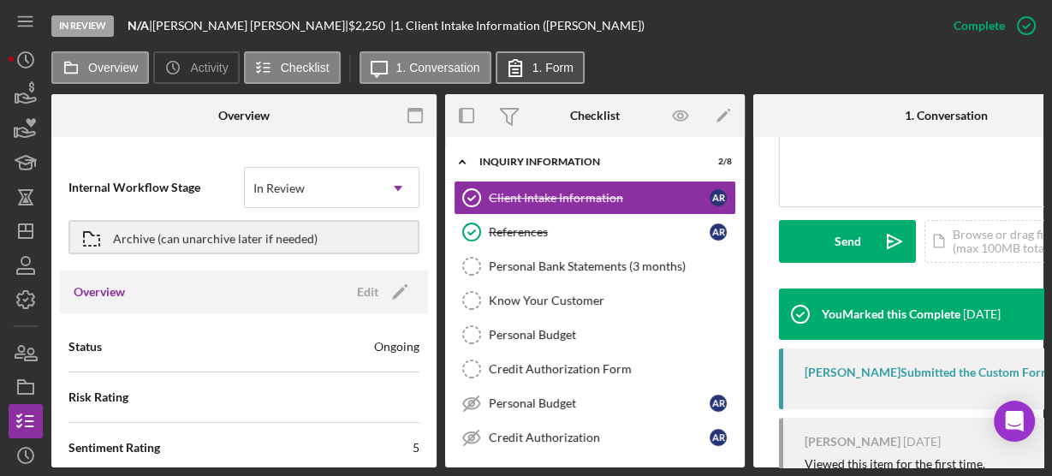
click at [551, 63] on label "1. Form" at bounding box center [553, 68] width 41 height 14
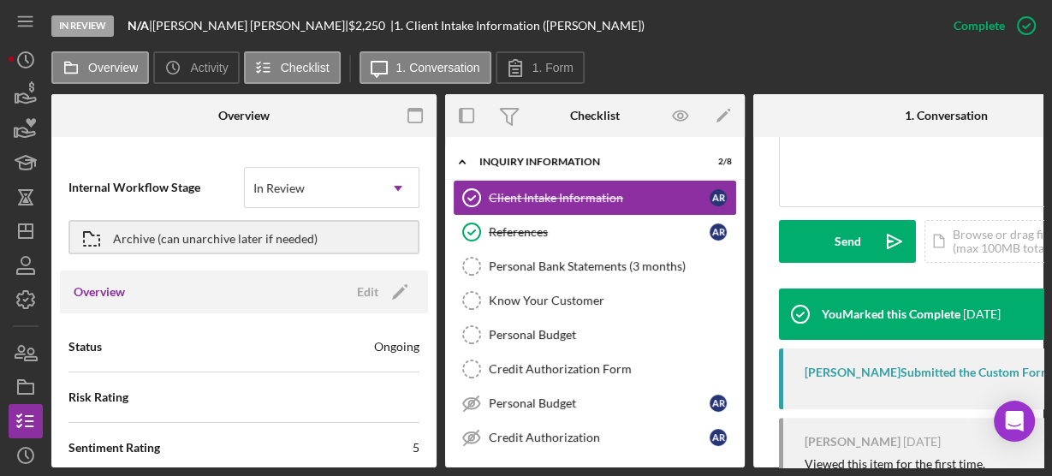
click at [474, 198] on icon "Client Intake Information" at bounding box center [471, 197] width 43 height 43
click at [499, 193] on div "Client Intake Information" at bounding box center [599, 198] width 221 height 14
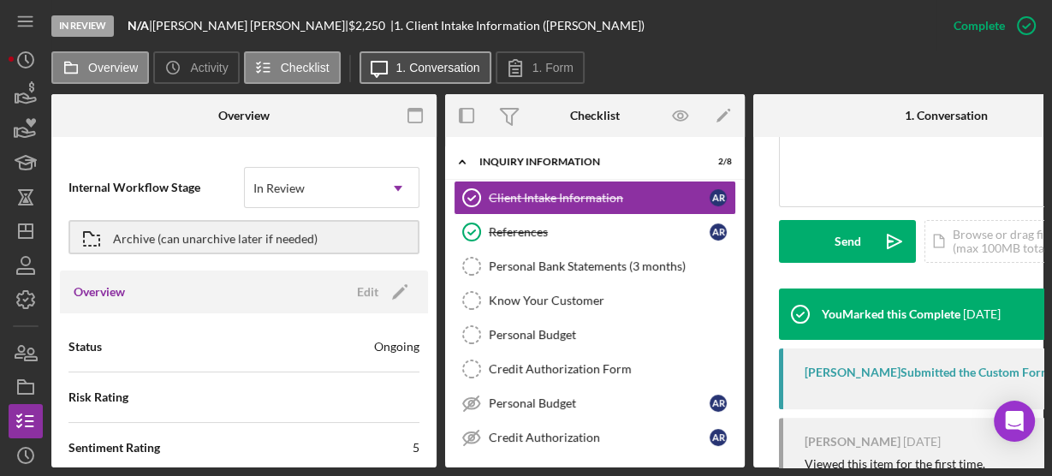
click at [451, 61] on label "1. Conversation" at bounding box center [438, 68] width 84 height 14
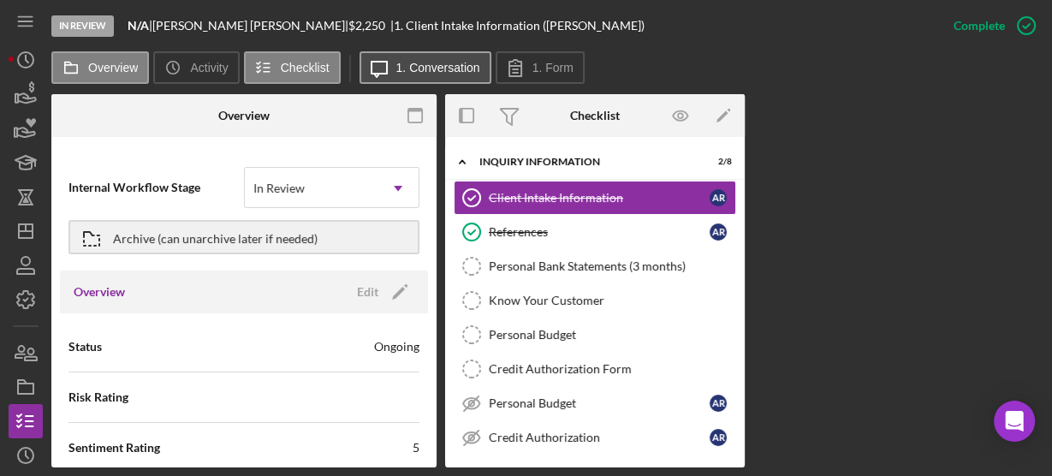
click at [451, 61] on label "1. Conversation" at bounding box center [438, 68] width 84 height 14
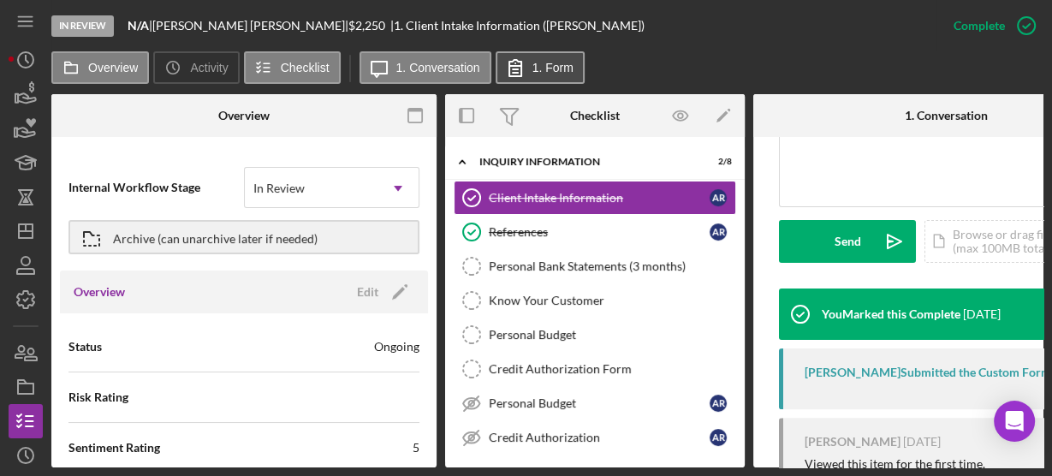
click at [537, 71] on label "1. Form" at bounding box center [553, 68] width 41 height 14
click at [860, 162] on div "v Color teal Color pink Remove color Add row above Add row below Add column bef…" at bounding box center [946, 132] width 332 height 150
click at [863, 149] on div "v Color teal Color pink Remove color Add row above Add row below Add column bef…" at bounding box center [946, 132] width 332 height 150
click at [848, 163] on div "v Color teal Color pink Remove color Add row above Add row below Add column bef…" at bounding box center [946, 132] width 332 height 150
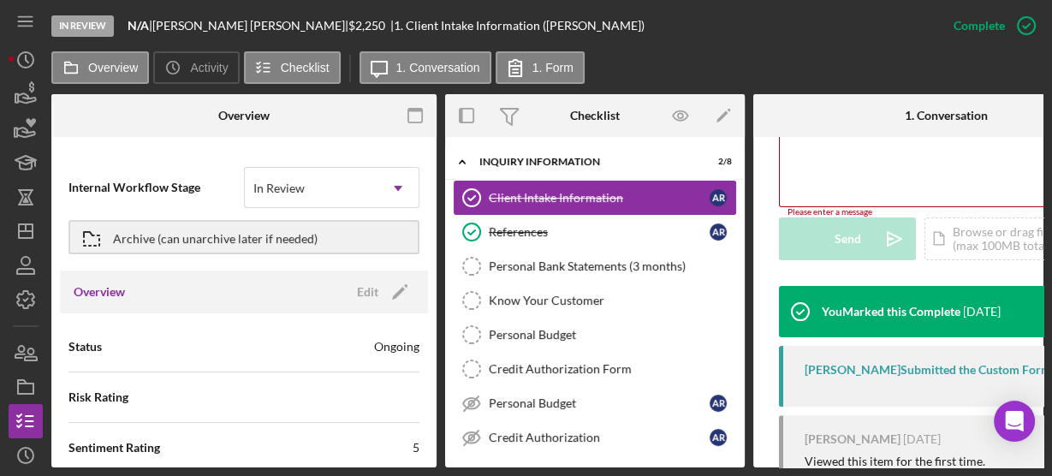
click at [613, 193] on div "Client Intake Information" at bounding box center [599, 198] width 221 height 14
click at [798, 181] on div "v Color teal Color pink Remove color Add row above Add row below Add column bef…" at bounding box center [946, 132] width 332 height 150
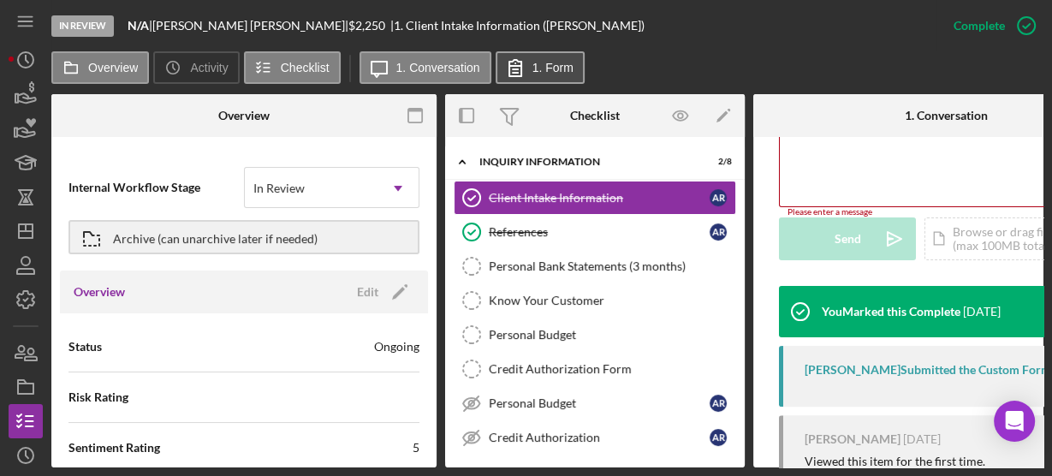
click at [521, 69] on icon at bounding box center [515, 67] width 43 height 43
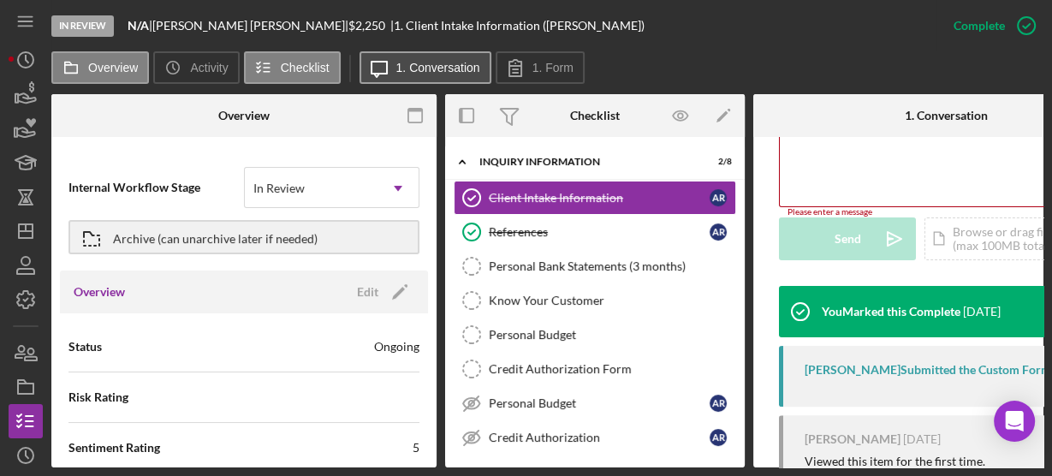
click at [422, 63] on label "1. Conversation" at bounding box center [438, 68] width 84 height 14
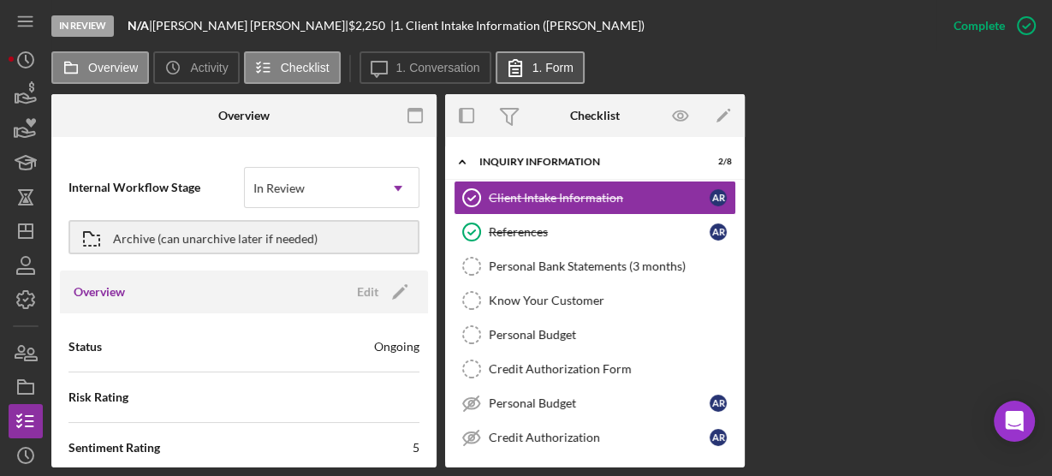
click at [544, 78] on button "1. Form" at bounding box center [540, 67] width 89 height 33
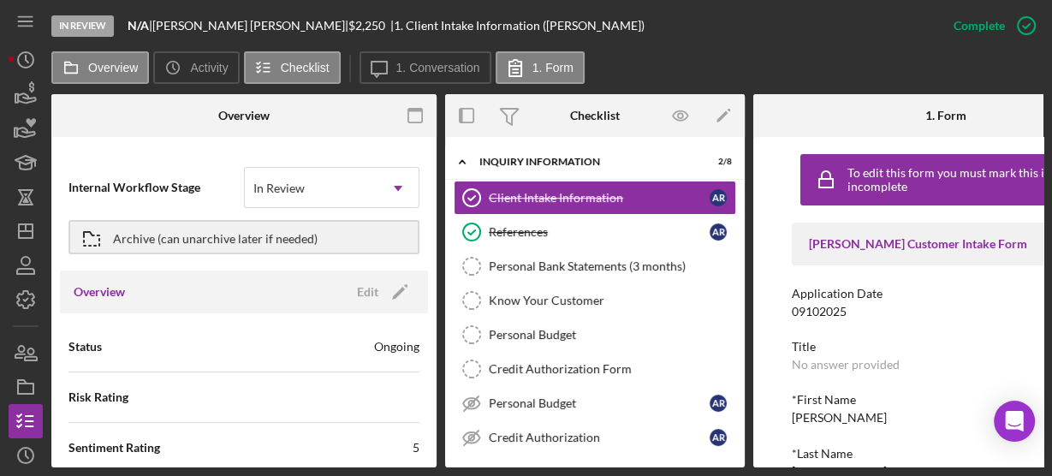
click at [769, 272] on div "To edit this form you must mark this item incomplete Justine PETERSEN Customer …" at bounding box center [945, 302] width 385 height 330
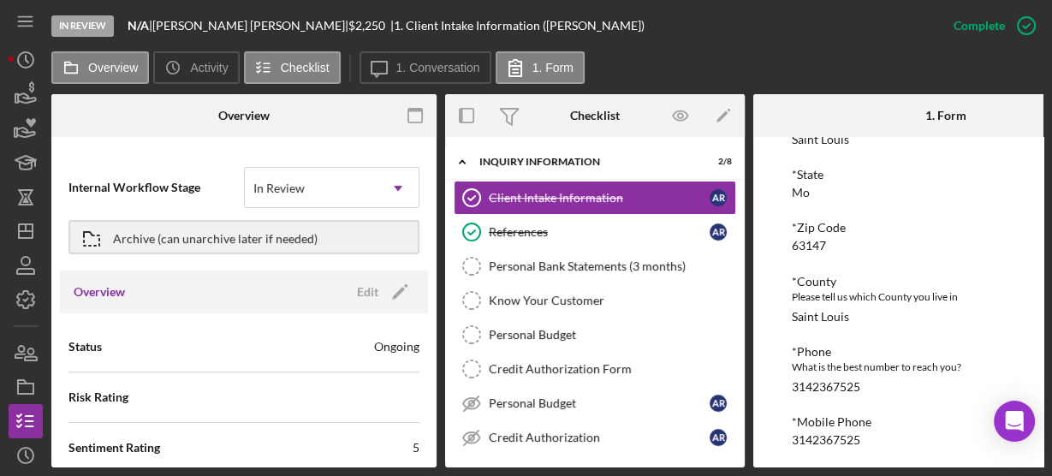
click at [776, 195] on div "To edit this form you must mark this item incomplete Justine PETERSEN Customer …" at bounding box center [945, 302] width 385 height 330
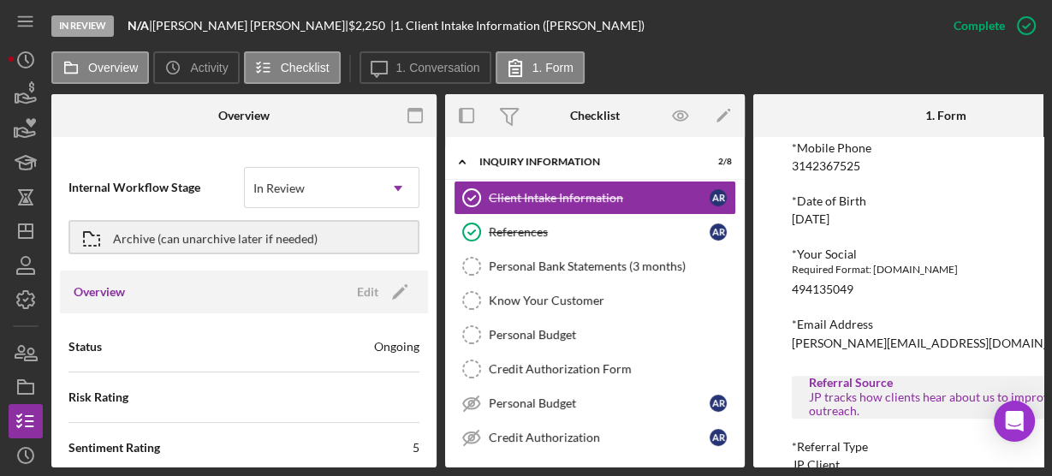
scroll to position [740, 0]
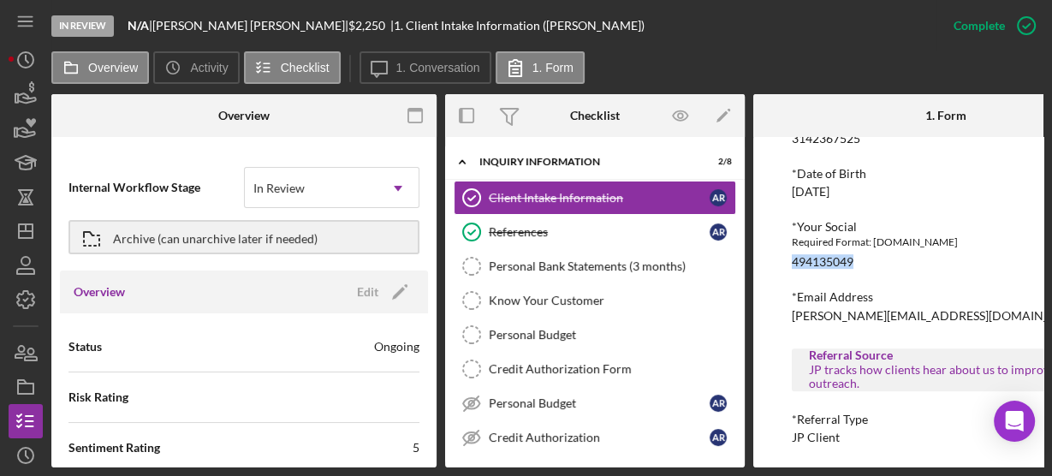
drag, startPoint x: 789, startPoint y: 259, endPoint x: 883, endPoint y: 262, distance: 93.4
click at [883, 262] on div "To edit this form you must mark this item incomplete Justine PETERSEN Customer …" at bounding box center [945, 302] width 385 height 330
copy div "494135049"
click at [771, 226] on div "To edit this form you must mark this item incomplete Justine PETERSEN Customer …" at bounding box center [945, 302] width 385 height 330
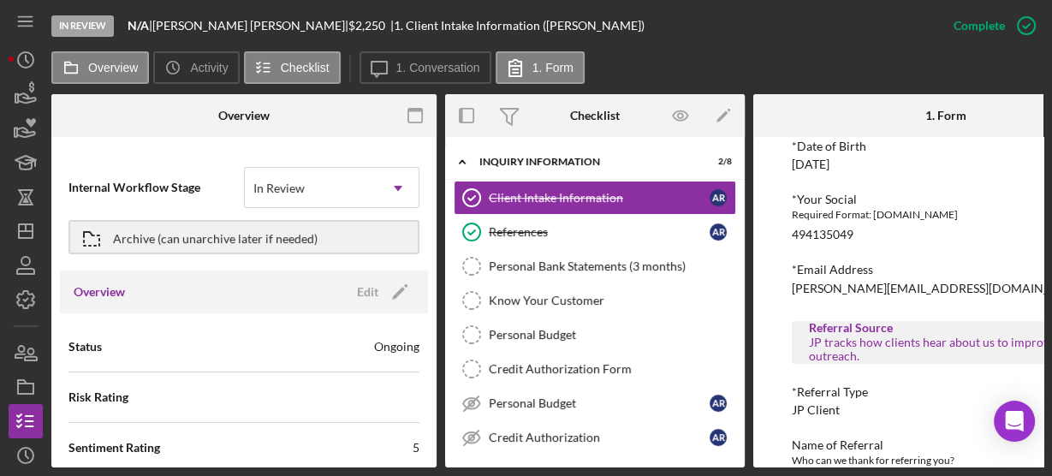
scroll to position [817, 0]
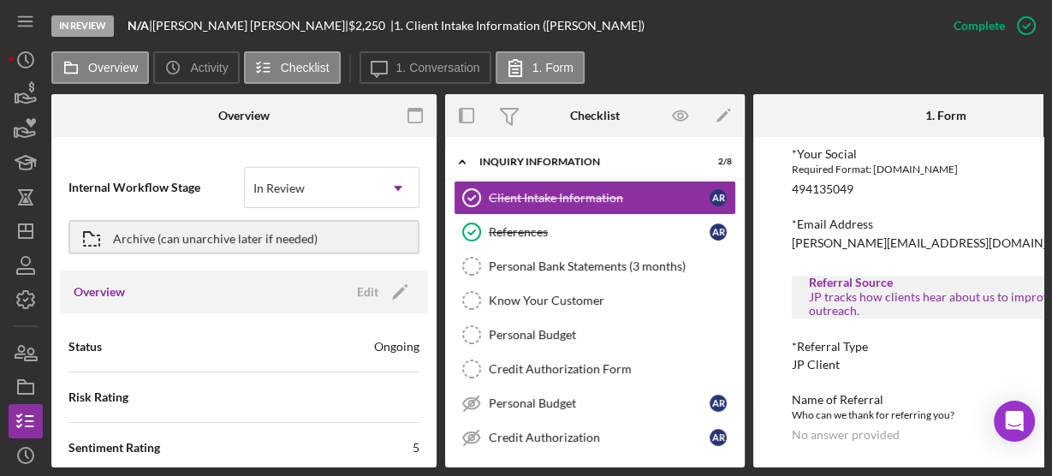
click at [769, 170] on div "To edit this form you must mark this item incomplete Justine PETERSEN Customer …" at bounding box center [945, 302] width 385 height 330
click at [769, 168] on div "To edit this form you must mark this item incomplete Justine PETERSEN Customer …" at bounding box center [945, 302] width 385 height 330
click at [462, 162] on icon "Icon/Expander" at bounding box center [462, 162] width 34 height 34
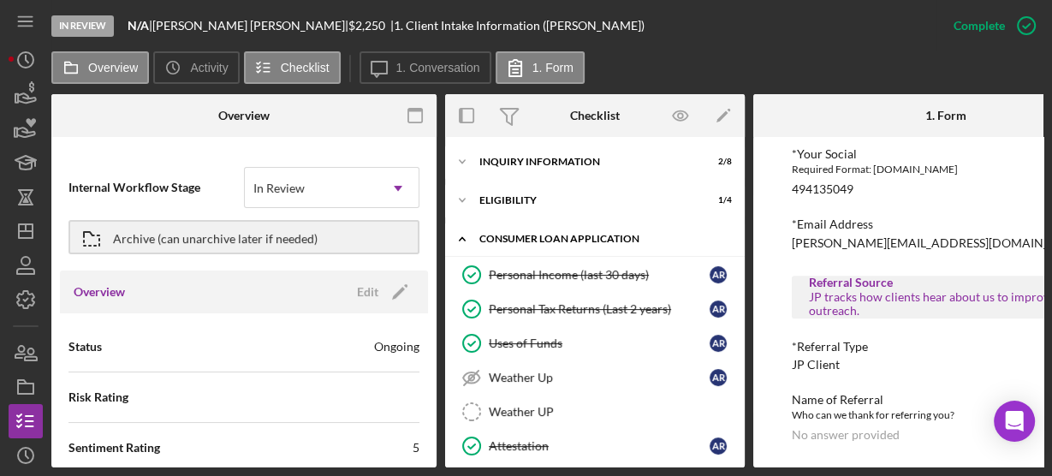
click at [462, 240] on icon "Icon/Expander" at bounding box center [462, 239] width 34 height 34
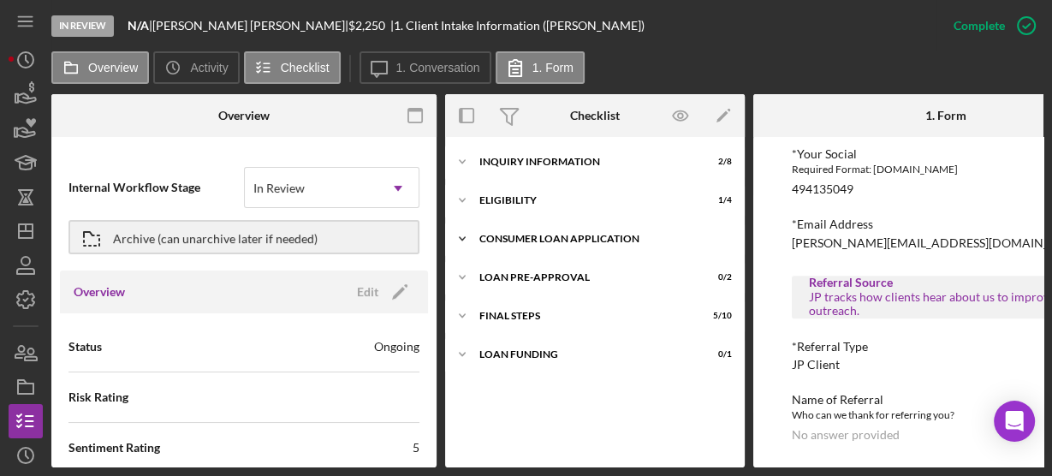
click at [462, 240] on polyline at bounding box center [462, 238] width 5 height 3
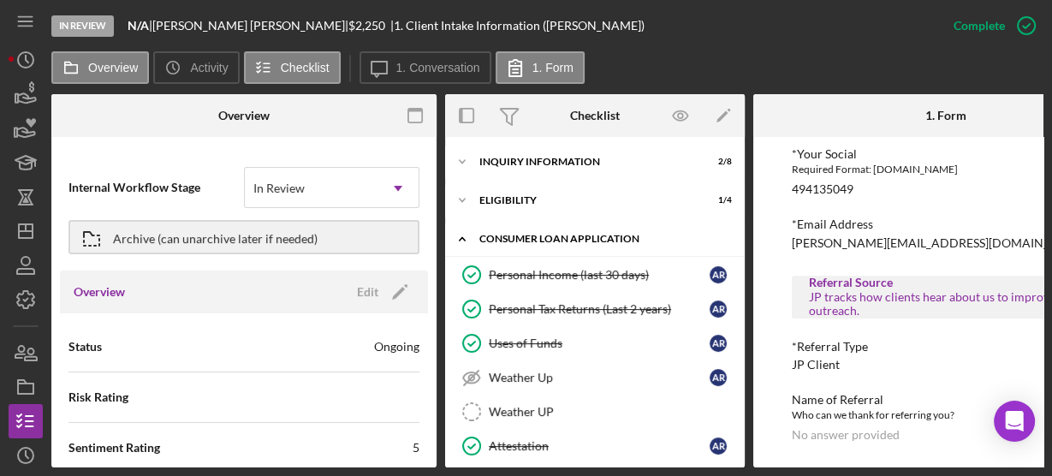
click at [461, 243] on icon "Icon/Expander" at bounding box center [462, 239] width 34 height 34
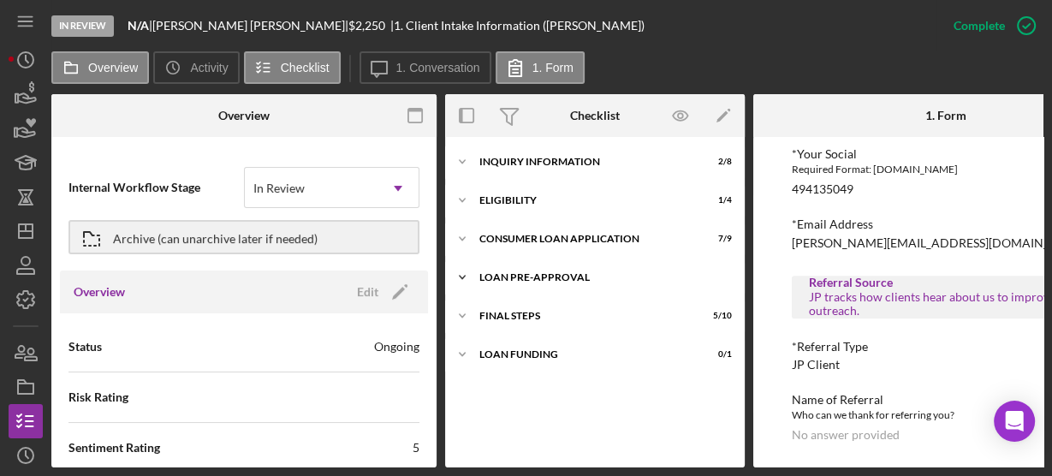
click at [460, 276] on polyline at bounding box center [462, 277] width 5 height 3
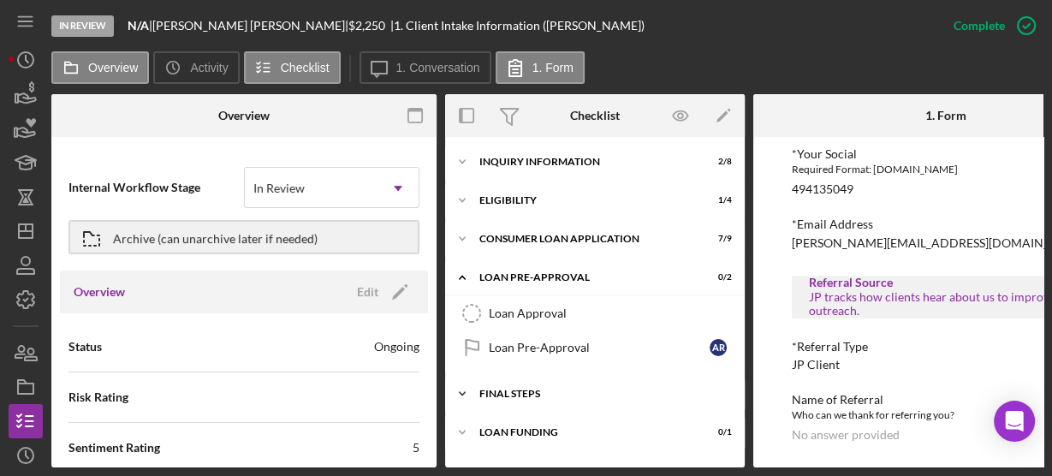
click at [459, 386] on icon "Icon/Expander" at bounding box center [462, 394] width 34 height 34
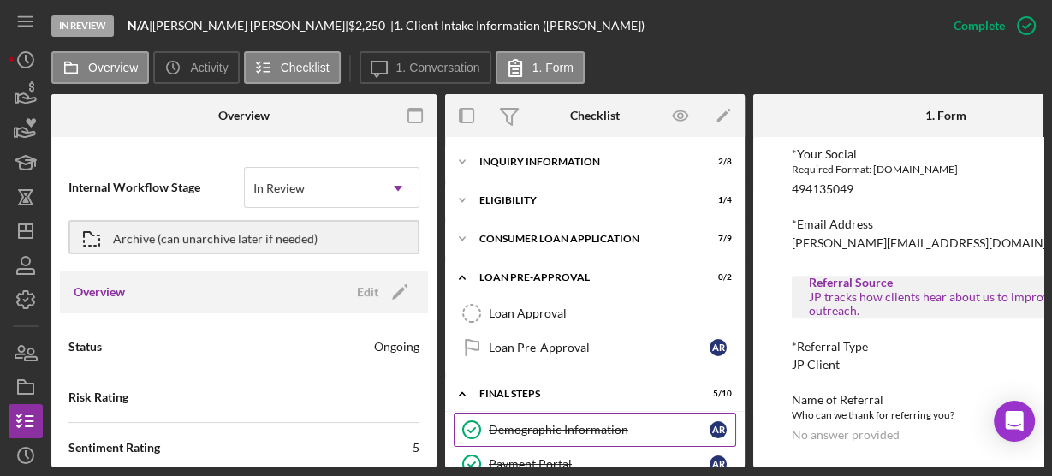
click at [509, 420] on link "Demographic Information Demographic Information A R" at bounding box center [595, 430] width 283 height 34
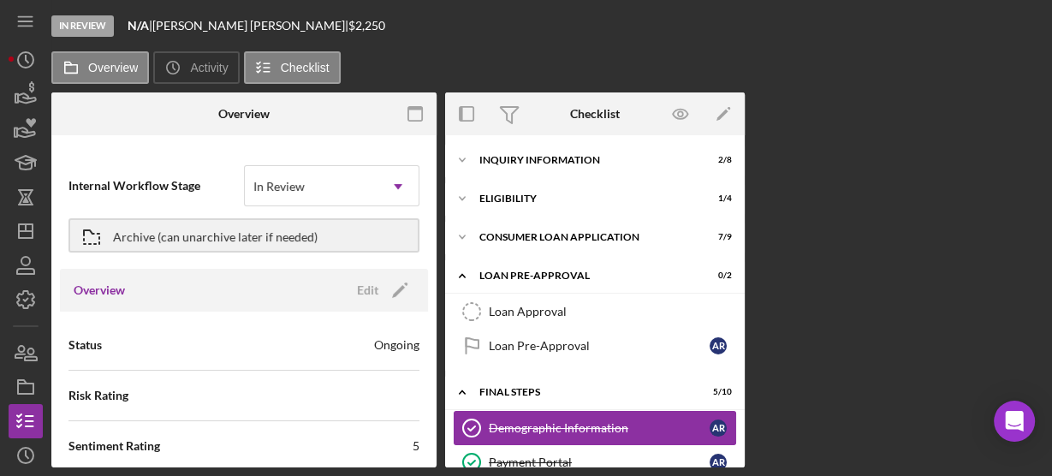
click at [509, 420] on link "Demographic Information Demographic Information A R" at bounding box center [595, 428] width 283 height 34
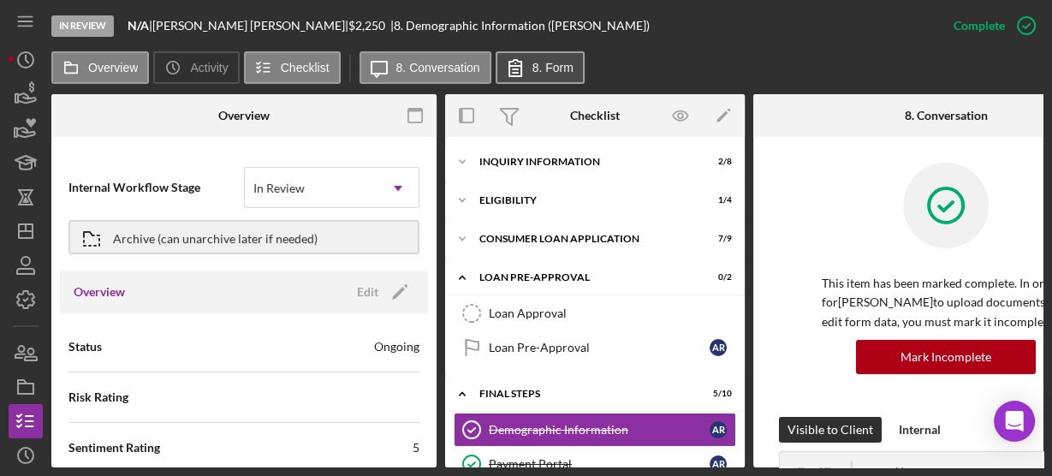
click at [542, 62] on label "8. Form" at bounding box center [553, 68] width 41 height 14
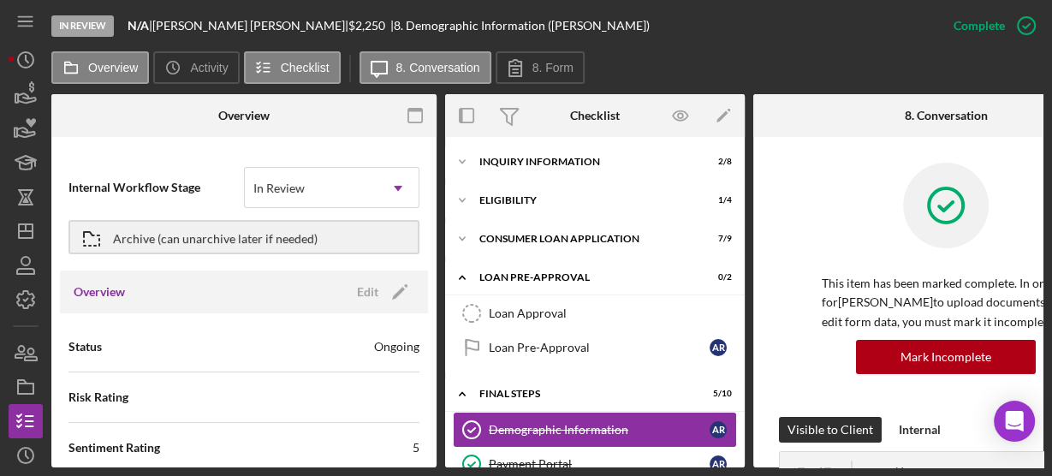
click at [533, 432] on div "Demographic Information" at bounding box center [599, 430] width 221 height 14
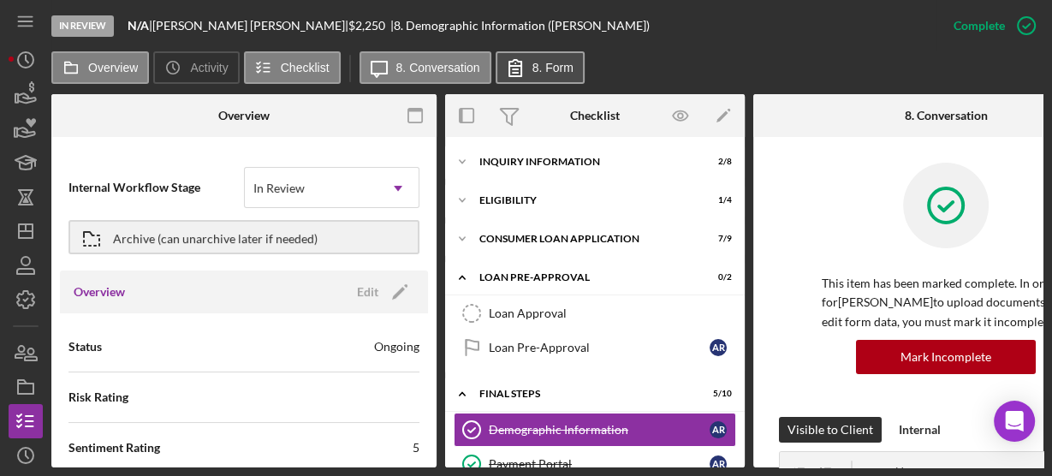
click at [515, 71] on icon at bounding box center [515, 67] width 43 height 43
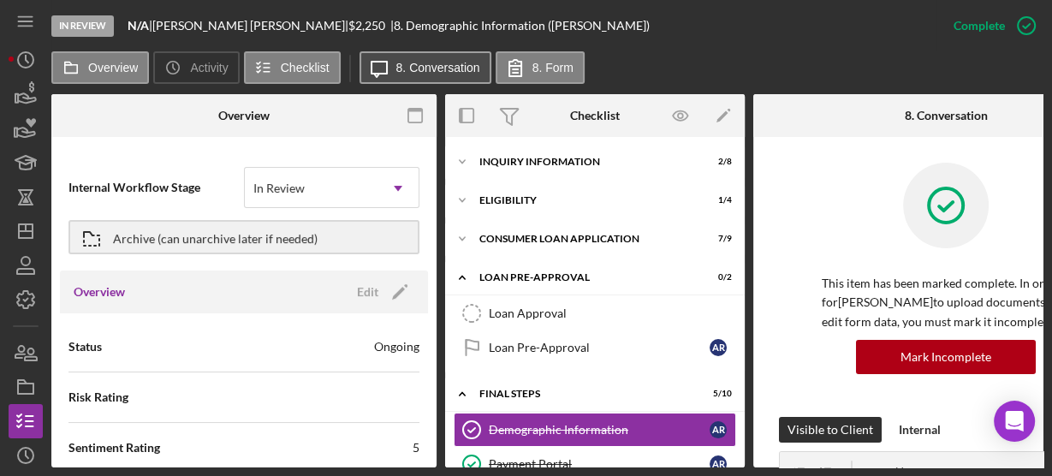
click at [450, 63] on label "8. Conversation" at bounding box center [438, 68] width 84 height 14
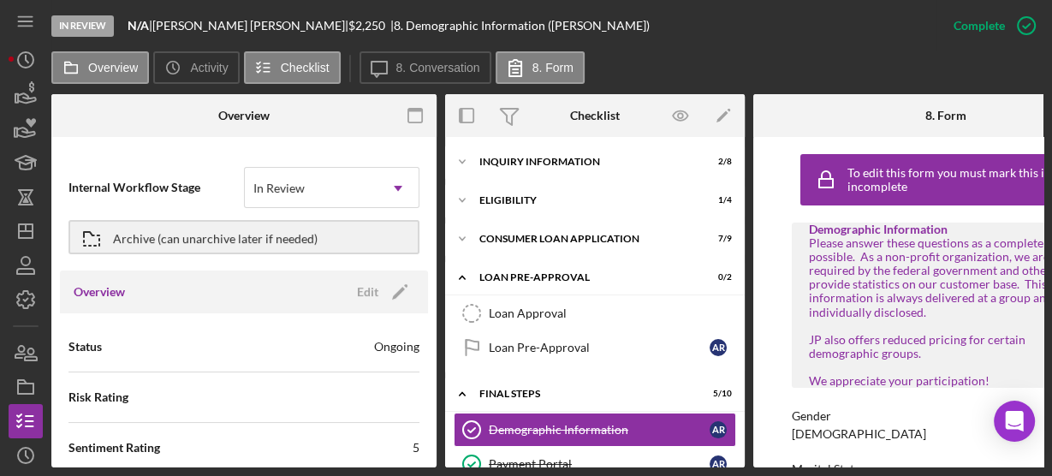
click at [789, 139] on div "To edit this form you must mark this item incomplete Demographic Information Pl…" at bounding box center [945, 302] width 385 height 330
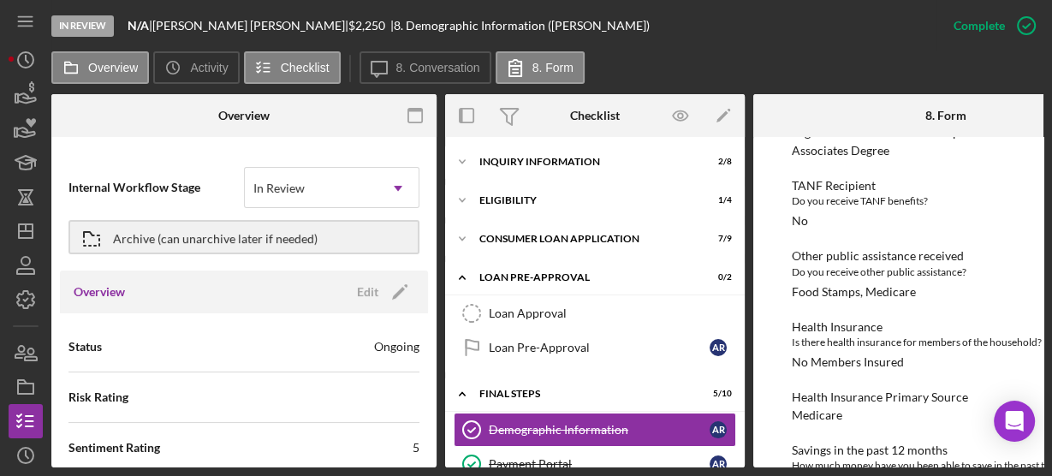
scroll to position [1452, 0]
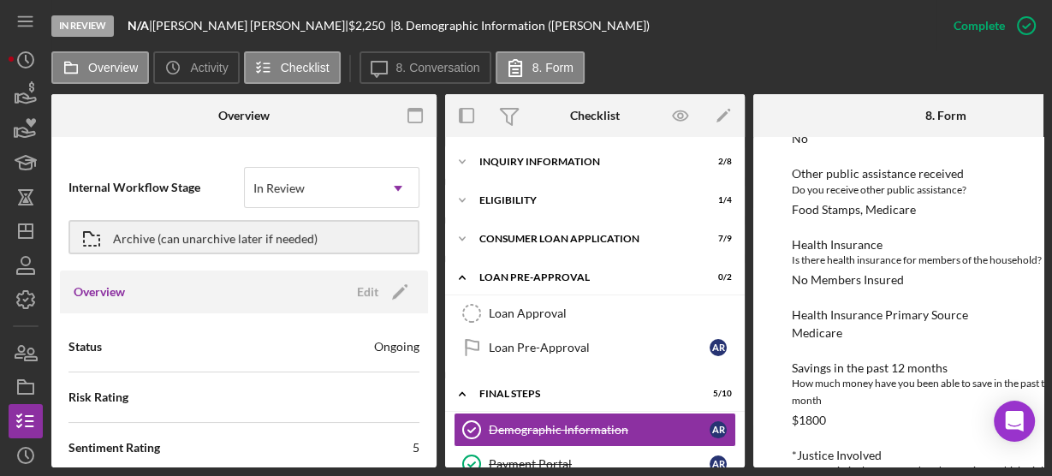
click at [789, 189] on div "To edit this form you must mark this item incomplete Demographic Information Pl…" at bounding box center [945, 302] width 385 height 330
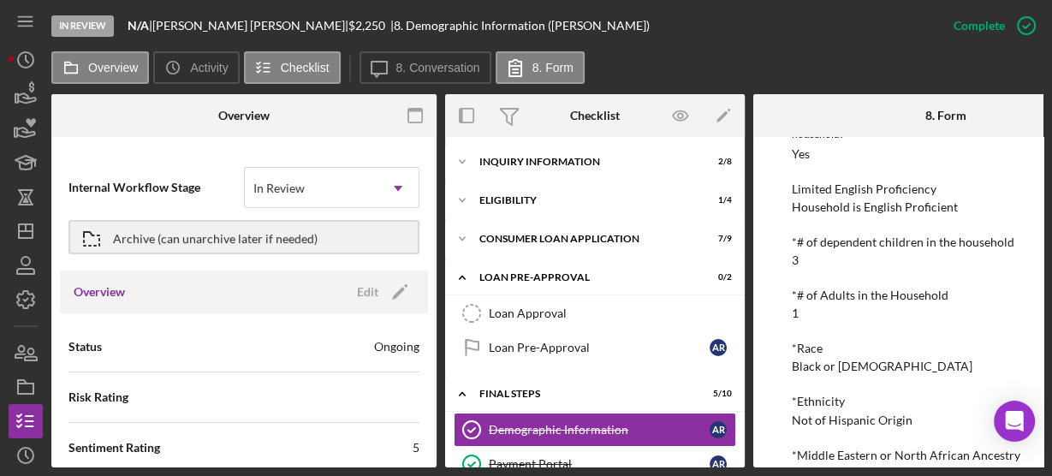
scroll to position [384, 0]
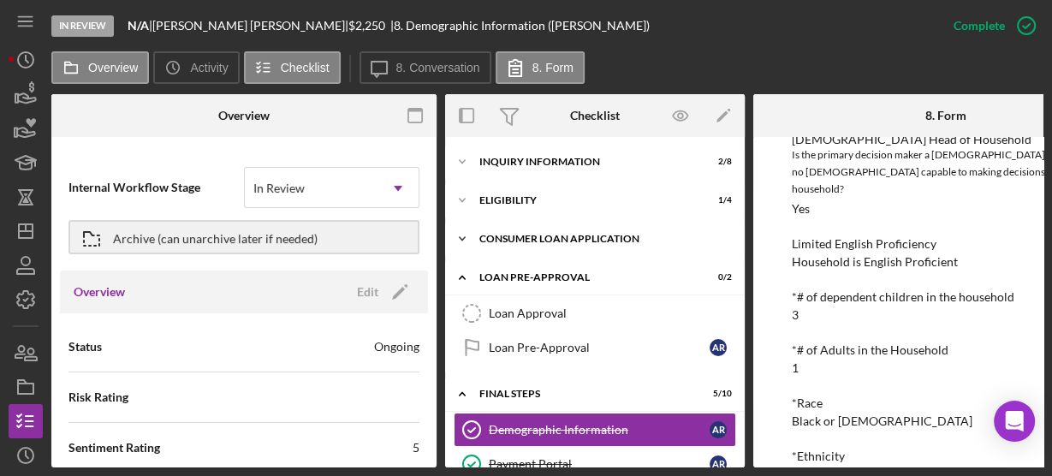
click at [465, 235] on icon "Icon/Expander" at bounding box center [462, 239] width 34 height 34
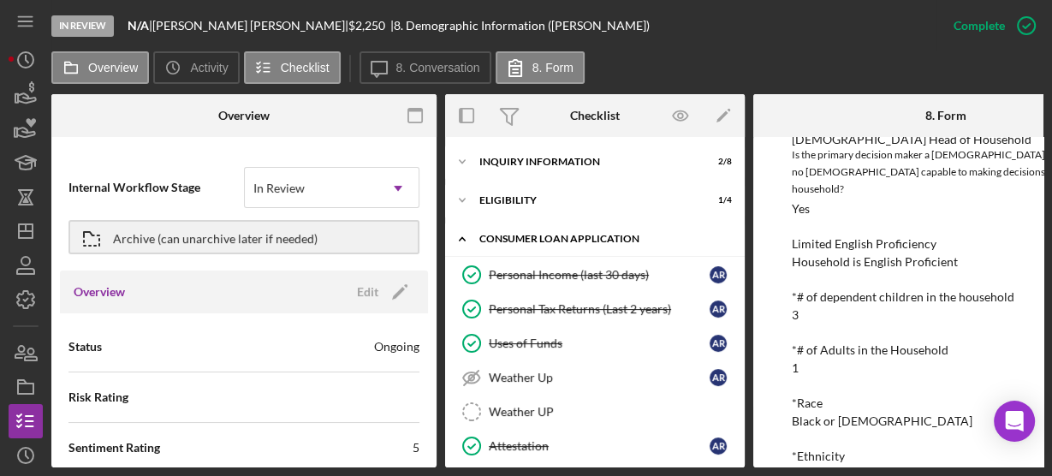
click at [461, 239] on polyline at bounding box center [462, 238] width 5 height 3
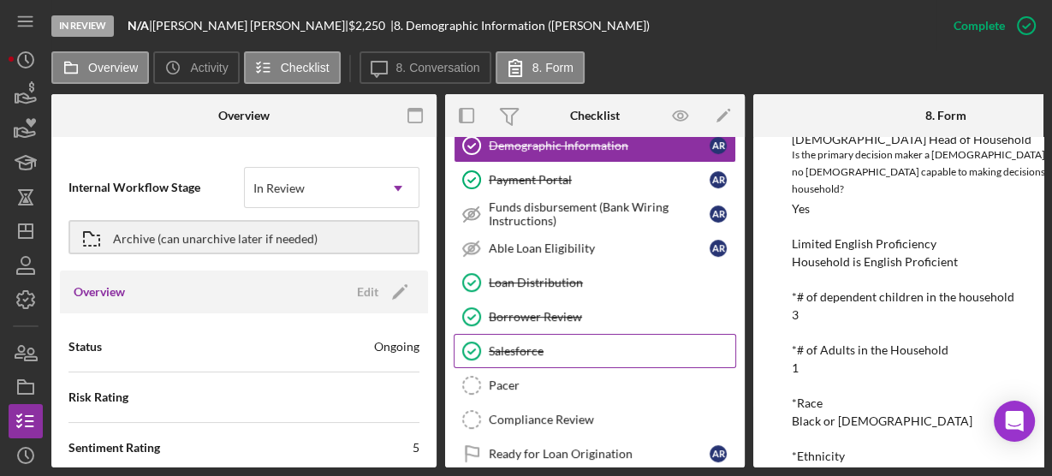
click at [511, 346] on div "Salesforce" at bounding box center [612, 351] width 247 height 14
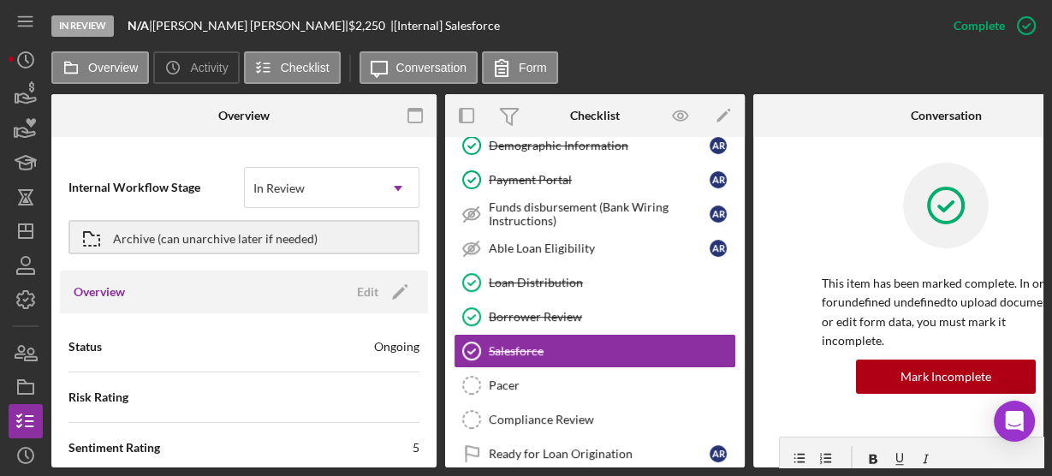
click at [816, 283] on div "This item has been marked complete. In order for undefined undefined to upload …" at bounding box center [946, 300] width 334 height 274
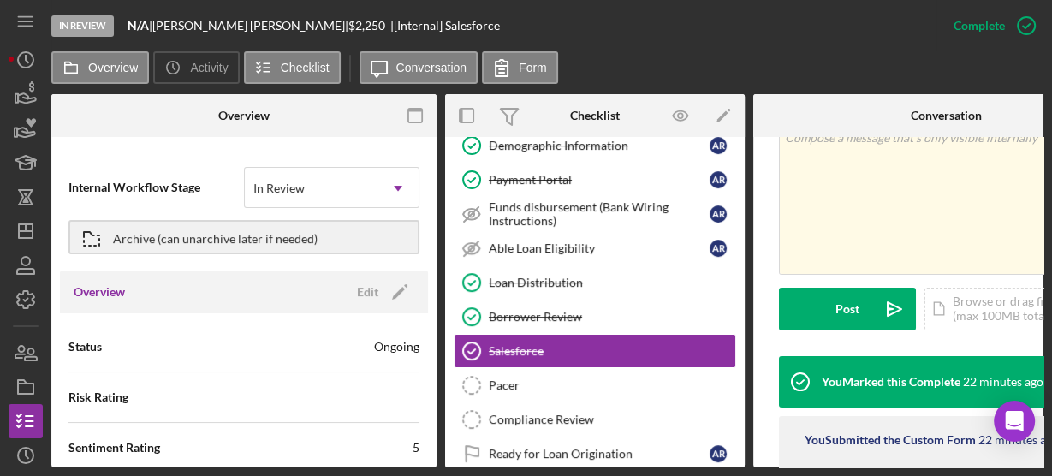
scroll to position [509, 0]
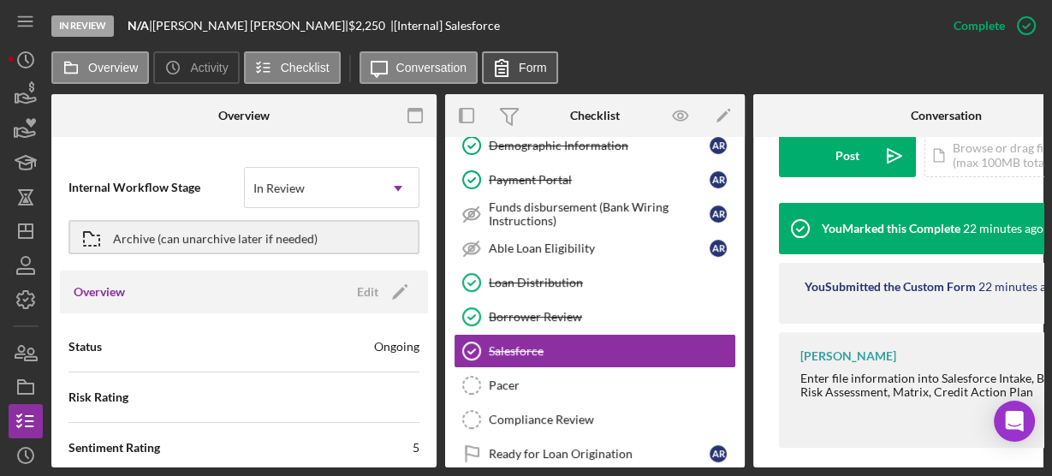
click at [531, 76] on button "Form" at bounding box center [520, 67] width 76 height 33
click at [525, 62] on label "Form" at bounding box center [533, 68] width 28 height 14
click at [507, 71] on icon at bounding box center [501, 67] width 43 height 43
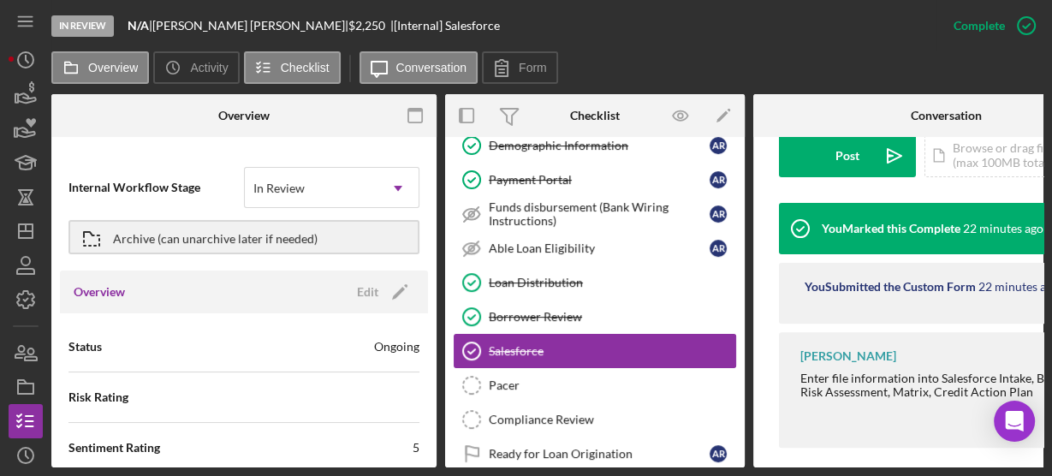
click at [509, 345] on div "Salesforce" at bounding box center [612, 351] width 247 height 14
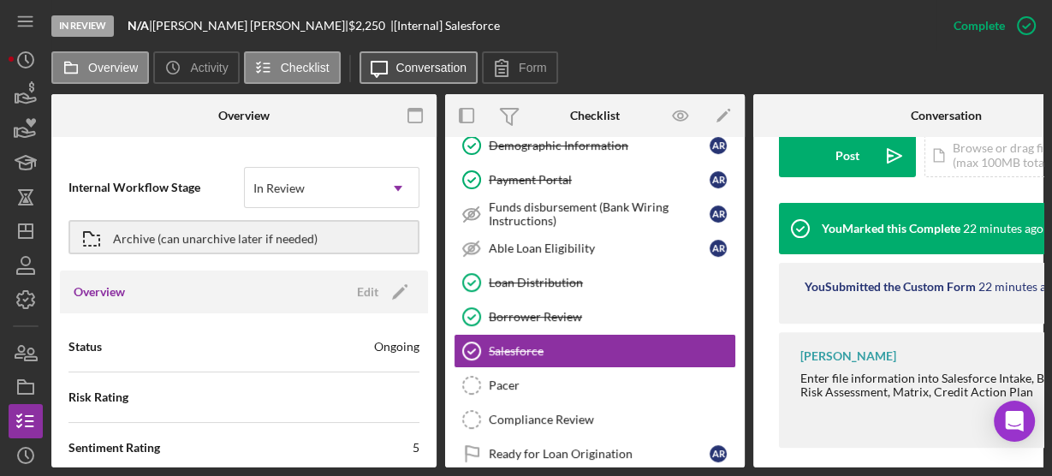
click at [396, 79] on icon "Icon/Message" at bounding box center [379, 67] width 43 height 43
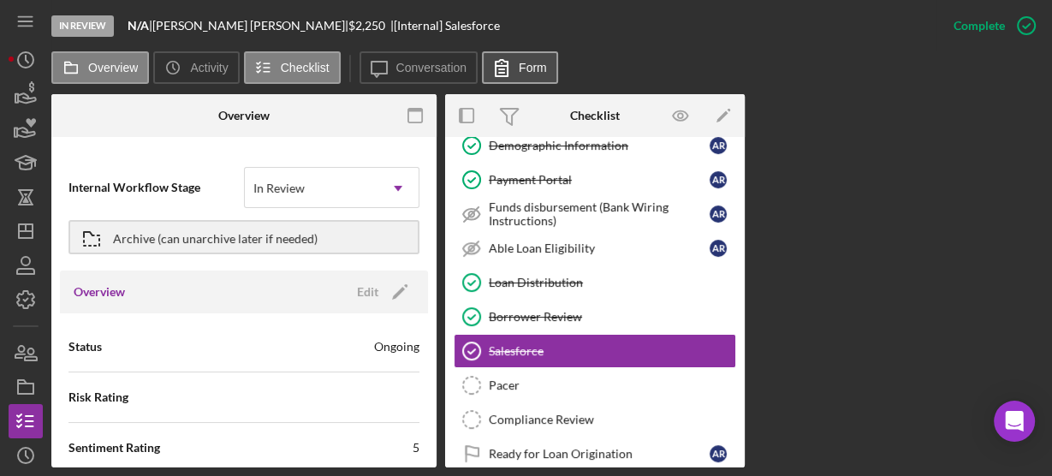
click at [502, 62] on icon at bounding box center [502, 68] width 12 height 16
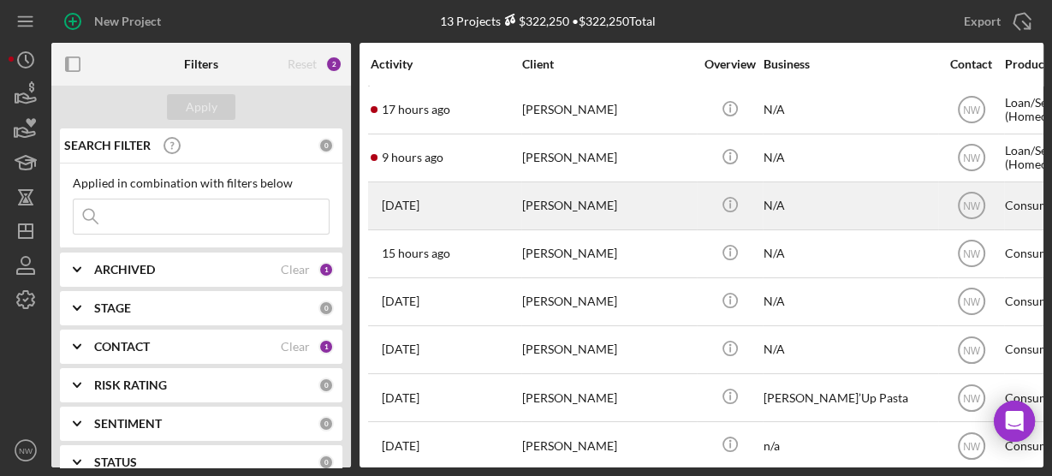
click at [535, 200] on div "[PERSON_NAME]" at bounding box center [607, 205] width 171 height 45
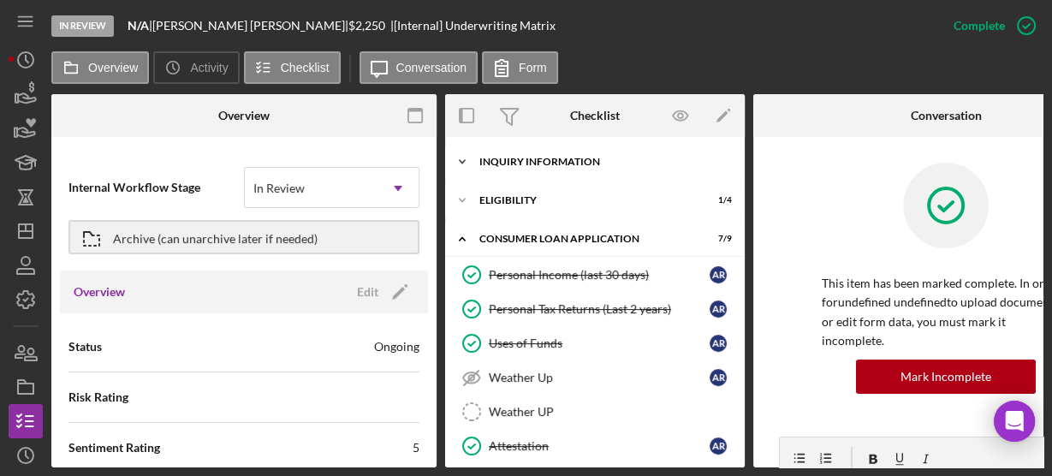
click at [471, 158] on icon "Icon/Expander" at bounding box center [462, 162] width 34 height 34
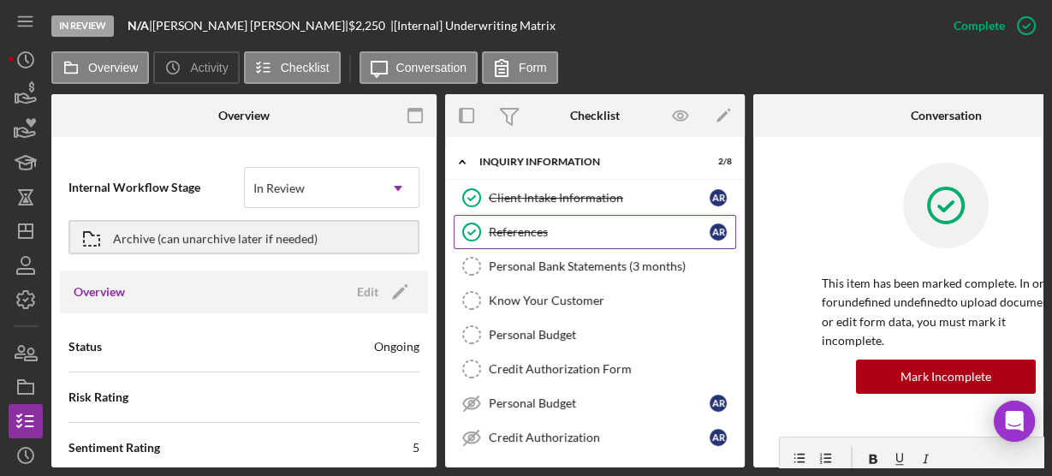
click at [506, 228] on div "References" at bounding box center [599, 232] width 221 height 14
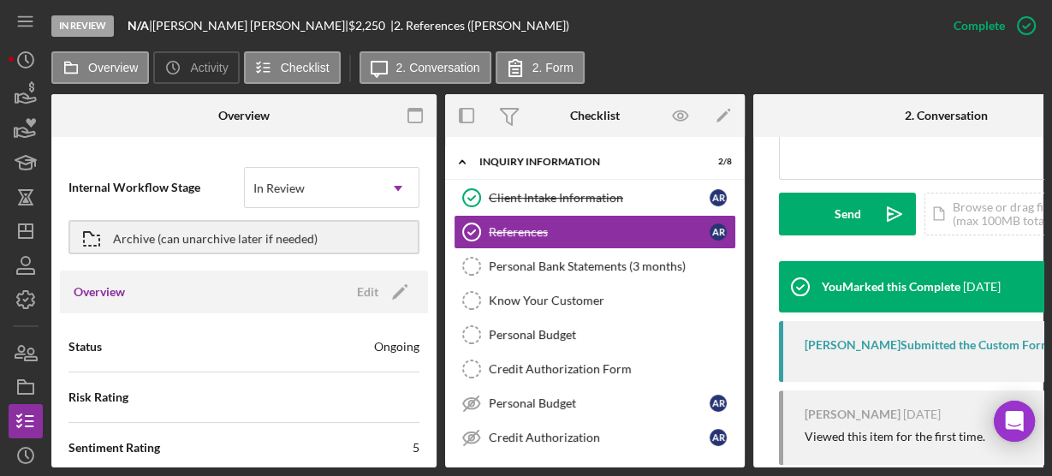
scroll to position [548, 0]
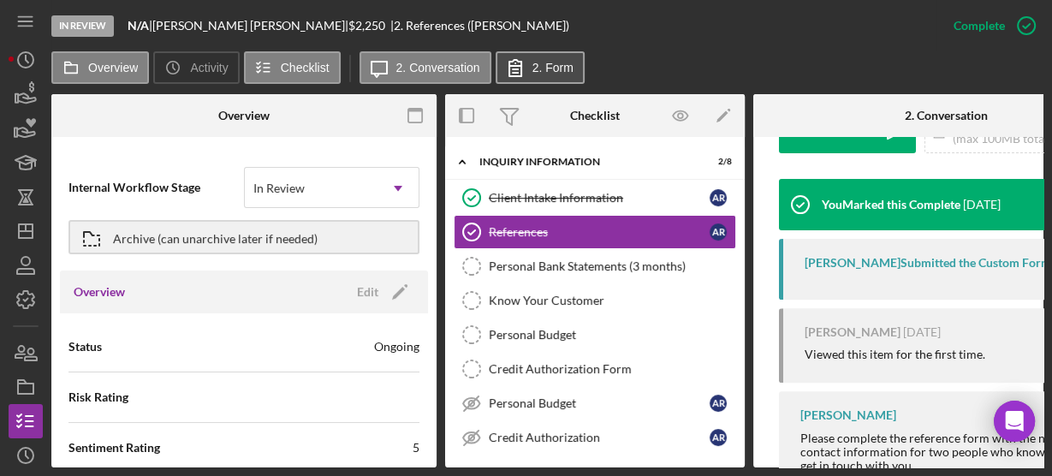
click at [519, 68] on icon at bounding box center [515, 67] width 43 height 43
click at [762, 218] on div "This item has been marked complete. In order for [PERSON_NAME] to upload docume…" at bounding box center [945, 58] width 385 height 939
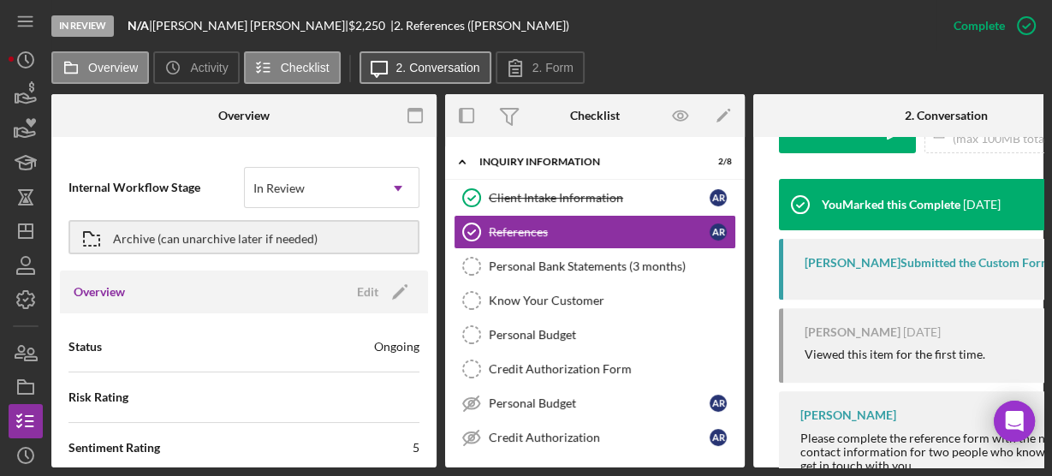
click at [455, 70] on label "2. Conversation" at bounding box center [438, 68] width 84 height 14
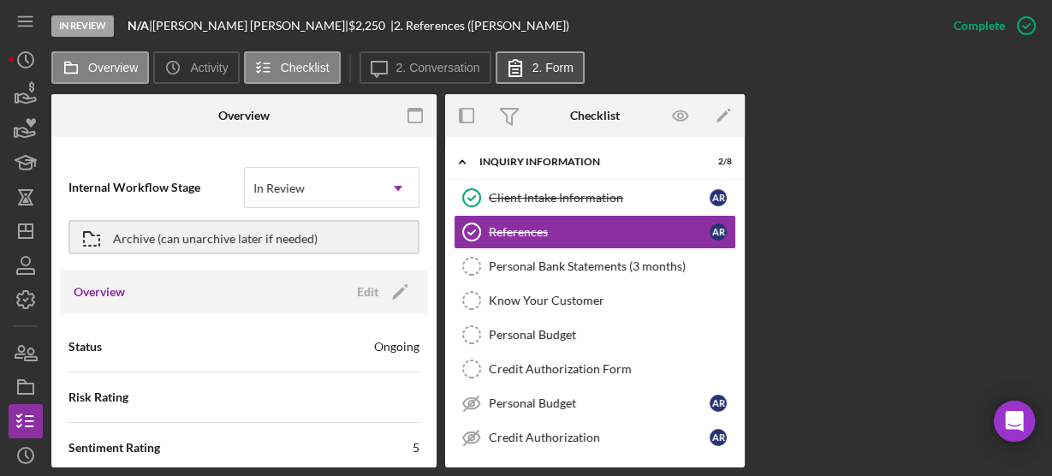
click at [529, 69] on icon at bounding box center [515, 67] width 43 height 43
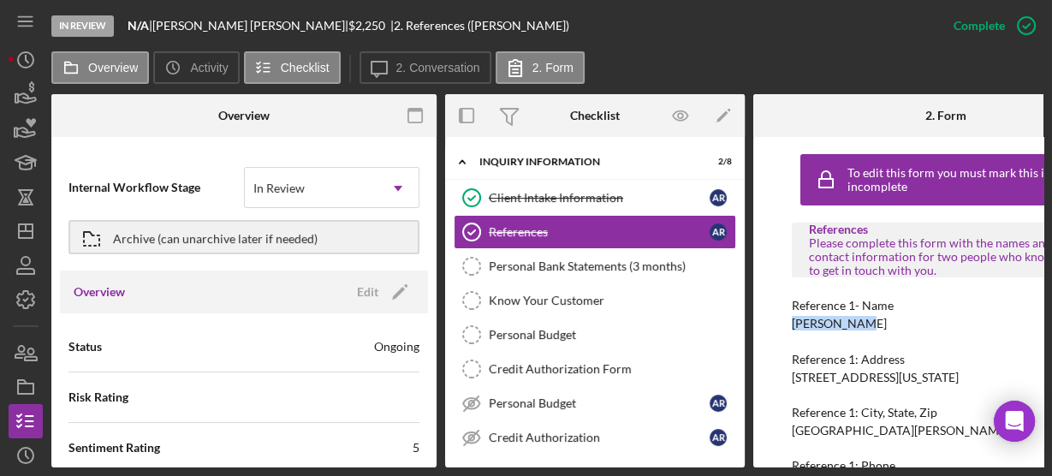
drag, startPoint x: 791, startPoint y: 324, endPoint x: 853, endPoint y: 321, distance: 61.7
click at [853, 321] on div "Reference 1- Name [PERSON_NAME]" at bounding box center [946, 315] width 308 height 32
copy div "[PERSON_NAME]"
click at [782, 373] on div "To edit this form you must mark this item incomplete References Please complete…" at bounding box center [945, 302] width 385 height 330
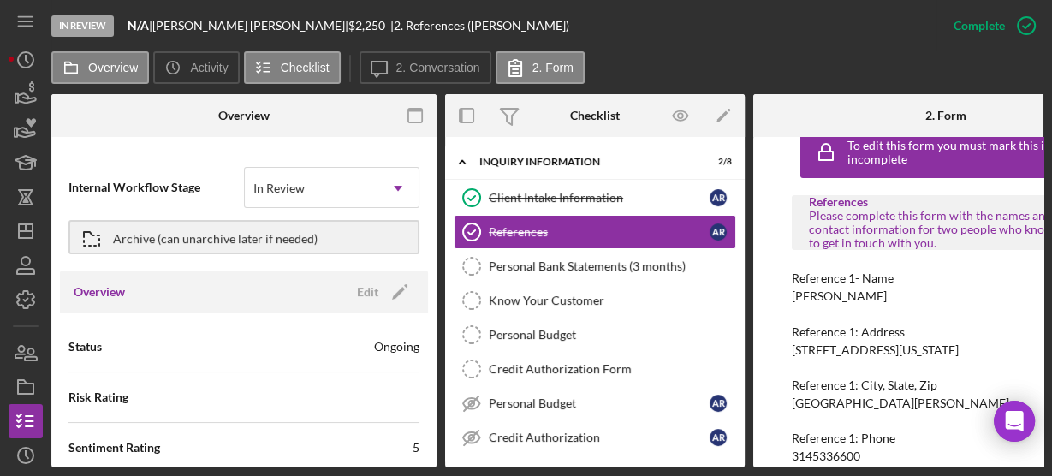
scroll to position [110, 0]
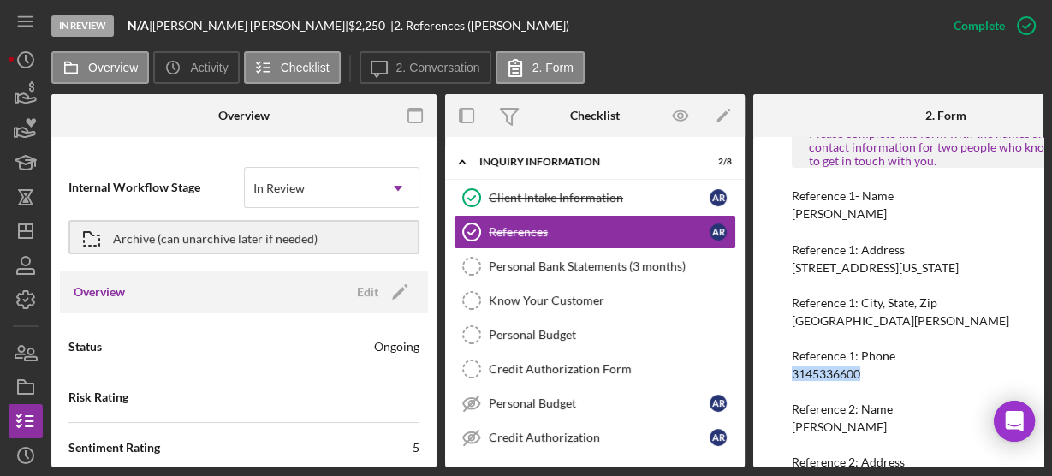
drag, startPoint x: 783, startPoint y: 369, endPoint x: 869, endPoint y: 367, distance: 85.6
click at [869, 367] on div "To edit this form you must mark this item incomplete References Please complete…" at bounding box center [945, 302] width 385 height 330
copy div "3145336600"
drag, startPoint x: 790, startPoint y: 427, endPoint x: 860, endPoint y: 422, distance: 70.4
click at [860, 422] on div "To edit this form you must mark this item incomplete References Please complete…" at bounding box center [945, 302] width 385 height 330
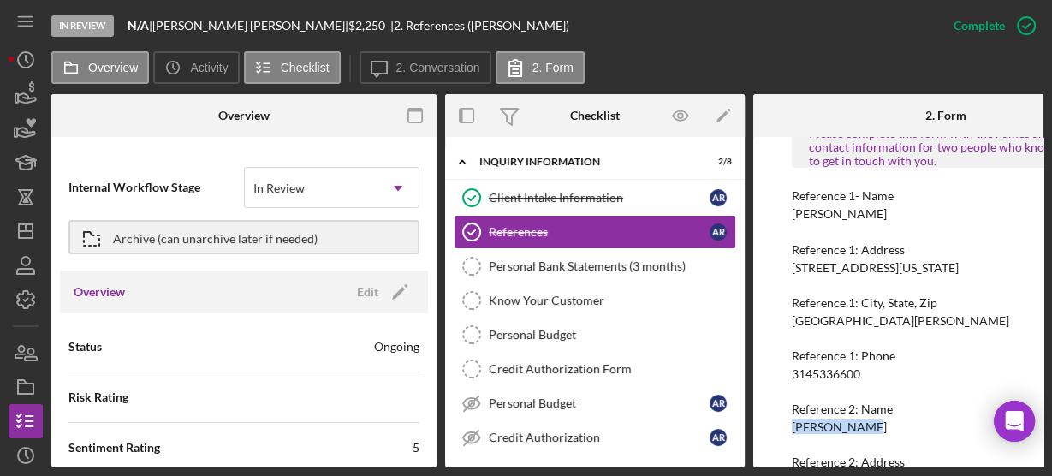
click at [850, 426] on div "[PERSON_NAME]" at bounding box center [839, 427] width 95 height 14
drag, startPoint x: 869, startPoint y: 424, endPoint x: 777, endPoint y: 426, distance: 91.6
click at [777, 426] on div "To edit this form you must mark this item incomplete References Please complete…" at bounding box center [945, 302] width 385 height 330
copy div "[PERSON_NAME]"
click at [779, 354] on div "To edit this form you must mark this item incomplete References Please complete…" at bounding box center [945, 302] width 385 height 330
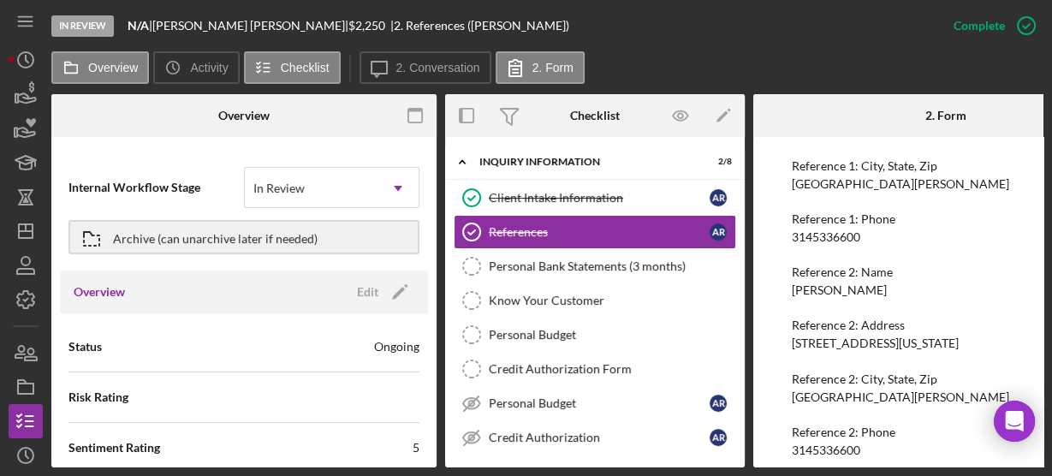
scroll to position [266, 0]
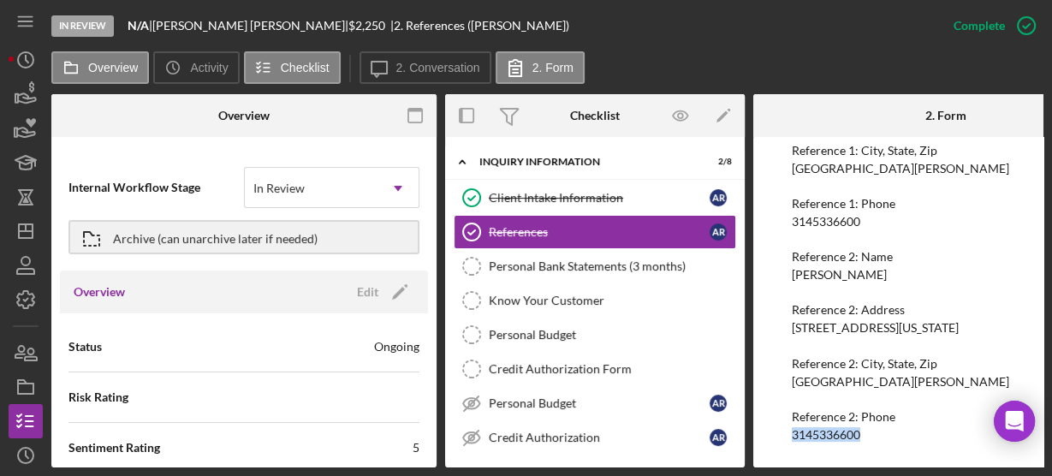
drag, startPoint x: 790, startPoint y: 430, endPoint x: 866, endPoint y: 424, distance: 75.6
click at [866, 424] on div "To edit this form you must mark this item incomplete References Please complete…" at bounding box center [945, 302] width 385 height 330
copy div "3145336600"
click at [15, 230] on icon "Icon/Dashboard" at bounding box center [25, 231] width 43 height 43
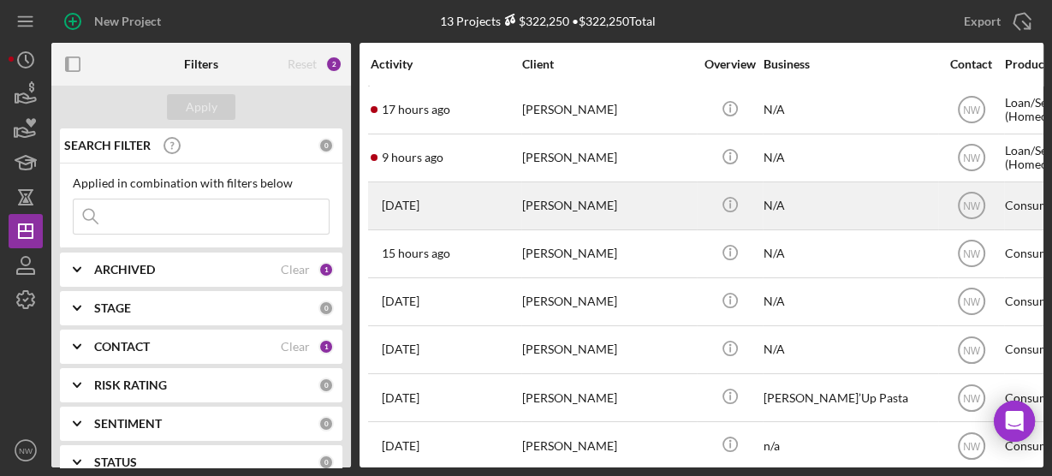
click at [563, 222] on div "[PERSON_NAME]" at bounding box center [607, 205] width 171 height 45
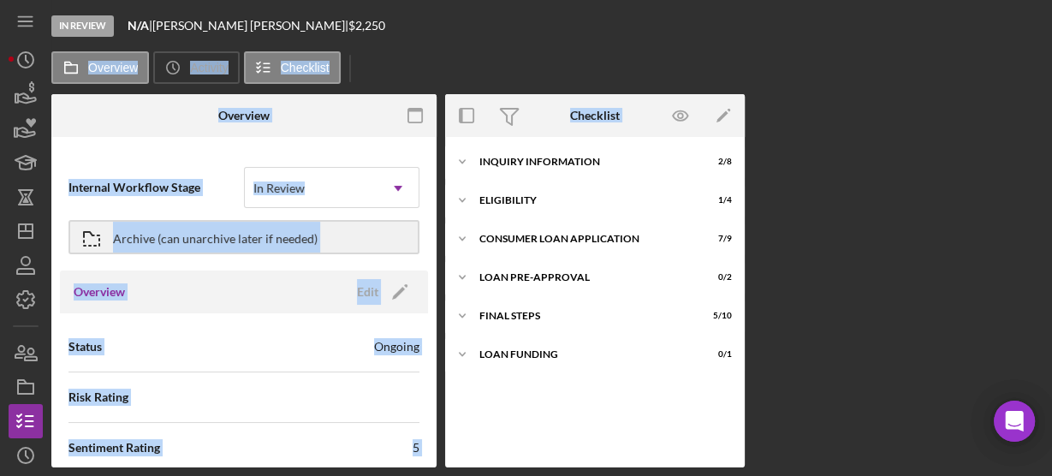
scroll to position [206, 0]
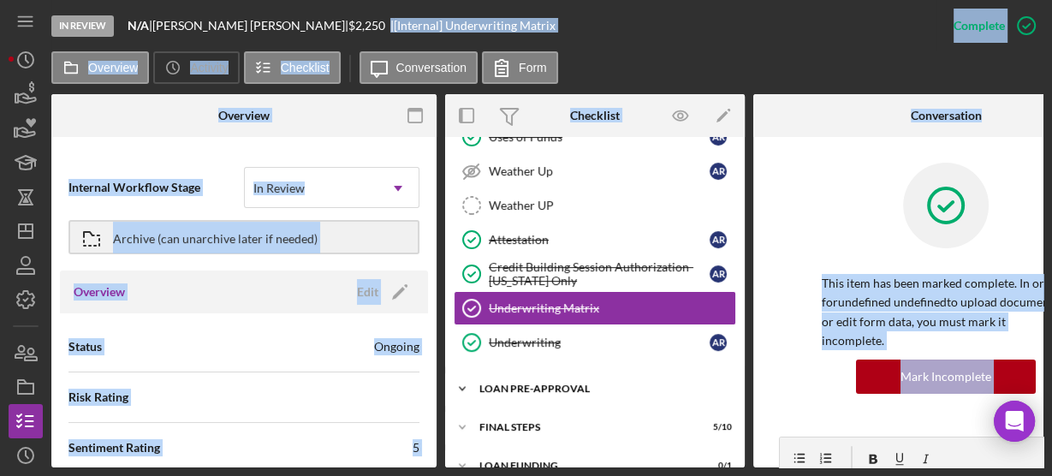
click at [467, 382] on icon "Icon/Expander" at bounding box center [462, 389] width 34 height 34
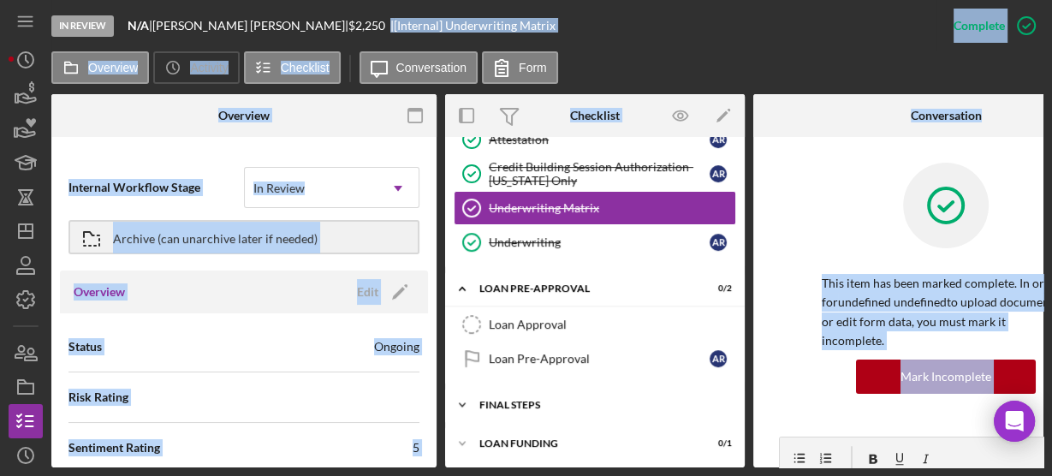
click at [463, 391] on icon "Icon/Expander" at bounding box center [462, 405] width 34 height 34
click at [745, 446] on div "Overview Internal Workflow Stage In Review Icon/Dropdown Arrow Archive (can una…" at bounding box center [547, 280] width 992 height 373
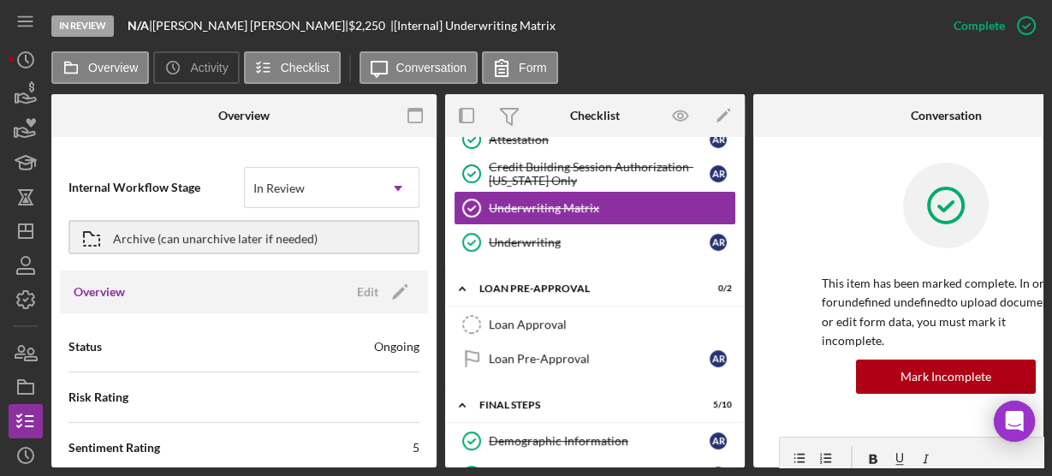
click at [745, 446] on div "Overview Internal Workflow Stage In Review Icon/Dropdown Arrow Archive (can una…" at bounding box center [547, 280] width 992 height 373
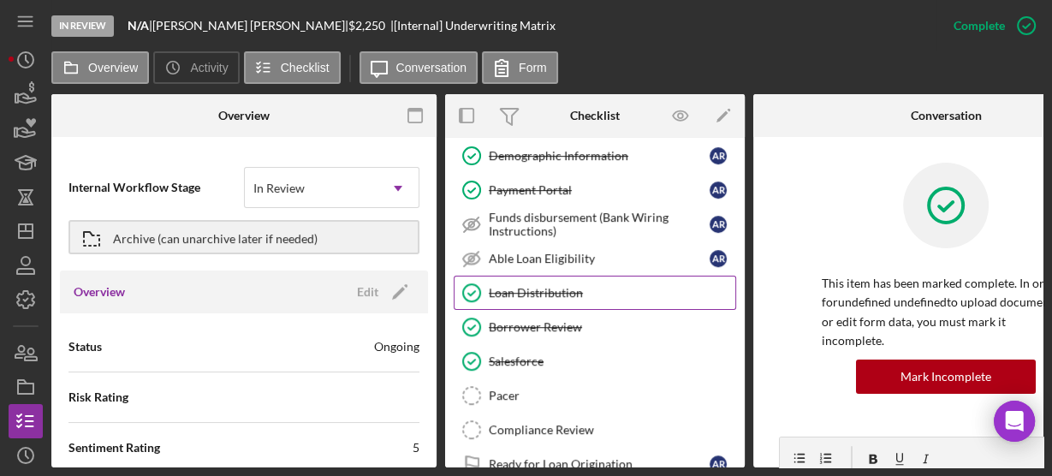
click at [625, 286] on div "Loan Distribution" at bounding box center [612, 293] width 247 height 14
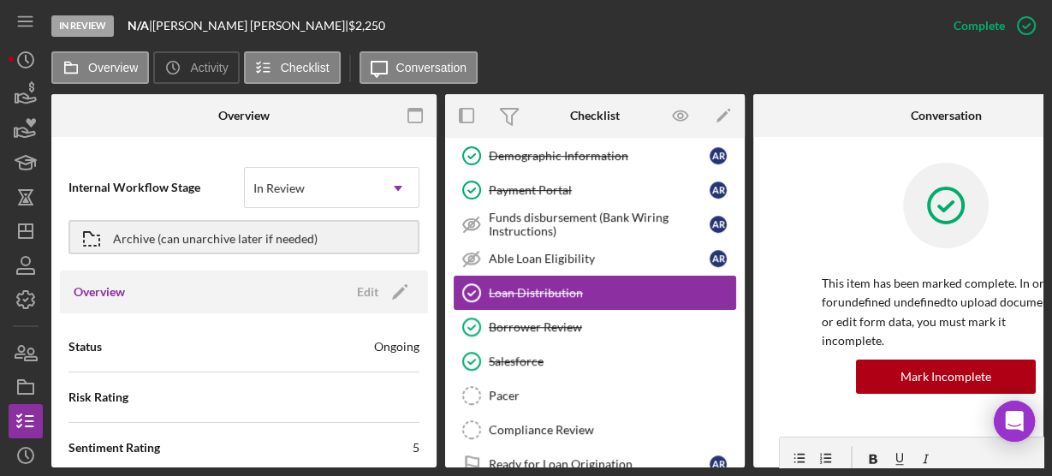
click at [625, 286] on div "Loan Distribution" at bounding box center [612, 293] width 247 height 14
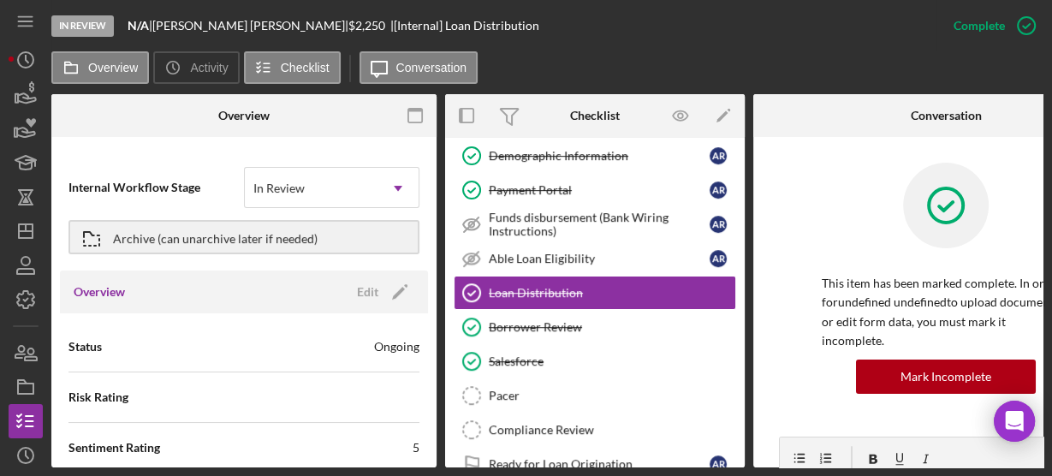
click at [807, 250] on div "This item has been marked complete. In order for undefined undefined to upload …" at bounding box center [946, 300] width 334 height 274
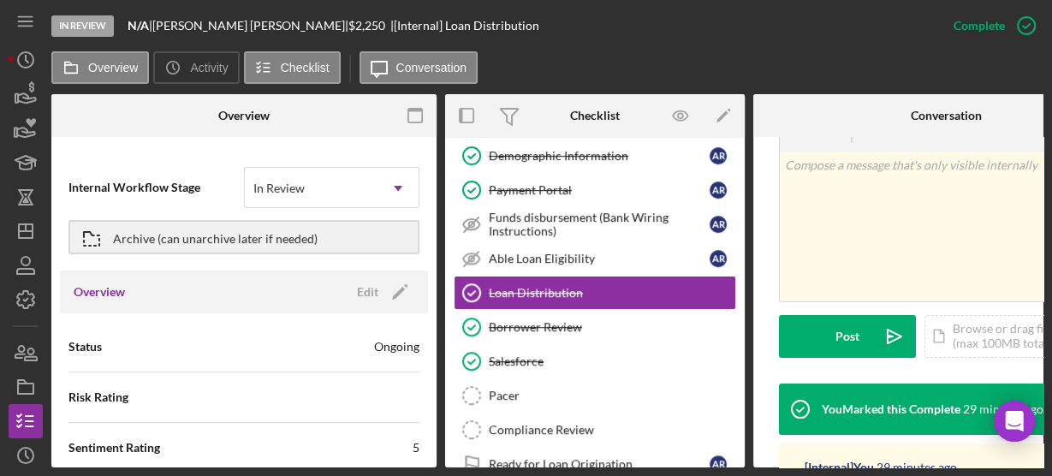
scroll to position [466, 0]
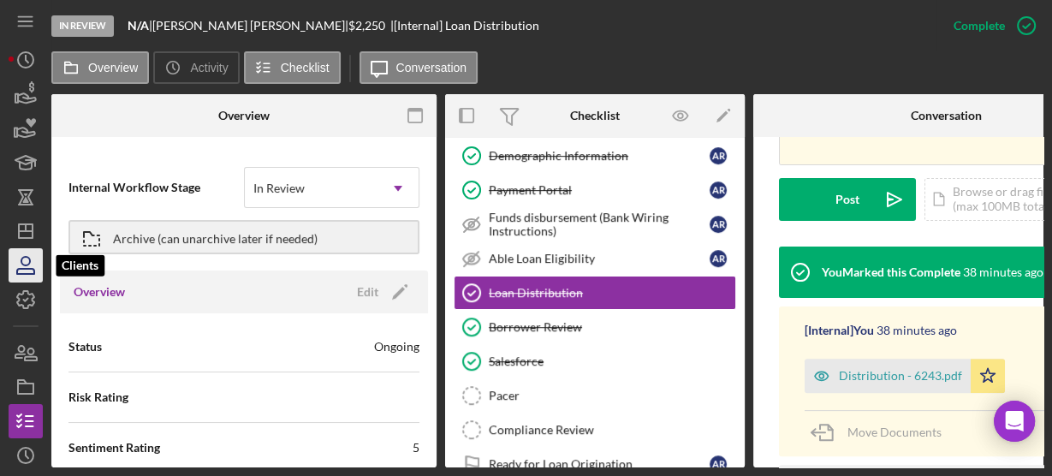
click at [34, 261] on icon "button" at bounding box center [25, 265] width 43 height 43
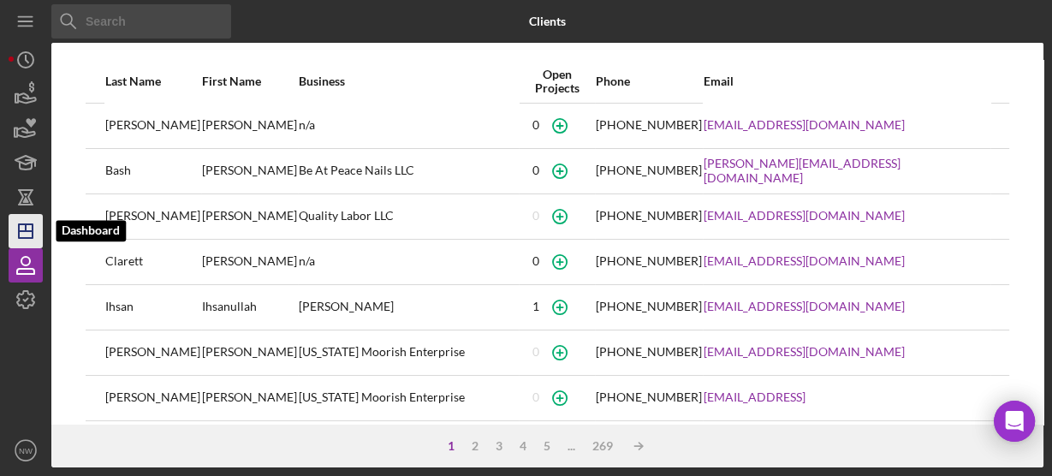
click at [24, 235] on icon "Icon/Dashboard" at bounding box center [25, 231] width 43 height 43
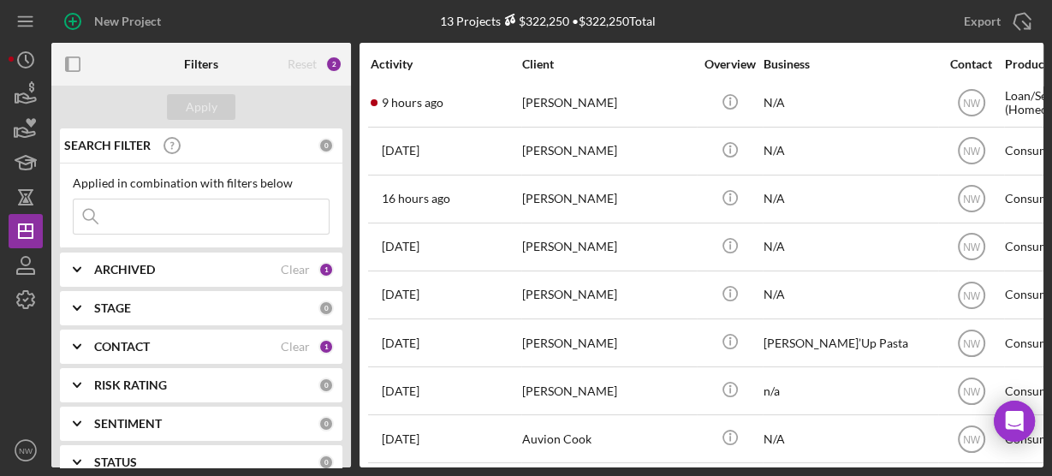
scroll to position [82, 0]
